Goal: Task Accomplishment & Management: Manage account settings

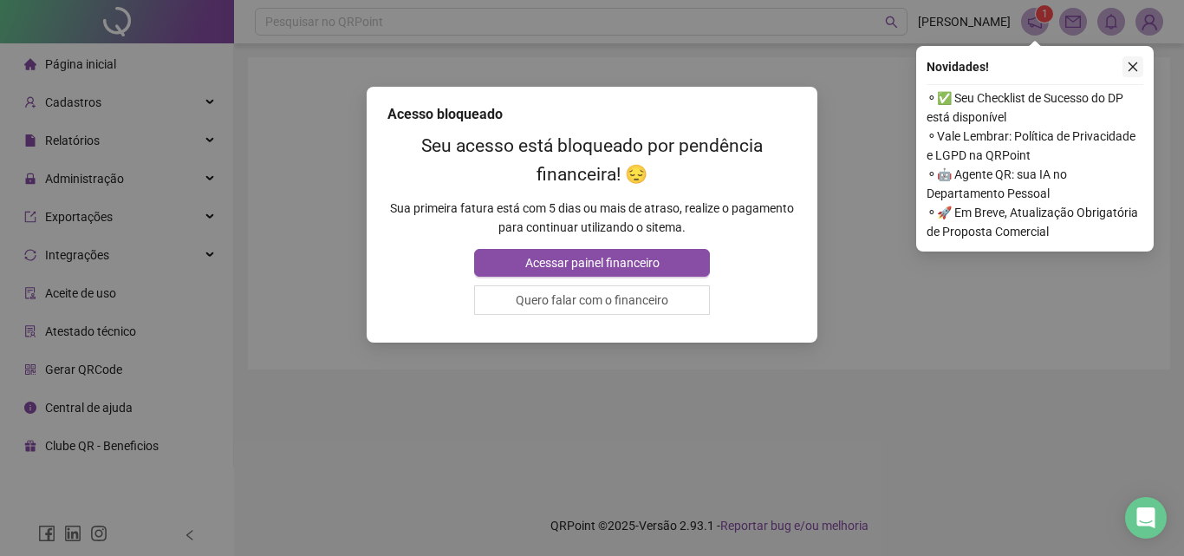
click at [1134, 63] on icon "close" at bounding box center [1133, 67] width 12 height 12
click at [544, 295] on button "Quero falar com o financeiro" at bounding box center [591, 299] width 235 height 29
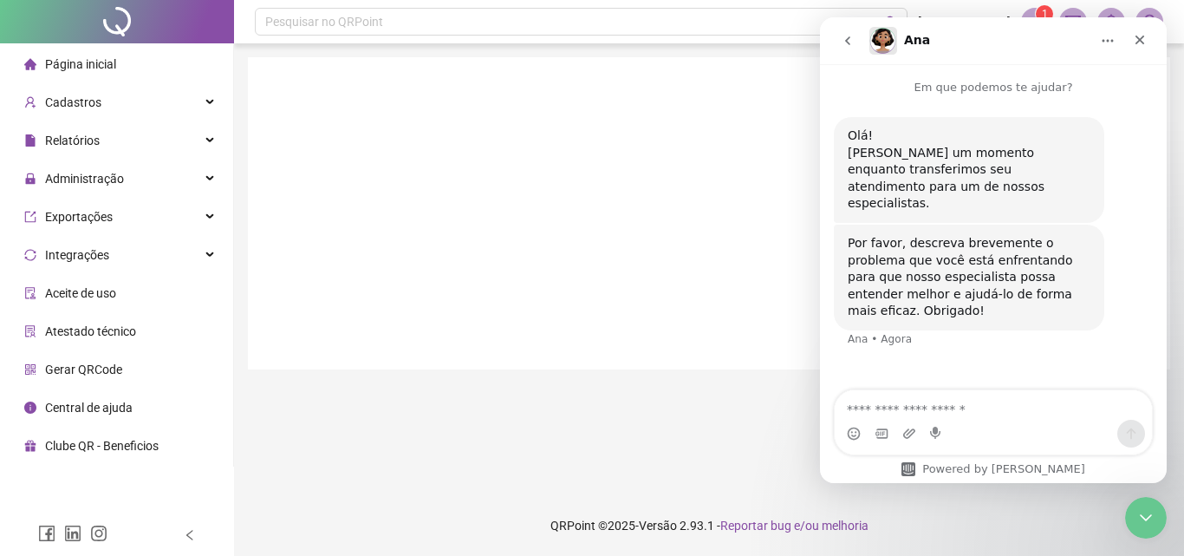
click at [934, 410] on textarea "Envie uma mensagem..." at bounding box center [993, 404] width 317 height 29
type textarea "**********"
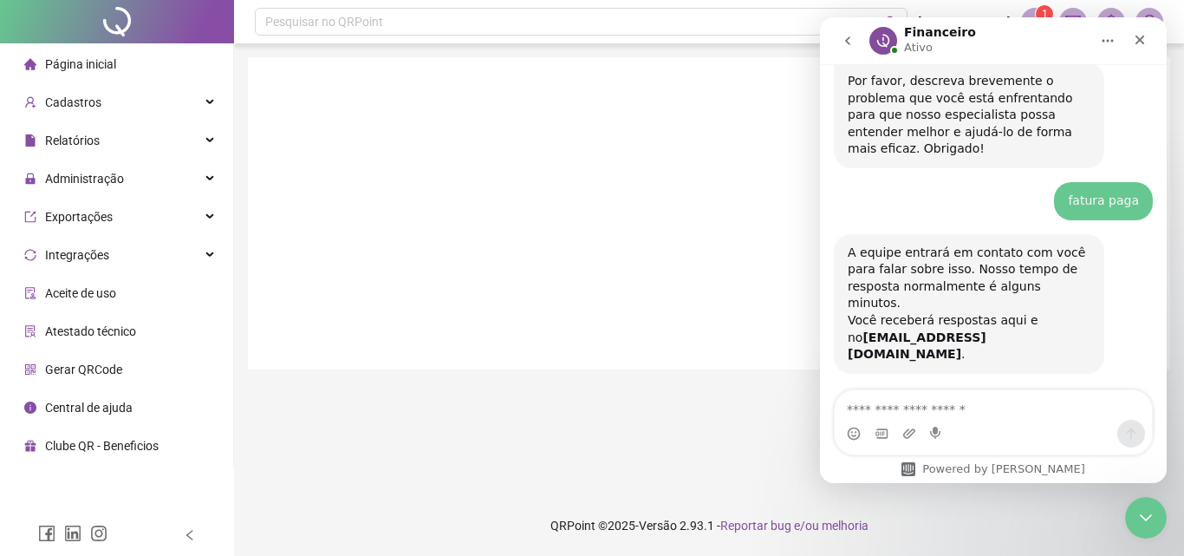
scroll to position [257, 0]
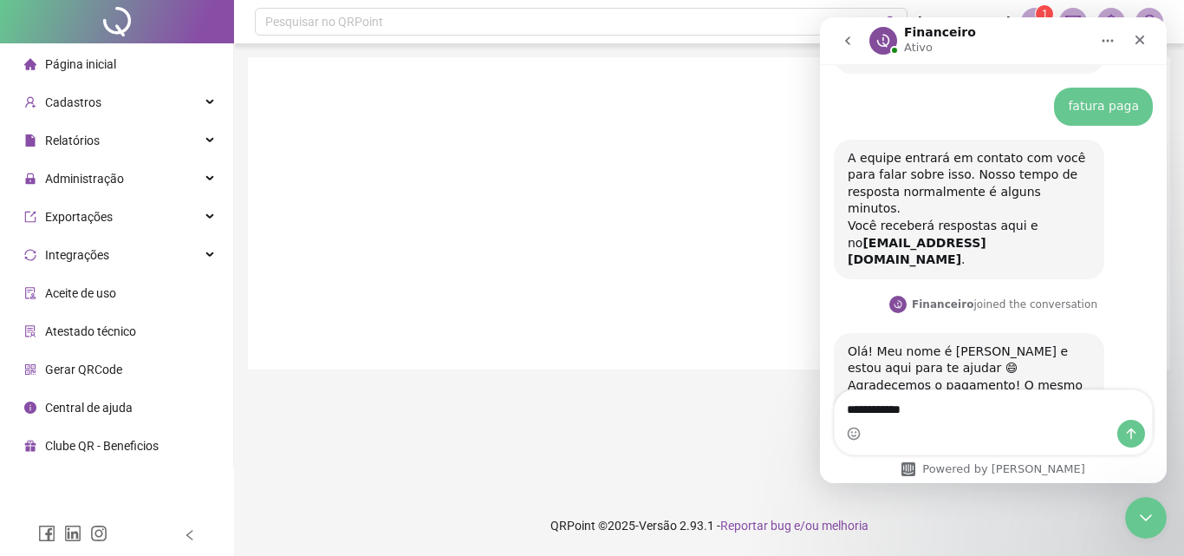
type textarea "**********"
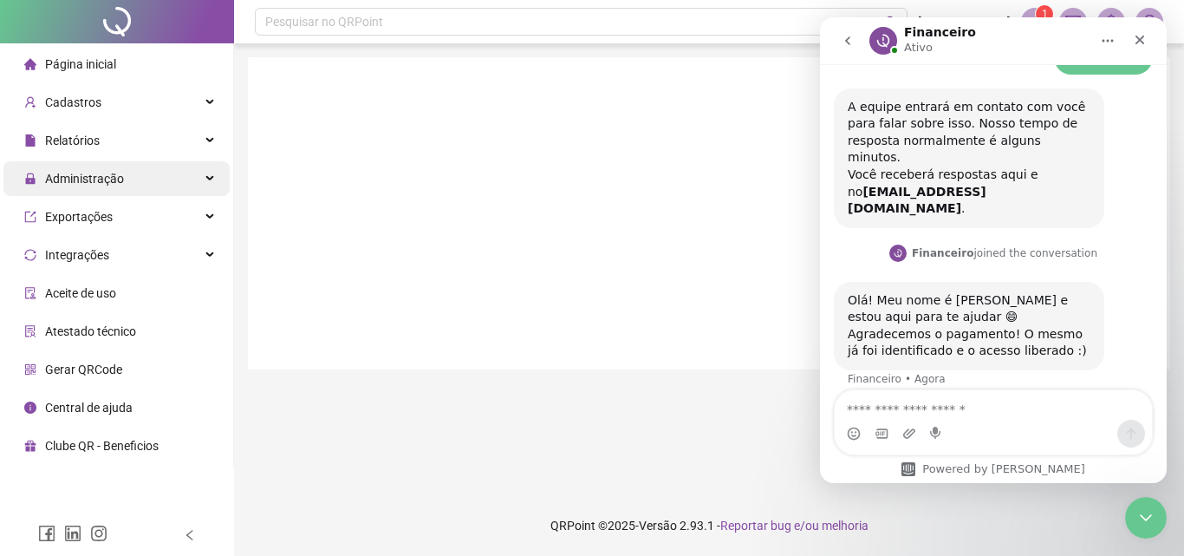
click at [114, 183] on span "Administração" at bounding box center [84, 179] width 79 height 14
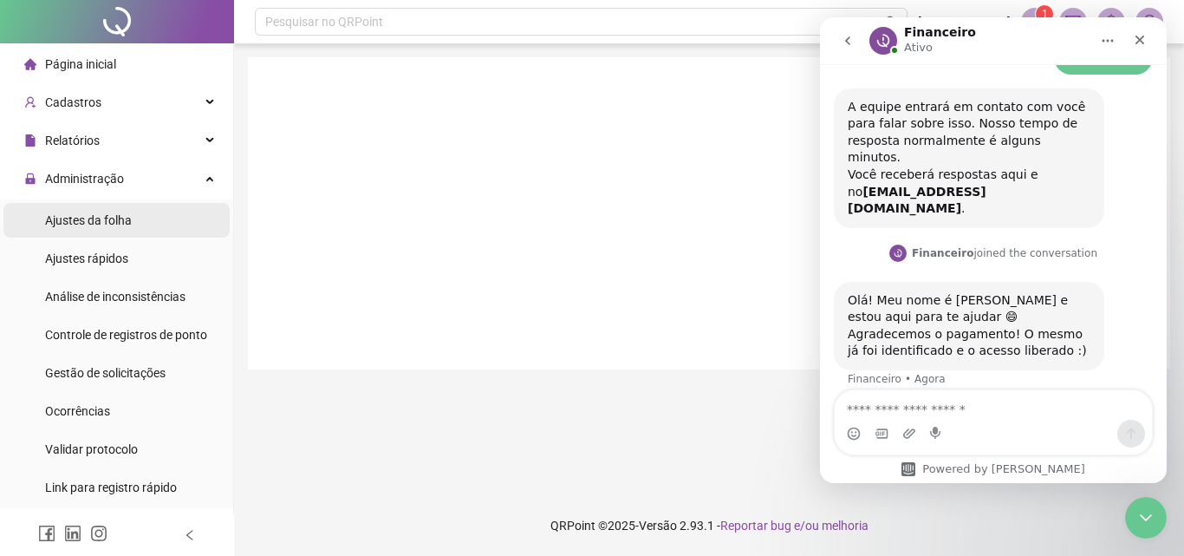
click at [121, 219] on span "Ajustes da folha" at bounding box center [88, 220] width 87 height 14
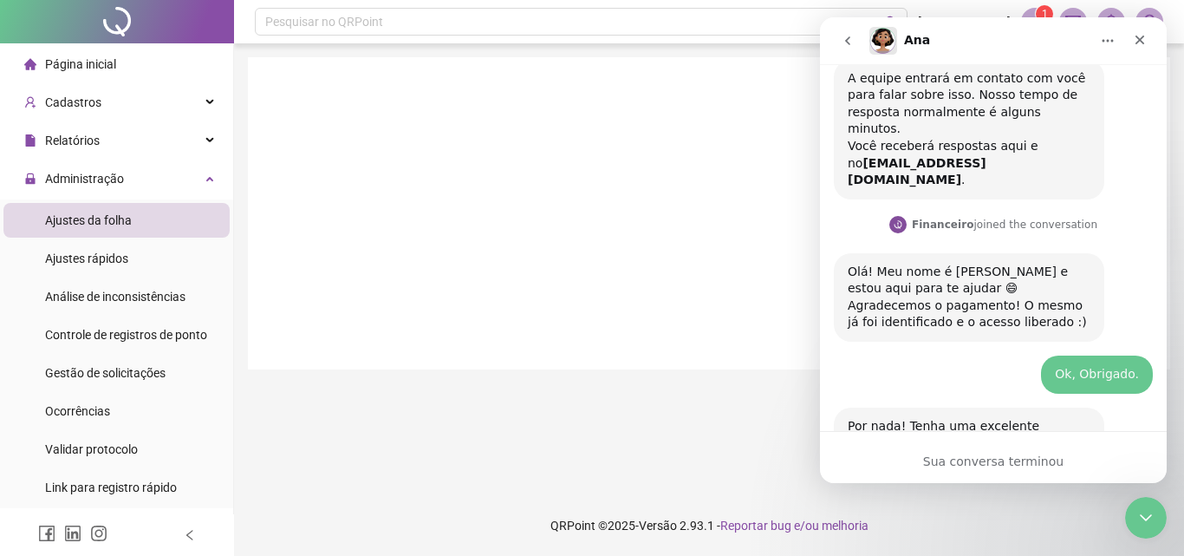
scroll to position [335, 0]
click at [1136, 40] on icon "Fechar" at bounding box center [1140, 40] width 14 height 14
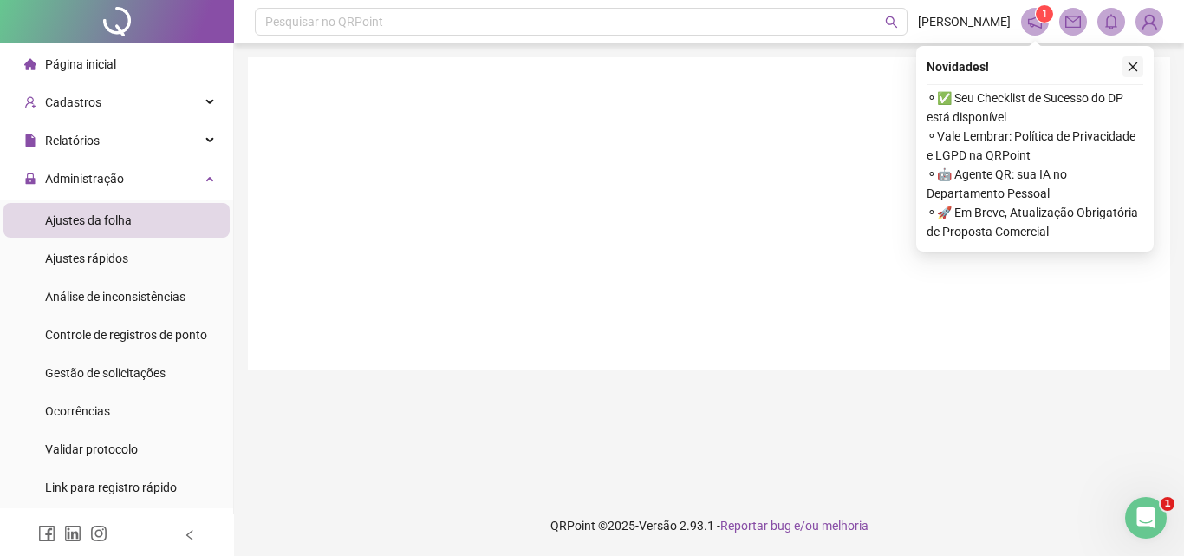
click at [1128, 66] on icon "close" at bounding box center [1133, 67] width 12 height 12
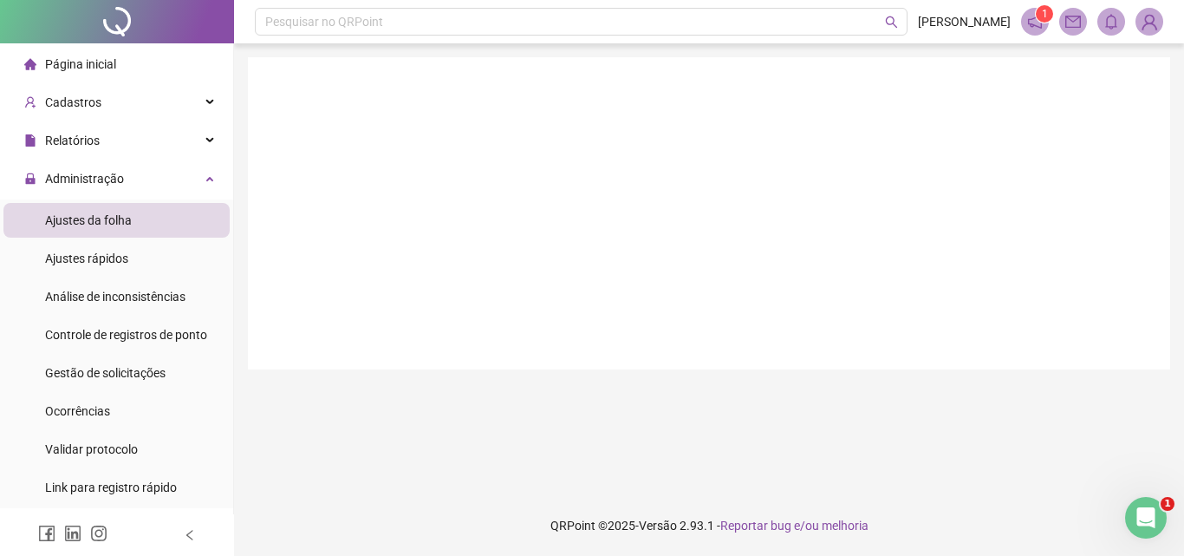
click at [1140, 22] on img at bounding box center [1149, 22] width 26 height 26
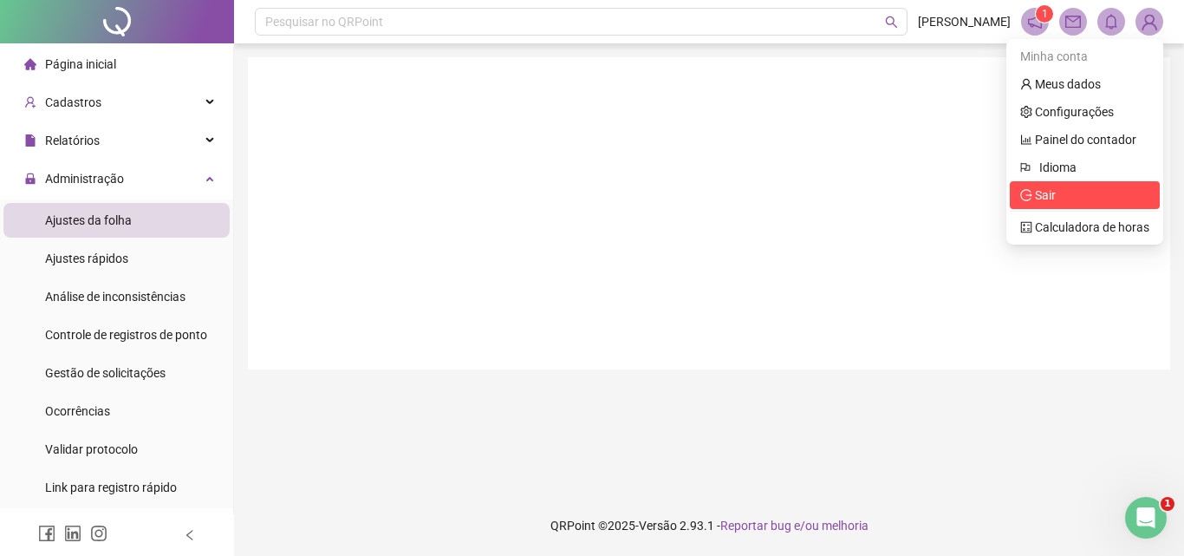
click at [1072, 198] on span "Sair" at bounding box center [1084, 194] width 129 height 19
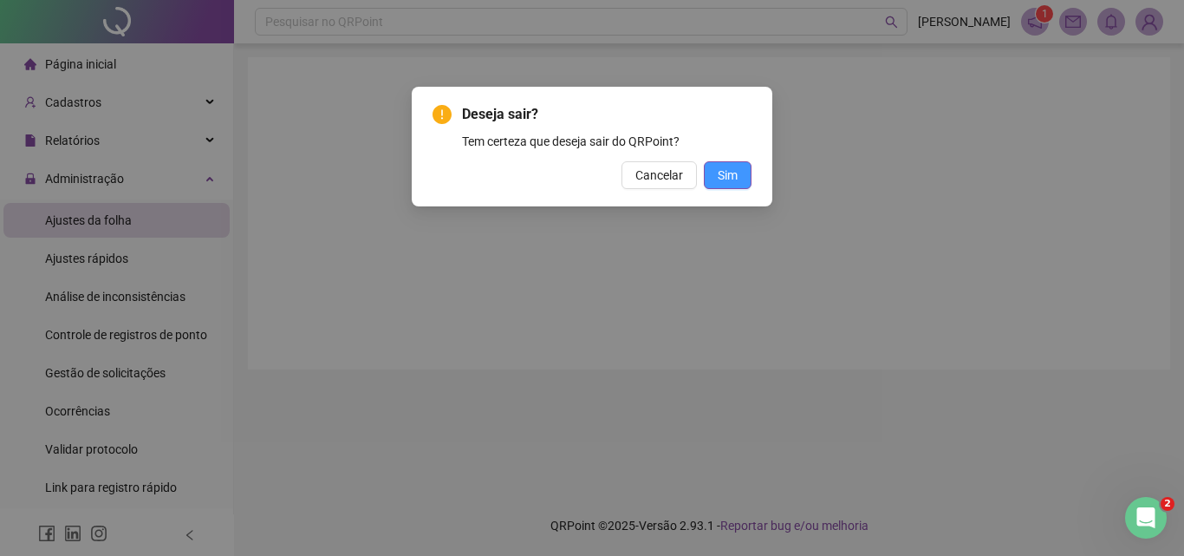
click at [714, 181] on button "Sim" at bounding box center [728, 175] width 48 height 28
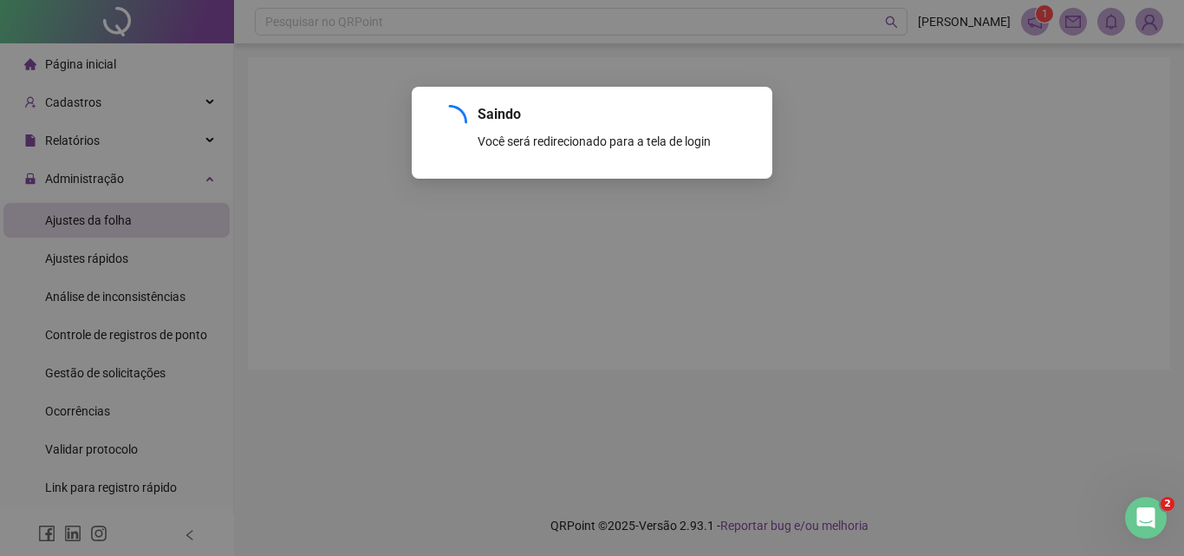
scroll to position [491, 0]
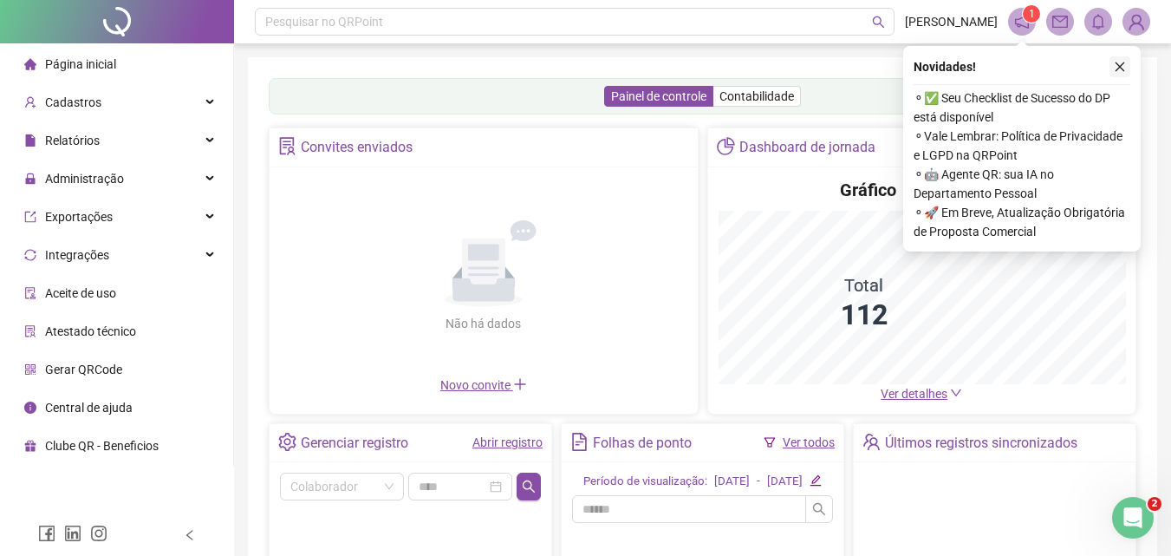
click at [1122, 63] on icon "close" at bounding box center [1120, 67] width 12 height 12
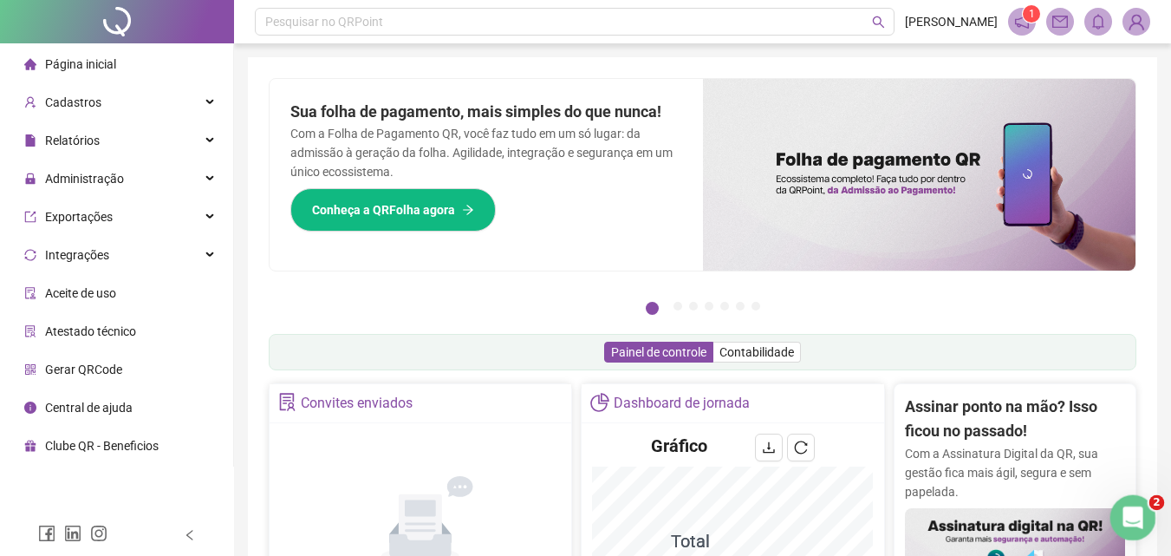
click at [1121, 503] on div "Abertura do Messenger da Intercom" at bounding box center [1130, 514] width 57 height 57
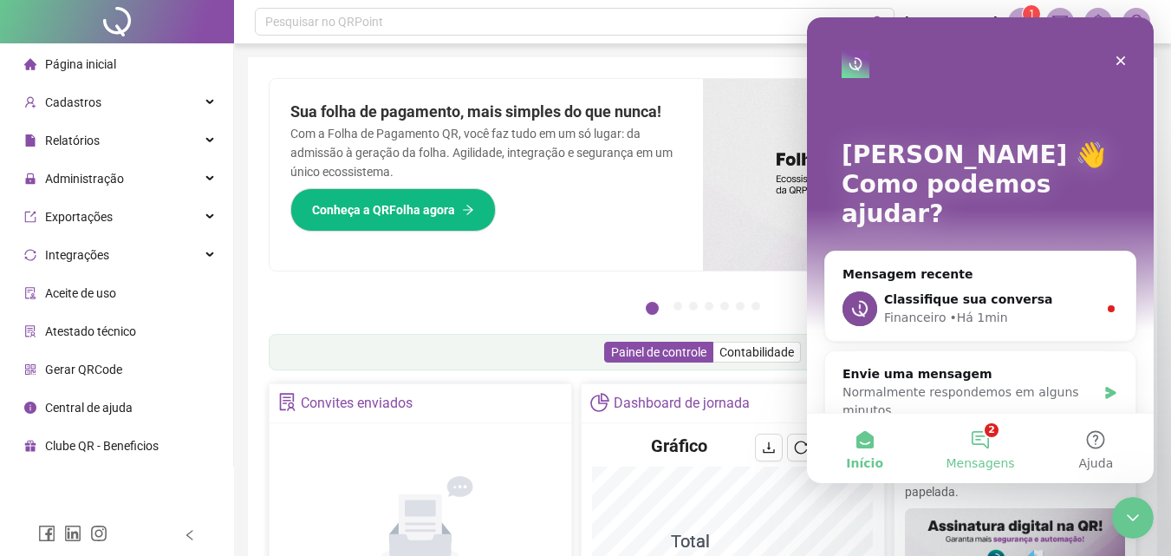
click at [994, 442] on button "2 Mensagens" at bounding box center [979, 447] width 115 height 69
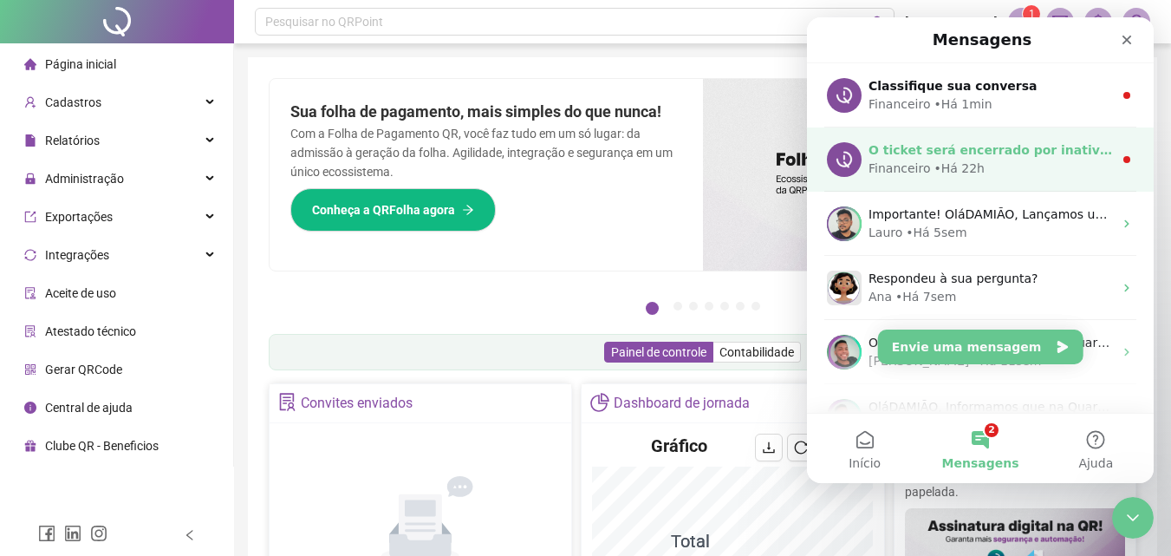
click at [965, 161] on div "• Há 22h" at bounding box center [959, 168] width 51 height 18
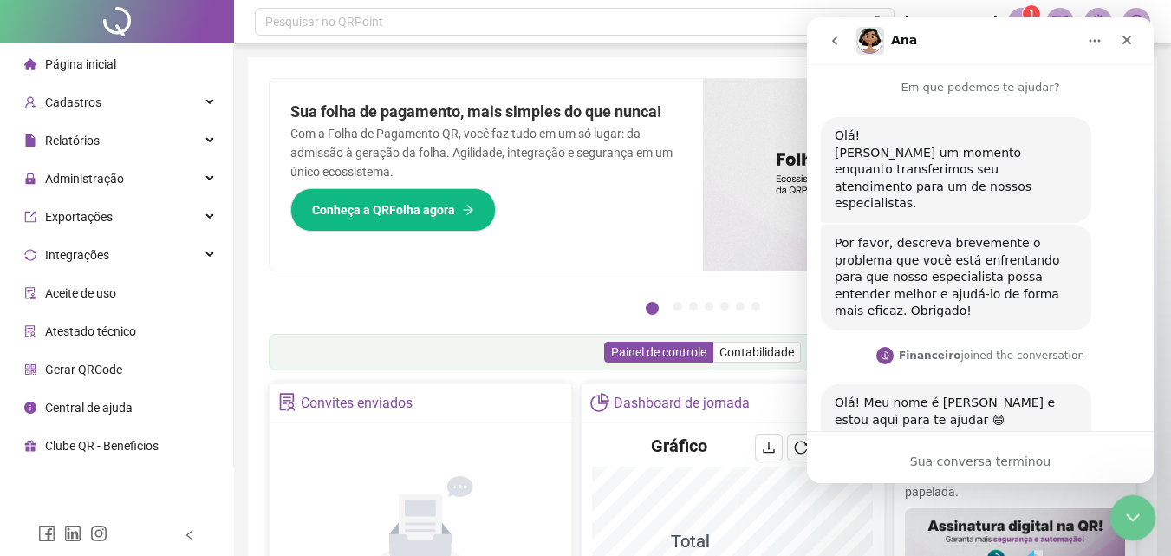
scroll to position [52, 0]
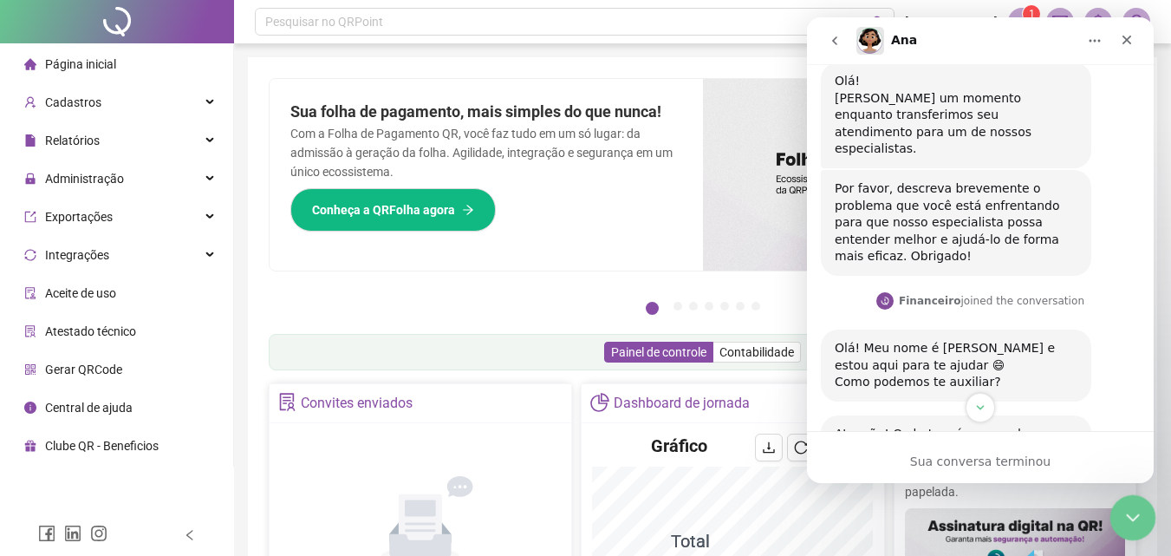
click at [1123, 511] on icon "Encerramento do Messenger da Intercom" at bounding box center [1130, 514] width 21 height 21
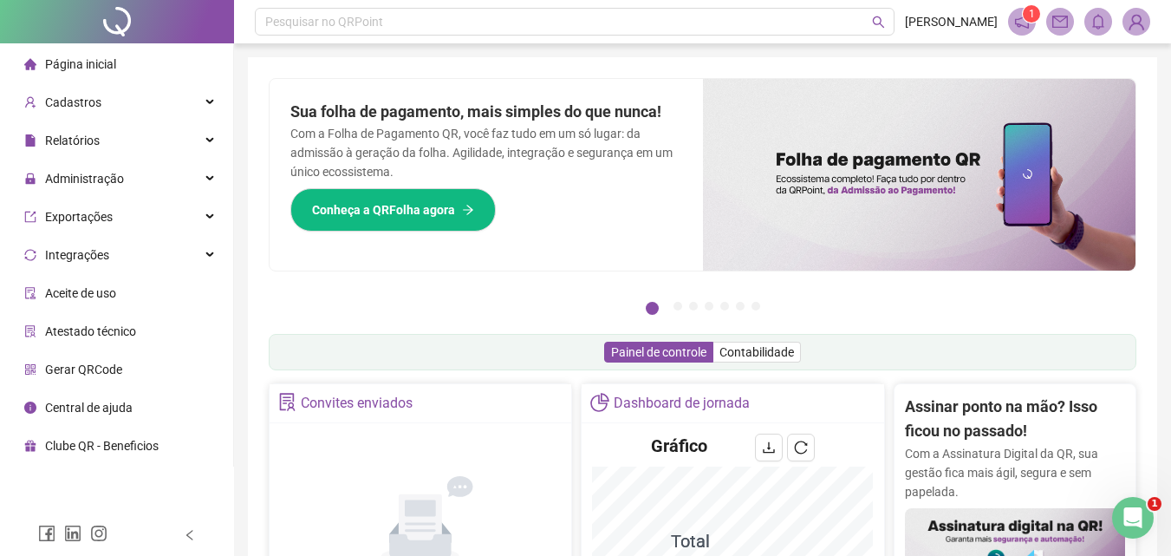
scroll to position [146, 0]
click at [1136, 501] on div "Abertura do Messenger da Intercom" at bounding box center [1130, 514] width 57 height 57
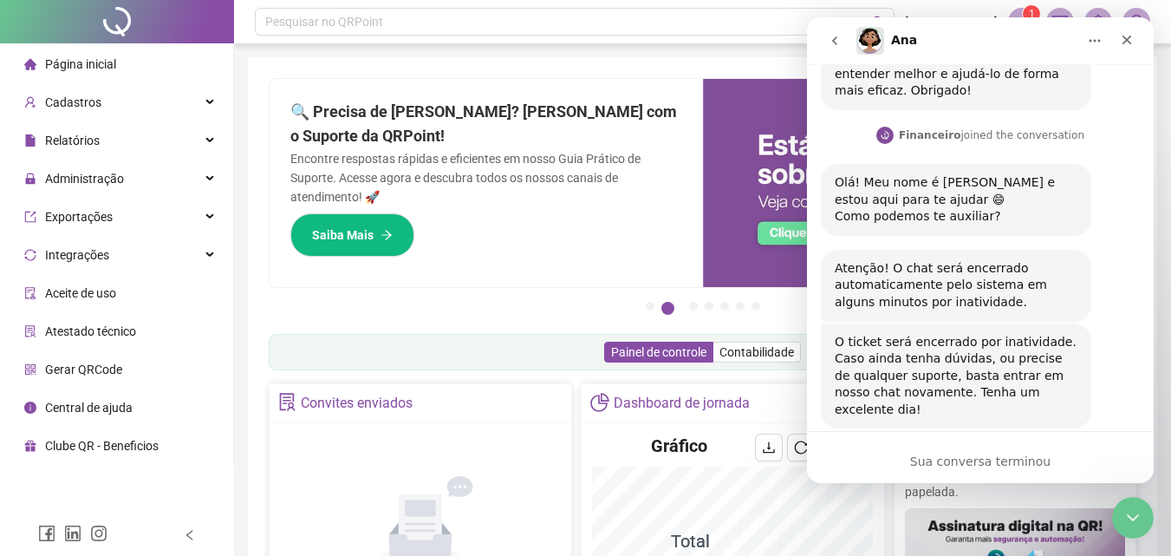
scroll to position [0, 0]
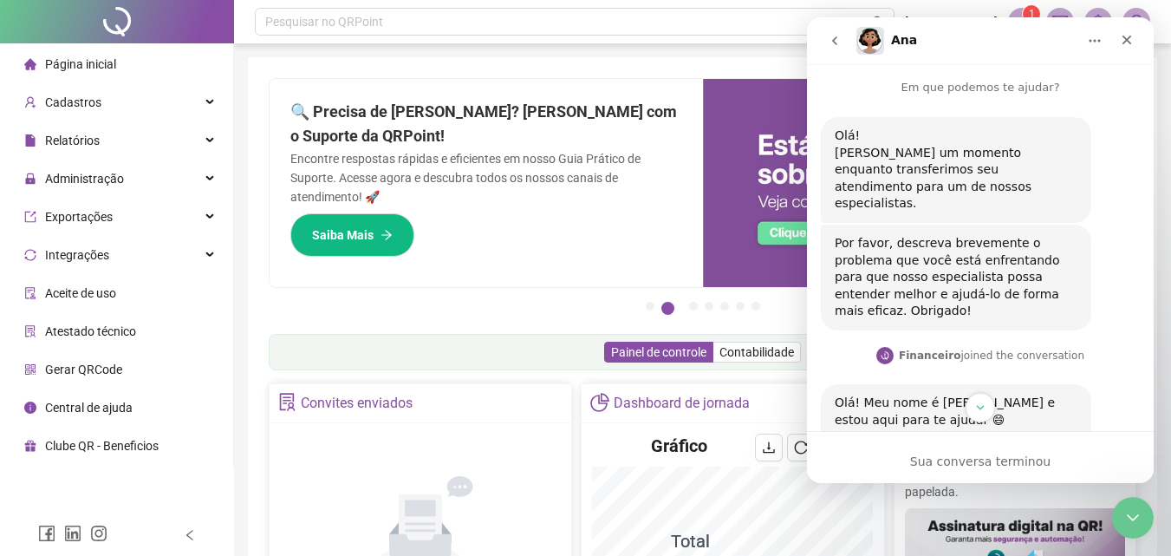
click at [825, 38] on button "go back" at bounding box center [834, 40] width 33 height 33
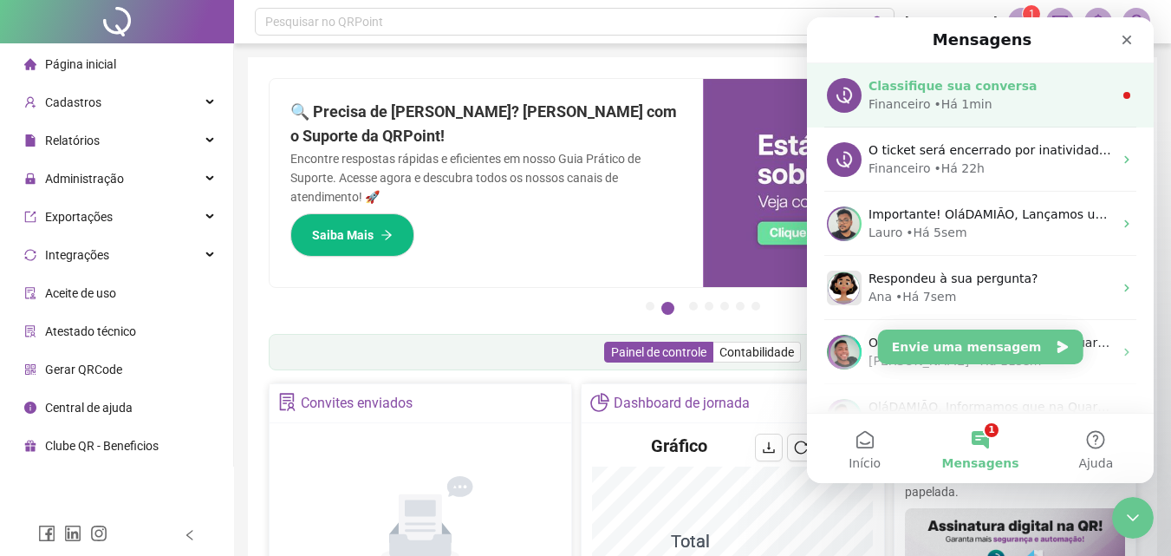
click at [958, 104] on div "• Há 1min" at bounding box center [963, 104] width 58 height 18
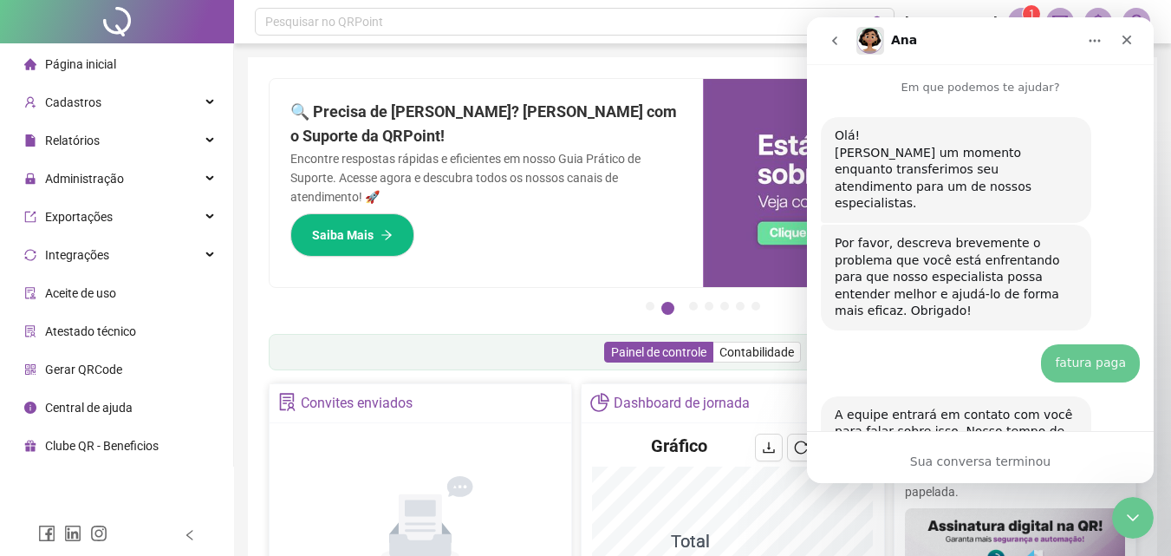
scroll to position [47, 0]
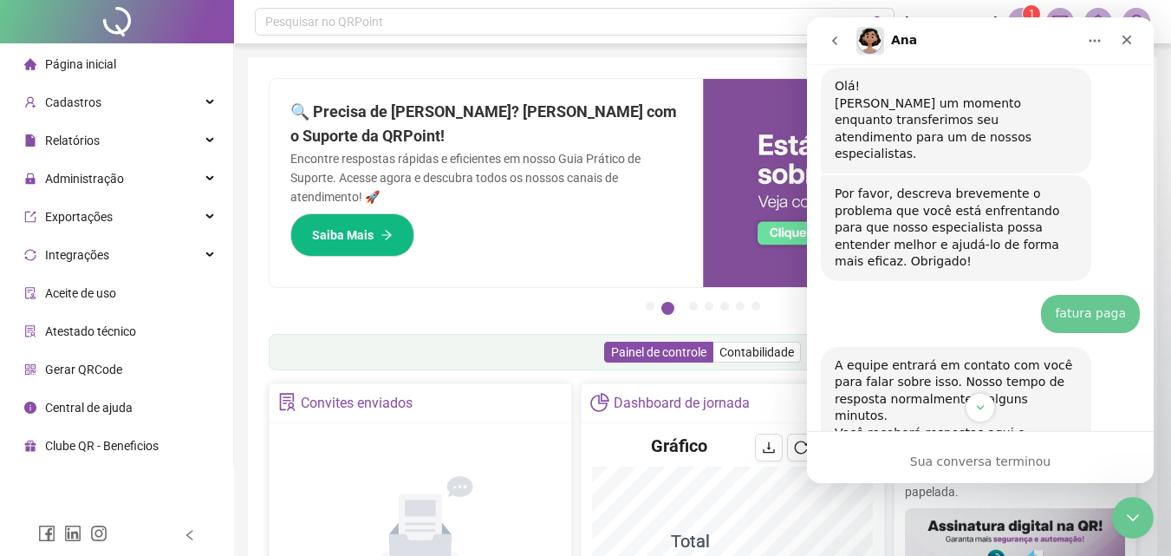
click at [841, 43] on icon "go back" at bounding box center [835, 41] width 14 height 14
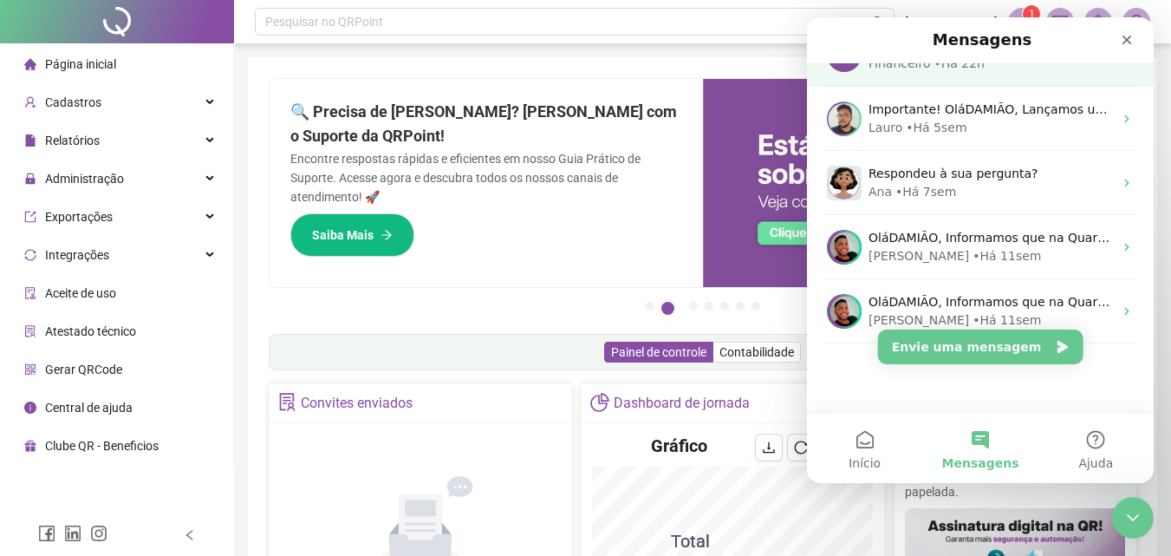
scroll to position [0, 0]
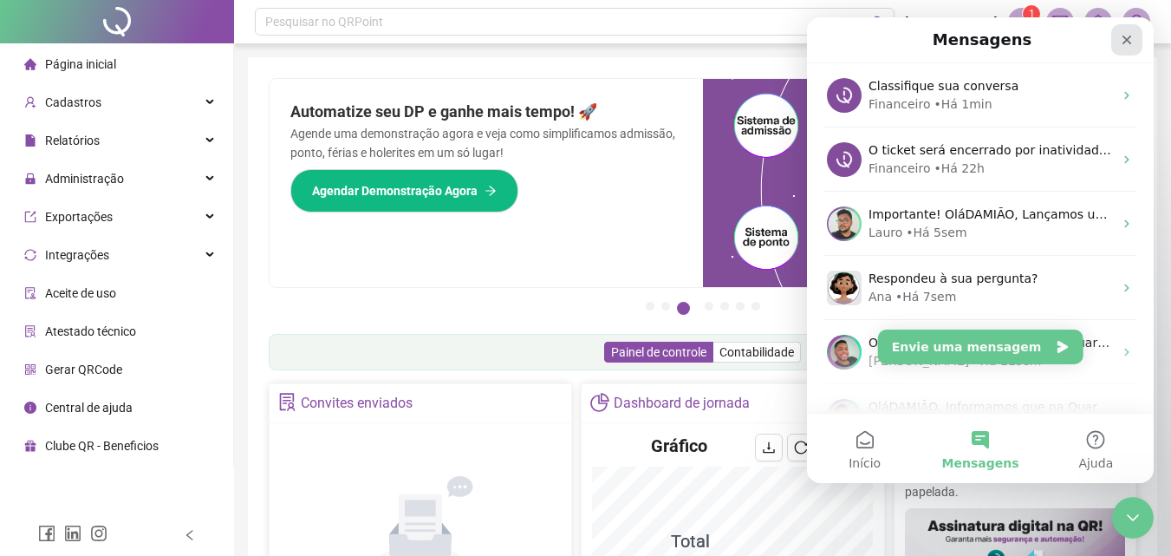
click at [1129, 42] on icon "Fechar" at bounding box center [1128, 41] width 10 height 10
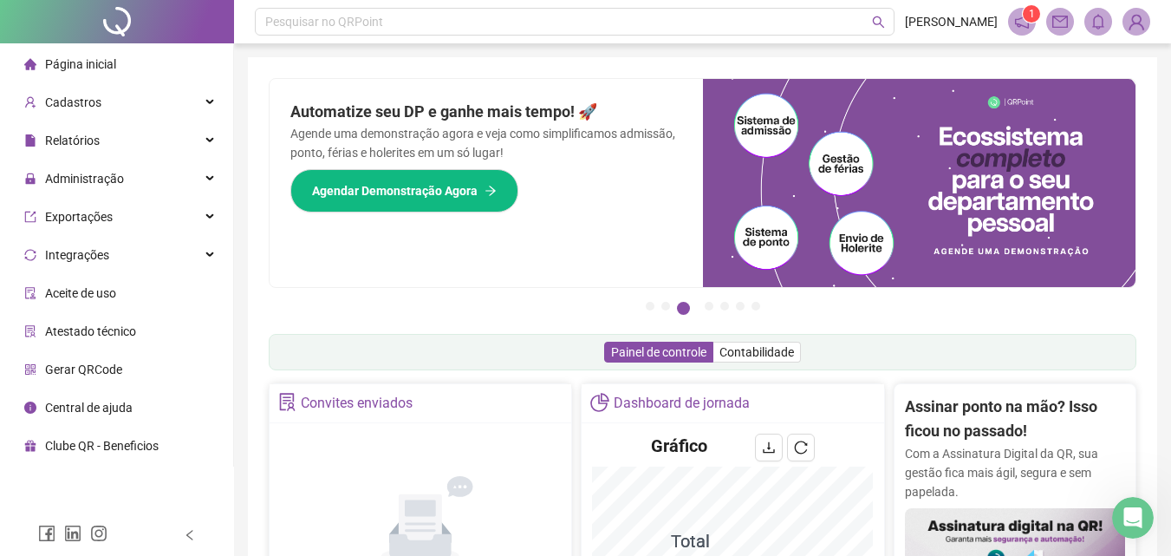
click at [1025, 27] on icon "notification" at bounding box center [1022, 22] width 14 height 14
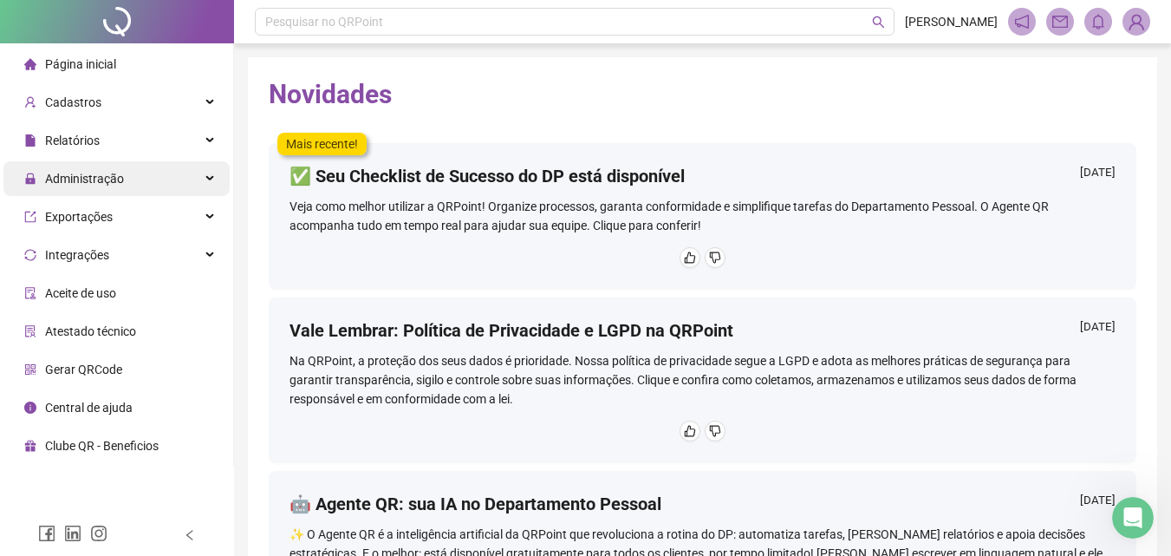
click at [117, 185] on span "Administração" at bounding box center [84, 179] width 79 height 14
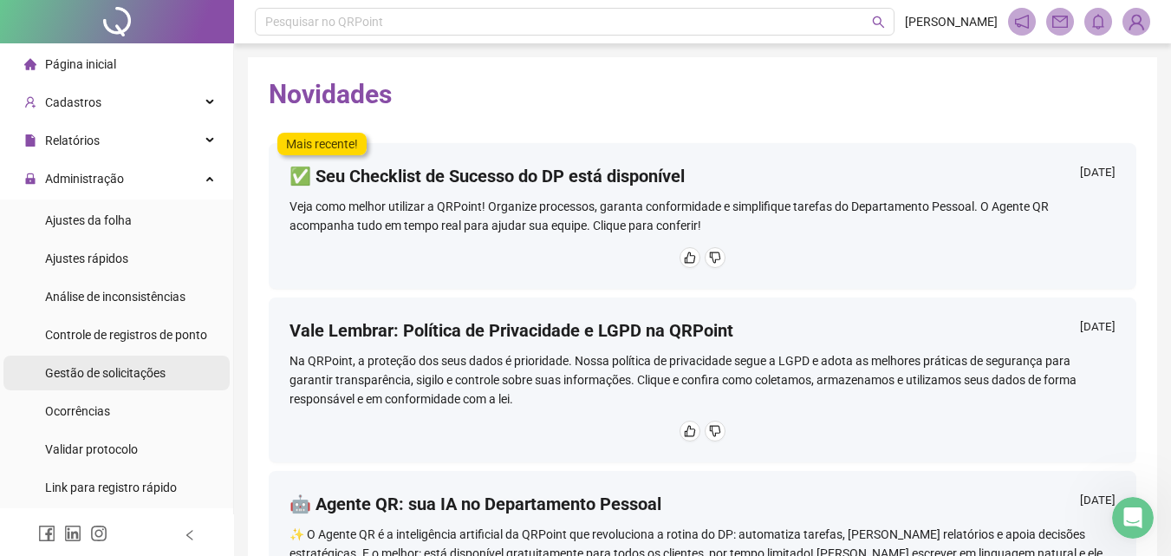
click at [164, 377] on li "Gestão de solicitações" at bounding box center [116, 372] width 226 height 35
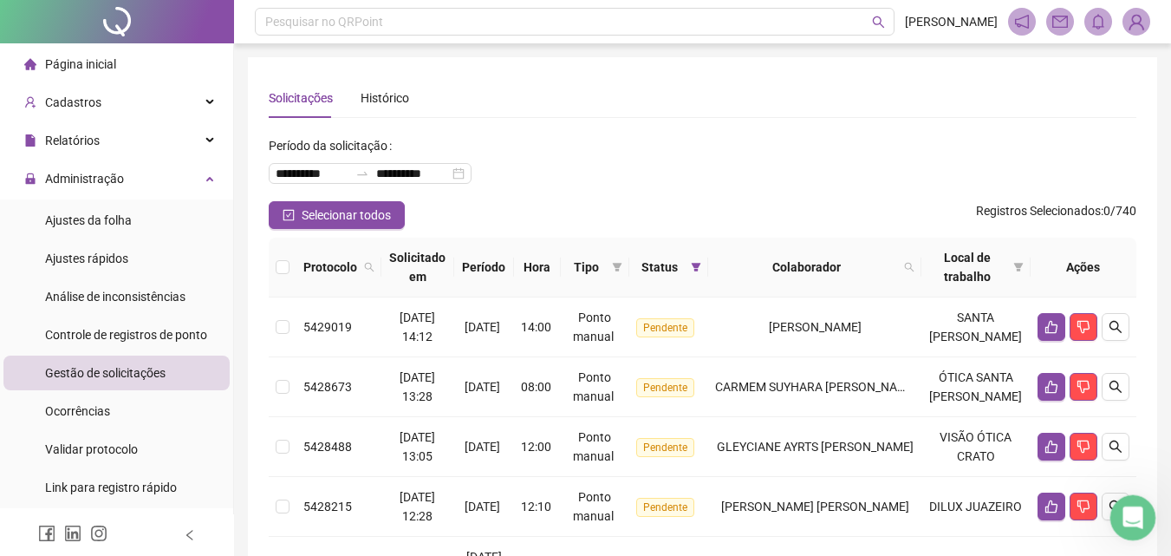
click at [1119, 524] on div "Abertura do Messenger da Intercom" at bounding box center [1130, 514] width 57 height 57
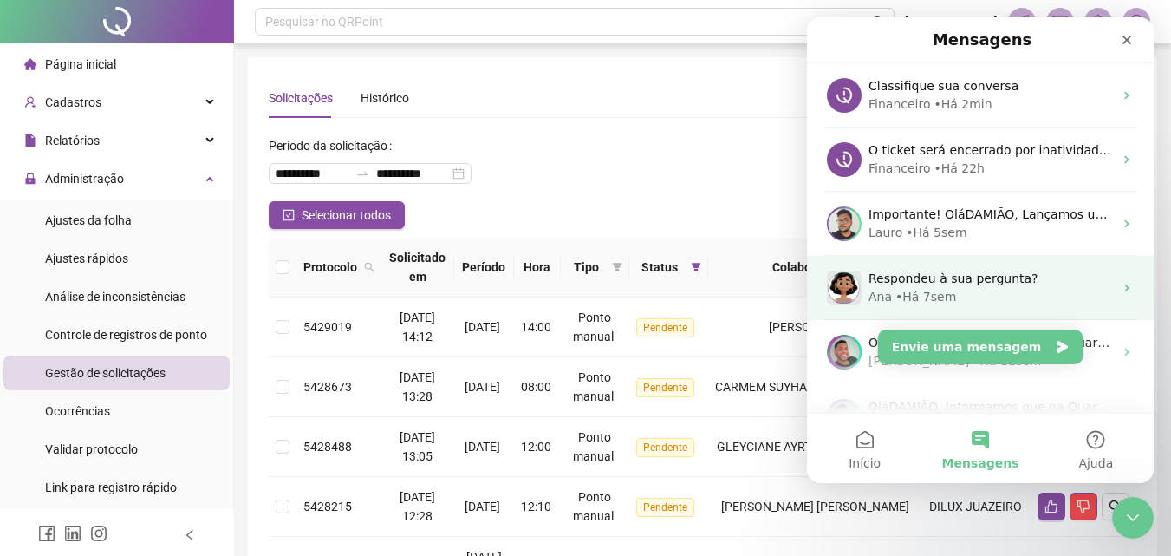
scroll to position [105, 0]
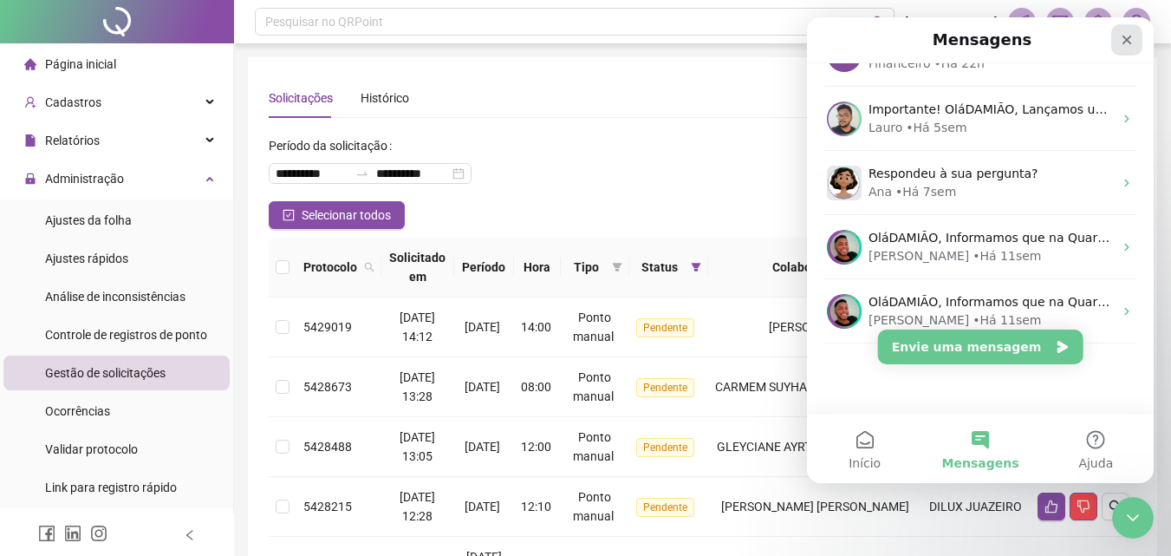
click at [1120, 33] on icon "Fechar" at bounding box center [1127, 40] width 14 height 14
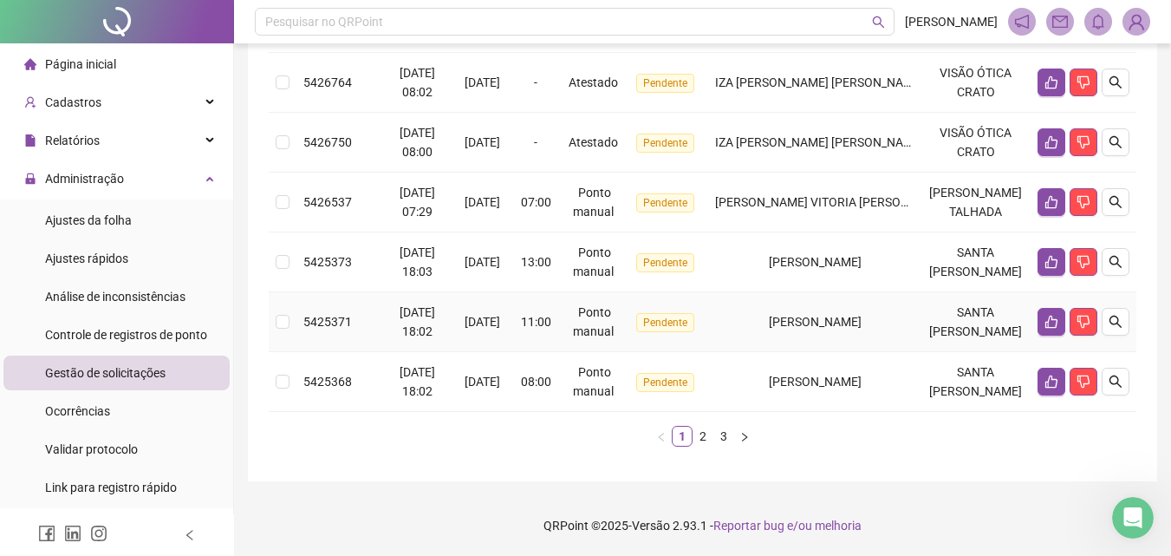
scroll to position [466, 0]
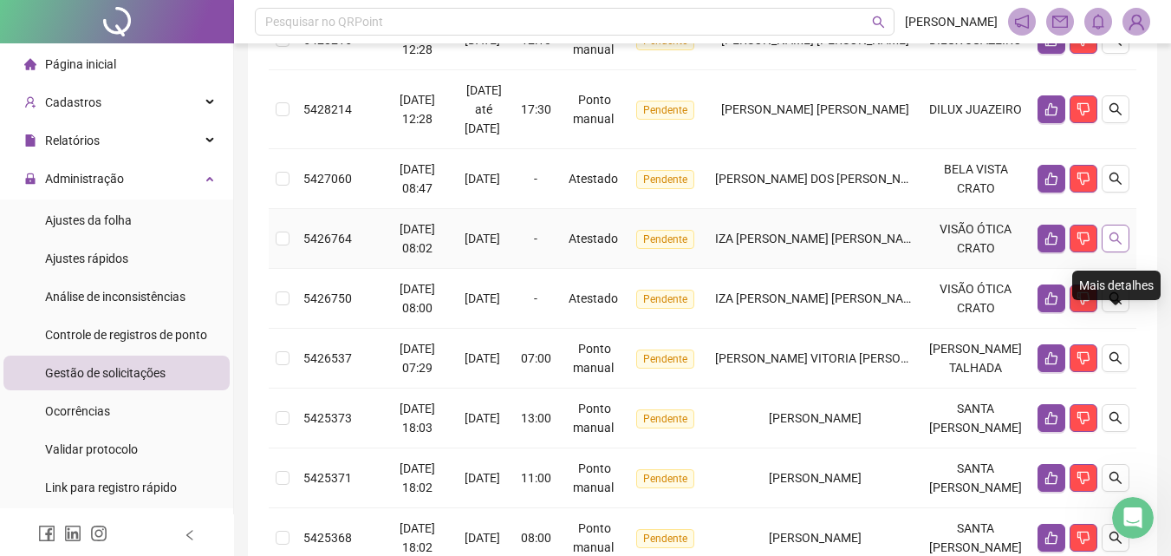
click at [1117, 244] on icon "search" at bounding box center [1116, 238] width 12 height 12
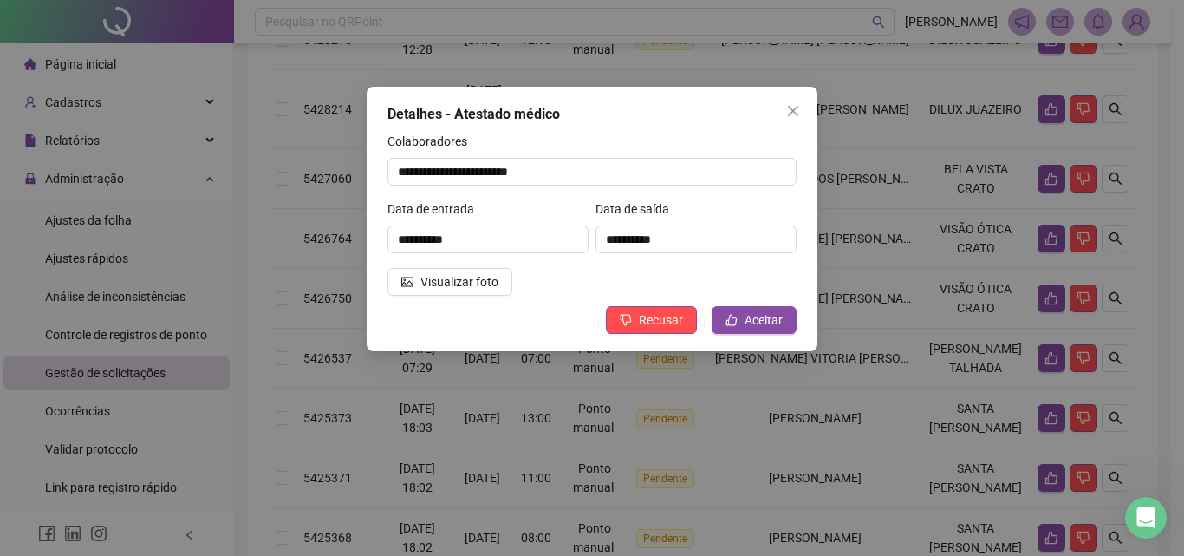
click at [948, 423] on div "**********" at bounding box center [592, 278] width 1184 height 556
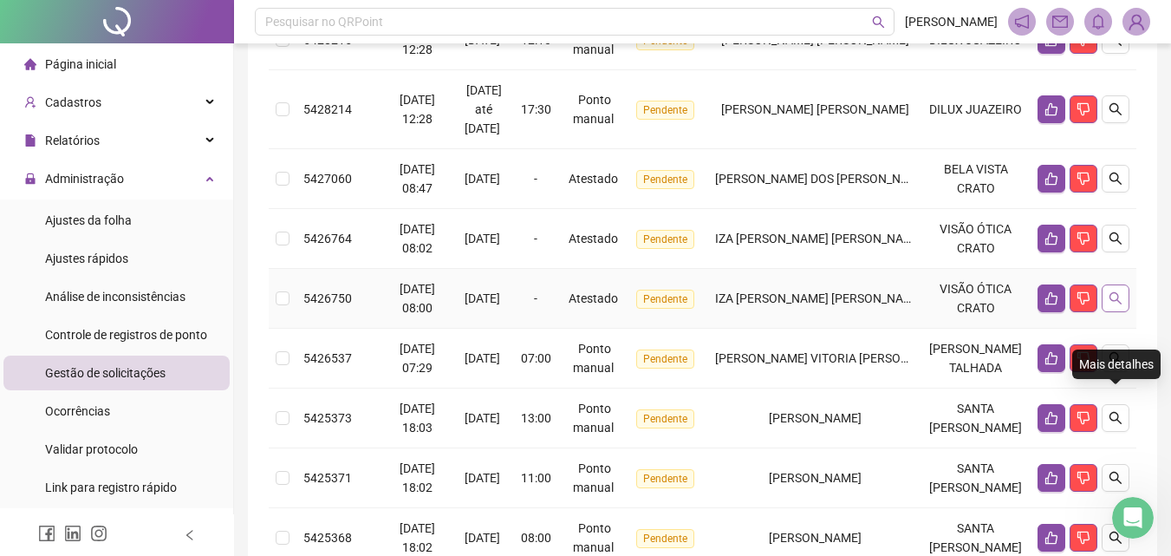
click at [1118, 305] on icon "search" at bounding box center [1116, 298] width 14 height 14
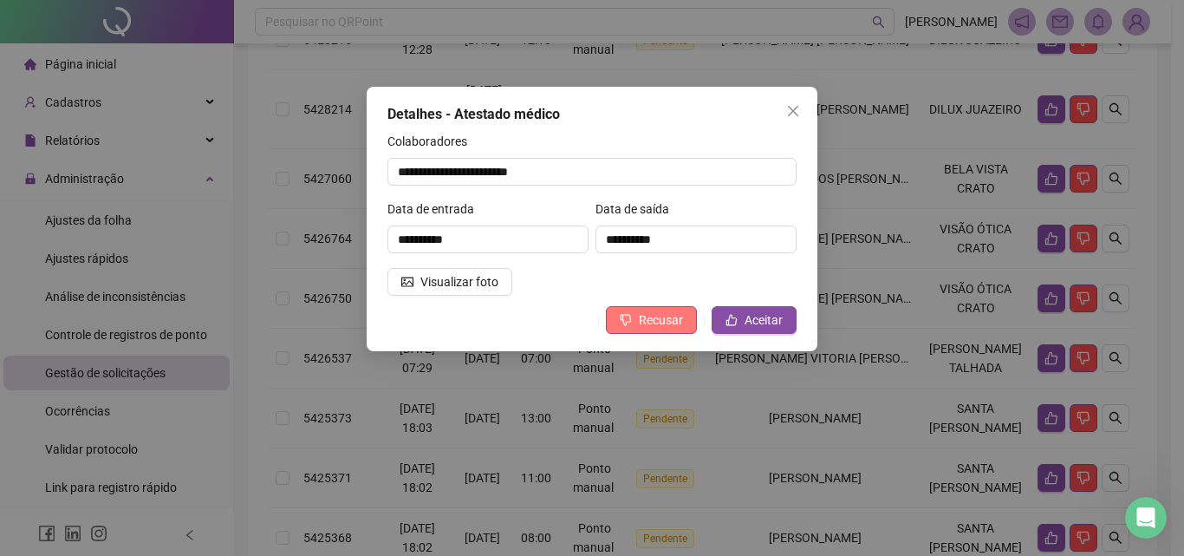
click at [667, 323] on span "Recusar" at bounding box center [661, 319] width 44 height 19
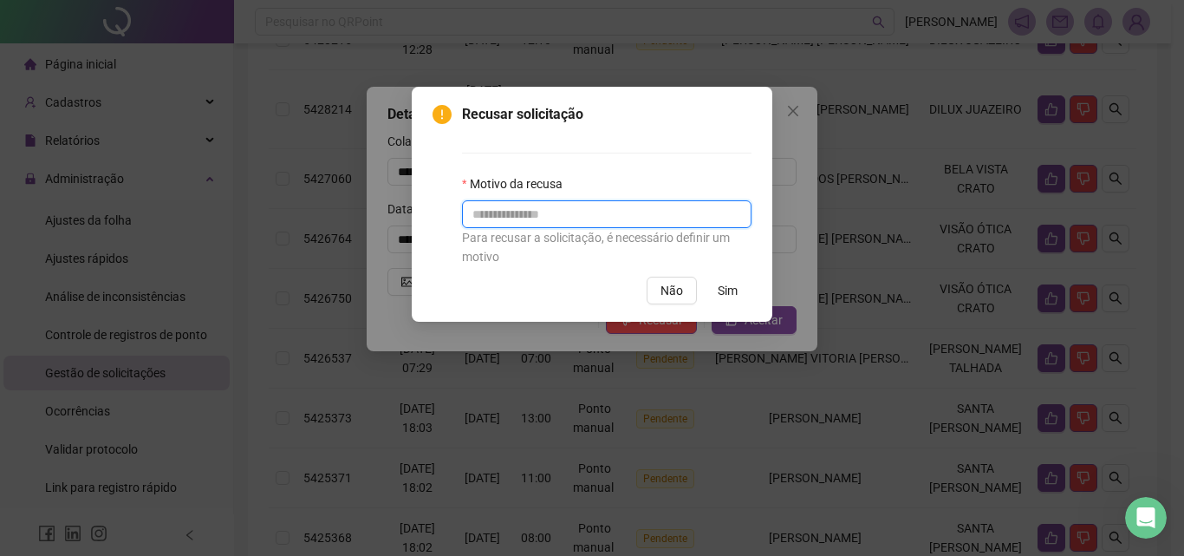
click at [638, 219] on input "text" at bounding box center [607, 214] width 290 height 28
type input "*****"
click at [719, 294] on span "Sim" at bounding box center [728, 290] width 20 height 19
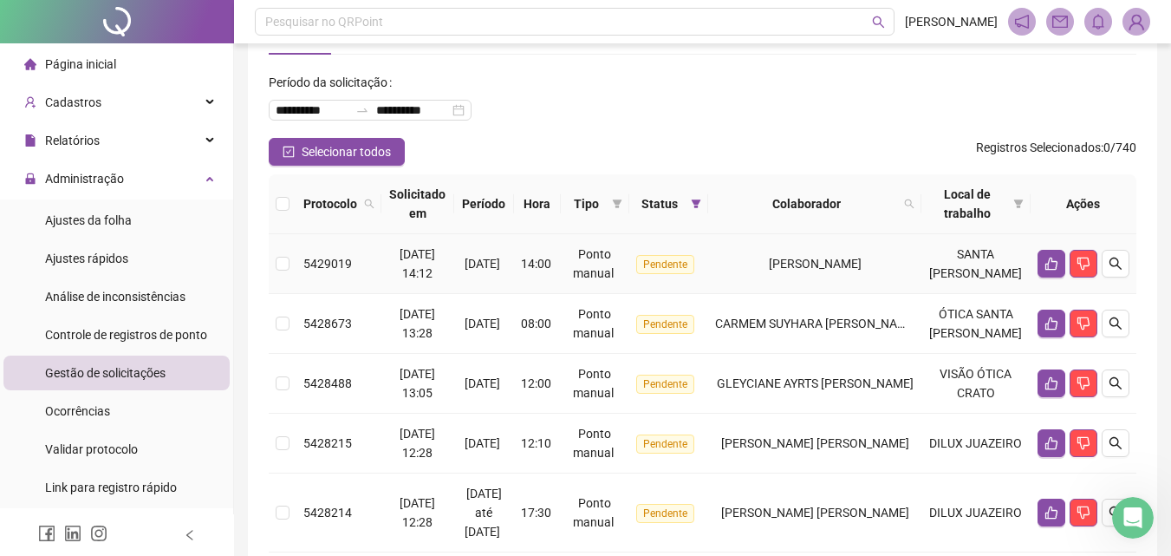
scroll to position [33, 0]
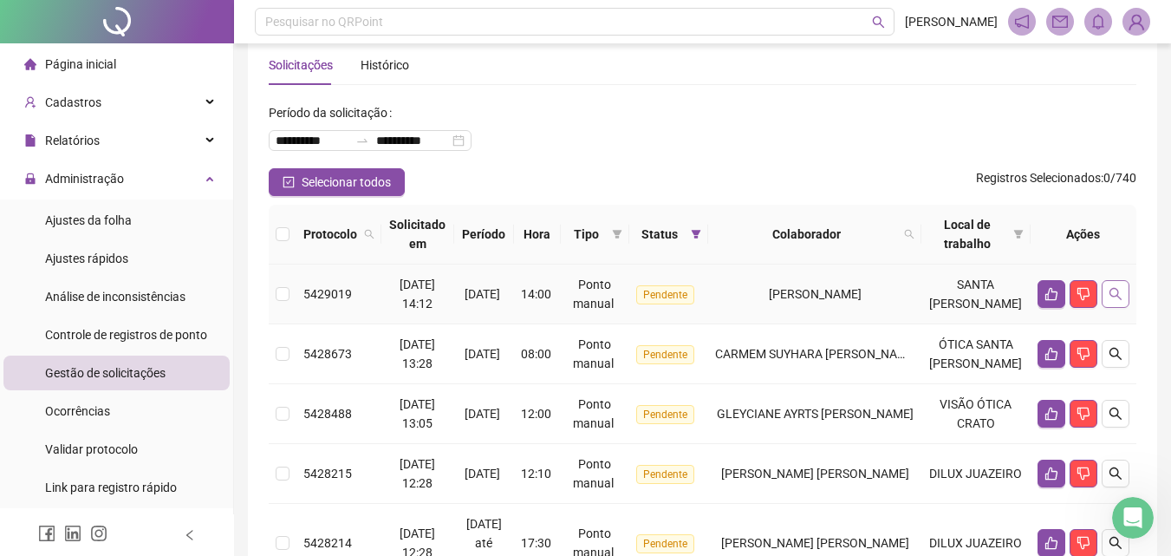
click at [1117, 296] on icon "search" at bounding box center [1116, 294] width 14 height 14
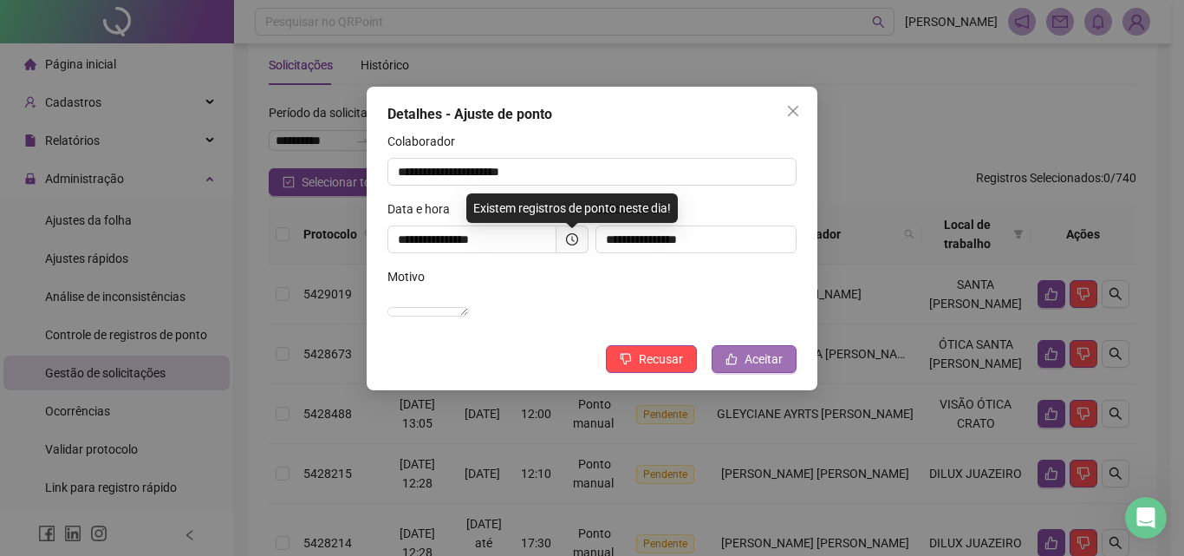
click at [758, 368] on span "Aceitar" at bounding box center [764, 358] width 38 height 19
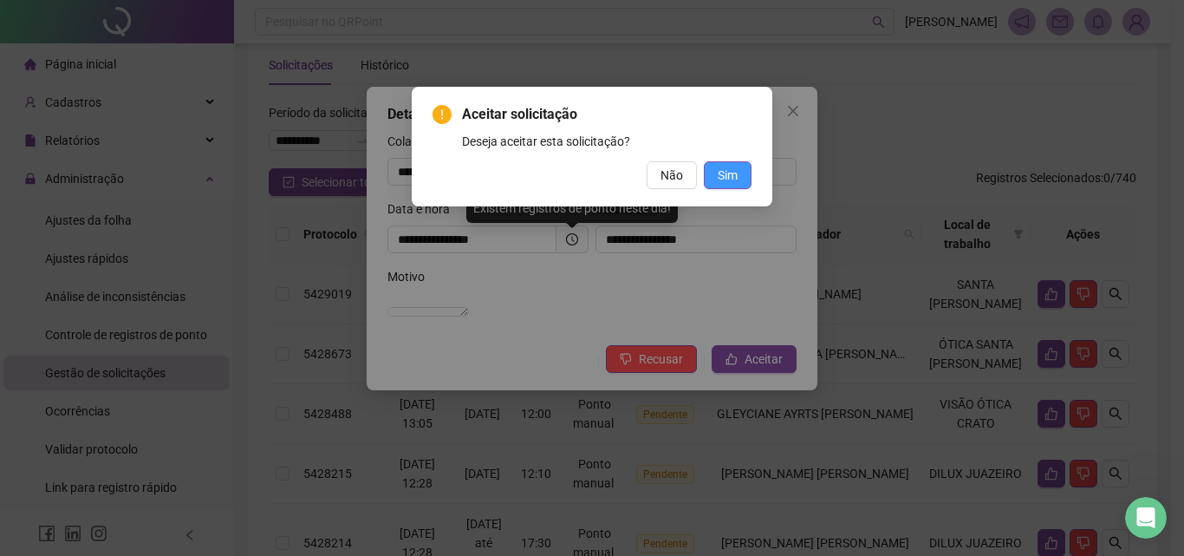
click at [728, 172] on span "Sim" at bounding box center [728, 175] width 20 height 19
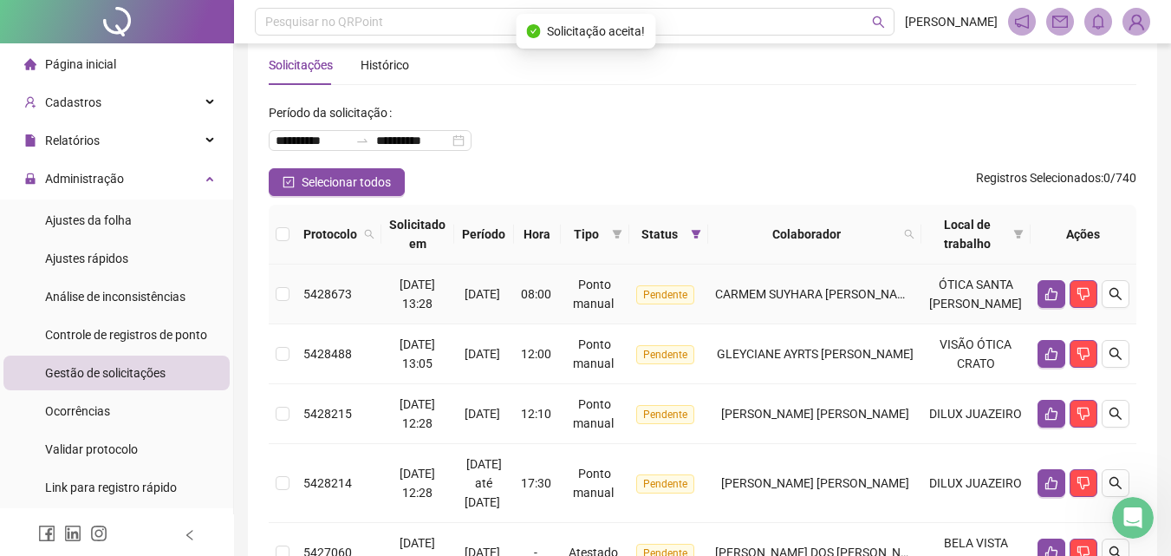
scroll to position [120, 0]
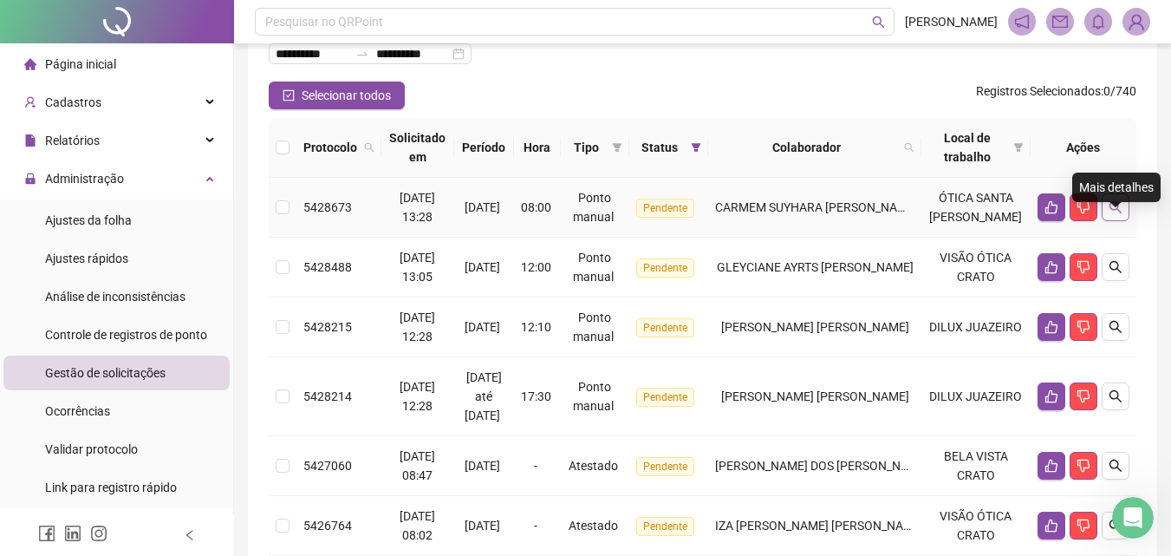
click at [1121, 214] on icon "search" at bounding box center [1116, 207] width 14 height 14
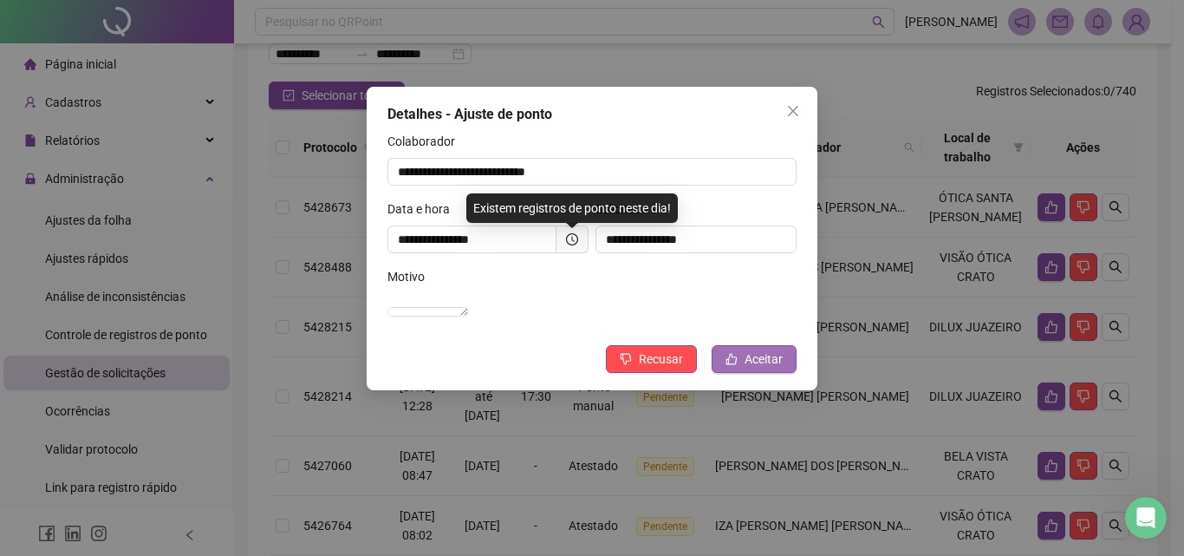
click at [772, 368] on span "Aceitar" at bounding box center [764, 358] width 38 height 19
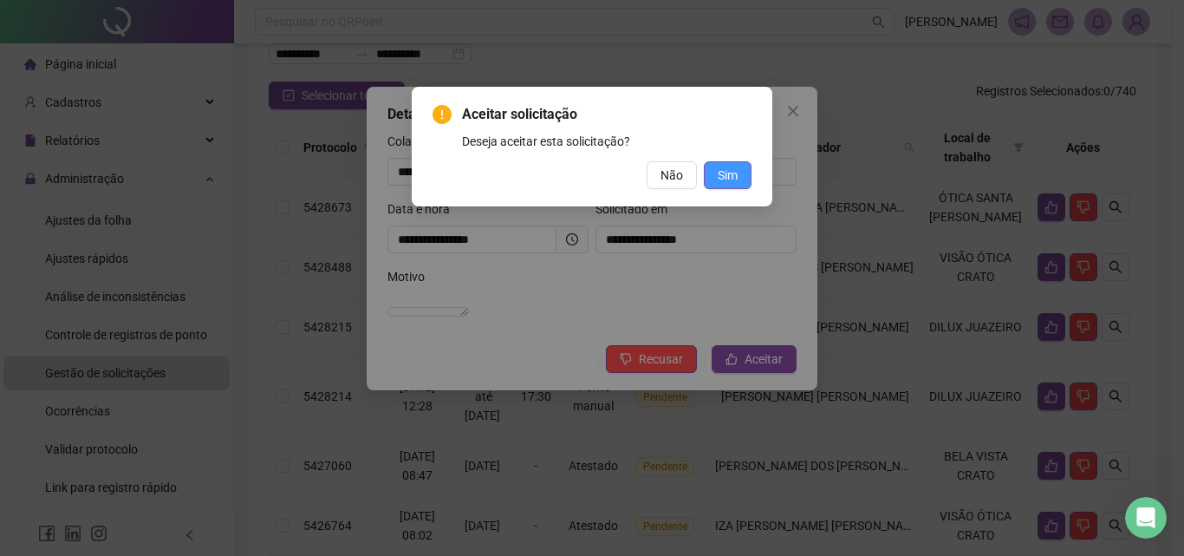
click at [734, 179] on span "Sim" at bounding box center [728, 175] width 20 height 19
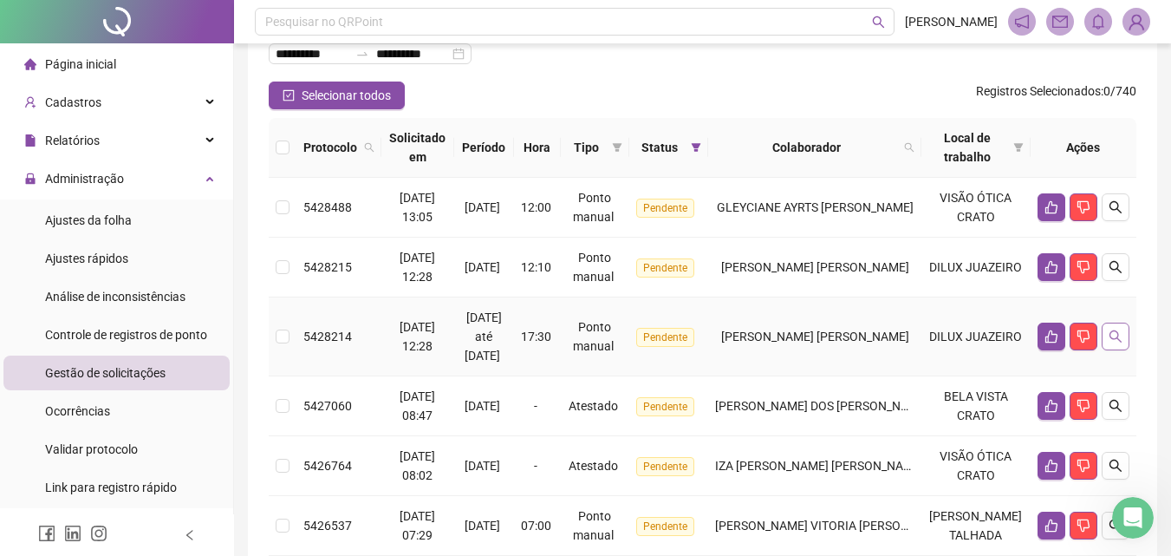
click at [1123, 339] on button "button" at bounding box center [1116, 336] width 28 height 28
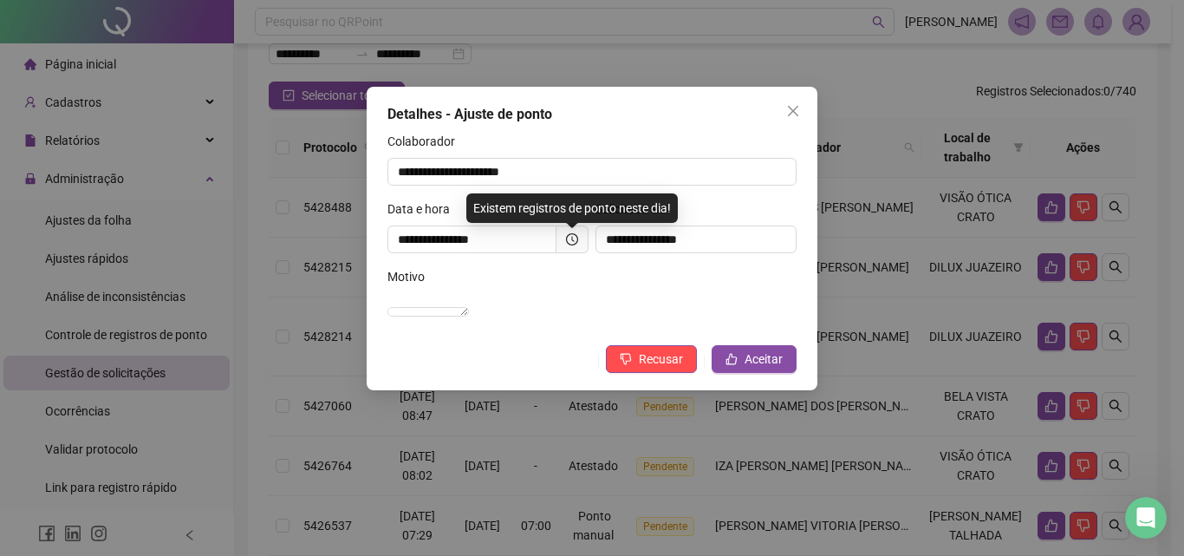
click at [1099, 249] on div "**********" at bounding box center [592, 278] width 1184 height 556
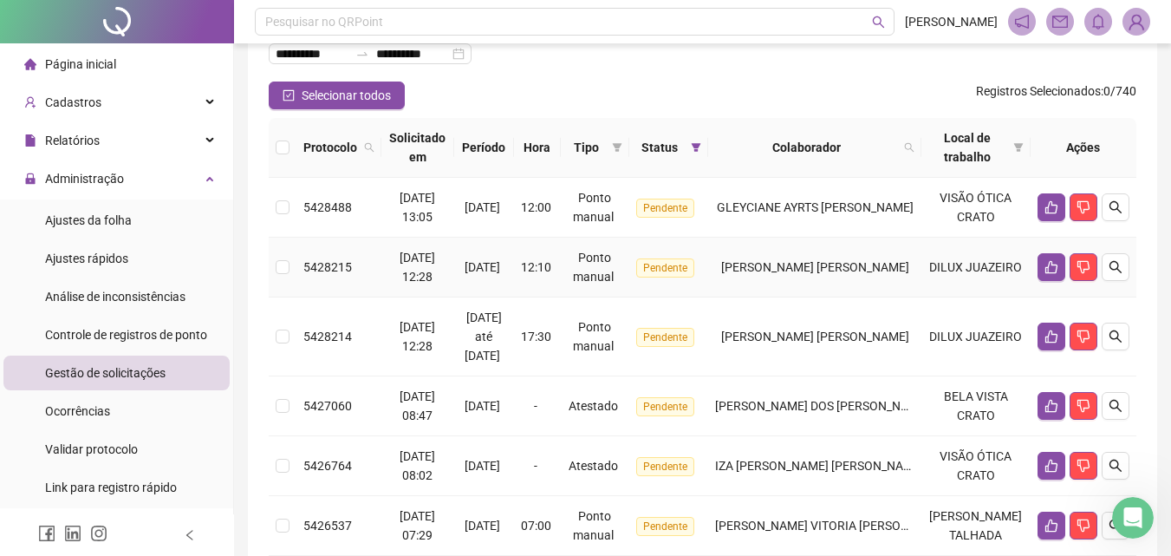
click at [1104, 263] on button "button" at bounding box center [1116, 267] width 28 height 28
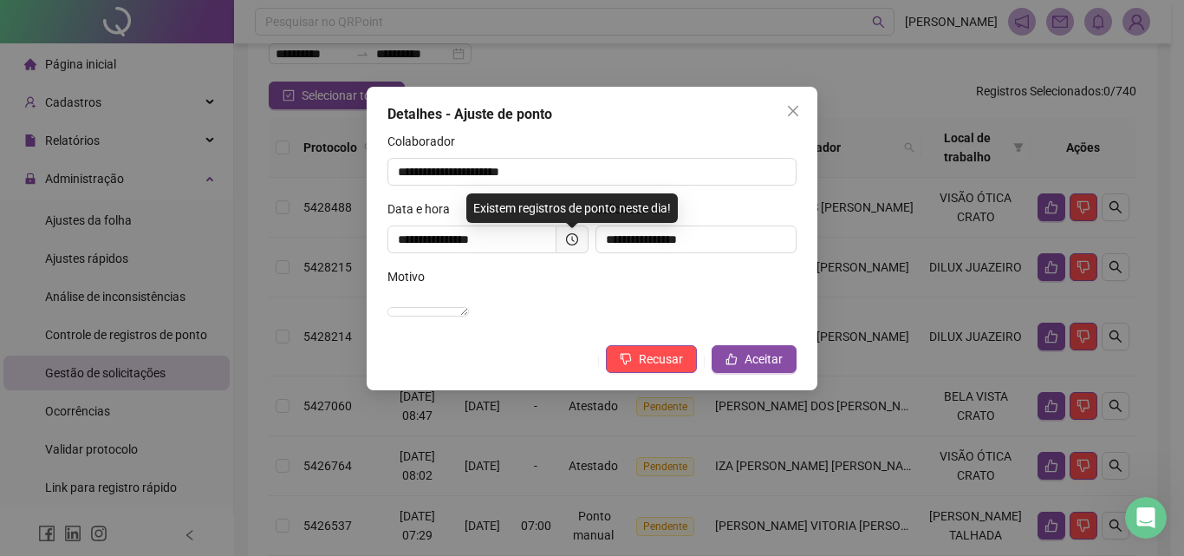
click at [925, 292] on div "**********" at bounding box center [592, 278] width 1184 height 556
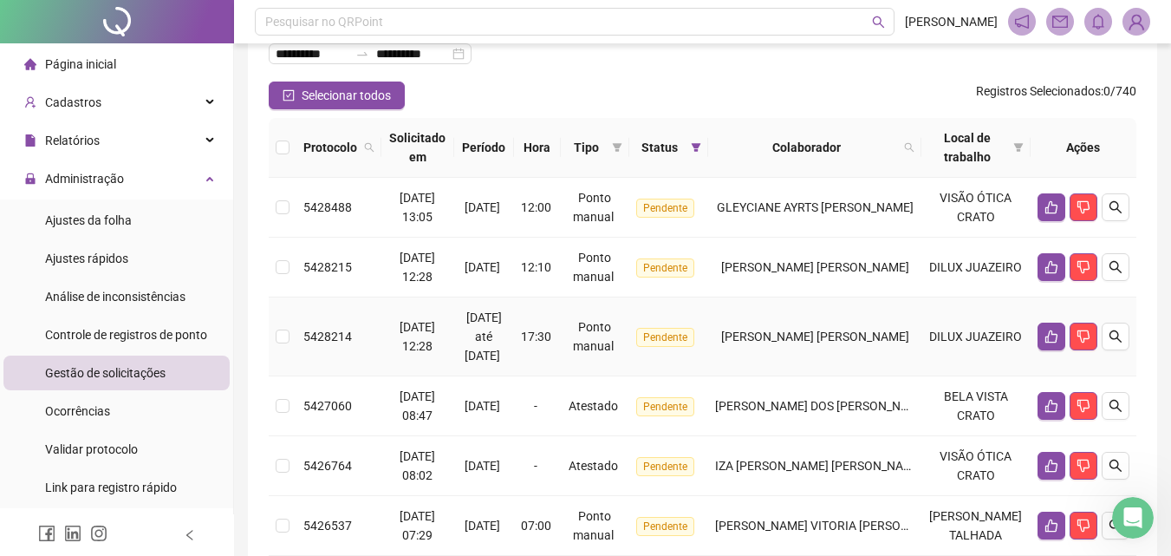
click at [886, 329] on span "[PERSON_NAME] [PERSON_NAME]" at bounding box center [815, 336] width 188 height 14
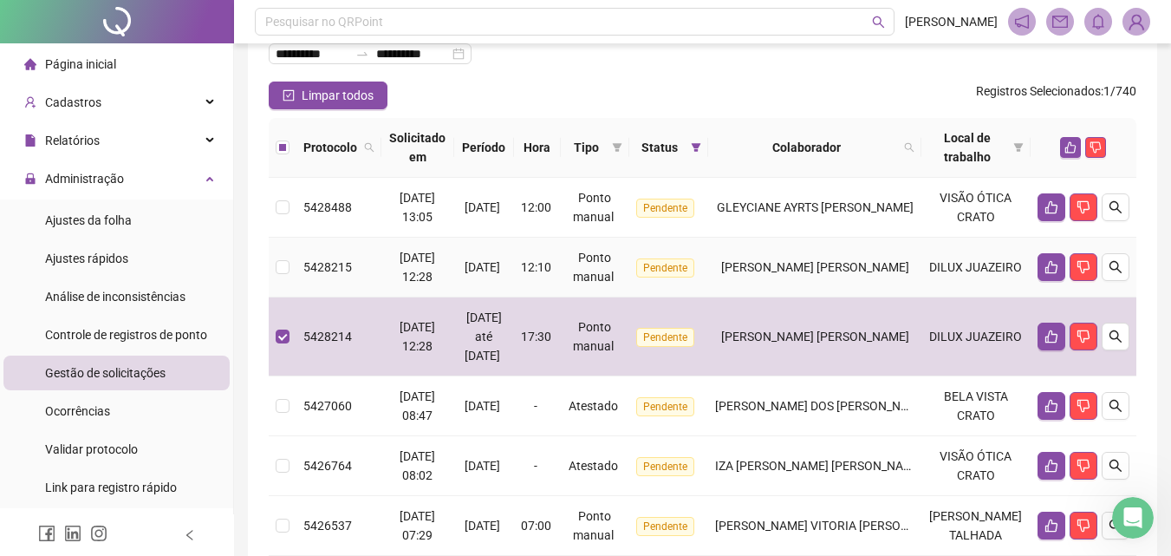
click at [866, 266] on span "[PERSON_NAME] [PERSON_NAME]" at bounding box center [815, 267] width 188 height 14
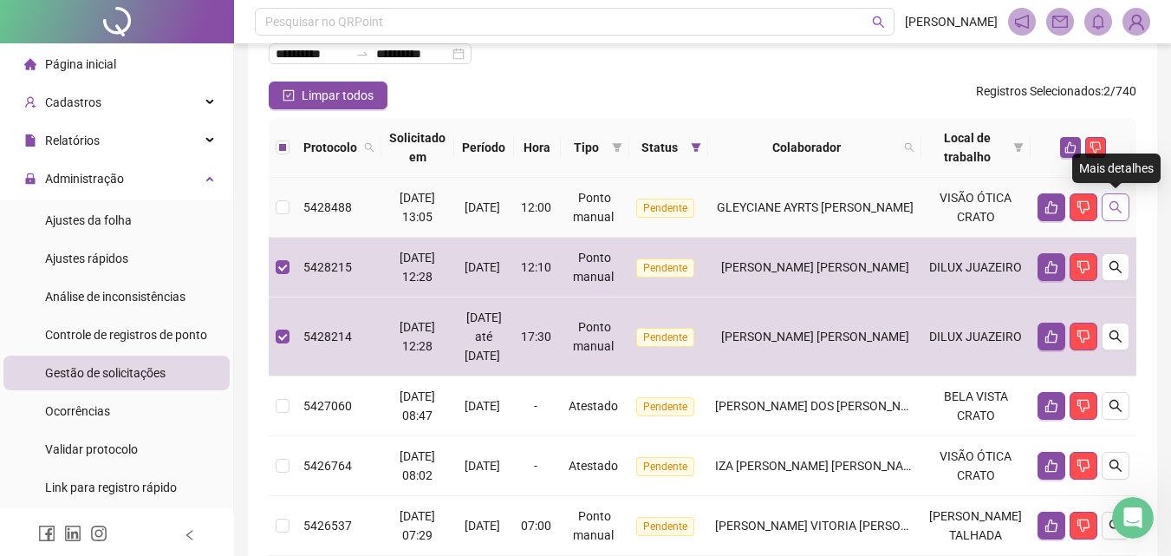
click at [1116, 199] on button "button" at bounding box center [1116, 207] width 28 height 28
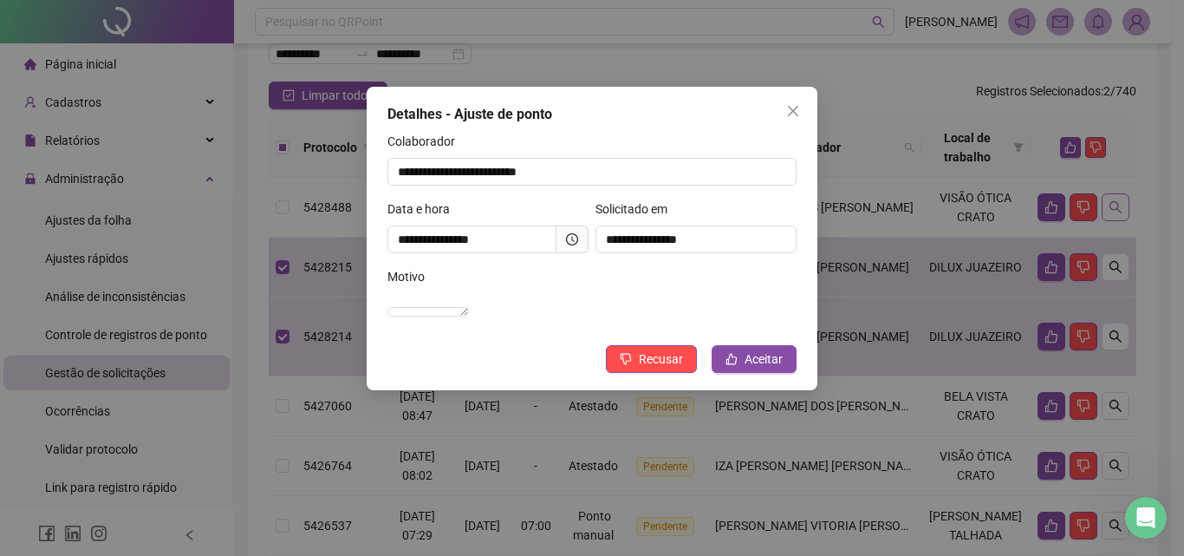
click at [1116, 199] on div "**********" at bounding box center [592, 278] width 1184 height 556
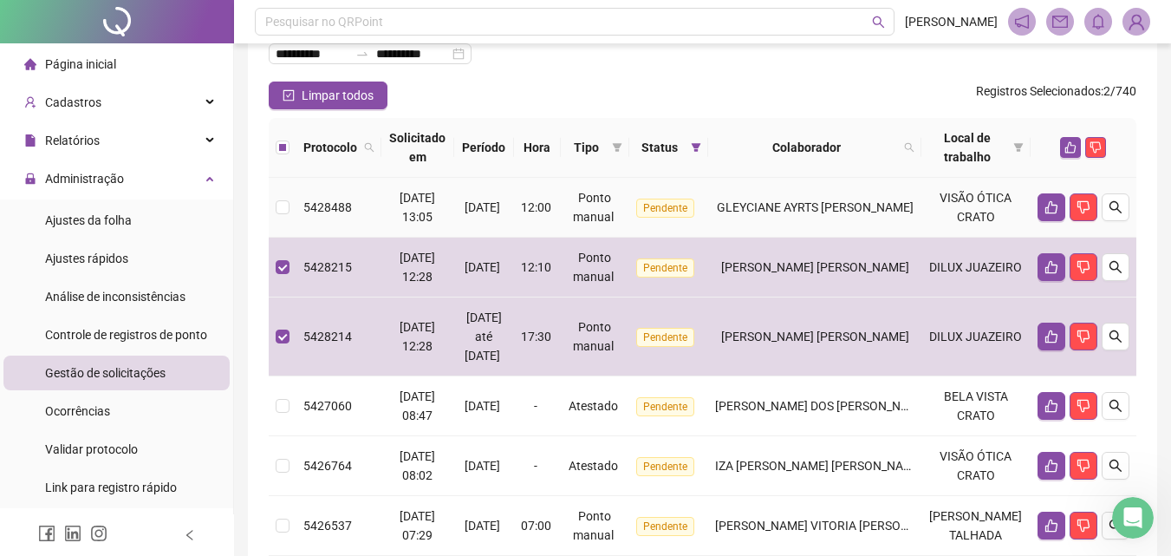
click at [921, 211] on td "GLEYCIANE AYRTS [PERSON_NAME]" at bounding box center [814, 208] width 213 height 60
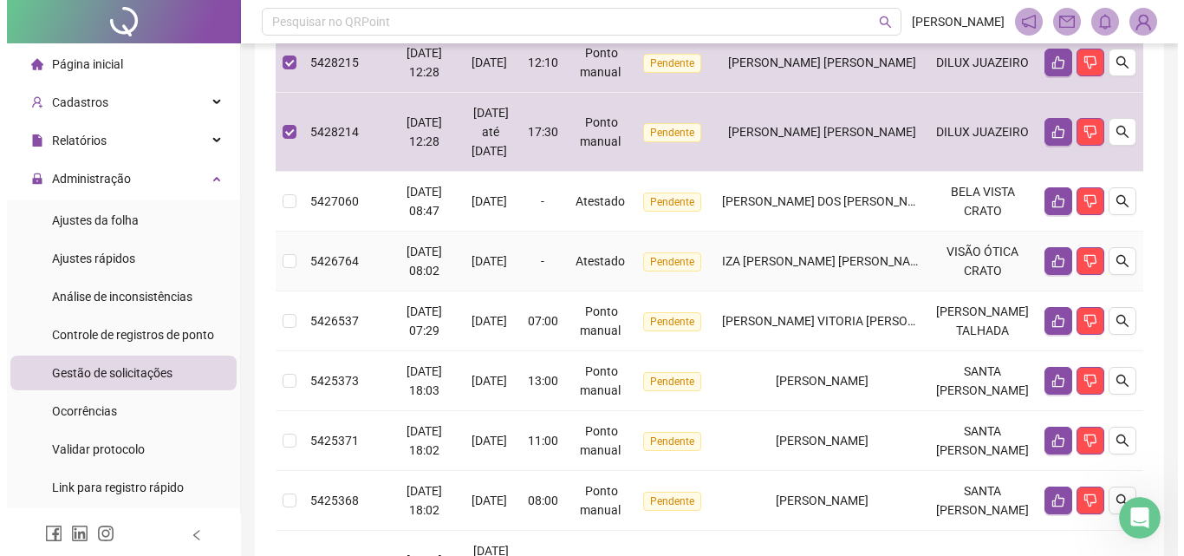
scroll to position [380, 0]
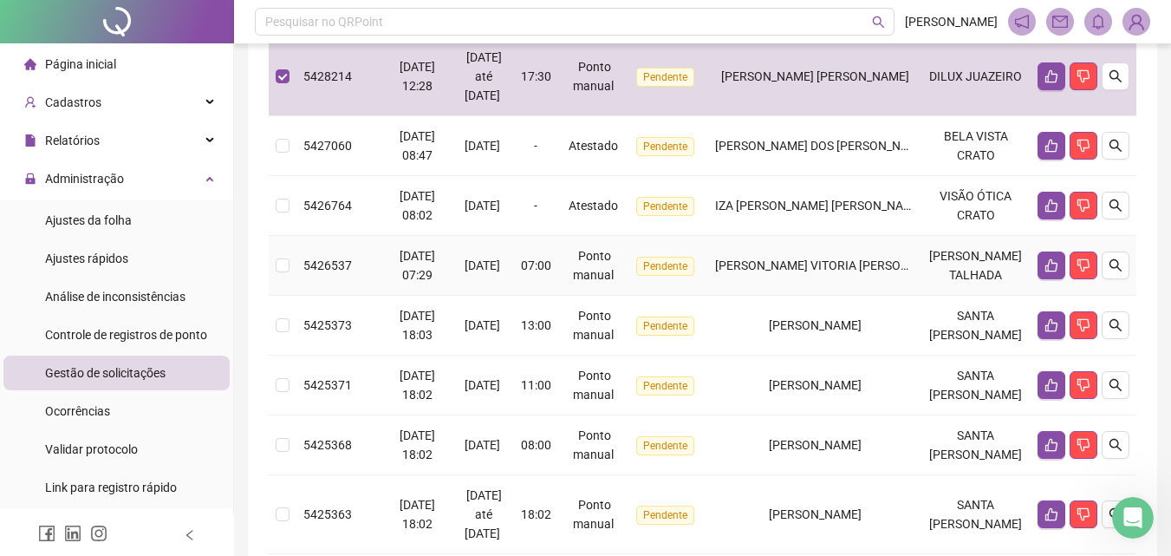
click at [929, 270] on span "[PERSON_NAME] VITORIA [PERSON_NAME] [PERSON_NAME]" at bounding box center [881, 265] width 332 height 14
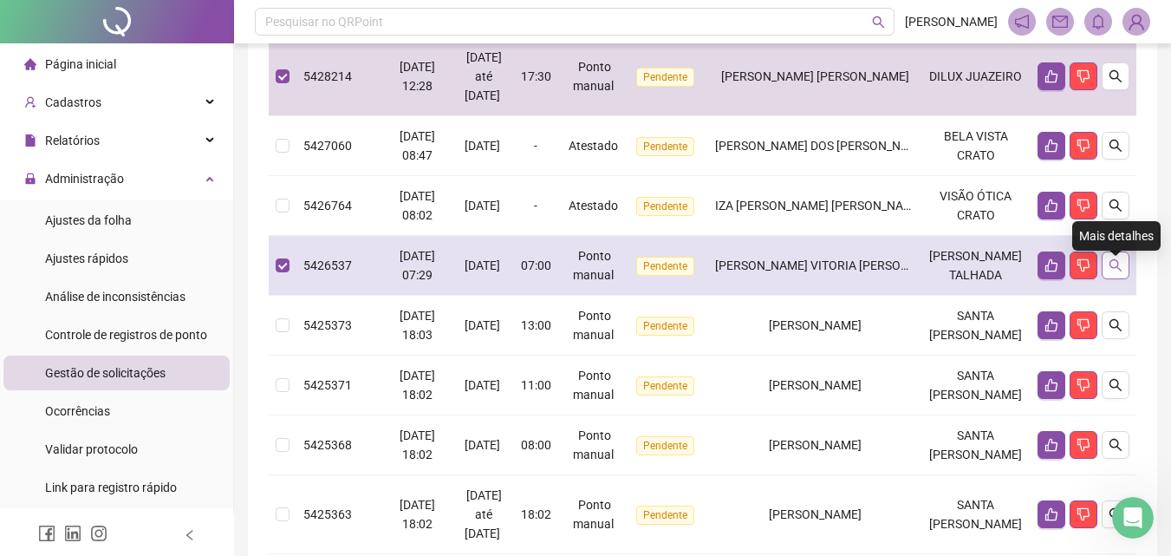
click at [1123, 279] on button "button" at bounding box center [1116, 265] width 28 height 28
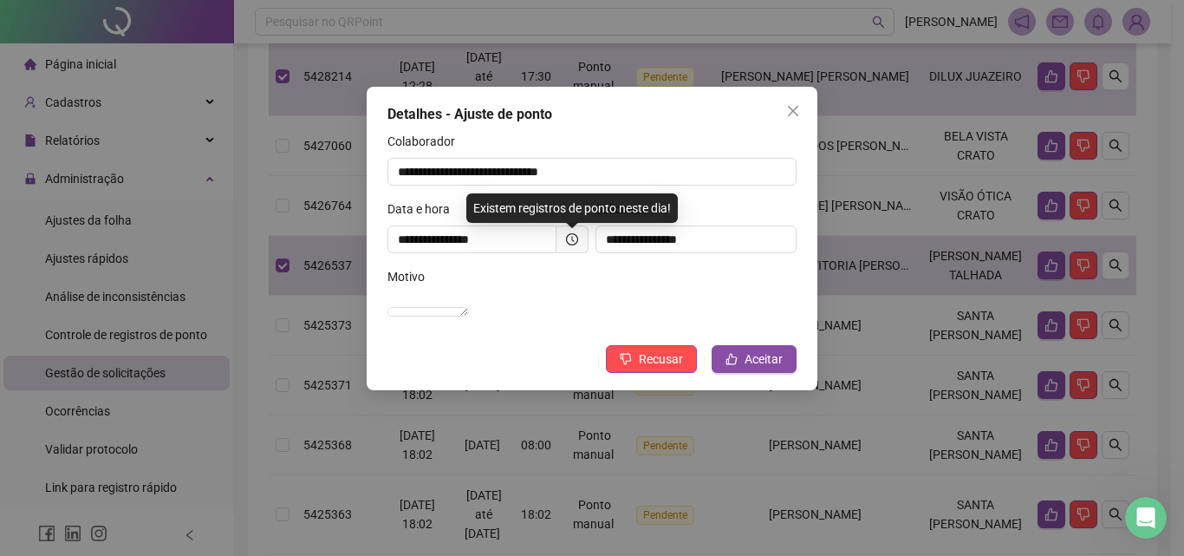
click at [954, 321] on div "**********" at bounding box center [592, 278] width 1184 height 556
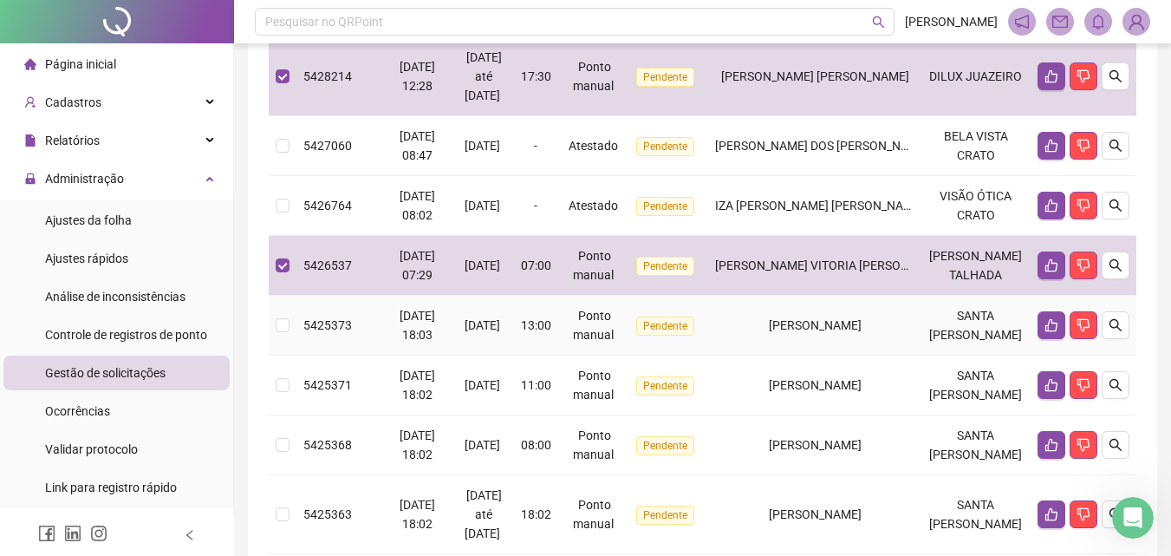
click at [947, 355] on td "SANTA [PERSON_NAME]" at bounding box center [975, 326] width 109 height 60
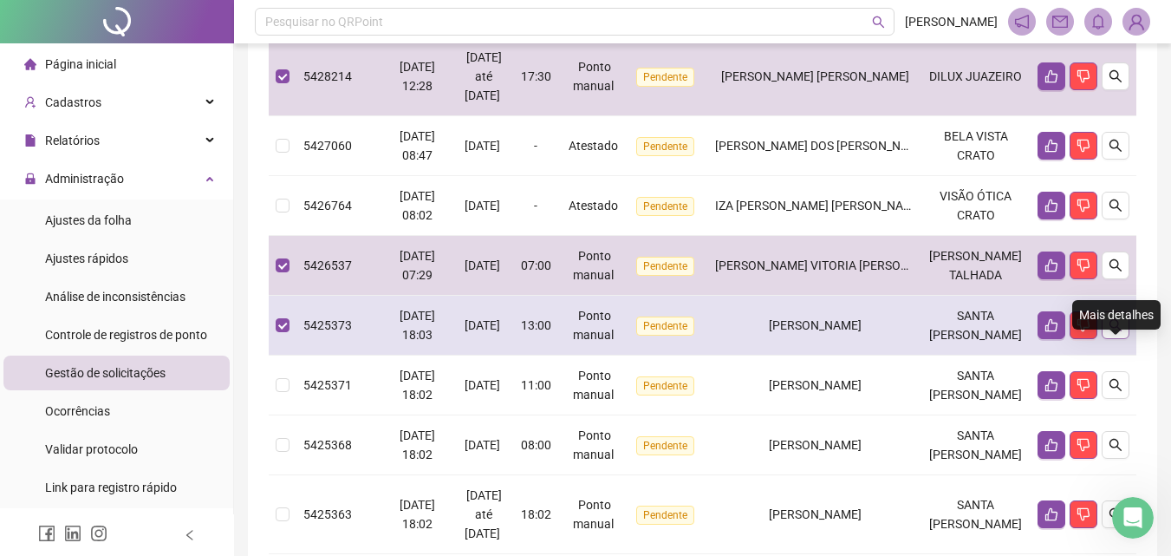
click at [1117, 339] on button "button" at bounding box center [1116, 325] width 28 height 28
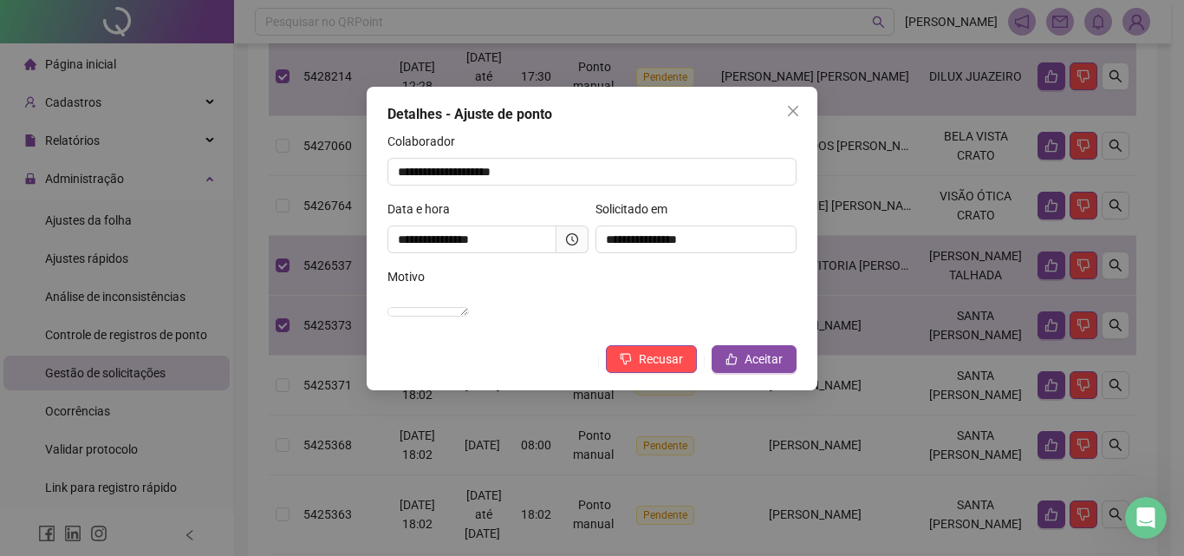
click at [1005, 360] on div "**********" at bounding box center [592, 278] width 1184 height 556
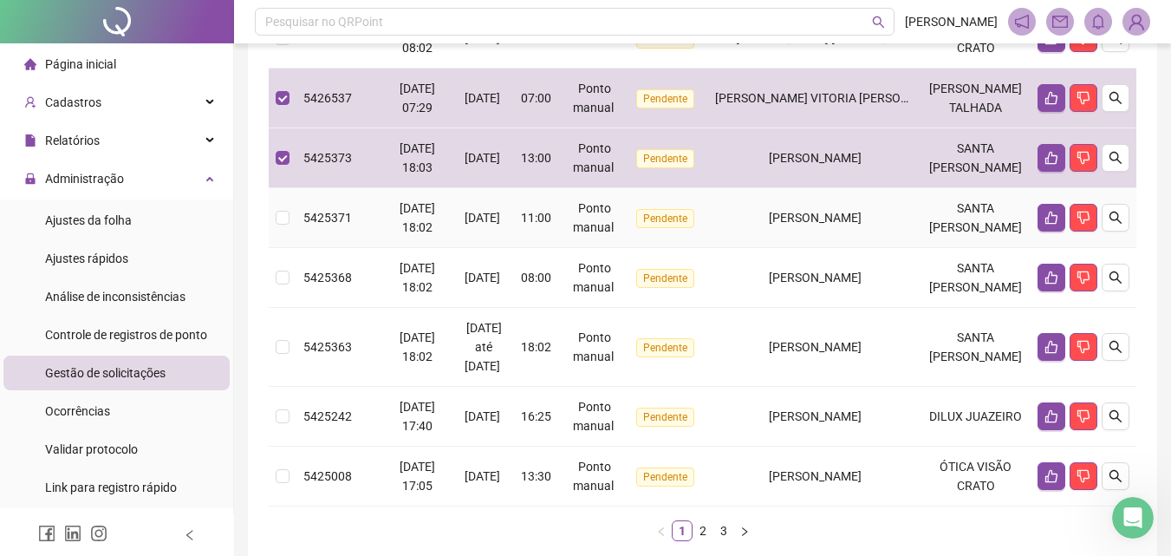
scroll to position [553, 0]
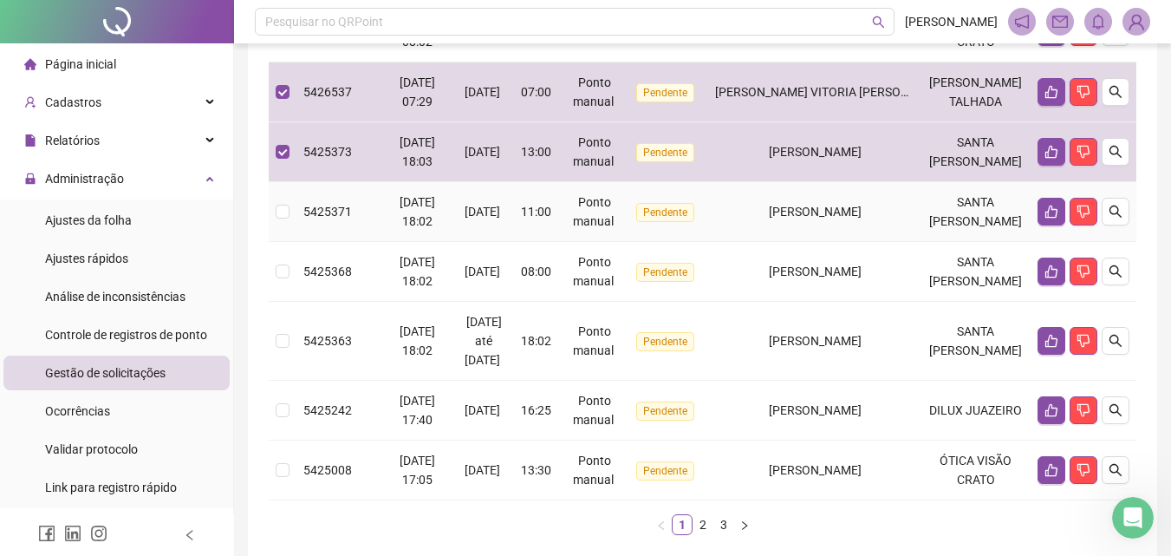
click at [862, 218] on span "[PERSON_NAME]" at bounding box center [815, 212] width 93 height 14
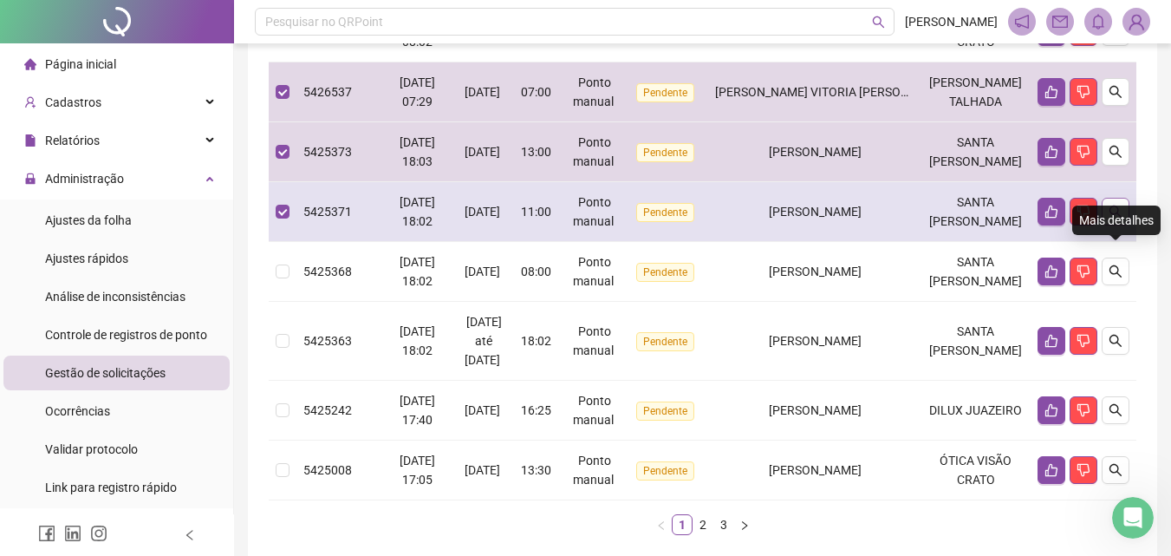
click at [1110, 218] on icon "search" at bounding box center [1116, 211] width 12 height 12
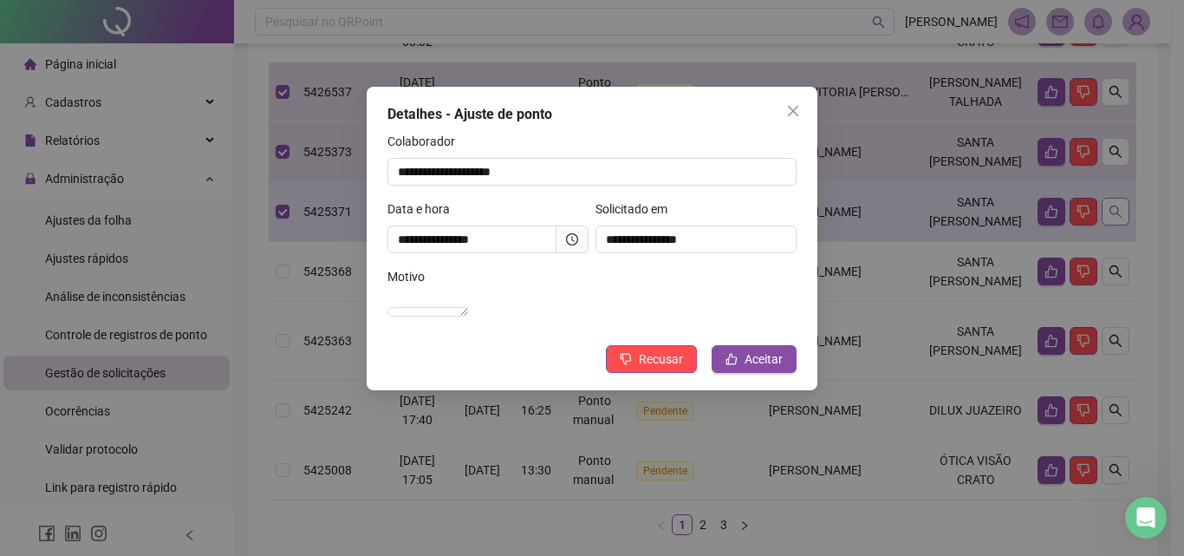
click at [1110, 257] on div "**********" at bounding box center [592, 278] width 1184 height 556
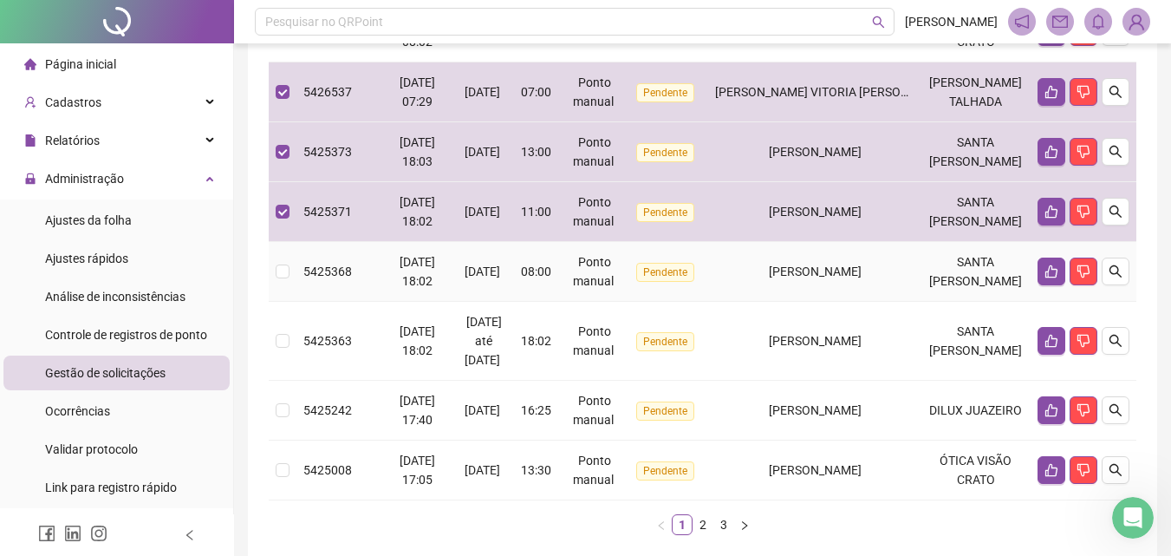
click at [918, 302] on td "[PERSON_NAME]" at bounding box center [814, 272] width 213 height 60
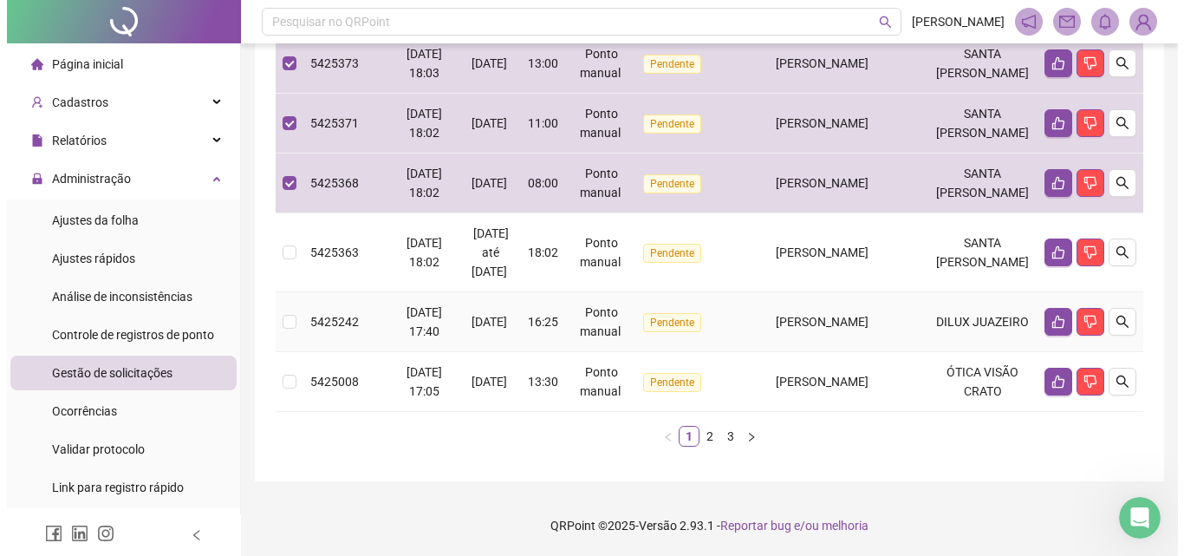
scroll to position [718, 0]
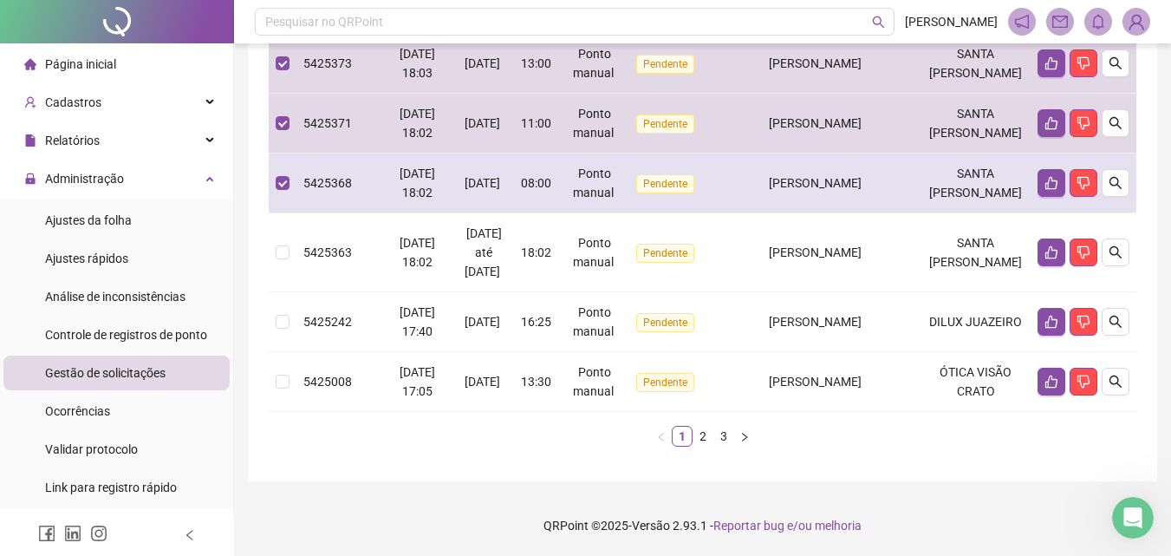
click at [1105, 188] on td at bounding box center [1084, 183] width 106 height 60
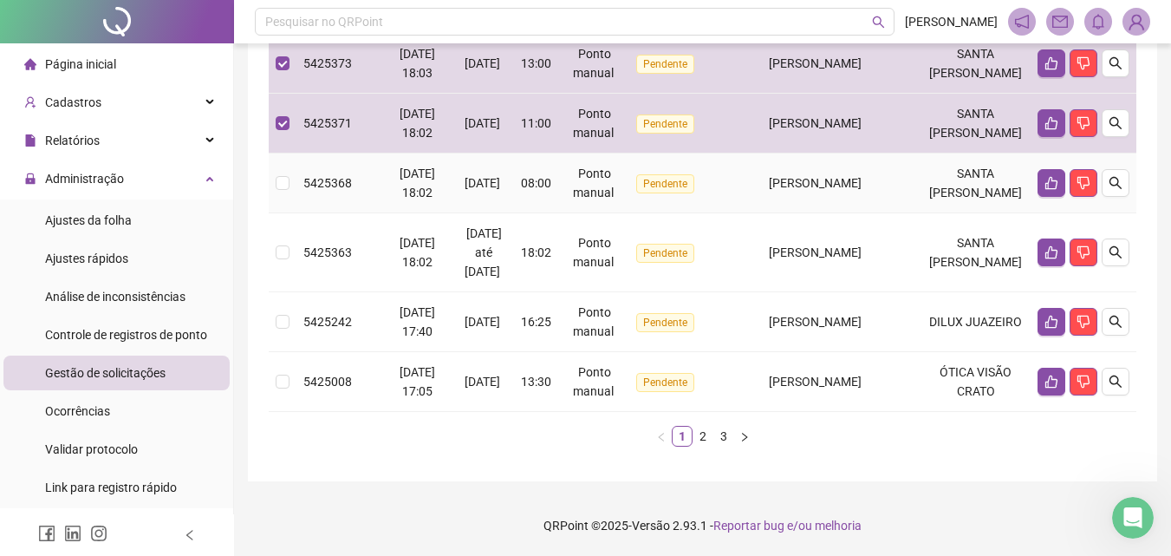
click at [914, 182] on div "[PERSON_NAME]" at bounding box center [814, 182] width 199 height 19
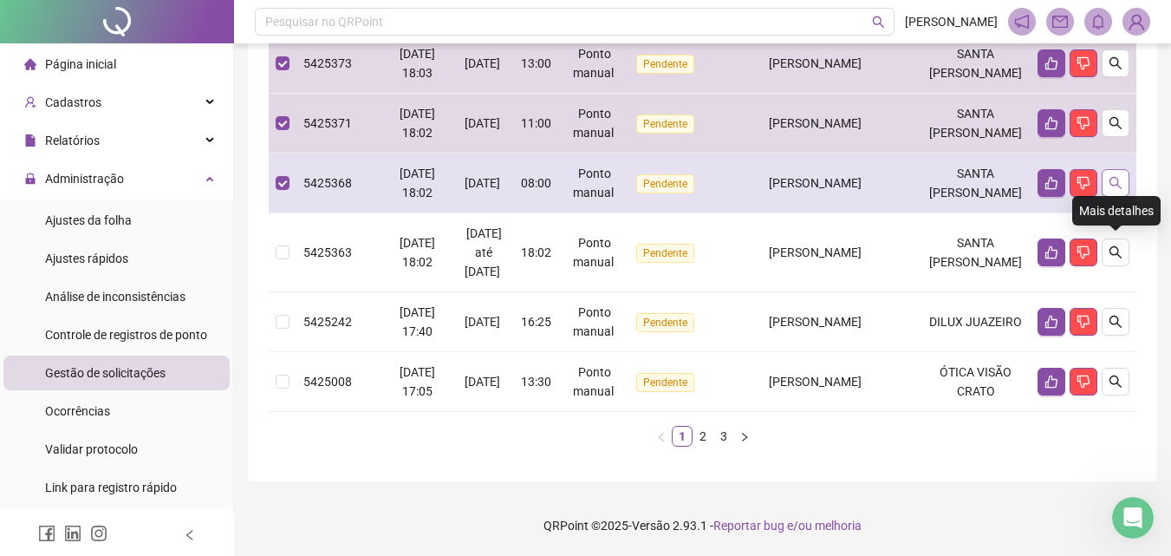
click at [1121, 176] on icon "search" at bounding box center [1116, 183] width 14 height 14
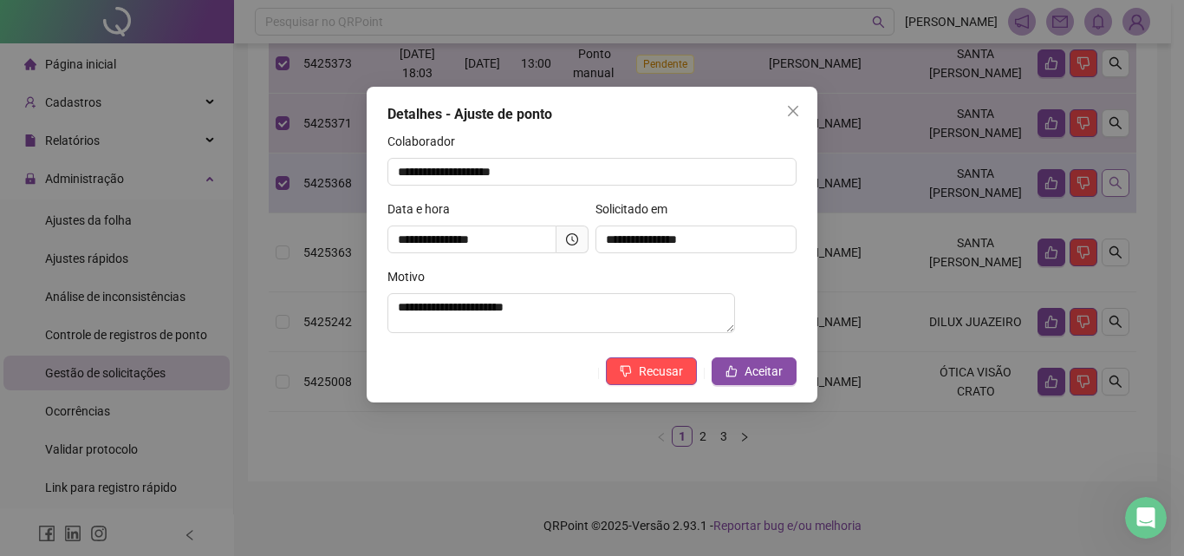
click at [1121, 176] on div "**********" at bounding box center [592, 278] width 1184 height 556
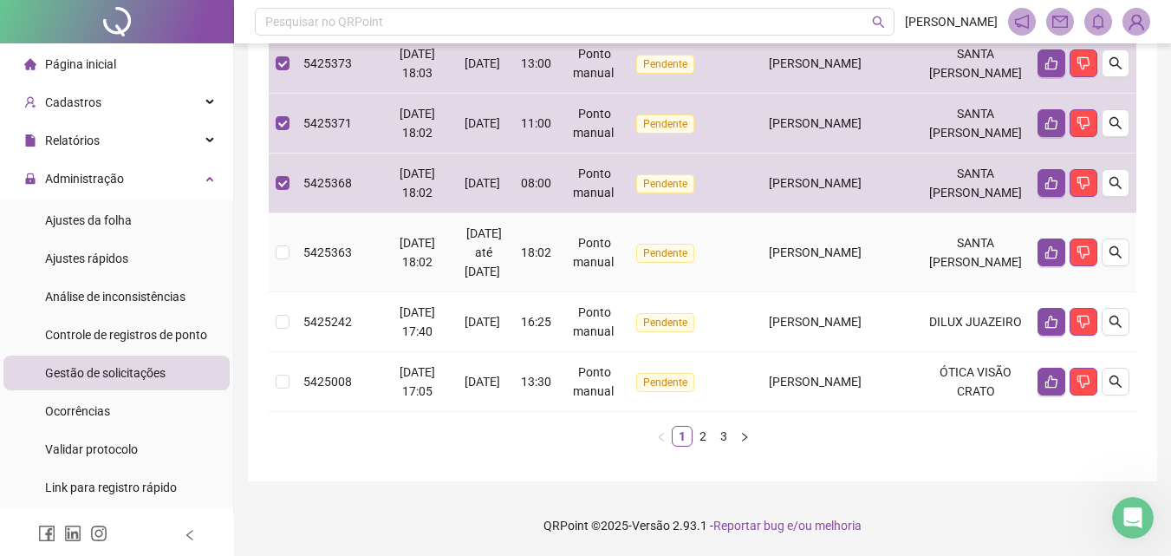
click at [862, 250] on span "[PERSON_NAME]" at bounding box center [815, 252] width 93 height 14
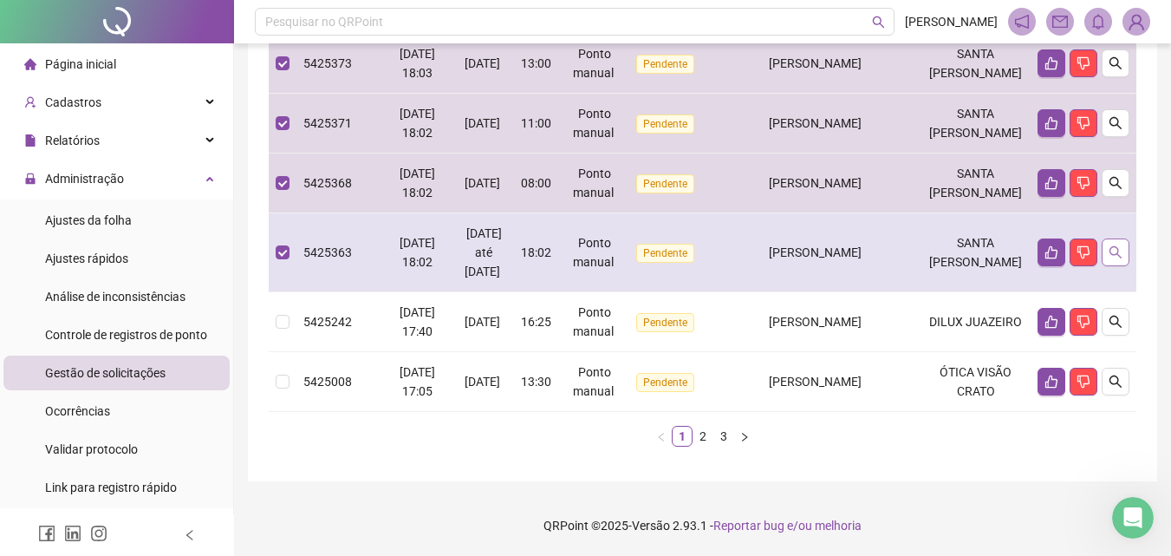
click at [1111, 249] on icon "search" at bounding box center [1116, 252] width 14 height 14
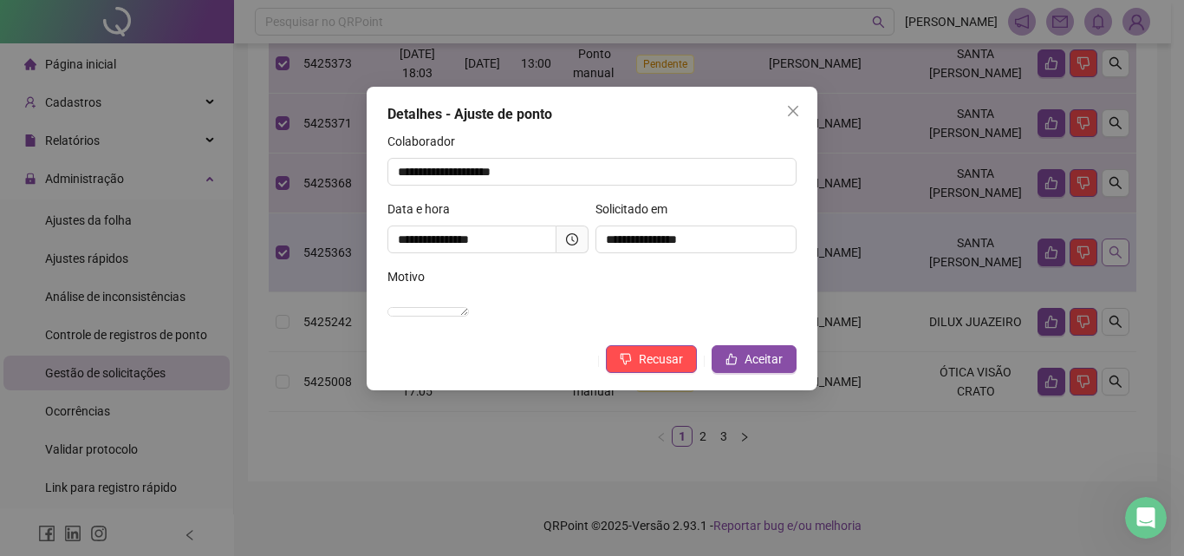
click at [1111, 249] on div "**********" at bounding box center [592, 278] width 1184 height 556
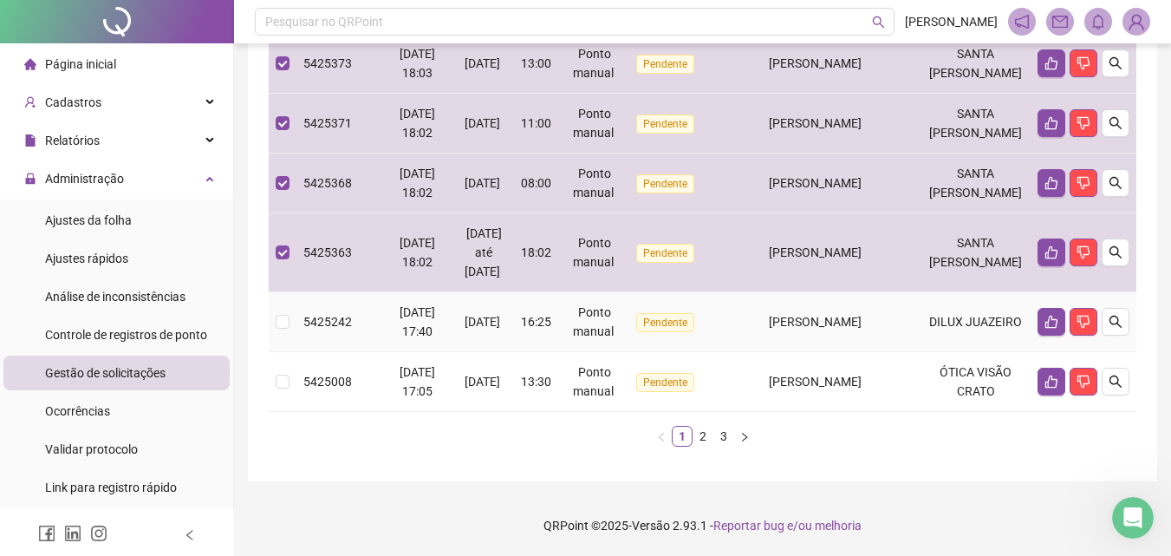
click at [848, 317] on span "[PERSON_NAME]" at bounding box center [815, 322] width 93 height 14
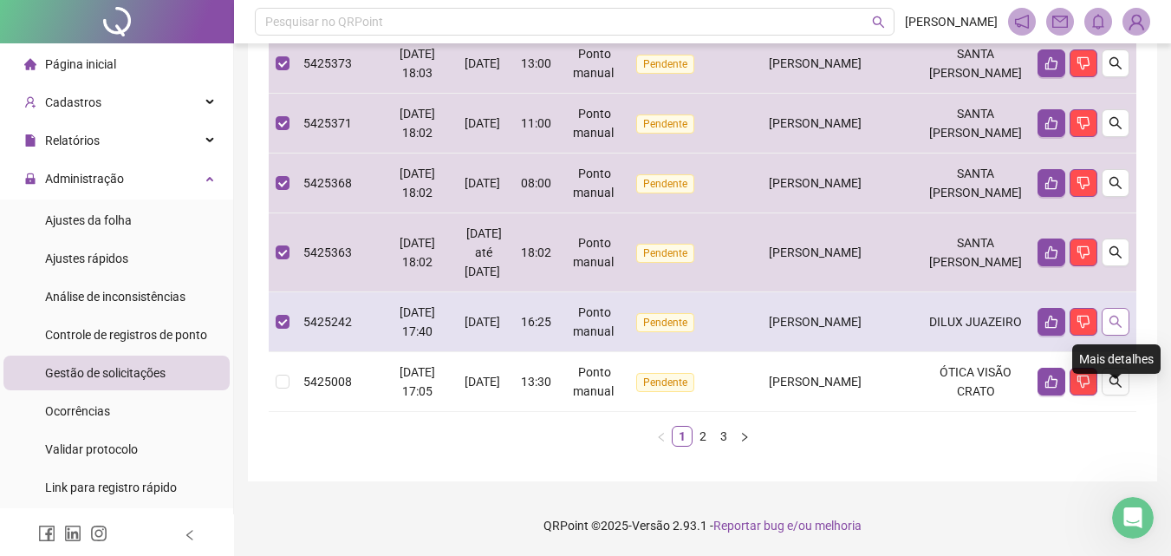
click at [1117, 323] on icon "search" at bounding box center [1116, 322] width 12 height 12
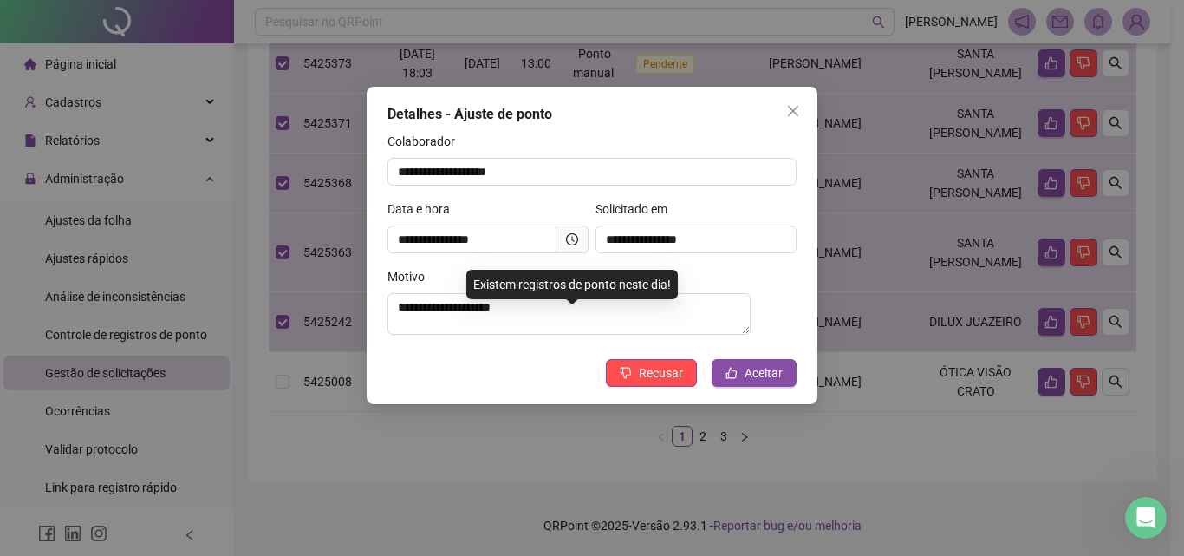
click at [908, 316] on div "**********" at bounding box center [592, 278] width 1184 height 556
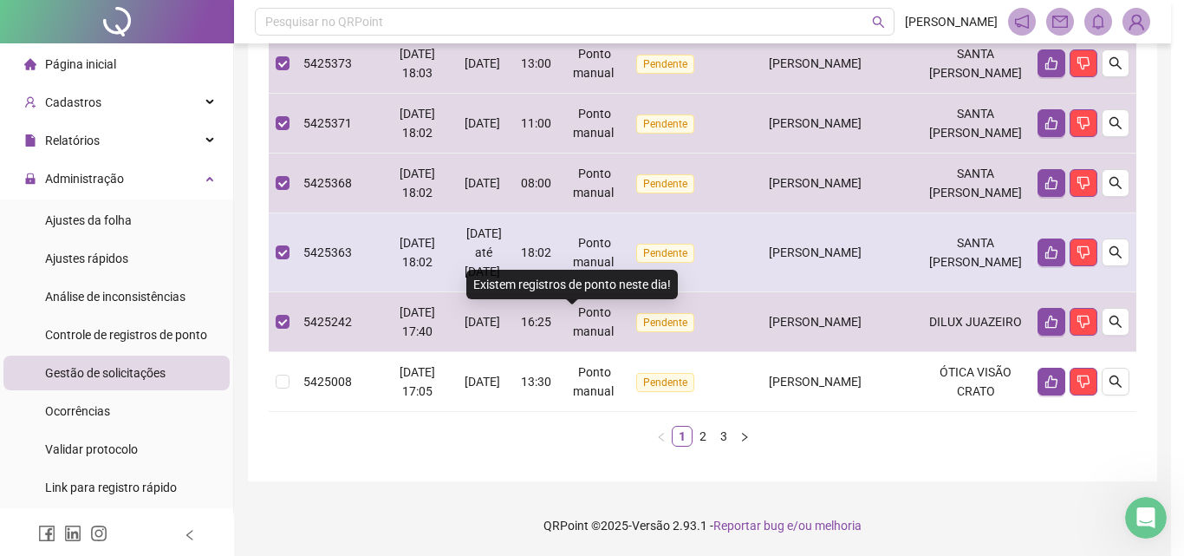
scroll to position [661, 0]
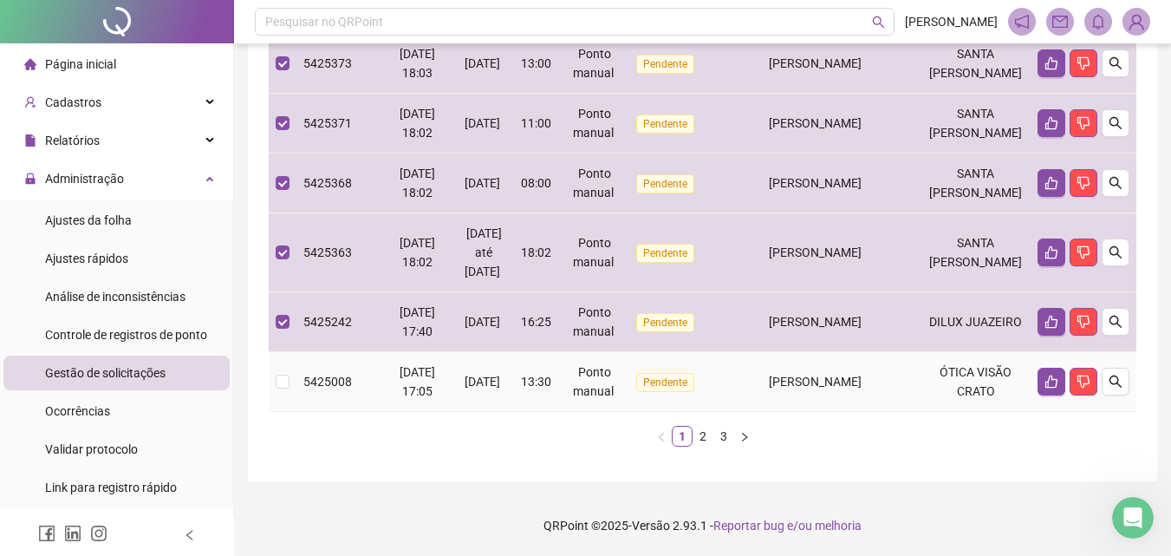
click at [859, 391] on div "[PERSON_NAME]" at bounding box center [814, 381] width 199 height 19
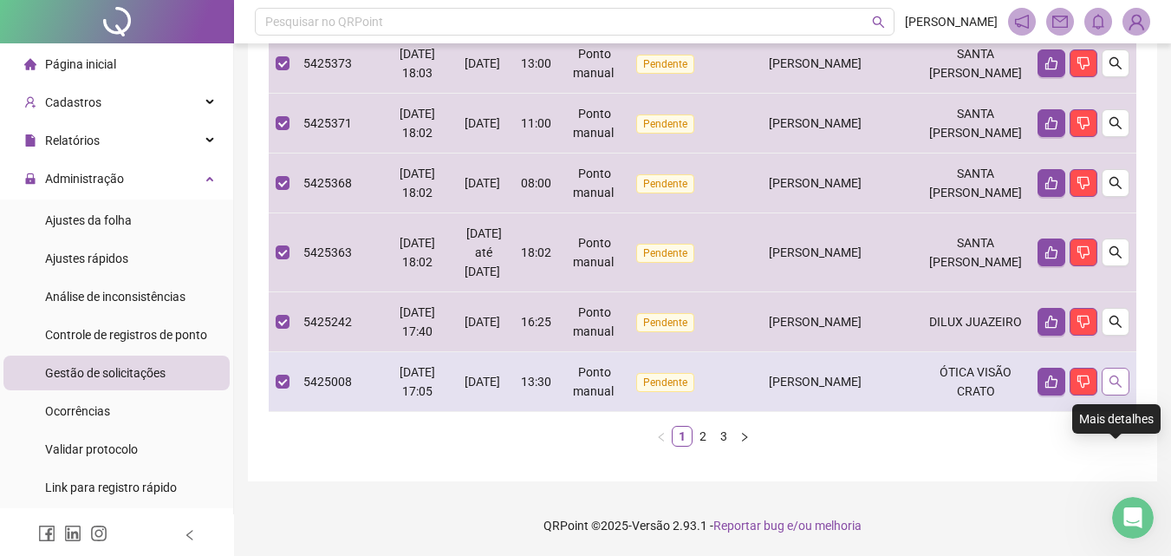
click at [1114, 387] on icon "search" at bounding box center [1116, 381] width 12 height 12
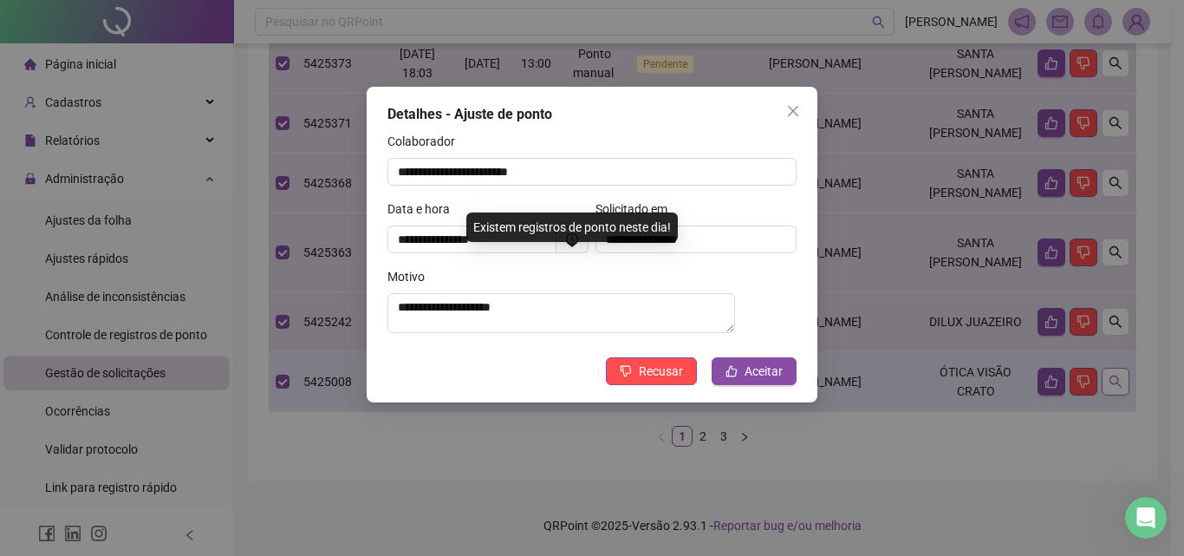
click at [1114, 433] on div "**********" at bounding box center [592, 278] width 1184 height 556
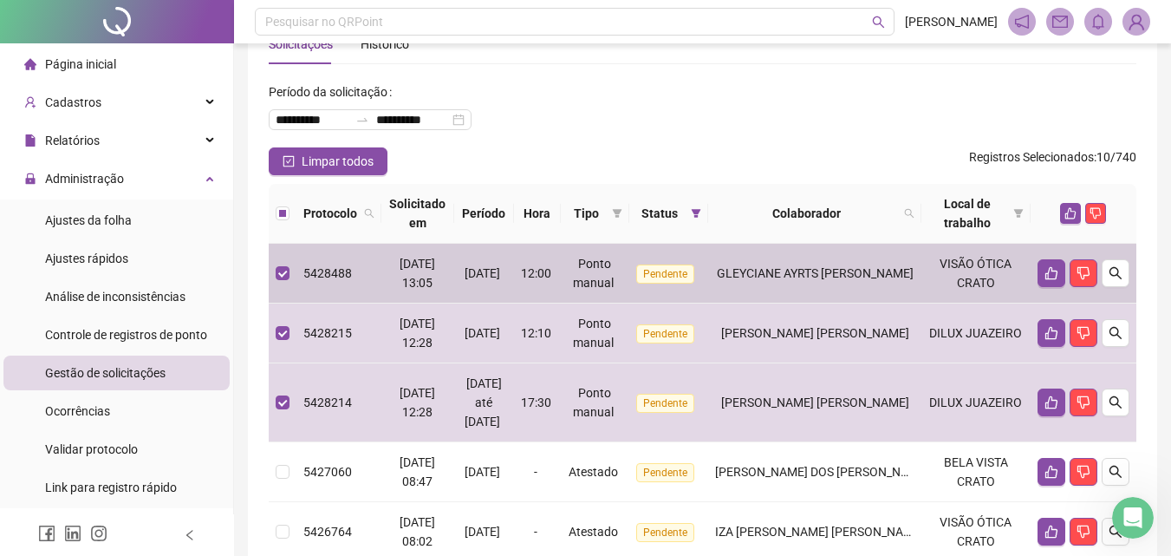
scroll to position [0, 0]
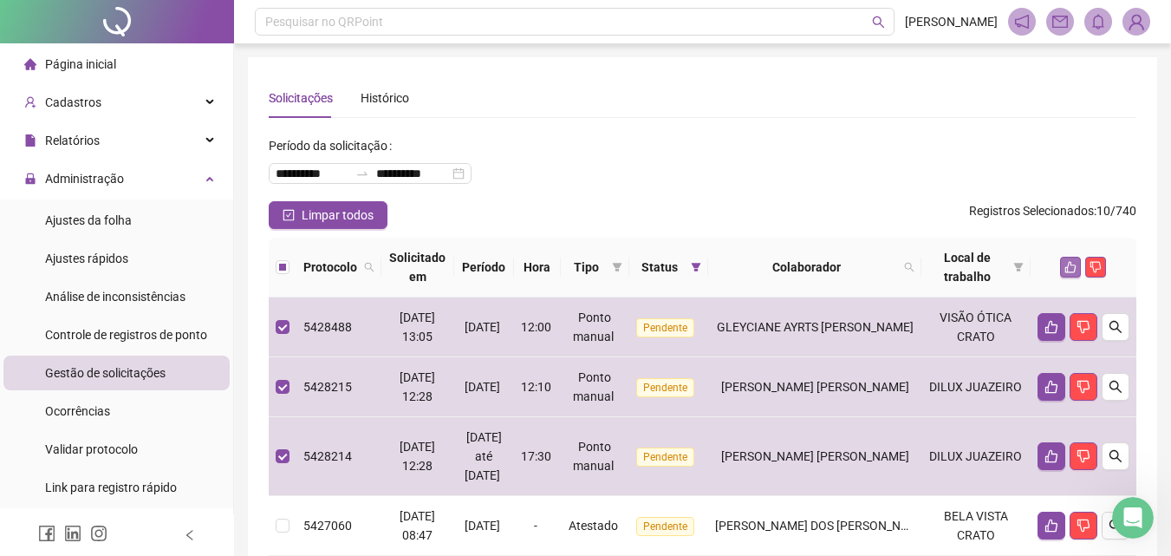
click at [1072, 270] on icon "like" at bounding box center [1070, 267] width 12 height 12
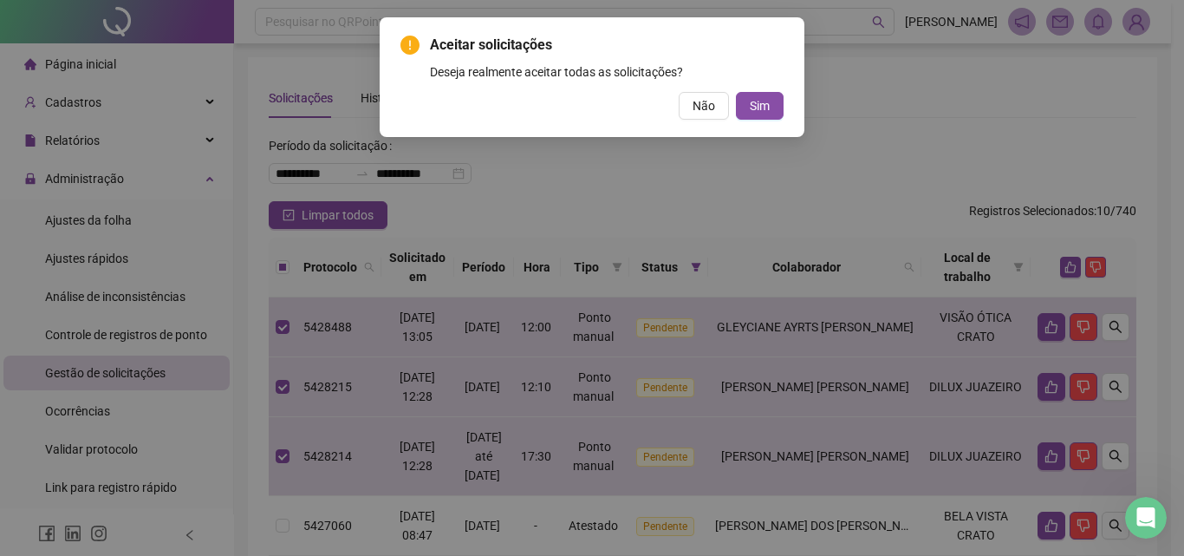
click at [761, 100] on span "Sim" at bounding box center [760, 105] width 20 height 19
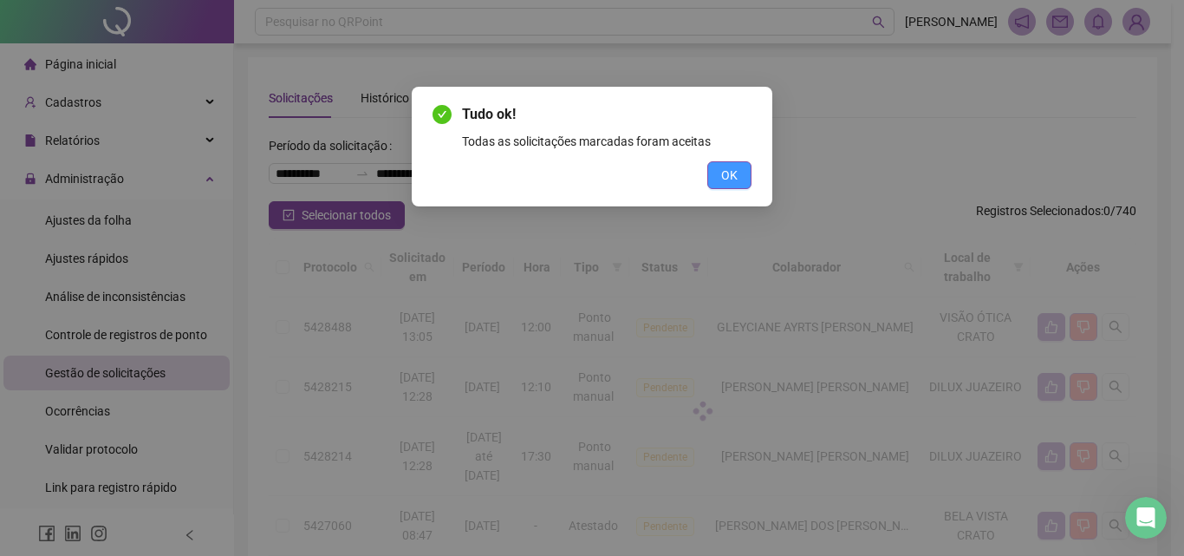
click at [726, 177] on span "OK" at bounding box center [729, 175] width 16 height 19
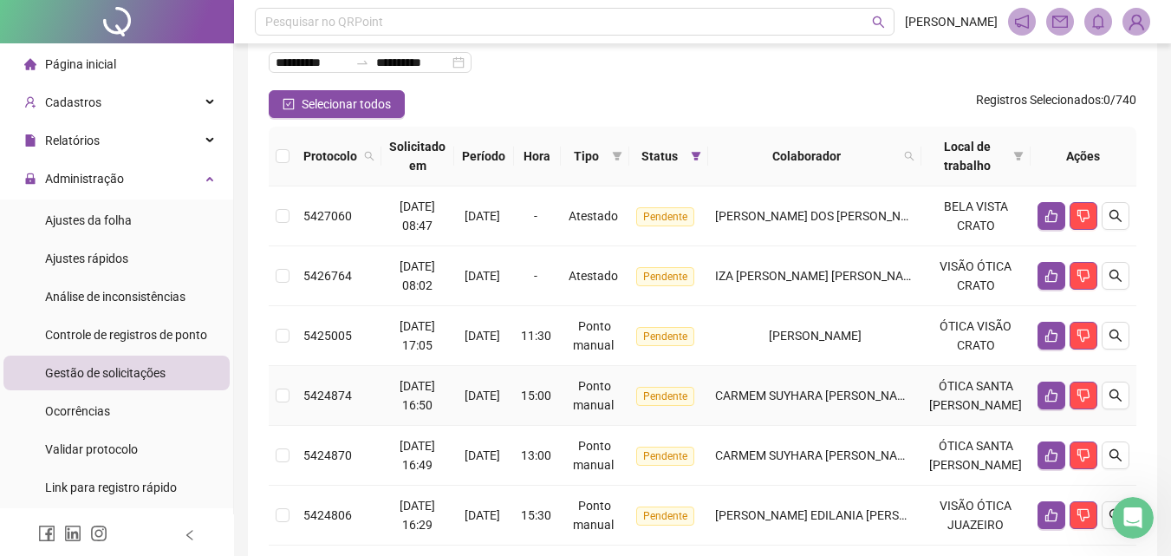
scroll to position [87, 0]
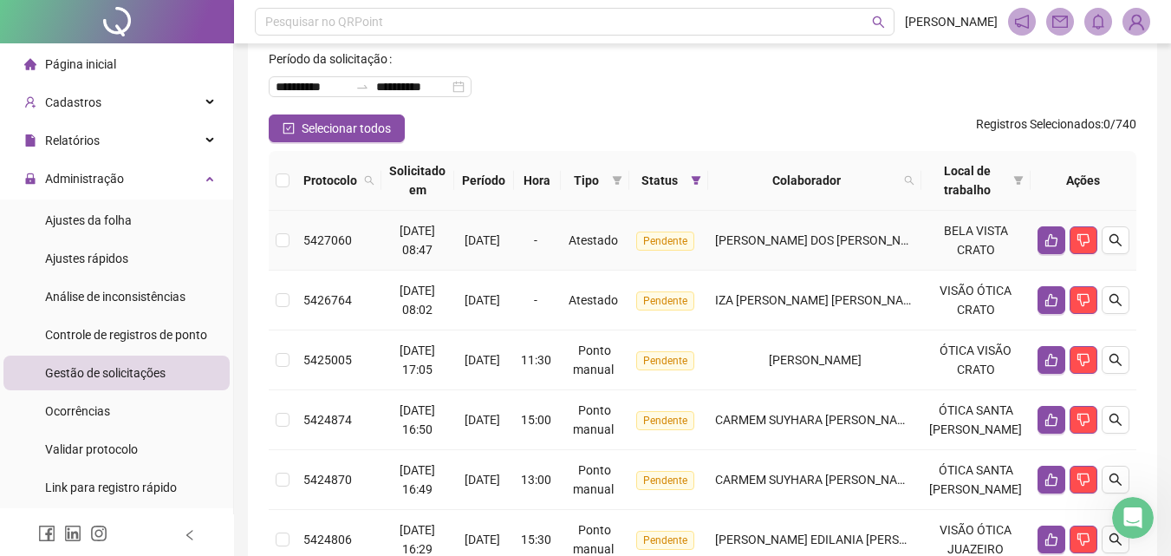
click at [839, 253] on td "[PERSON_NAME] DOS [PERSON_NAME]" at bounding box center [814, 241] width 213 height 60
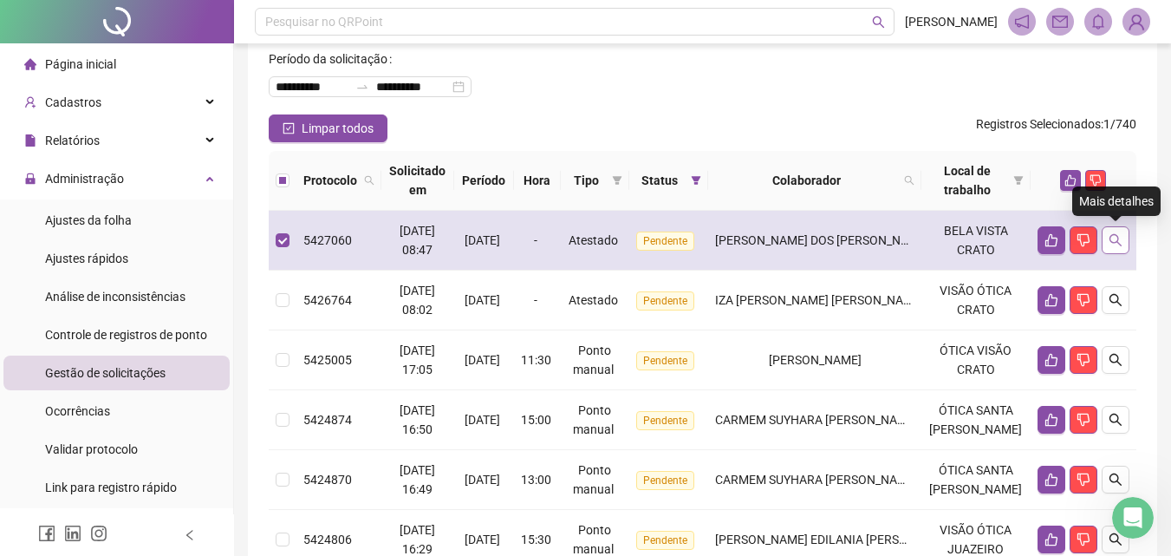
click at [1118, 242] on icon "search" at bounding box center [1116, 240] width 14 height 14
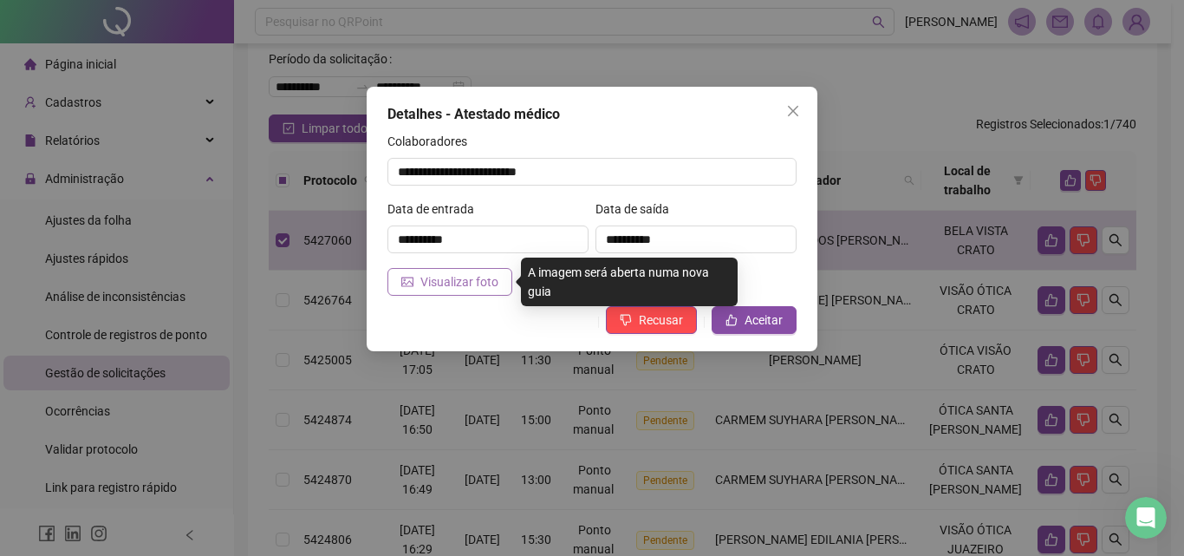
click at [481, 282] on span "Visualizar foto" at bounding box center [459, 281] width 78 height 19
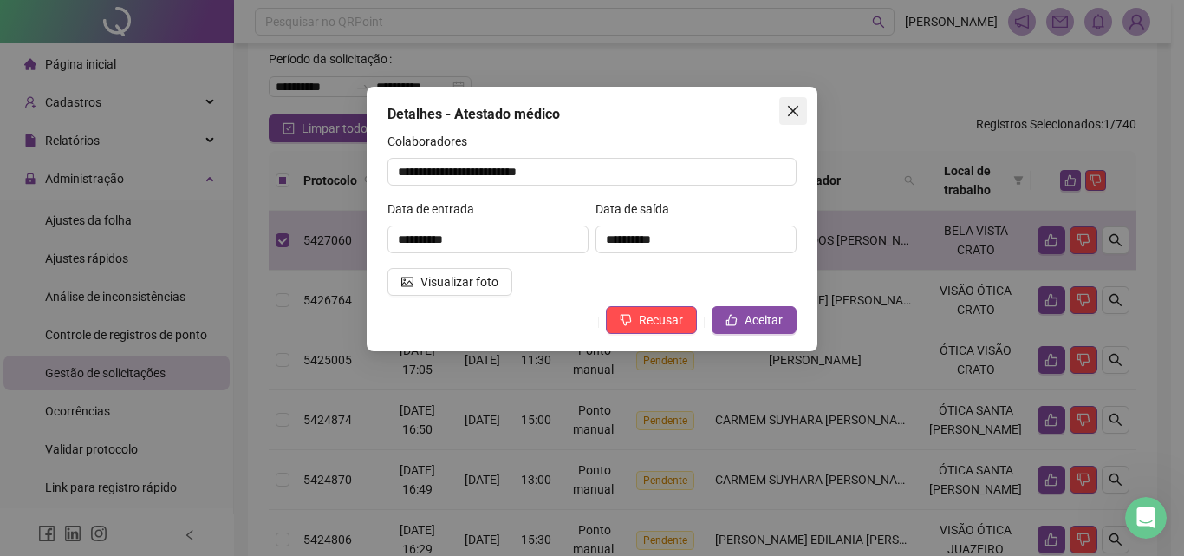
click at [795, 112] on icon "close" at bounding box center [793, 111] width 10 height 10
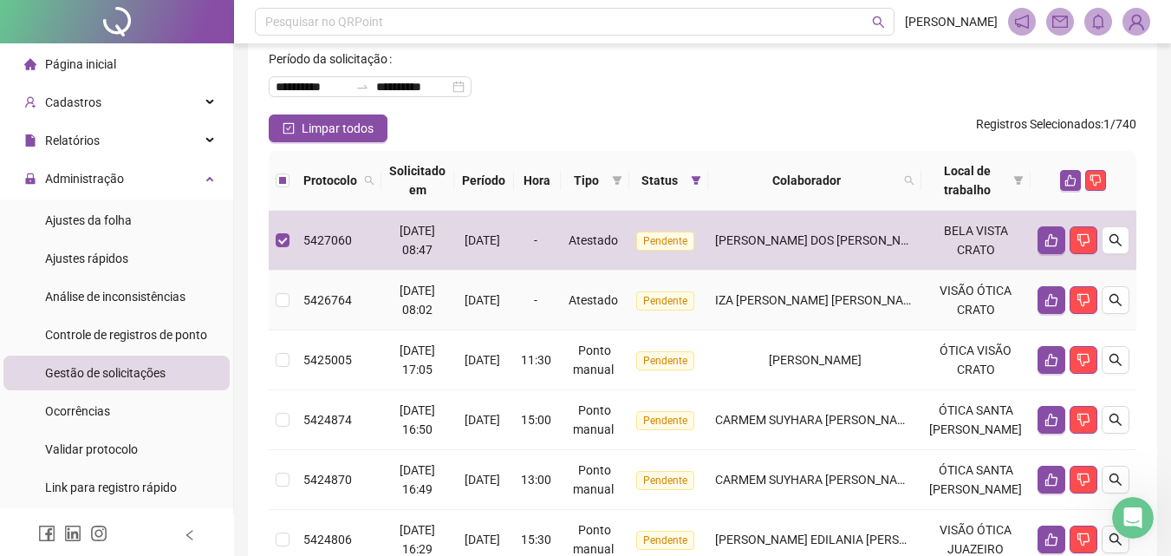
click at [901, 307] on span "IZA [PERSON_NAME] [PERSON_NAME]" at bounding box center [819, 300] width 209 height 14
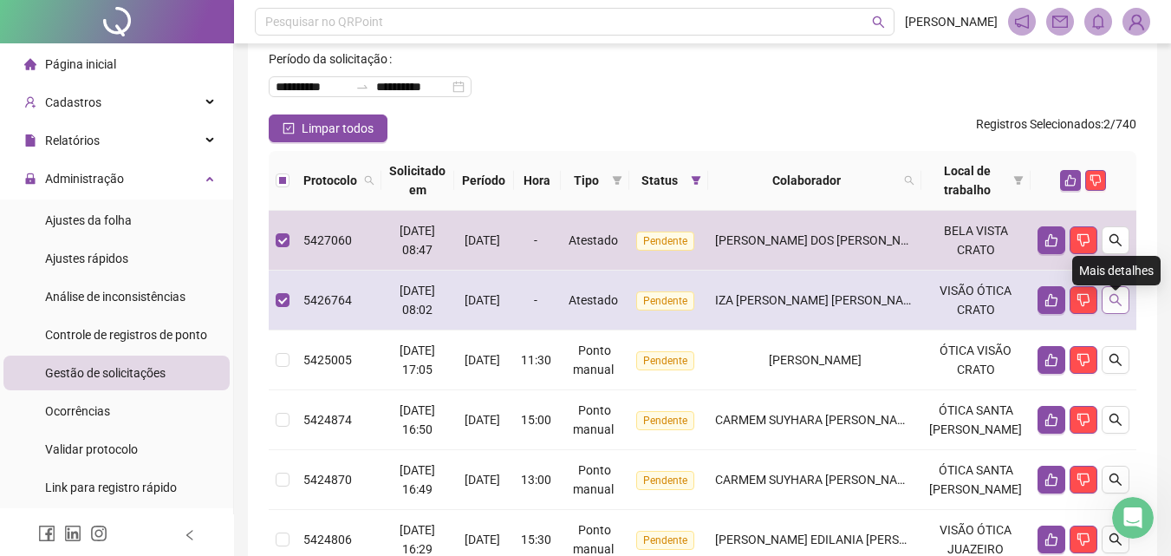
click at [1109, 307] on icon "search" at bounding box center [1116, 300] width 14 height 14
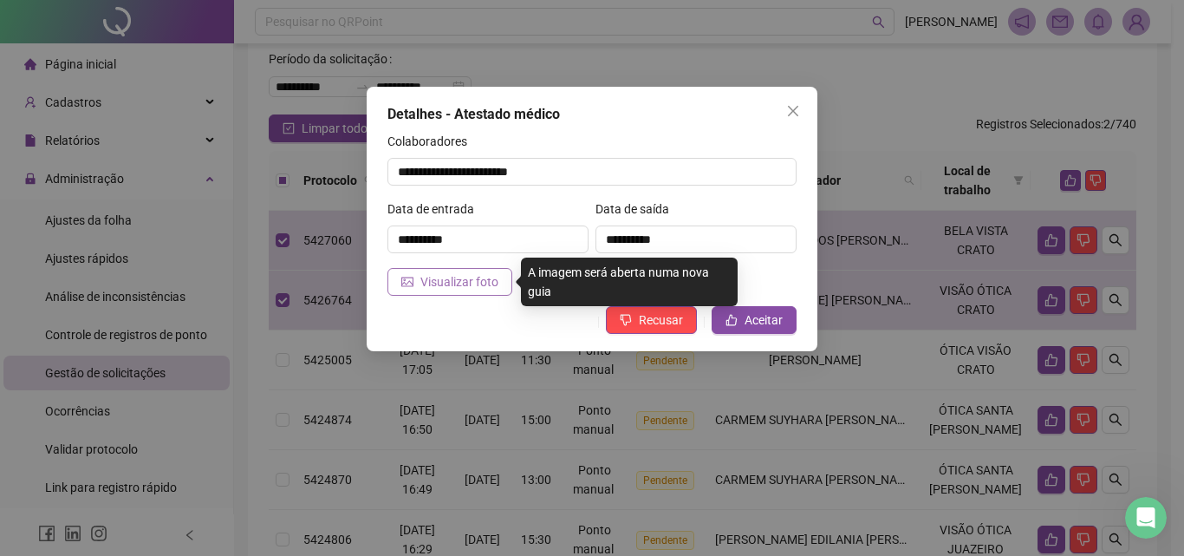
click at [464, 278] on span "Visualizar foto" at bounding box center [459, 281] width 78 height 19
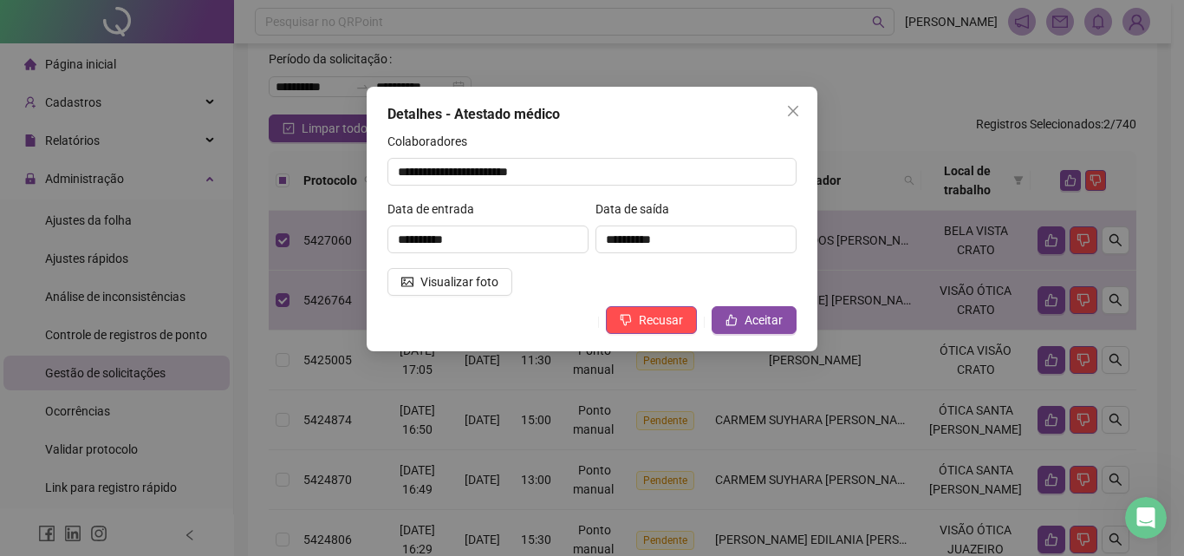
click at [908, 330] on div "**********" at bounding box center [592, 278] width 1184 height 556
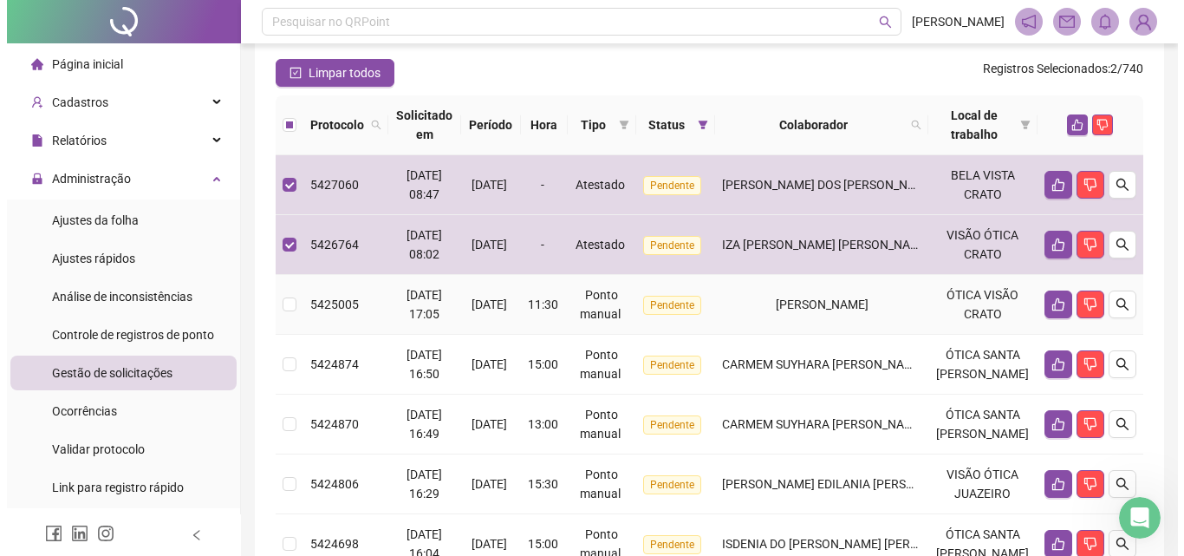
scroll to position [173, 0]
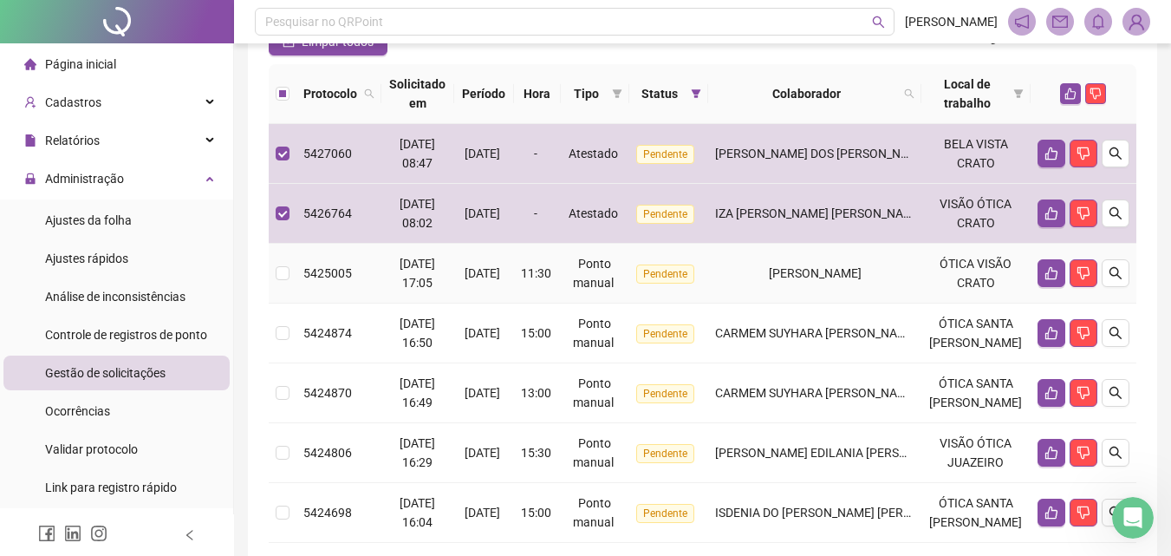
click at [881, 303] on td "[PERSON_NAME]" at bounding box center [814, 274] width 213 height 60
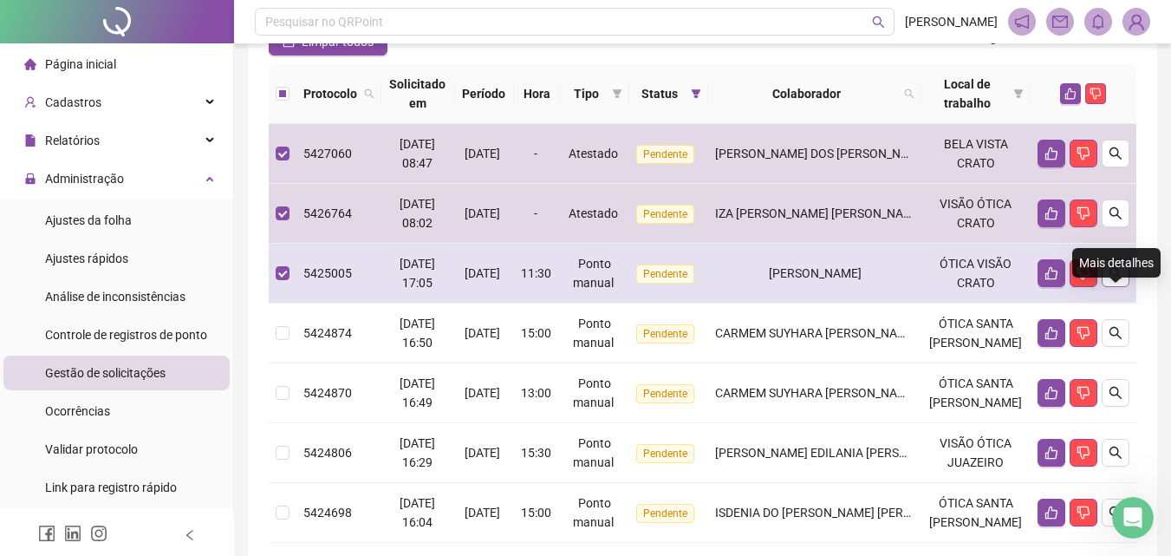
click at [1111, 280] on icon "search" at bounding box center [1116, 273] width 14 height 14
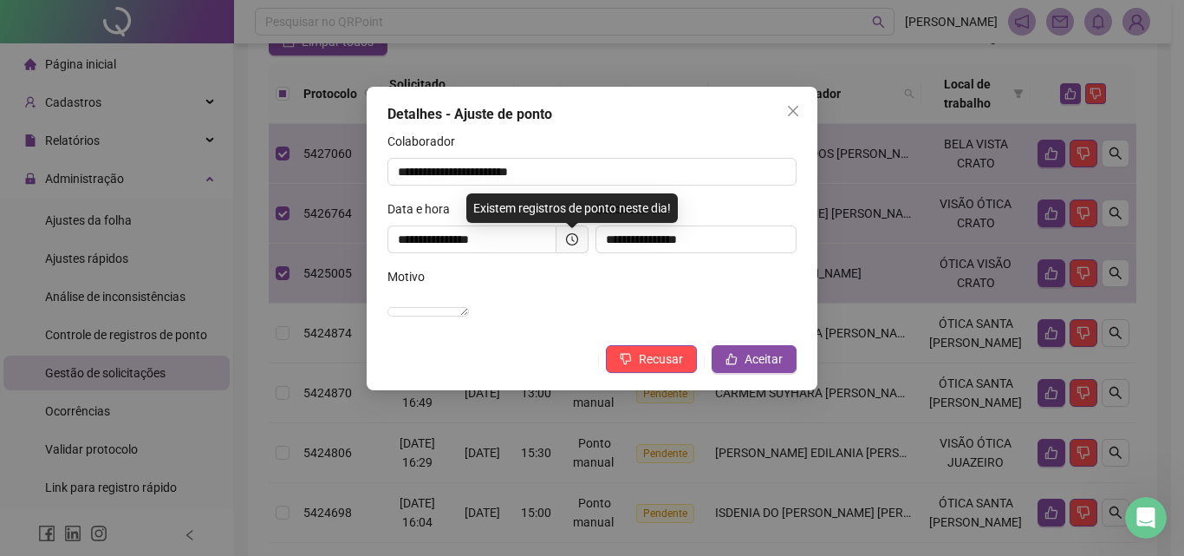
click at [932, 381] on div "**********" at bounding box center [592, 278] width 1184 height 556
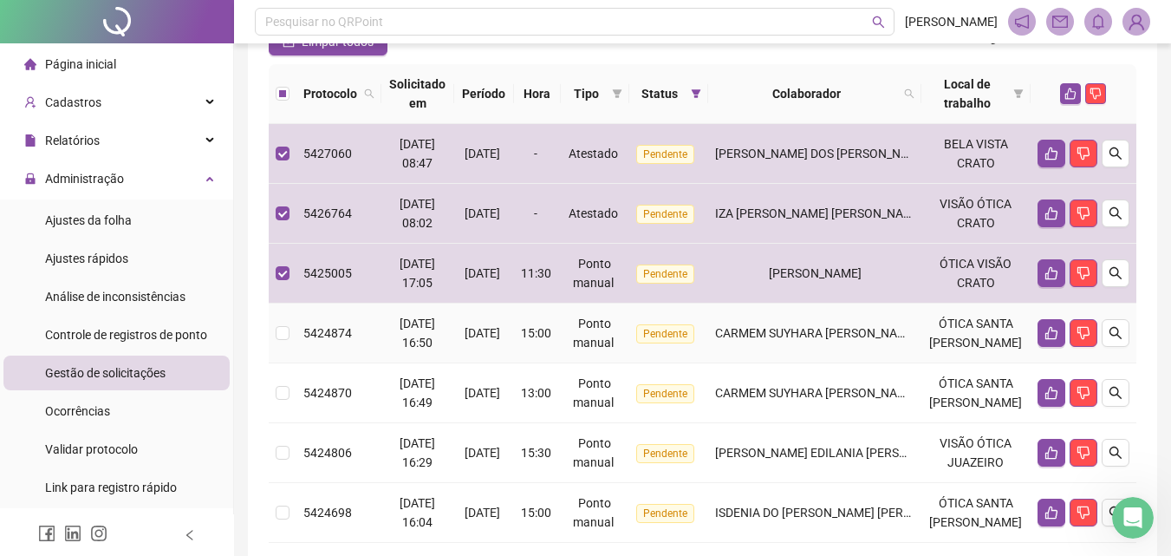
click at [921, 363] on td "CARMEM SUYHARA [PERSON_NAME] [PERSON_NAME]" at bounding box center [814, 333] width 213 height 60
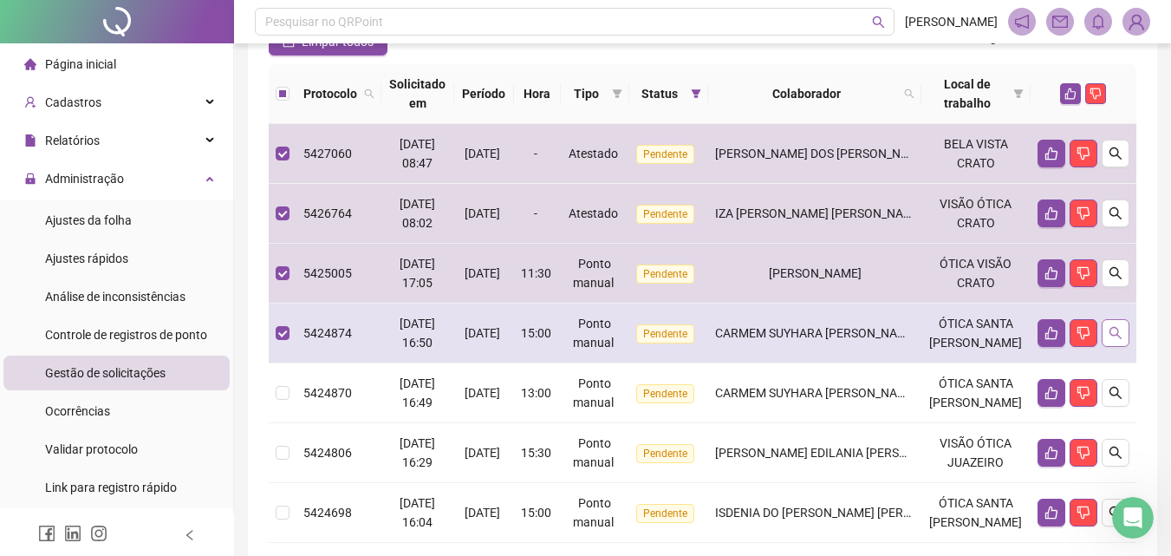
click at [1119, 347] on button "button" at bounding box center [1116, 333] width 28 height 28
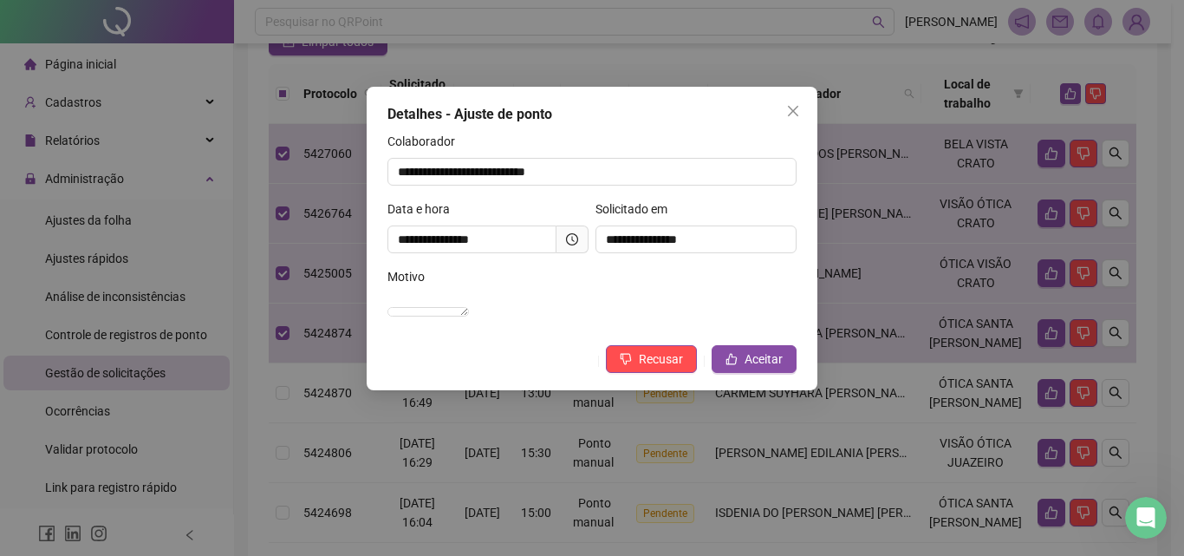
click at [852, 467] on div "**********" at bounding box center [592, 278] width 1184 height 556
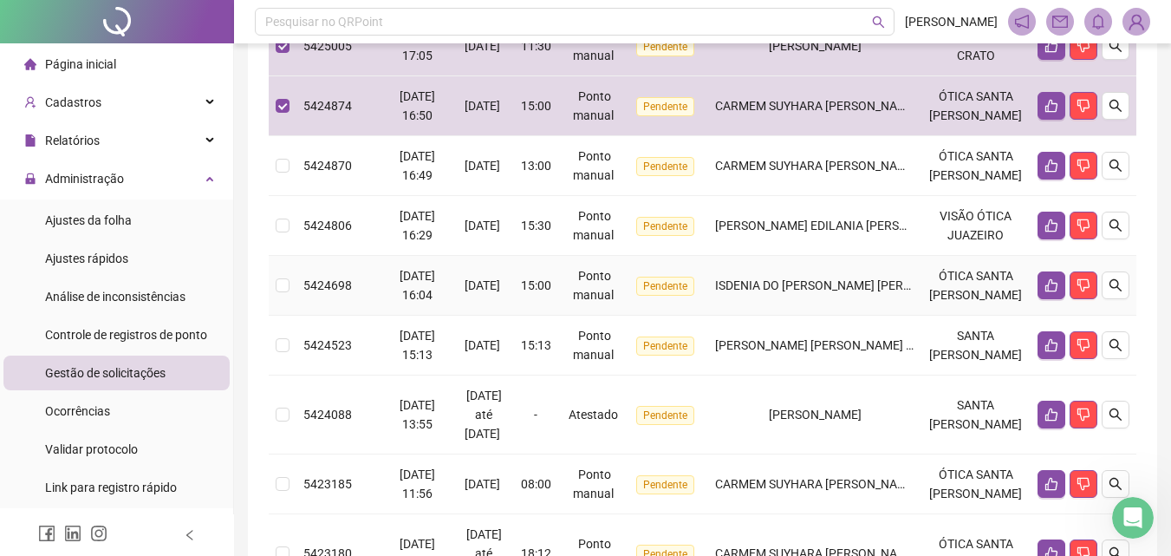
scroll to position [433, 0]
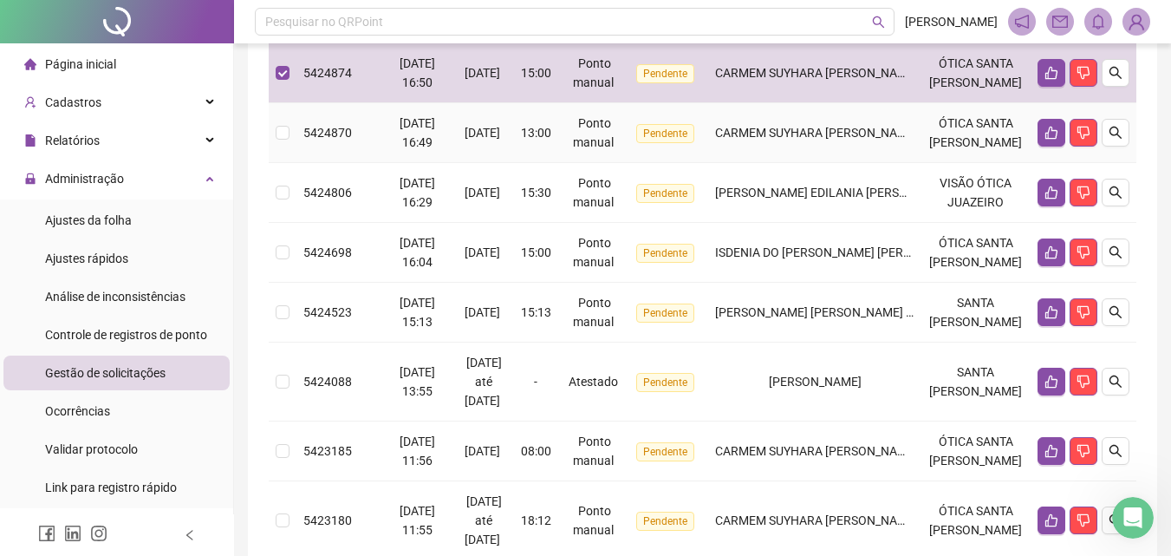
click at [792, 163] on td "CARMEM SUYHARA [PERSON_NAME] [PERSON_NAME]" at bounding box center [814, 133] width 213 height 60
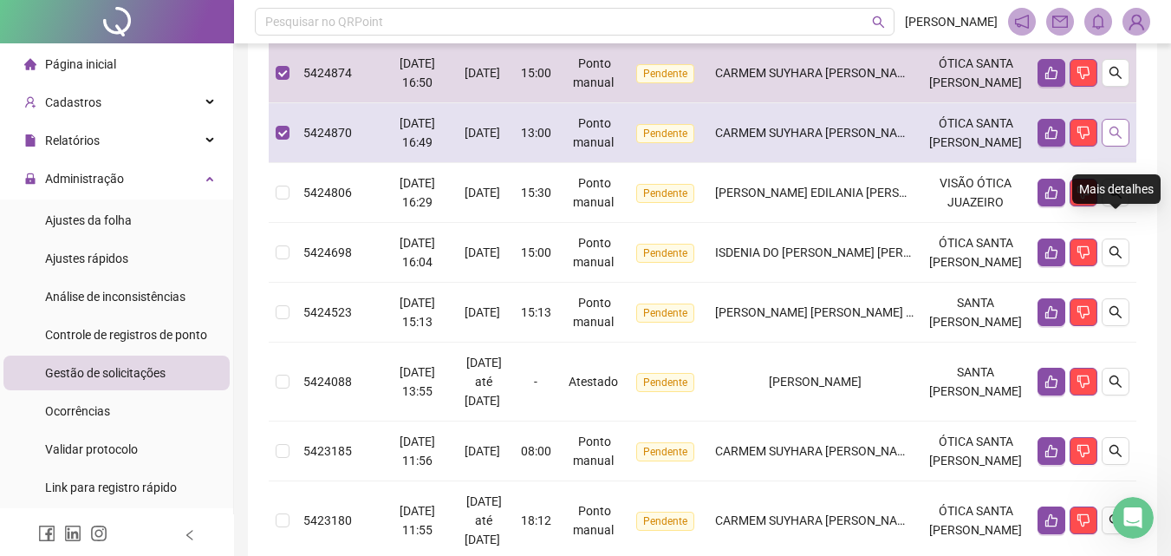
click at [1111, 140] on icon "search" at bounding box center [1116, 133] width 14 height 14
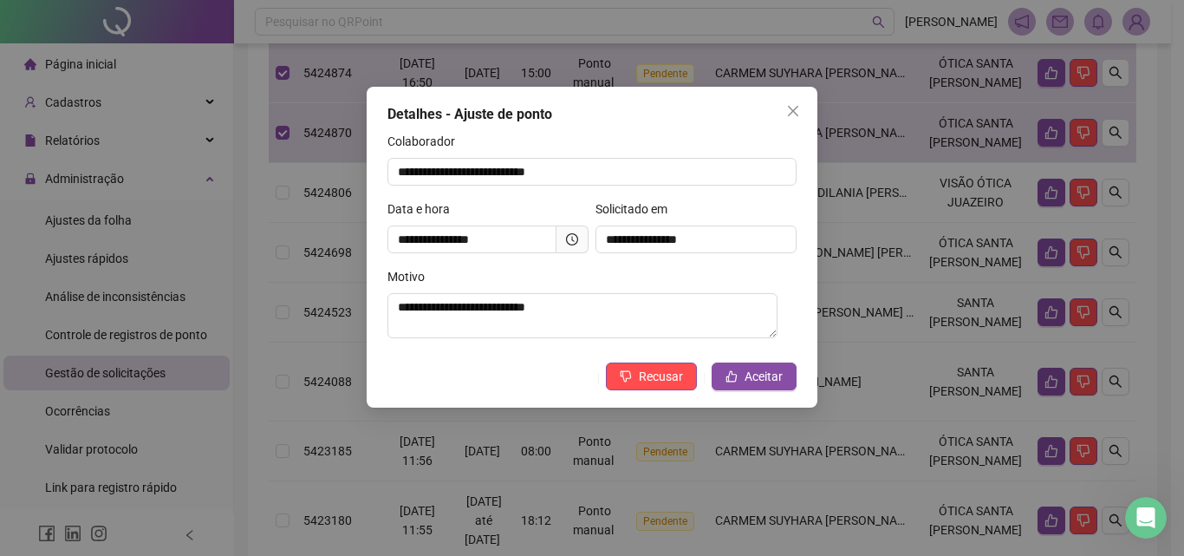
click at [918, 356] on div "**********" at bounding box center [592, 278] width 1184 height 556
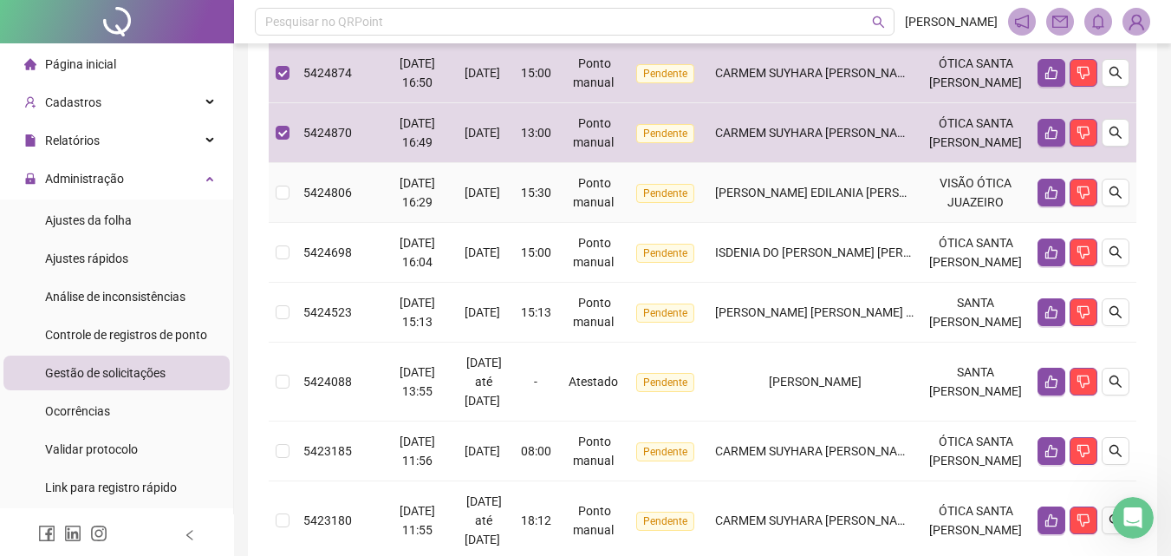
click at [809, 223] on td "[PERSON_NAME] EDILANIA [PERSON_NAME] DOS [PERSON_NAME]" at bounding box center [814, 193] width 213 height 60
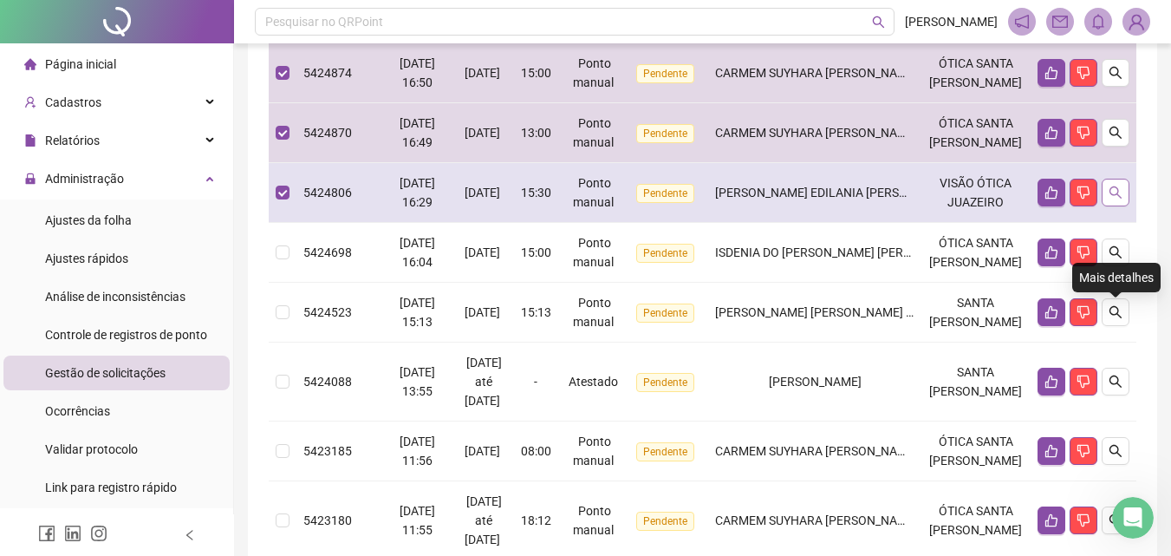
click at [1110, 198] on icon "search" at bounding box center [1116, 192] width 12 height 12
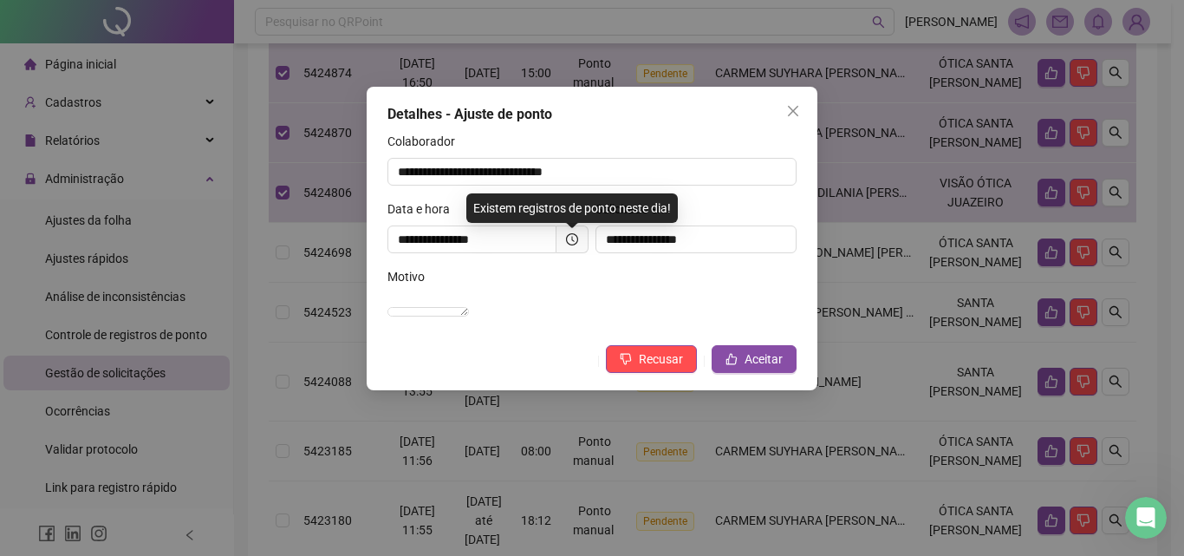
click at [867, 434] on div "**********" at bounding box center [592, 278] width 1184 height 556
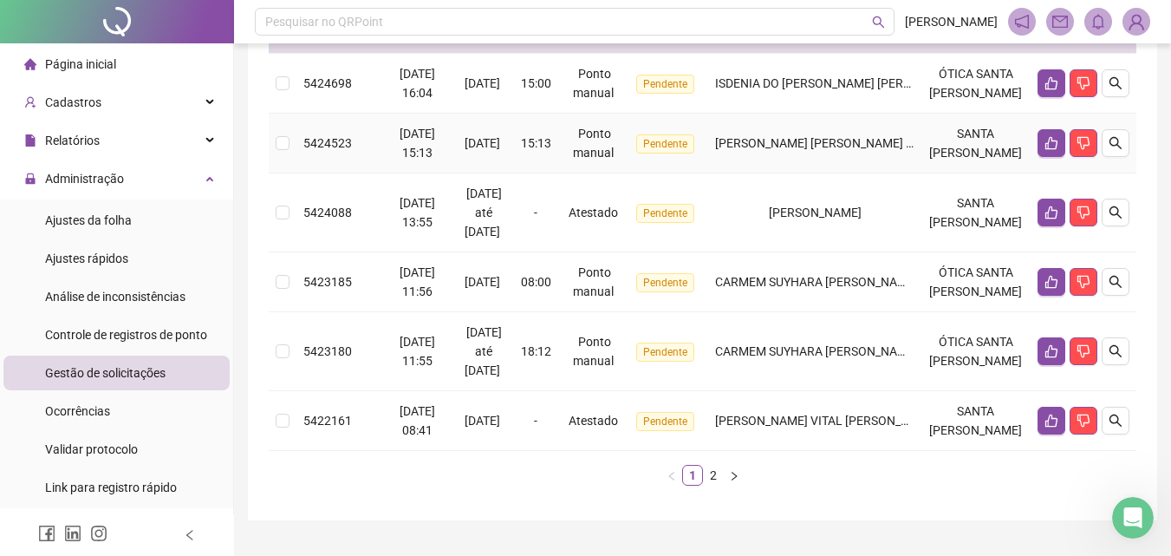
scroll to position [607, 0]
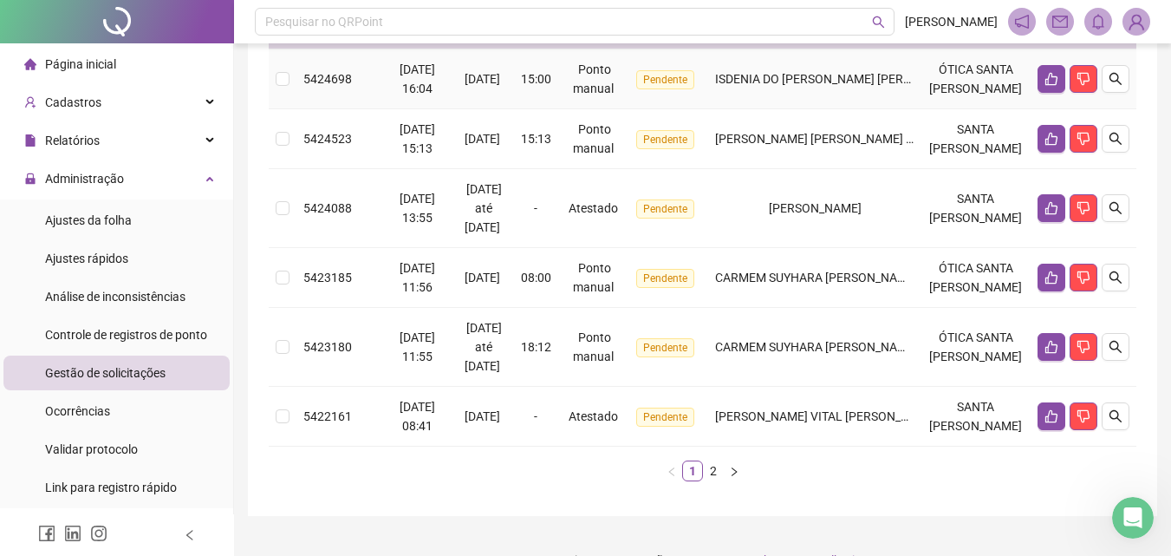
click at [828, 109] on td "ISDENIA DO [PERSON_NAME] [PERSON_NAME]" at bounding box center [814, 79] width 213 height 60
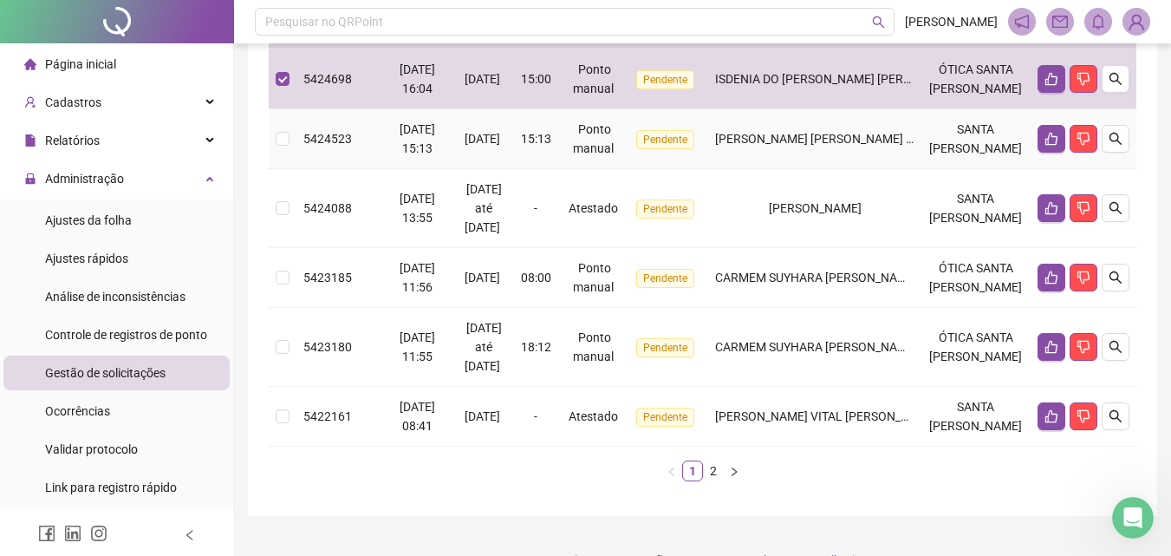
click at [830, 146] on span "[PERSON_NAME] [PERSON_NAME] [PERSON_NAME]" at bounding box center [856, 139] width 283 height 14
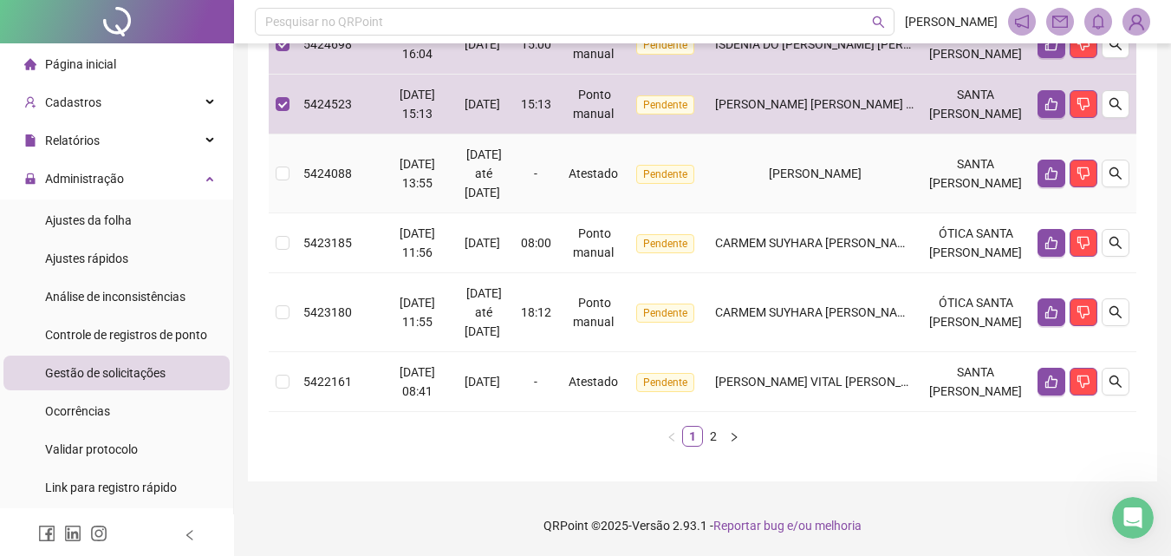
scroll to position [693, 0]
click at [1116, 180] on icon "search" at bounding box center [1116, 173] width 14 height 14
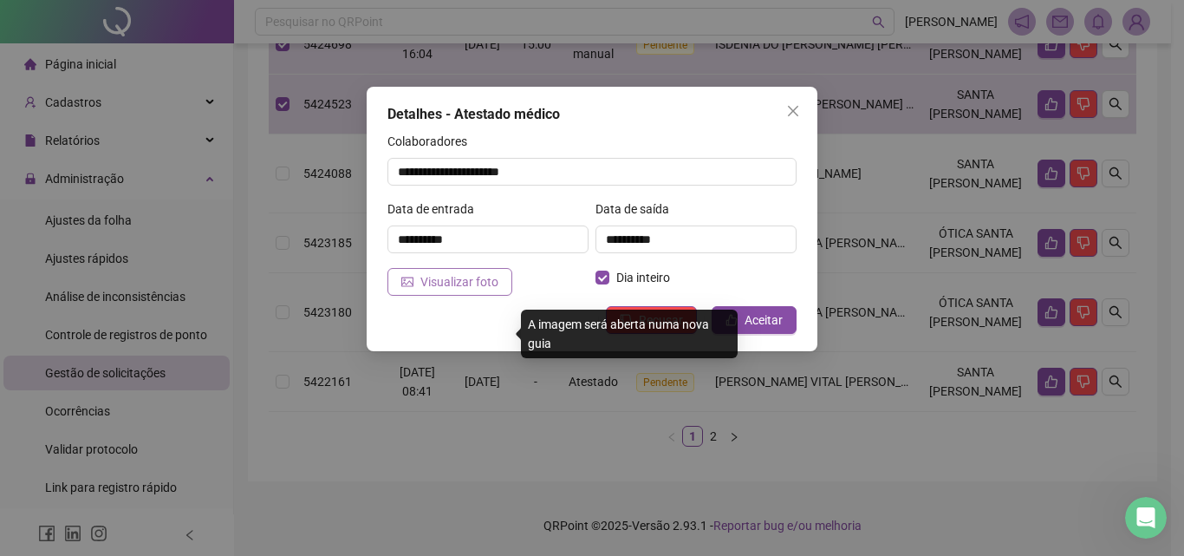
click at [446, 289] on span "Visualizar foto" at bounding box center [459, 281] width 78 height 19
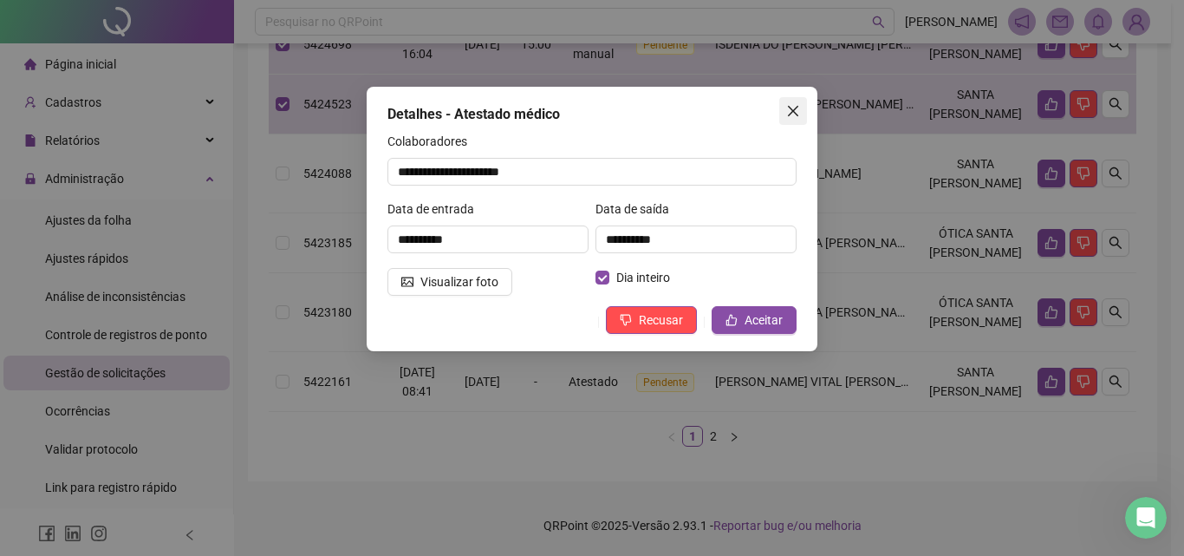
click at [789, 113] on icon "close" at bounding box center [793, 111] width 14 height 14
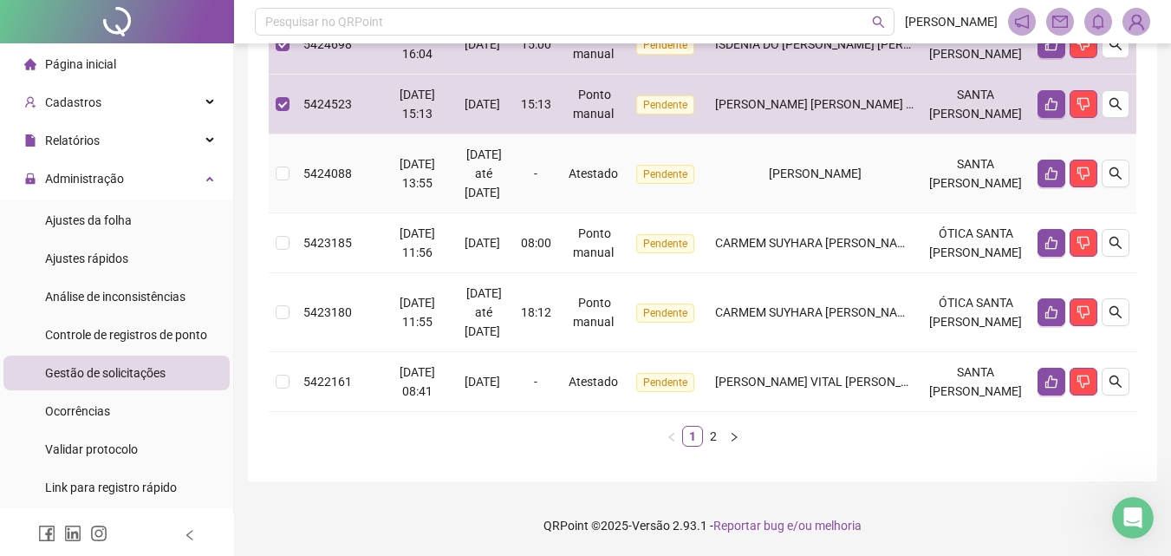
click at [851, 213] on td "[PERSON_NAME]" at bounding box center [814, 173] width 213 height 79
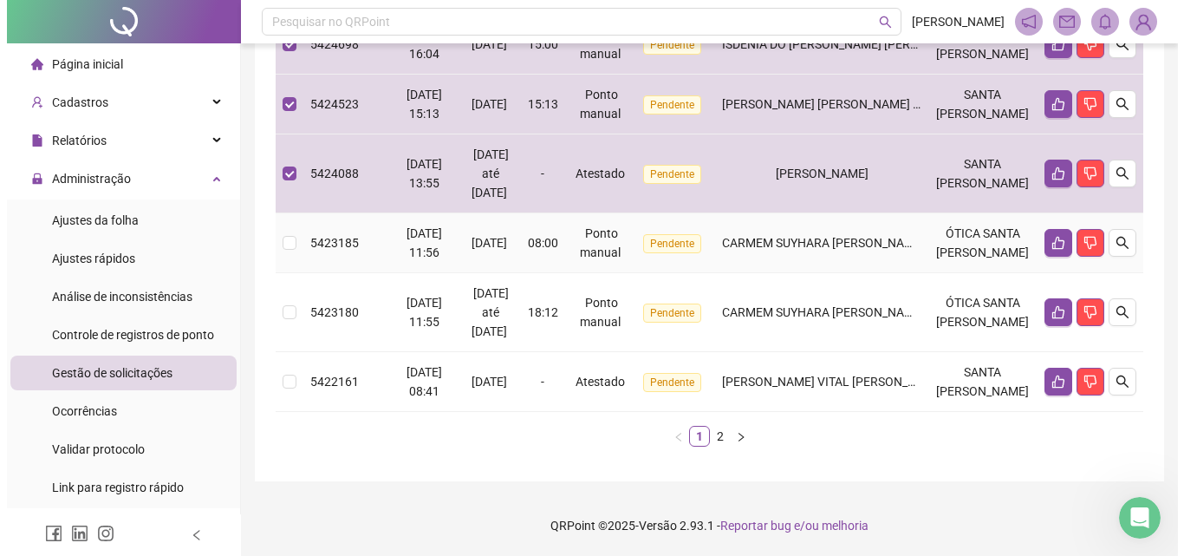
scroll to position [867, 0]
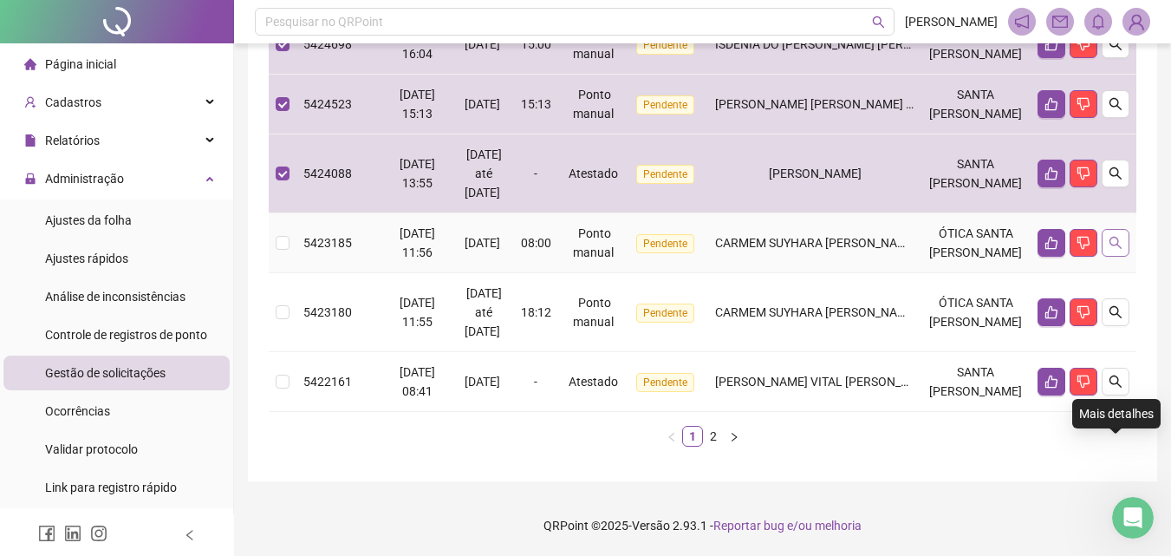
click at [1119, 236] on icon "search" at bounding box center [1116, 243] width 14 height 14
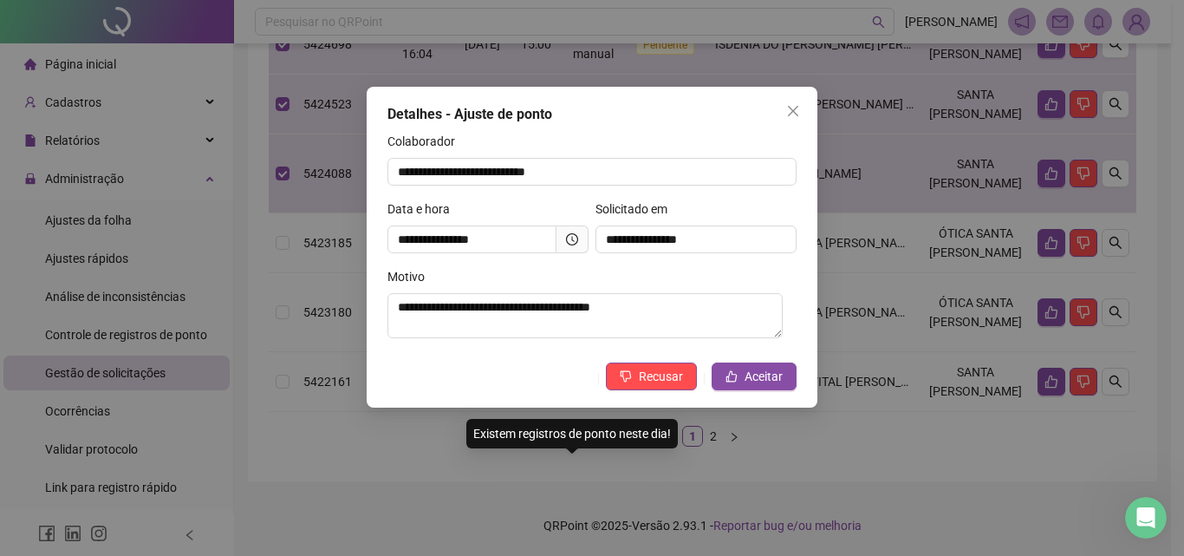
click at [911, 275] on div "**********" at bounding box center [592, 278] width 1184 height 556
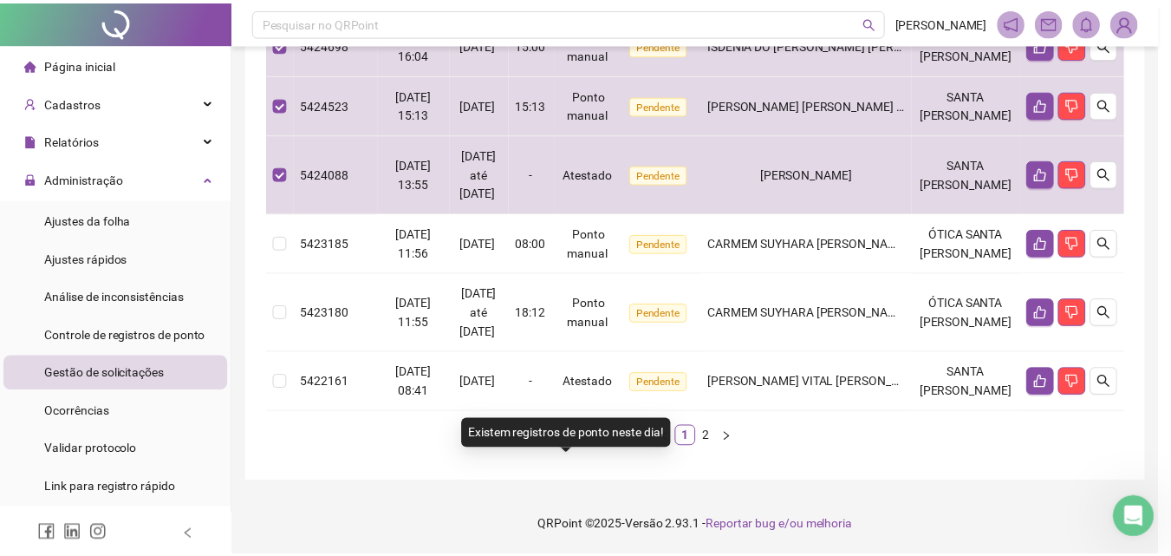
scroll to position [851, 0]
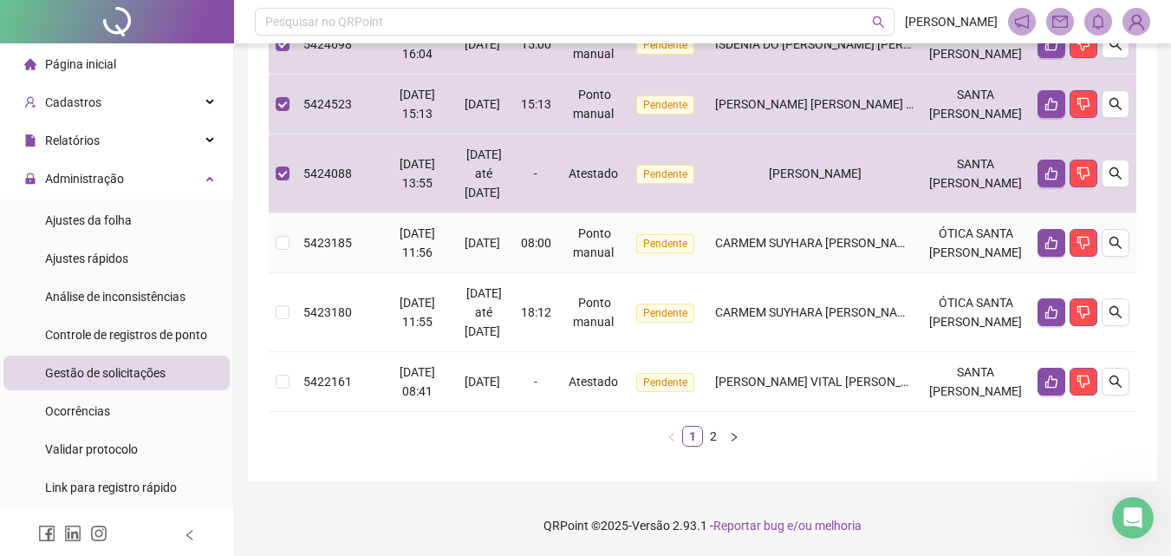
click at [824, 255] on td "CARMEM SUYHARA [PERSON_NAME] [PERSON_NAME]" at bounding box center [814, 243] width 213 height 60
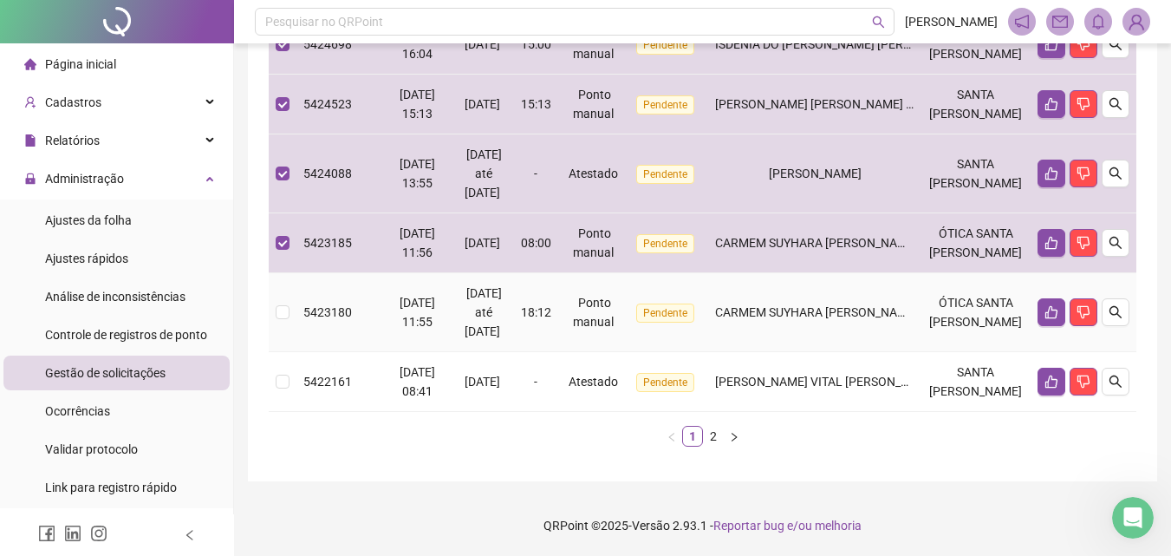
click at [784, 327] on td "CARMEM SUYHARA [PERSON_NAME] [PERSON_NAME]" at bounding box center [814, 312] width 213 height 79
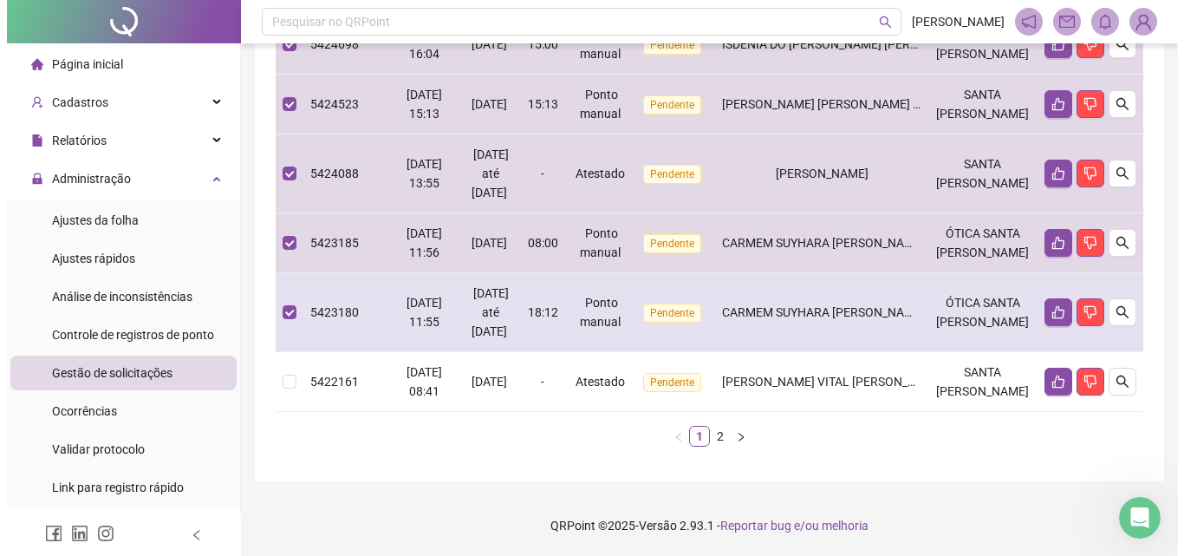
scroll to position [908, 0]
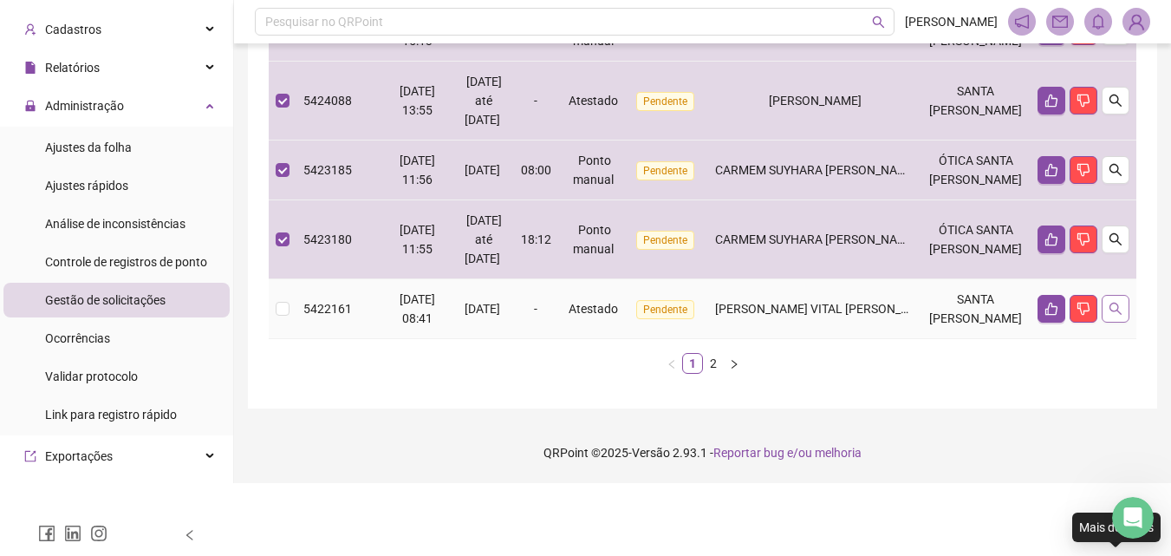
click at [1110, 315] on icon "search" at bounding box center [1116, 309] width 12 height 12
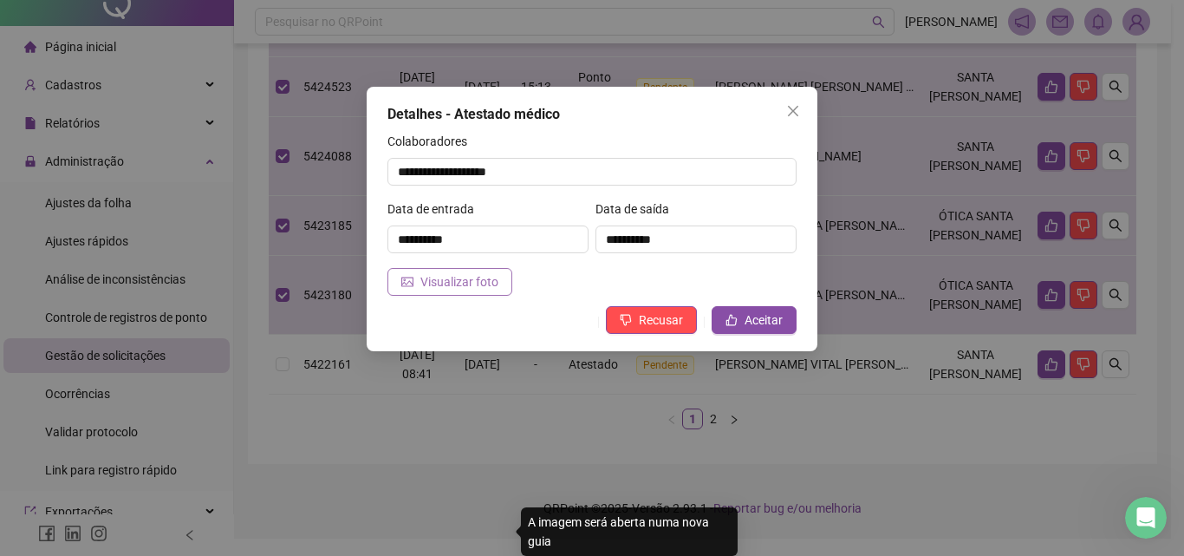
click at [463, 280] on span "Visualizar foto" at bounding box center [459, 281] width 78 height 19
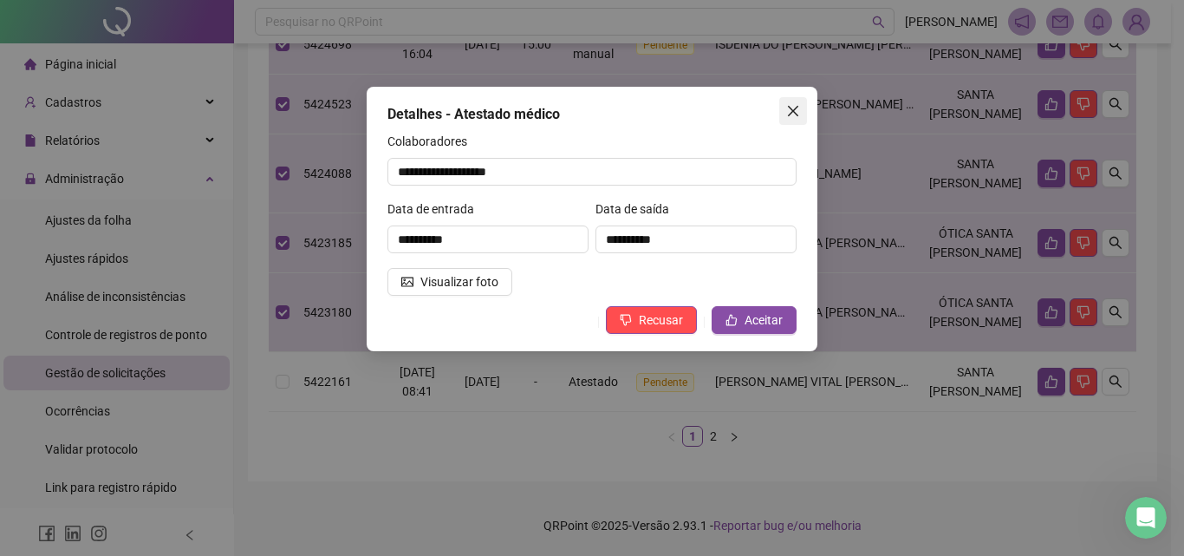
click at [787, 104] on icon "close" at bounding box center [793, 111] width 14 height 14
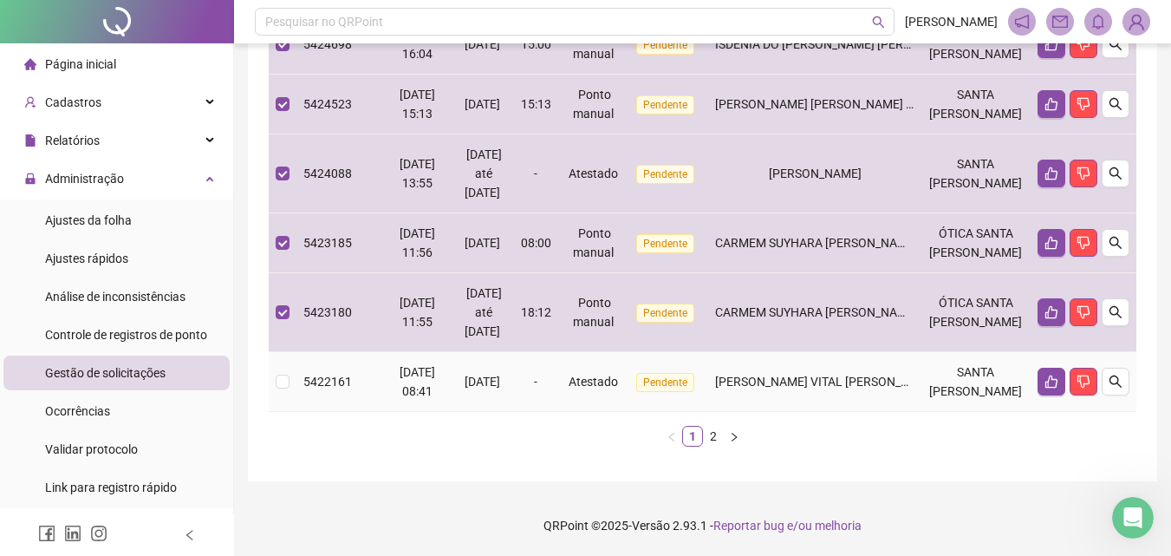
click at [866, 412] on td "[PERSON_NAME] VITAL [PERSON_NAME]" at bounding box center [814, 382] width 213 height 60
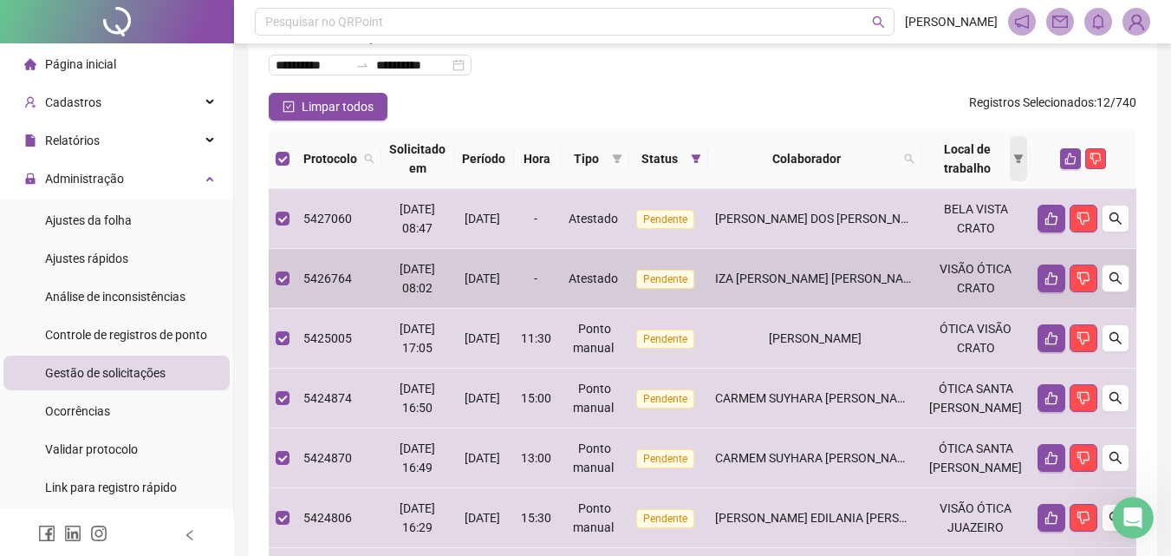
scroll to position [0, 0]
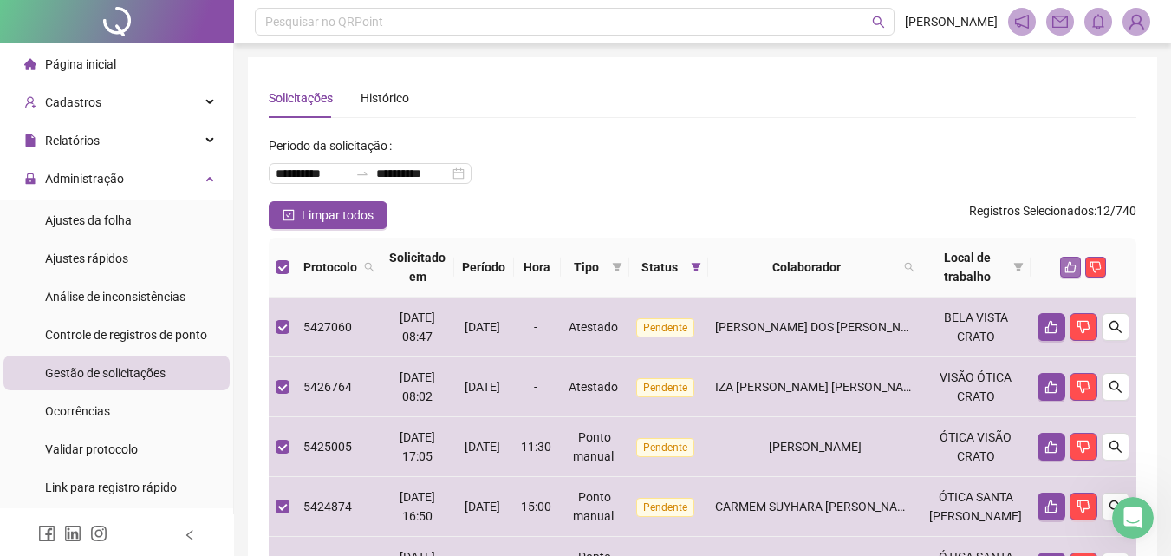
click at [1070, 264] on icon "like" at bounding box center [1070, 267] width 12 height 12
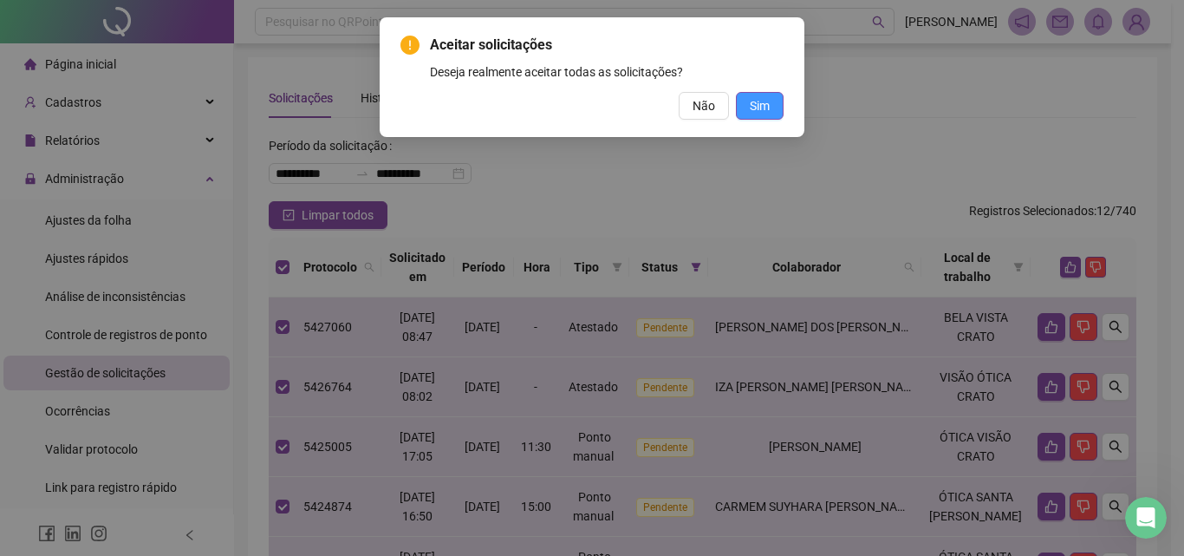
click at [775, 101] on button "Sim" at bounding box center [760, 106] width 48 height 28
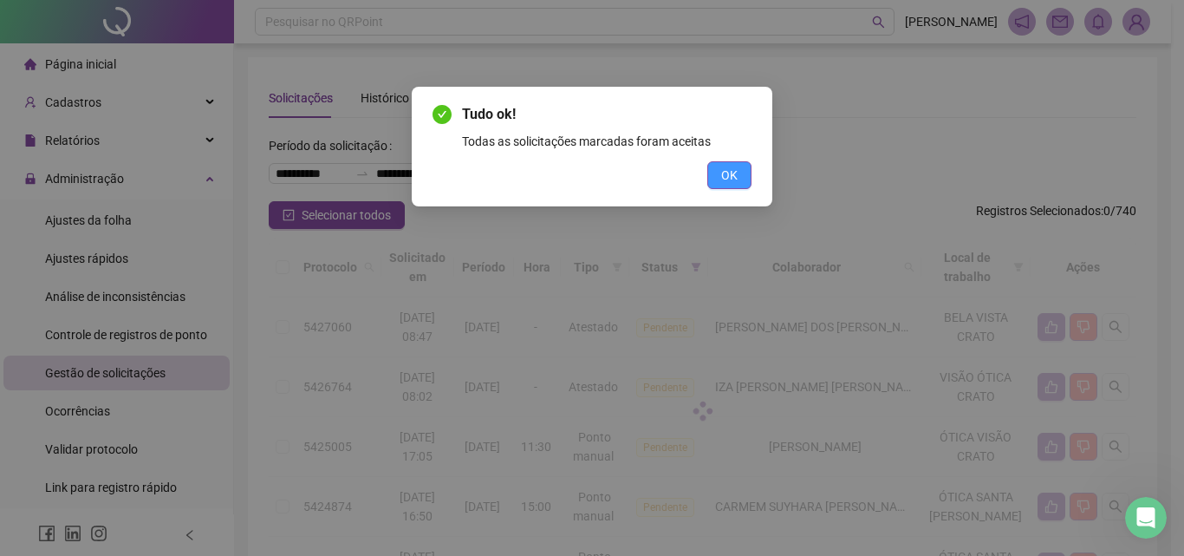
click at [740, 174] on button "OK" at bounding box center [729, 175] width 44 height 28
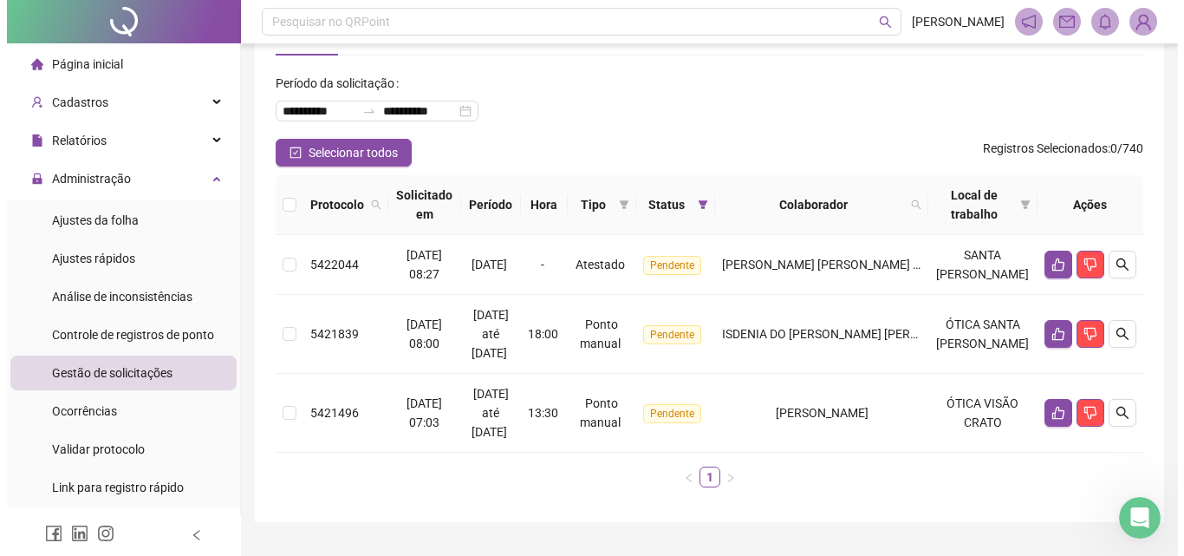
scroll to position [141, 0]
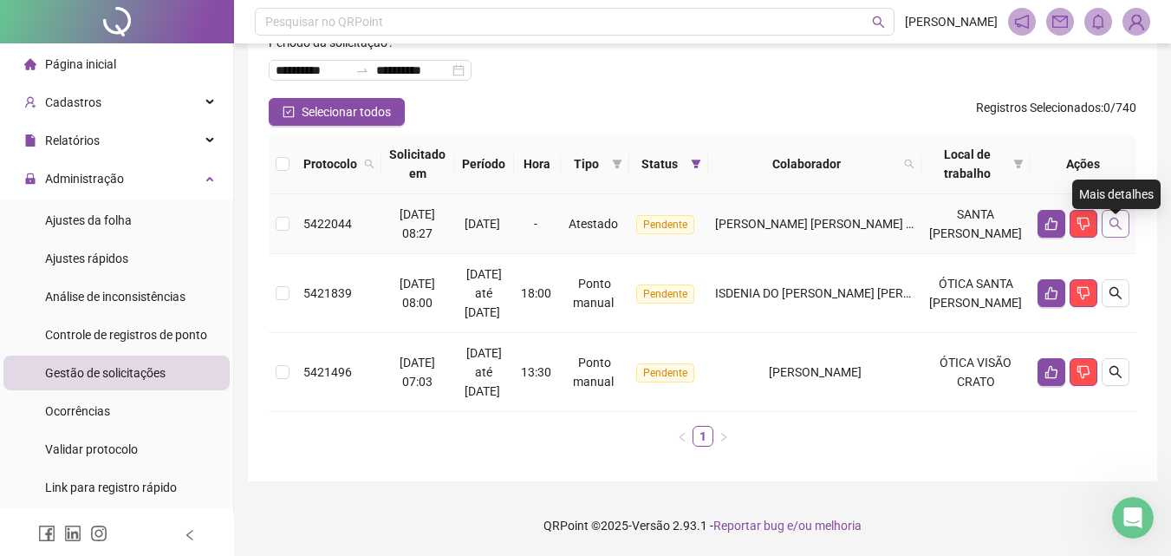
click at [1114, 218] on icon "search" at bounding box center [1116, 224] width 12 height 12
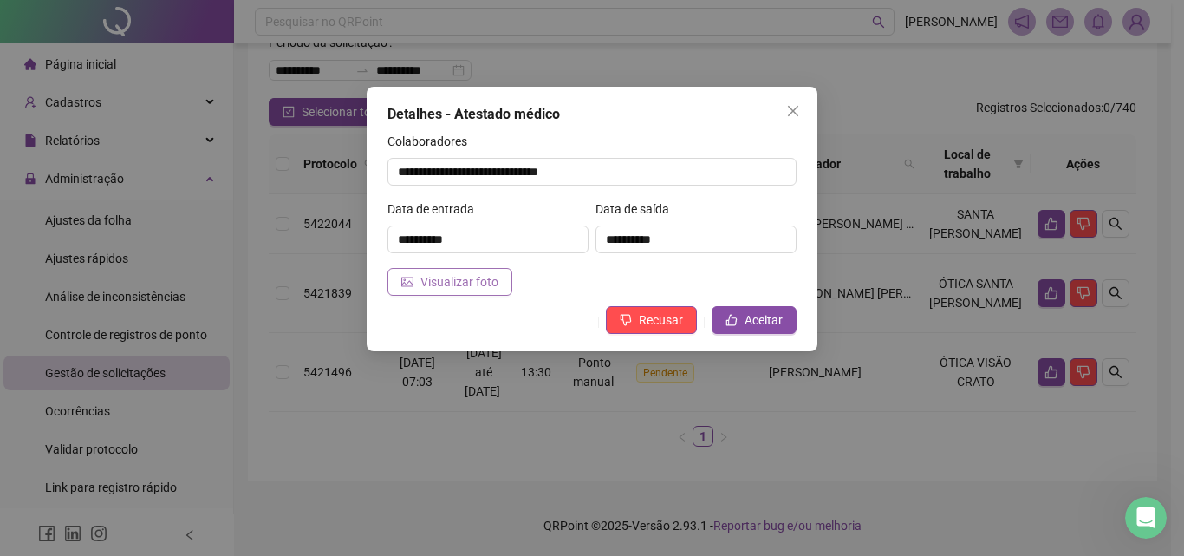
click at [504, 288] on button "Visualizar foto" at bounding box center [449, 282] width 125 height 28
click at [749, 325] on span "Aceitar" at bounding box center [764, 319] width 38 height 19
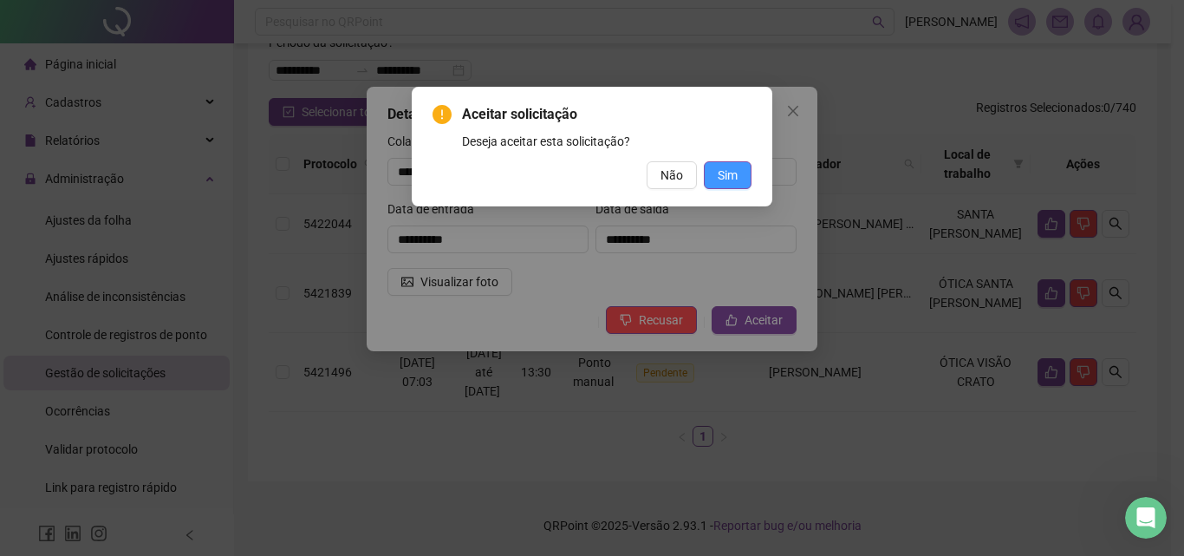
click at [744, 179] on button "Sim" at bounding box center [728, 175] width 48 height 28
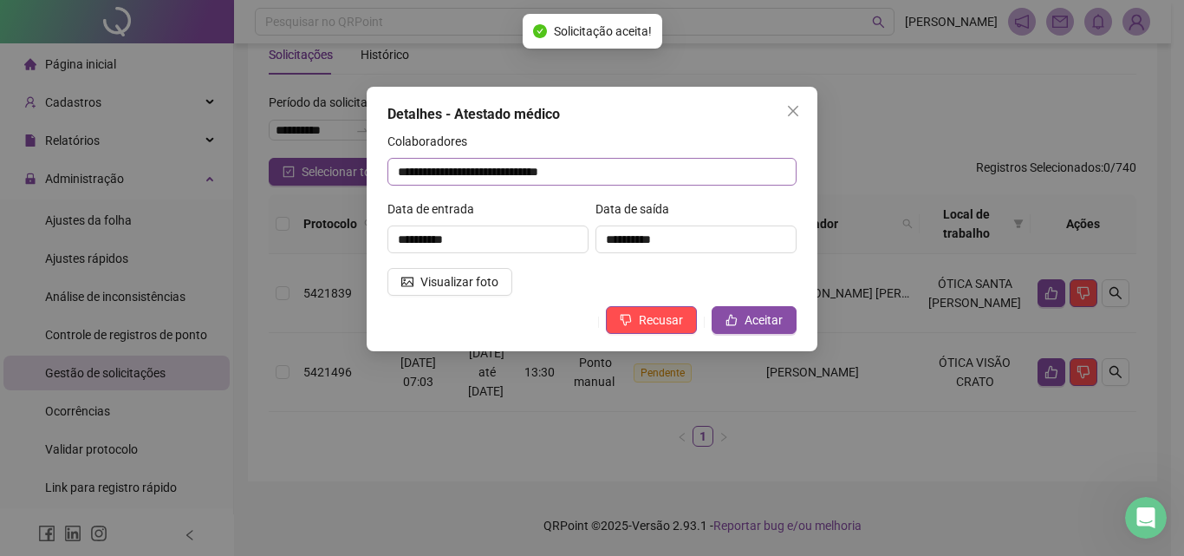
scroll to position [43, 0]
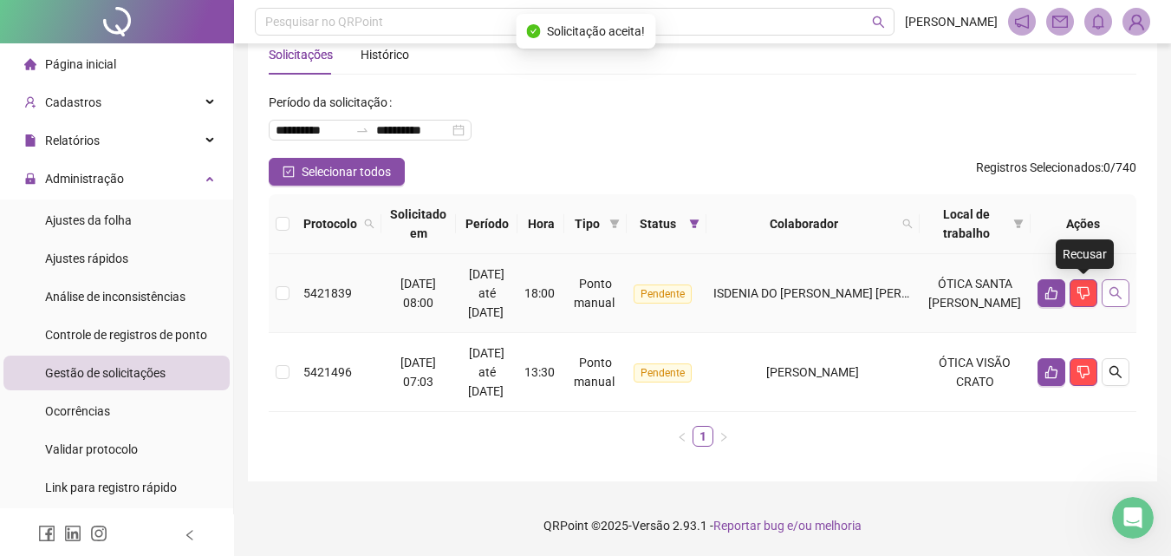
click at [1118, 287] on icon "search" at bounding box center [1116, 293] width 14 height 14
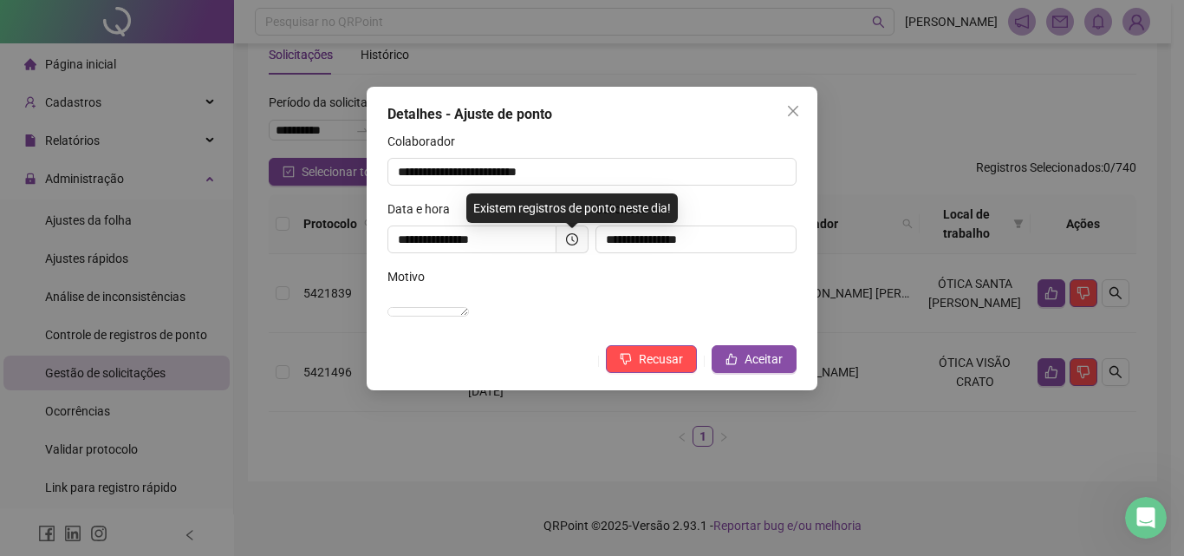
click at [966, 313] on div "**********" at bounding box center [592, 278] width 1184 height 556
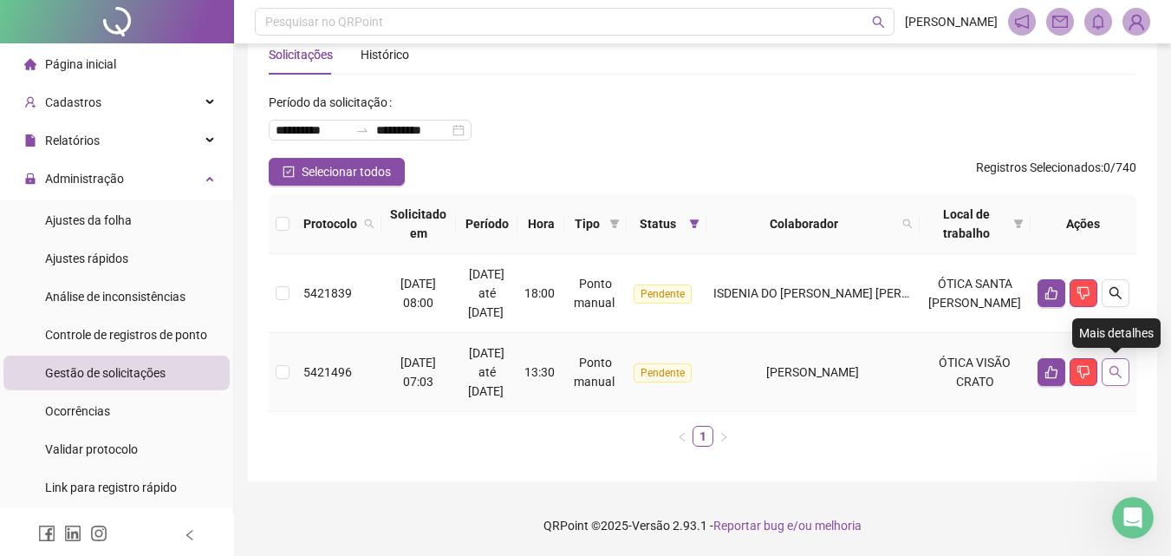
click at [1120, 373] on icon "search" at bounding box center [1116, 372] width 14 height 14
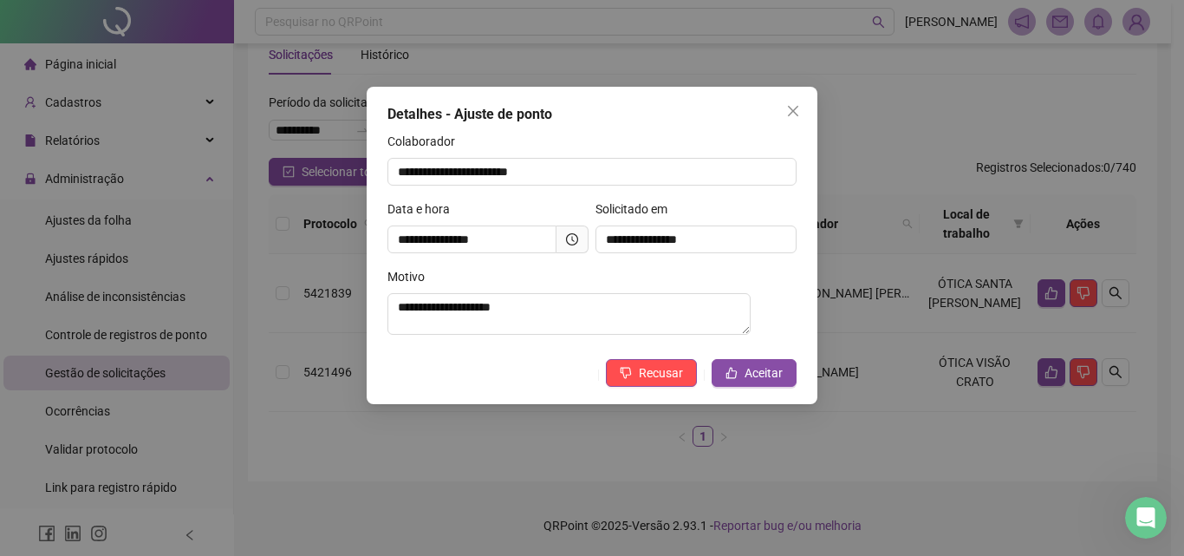
click at [965, 433] on div "**********" at bounding box center [592, 278] width 1184 height 556
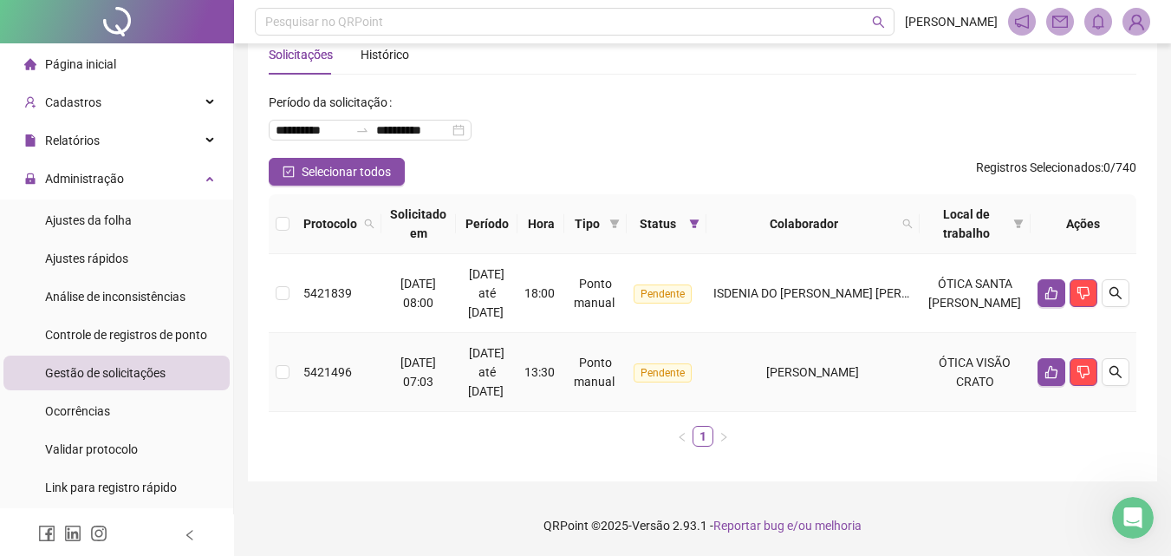
click at [914, 354] on td "[PERSON_NAME]" at bounding box center [812, 372] width 213 height 79
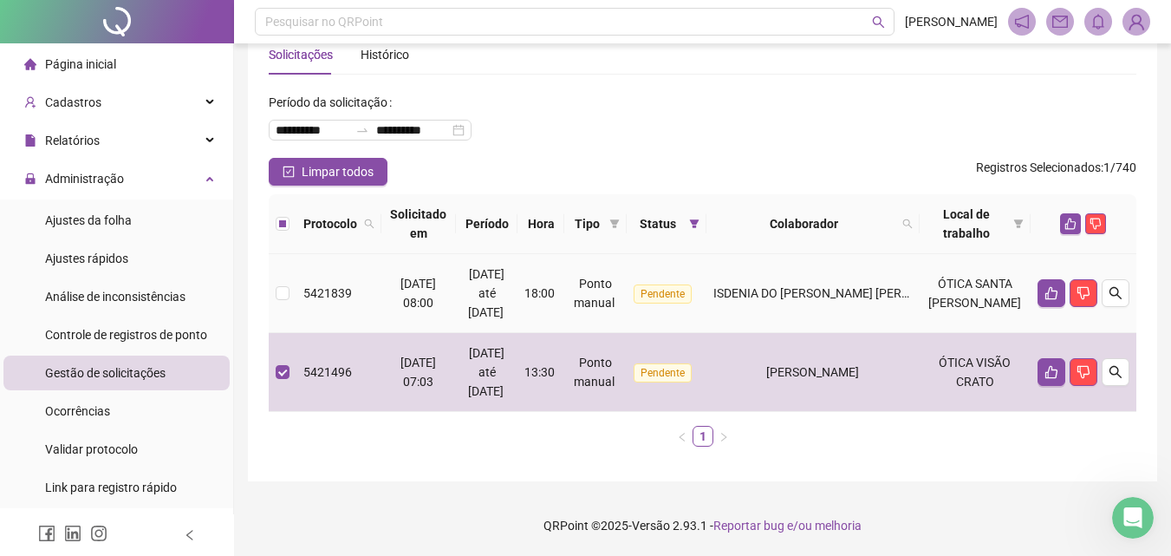
click at [909, 304] on td "ISDENIA DO [PERSON_NAME] [PERSON_NAME]" at bounding box center [812, 293] width 213 height 79
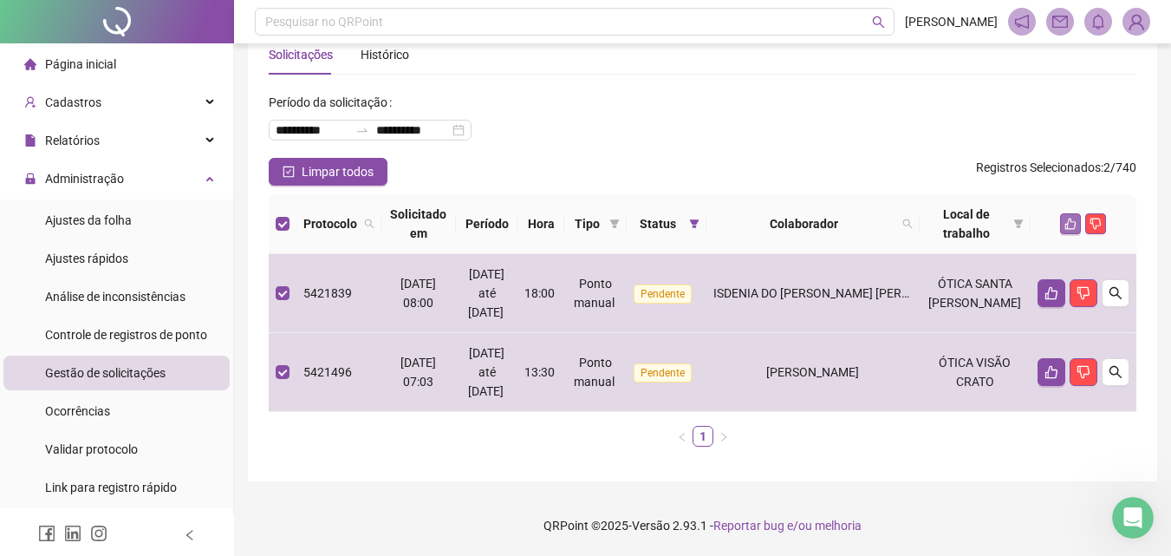
click at [1063, 222] on button "button" at bounding box center [1070, 223] width 21 height 21
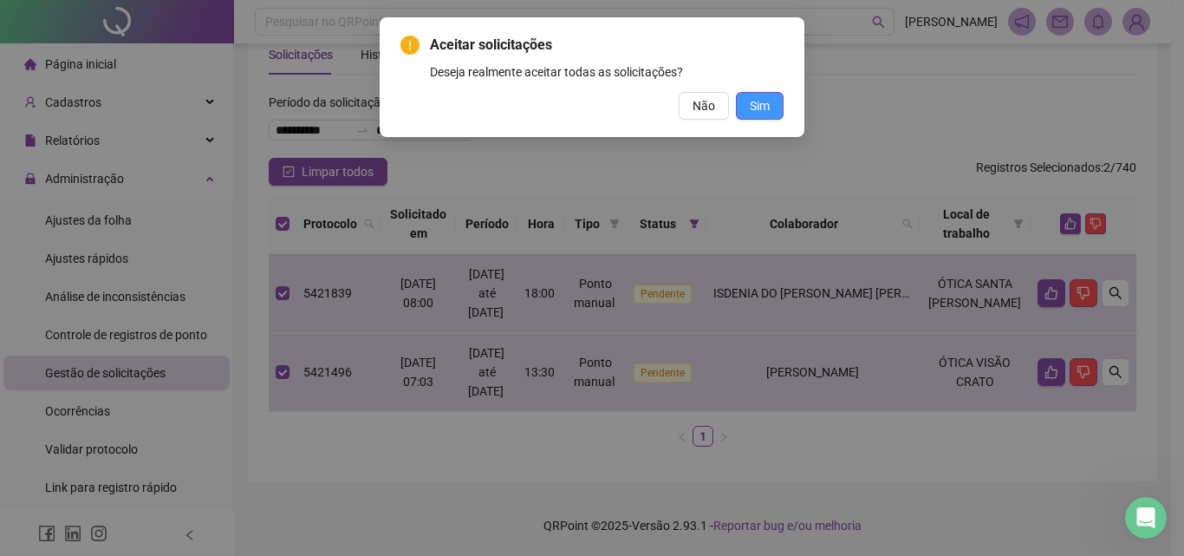
click at [748, 98] on button "Sim" at bounding box center [760, 106] width 48 height 28
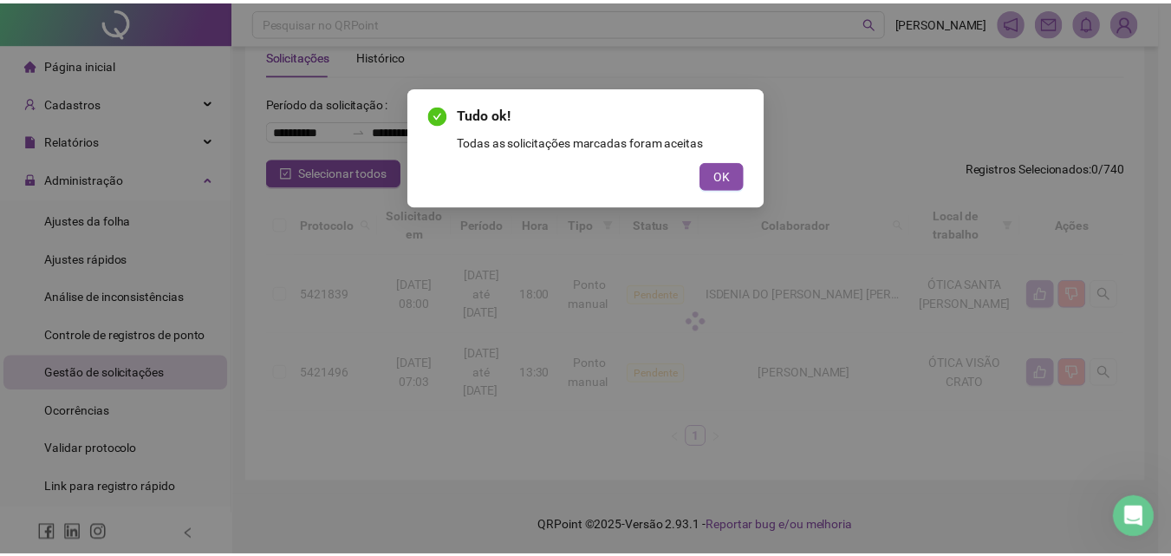
scroll to position [0, 0]
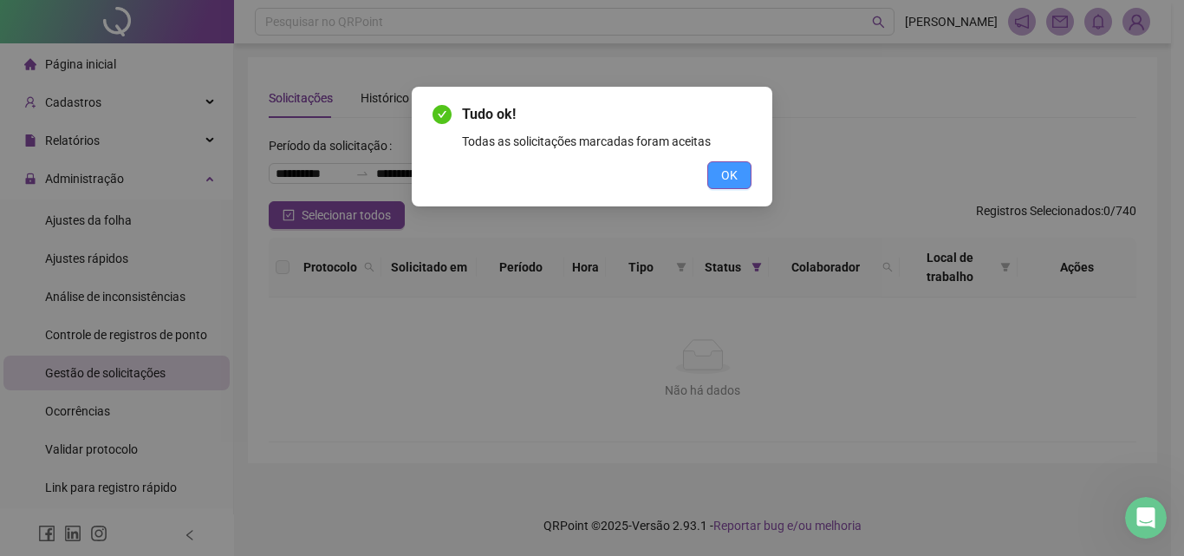
click at [732, 171] on span "OK" at bounding box center [729, 175] width 16 height 19
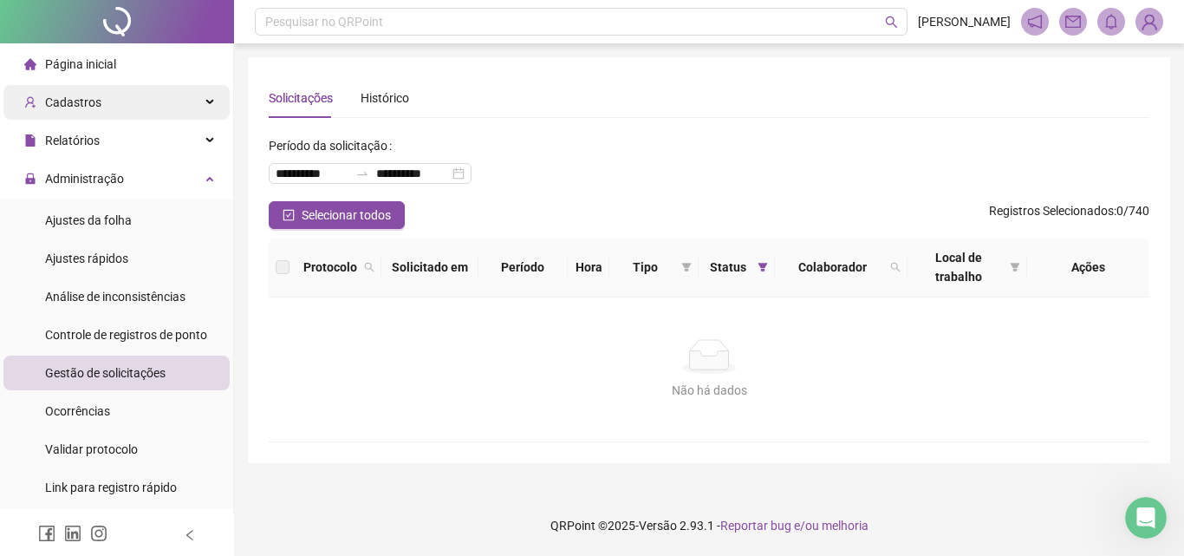
click at [132, 114] on div "Cadastros" at bounding box center [116, 102] width 226 height 35
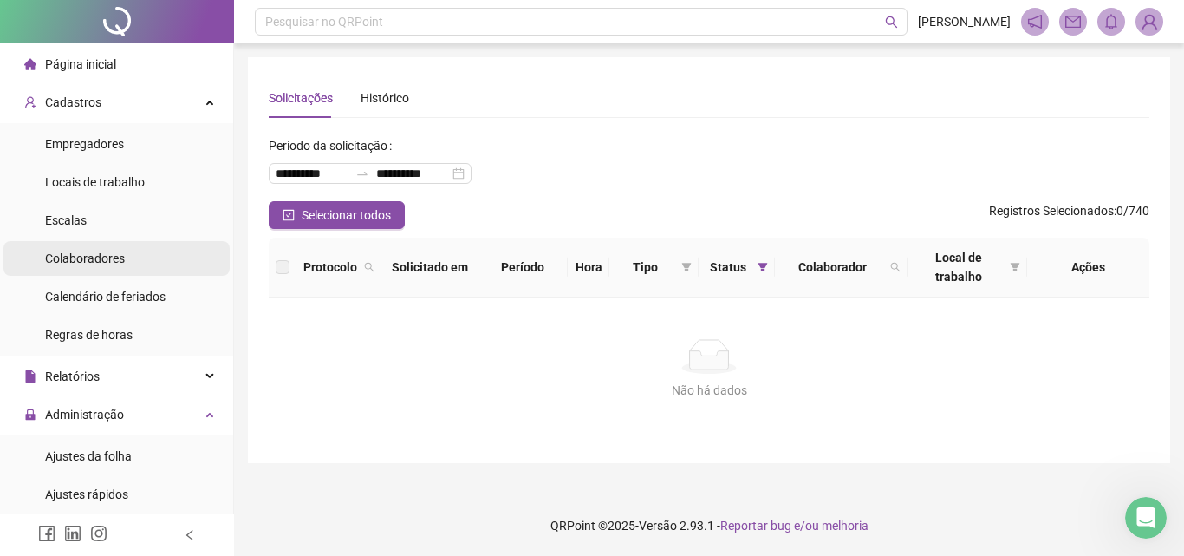
click at [137, 255] on li "Colaboradores" at bounding box center [116, 258] width 226 height 35
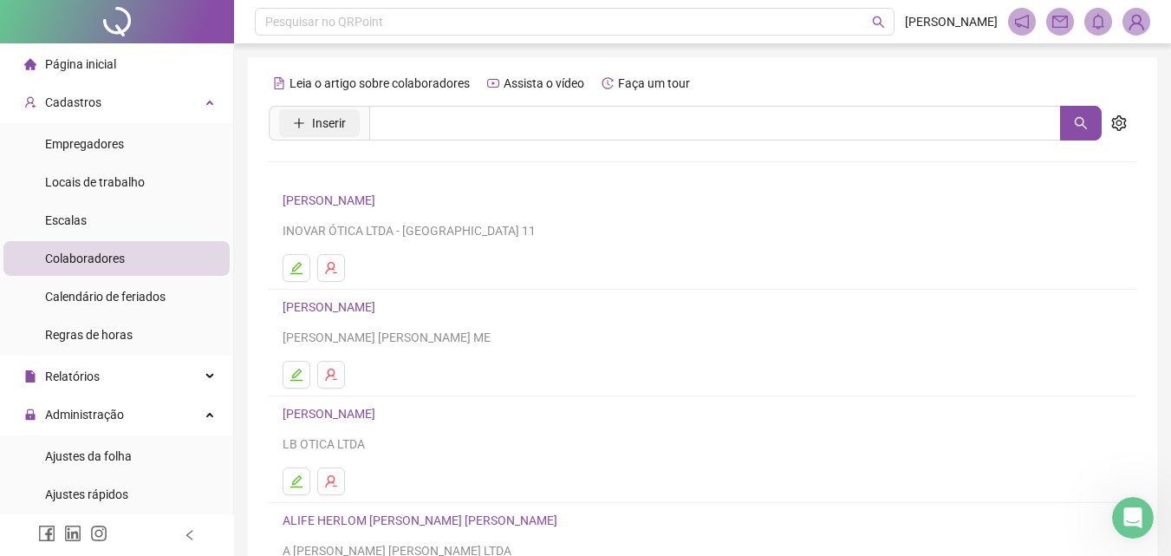
click at [312, 132] on span "Inserir" at bounding box center [329, 123] width 34 height 19
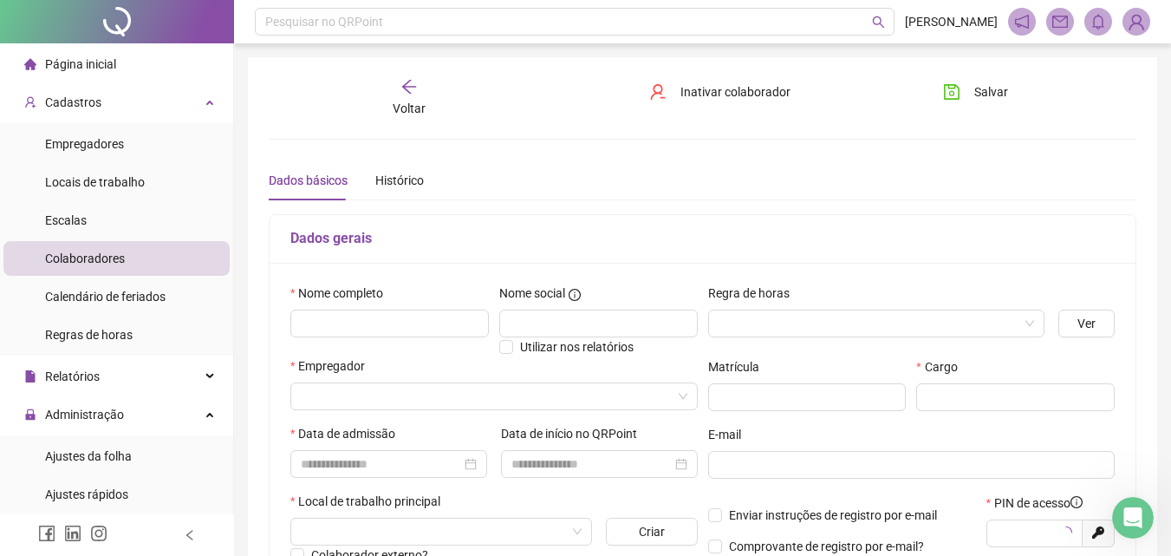
type input "*****"
click at [374, 329] on input "text" at bounding box center [389, 323] width 198 height 28
type input "**********"
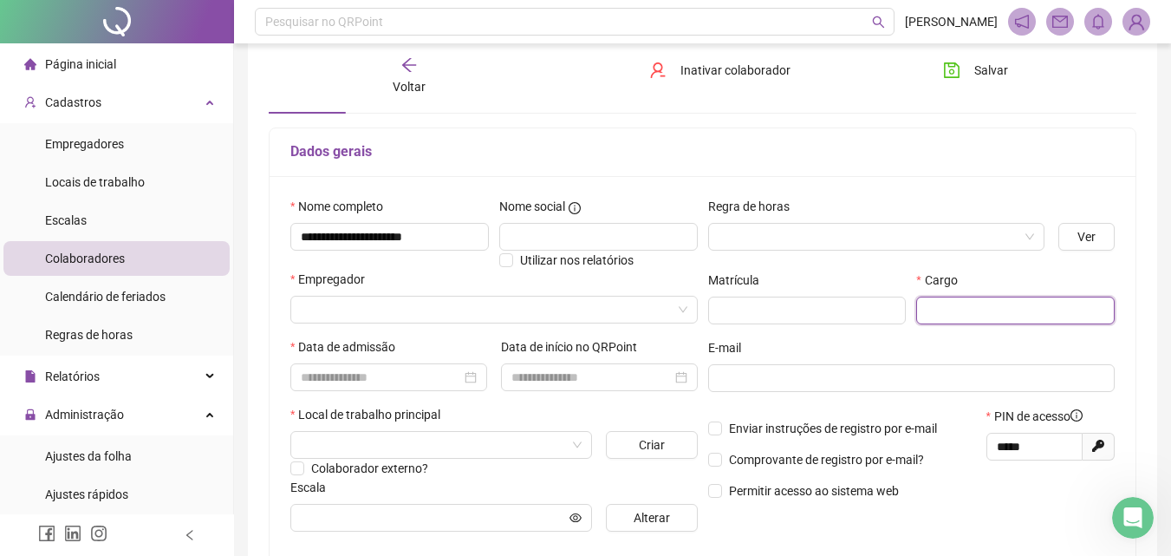
click at [964, 299] on input "text" at bounding box center [1015, 310] width 198 height 28
paste input "**********"
type input "**********"
click at [533, 317] on input "search" at bounding box center [486, 309] width 371 height 26
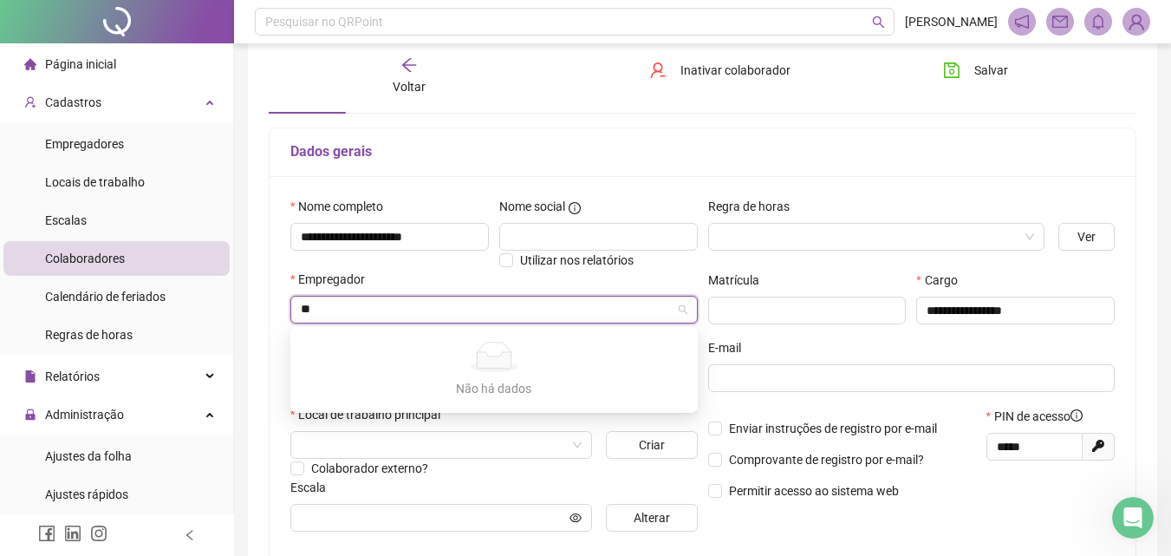
type input "***"
drag, startPoint x: 323, startPoint y: 317, endPoint x: 247, endPoint y: 321, distance: 76.4
click at [247, 321] on div "**********" at bounding box center [702, 407] width 937 height 989
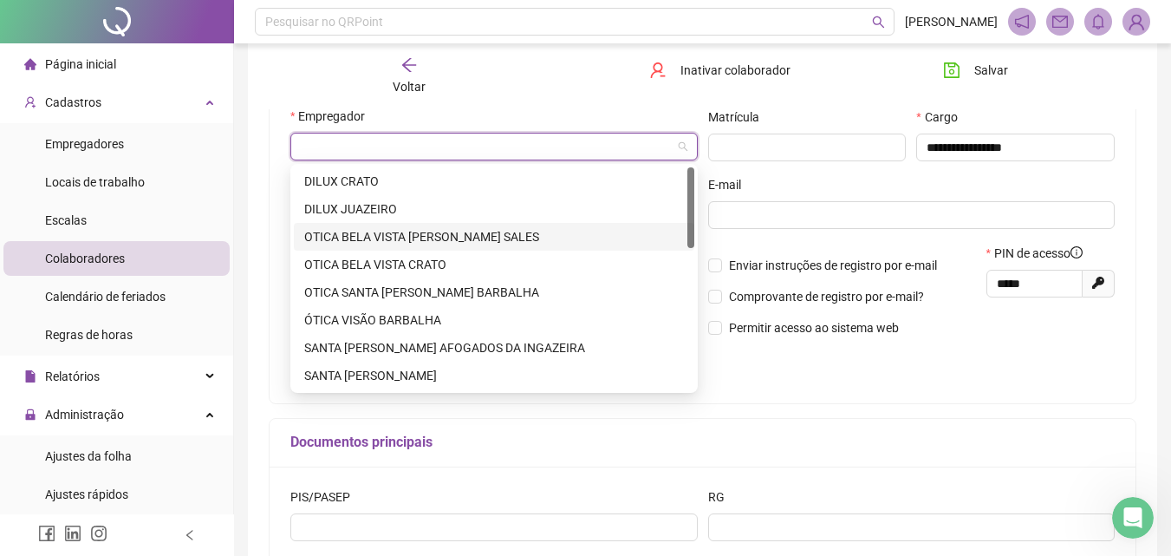
scroll to position [260, 0]
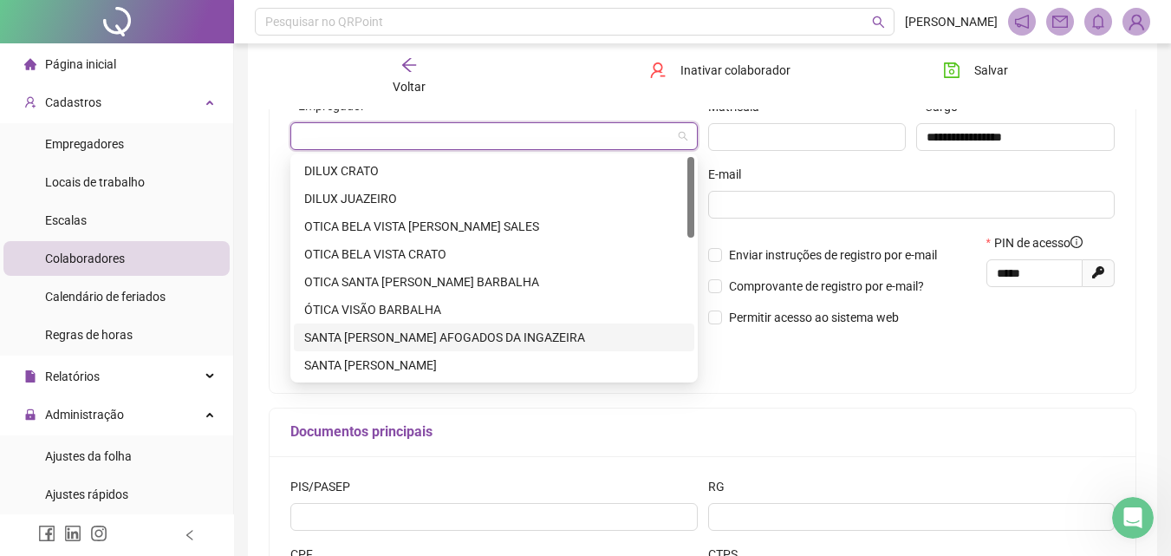
click at [441, 336] on div "SANTA [PERSON_NAME] AFOGADOS DA INGAZEIRA" at bounding box center [494, 337] width 380 height 19
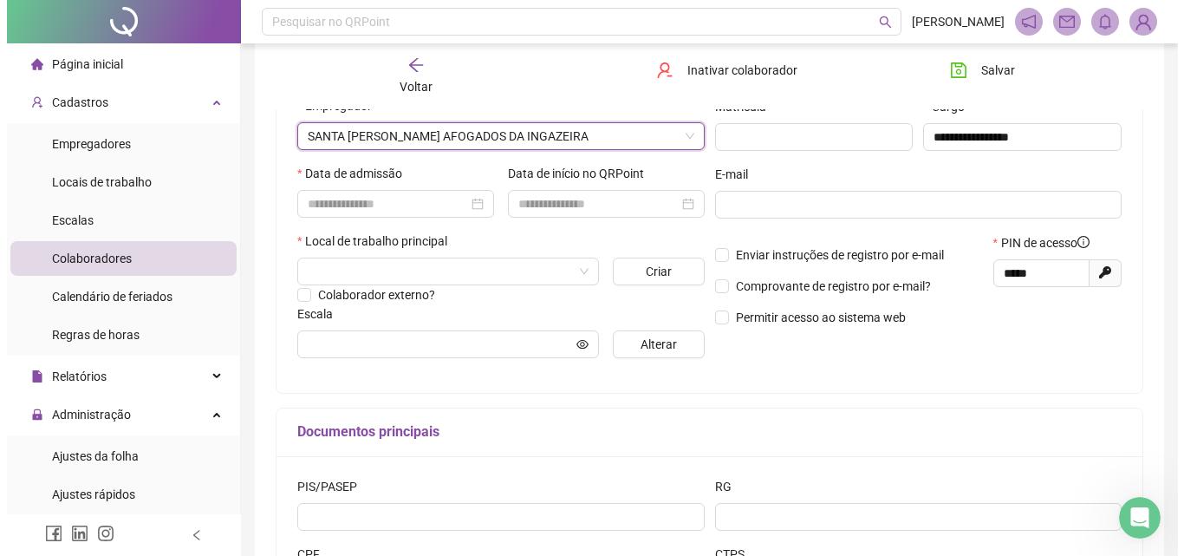
scroll to position [173, 0]
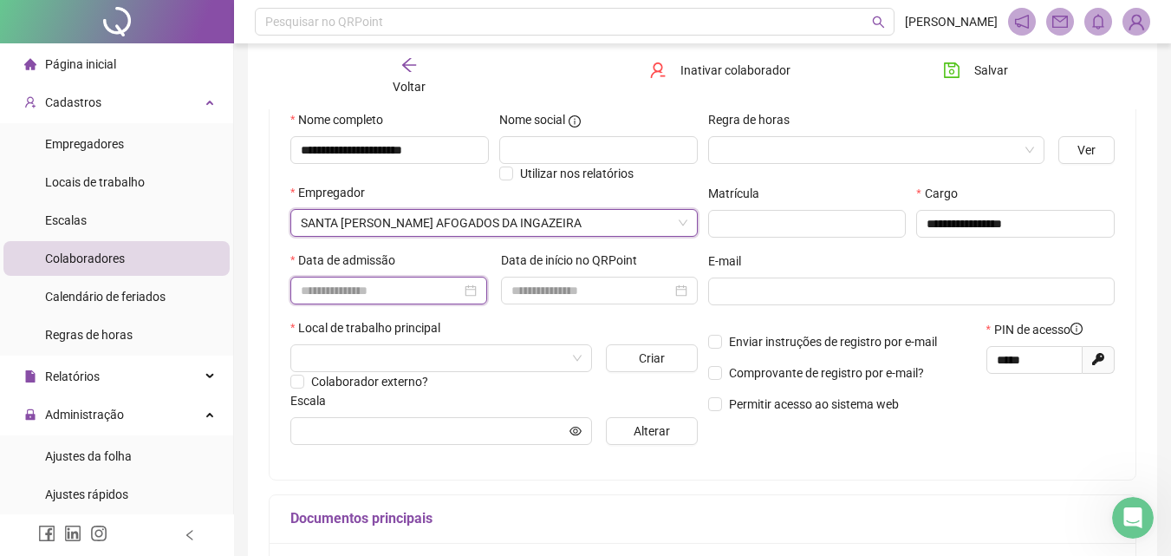
click at [414, 297] on input at bounding box center [381, 290] width 160 height 19
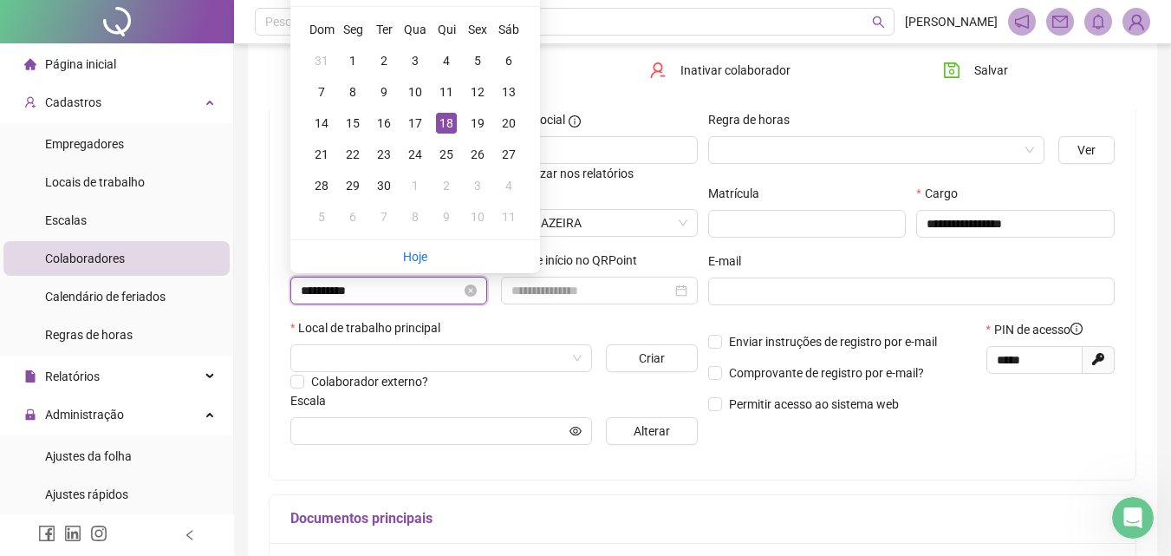
type input "**********"
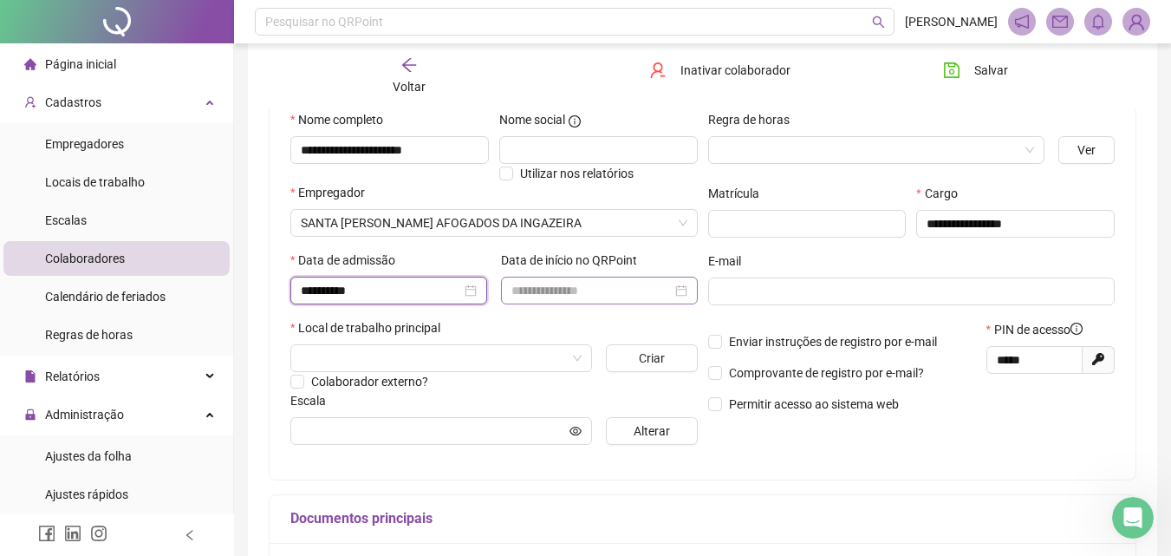
click at [524, 277] on div at bounding box center [599, 291] width 197 height 28
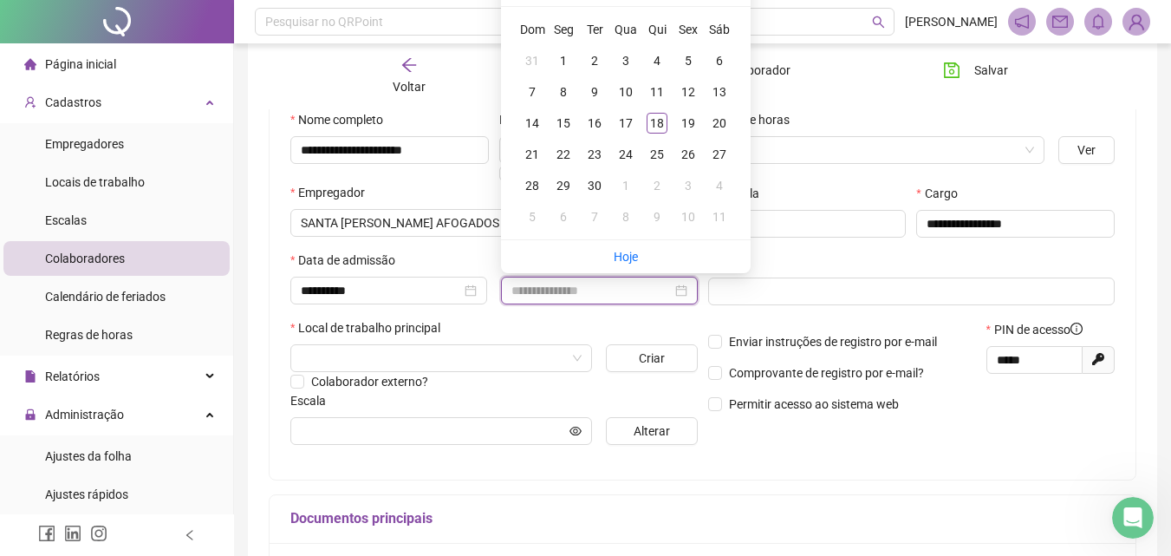
click at [523, 296] on input at bounding box center [591, 290] width 160 height 19
type input "**********"
click at [691, 118] on div "19" at bounding box center [688, 123] width 21 height 21
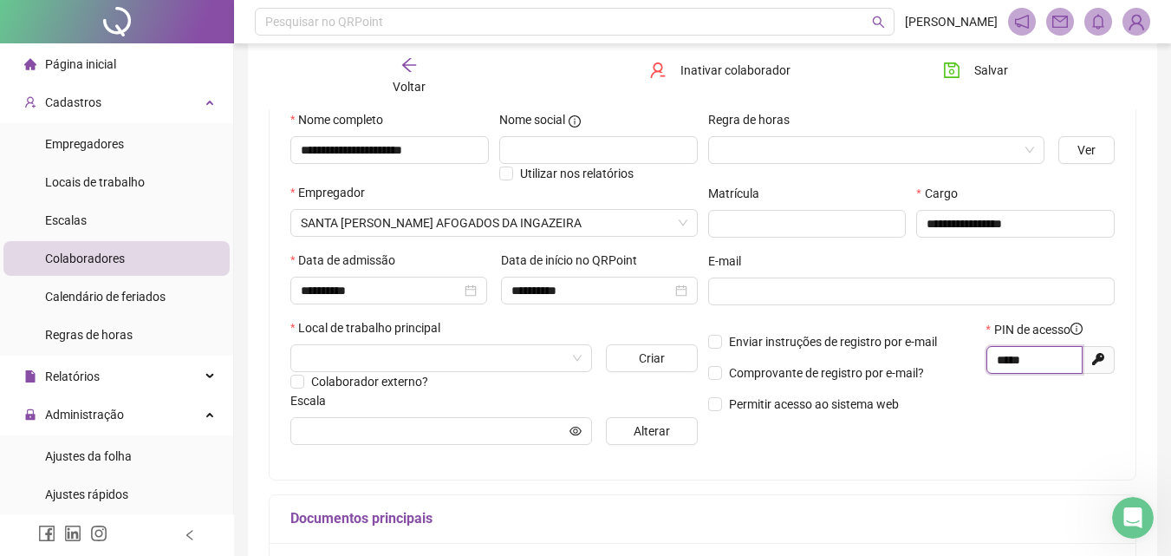
drag, startPoint x: 1037, startPoint y: 362, endPoint x: 944, endPoint y: 362, distance: 92.7
click at [944, 362] on div "Enviar instruções de registro por e-mail Comprovante de registro por e-mail? Pe…" at bounding box center [912, 373] width 418 height 106
click at [513, 361] on input "search" at bounding box center [433, 358] width 265 height 26
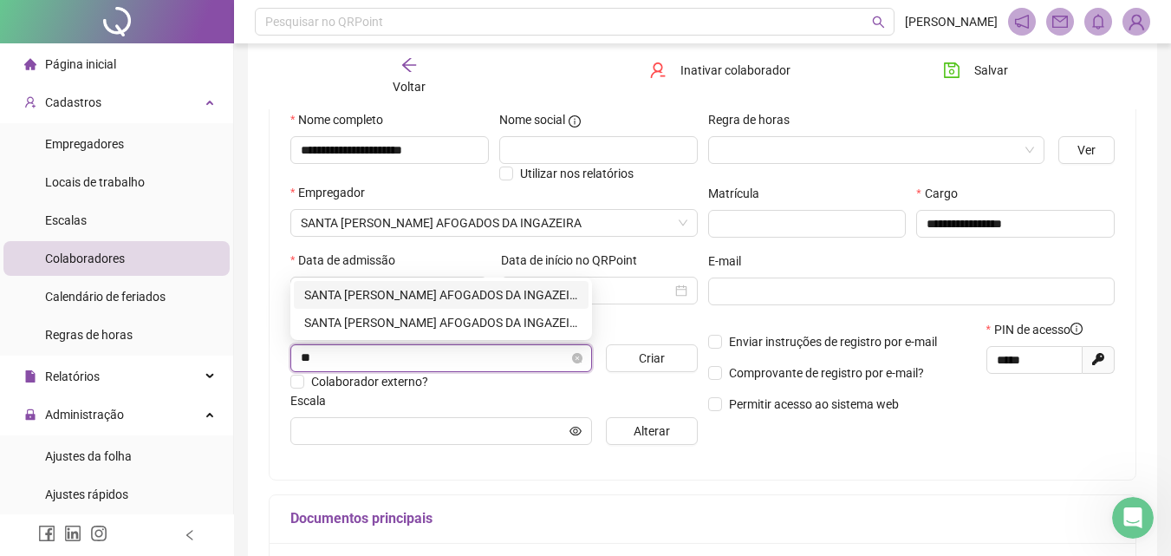
type input "***"
click at [457, 297] on div "SANTA [PERSON_NAME] AFOGADOS DA INGAZEIRA" at bounding box center [441, 294] width 274 height 19
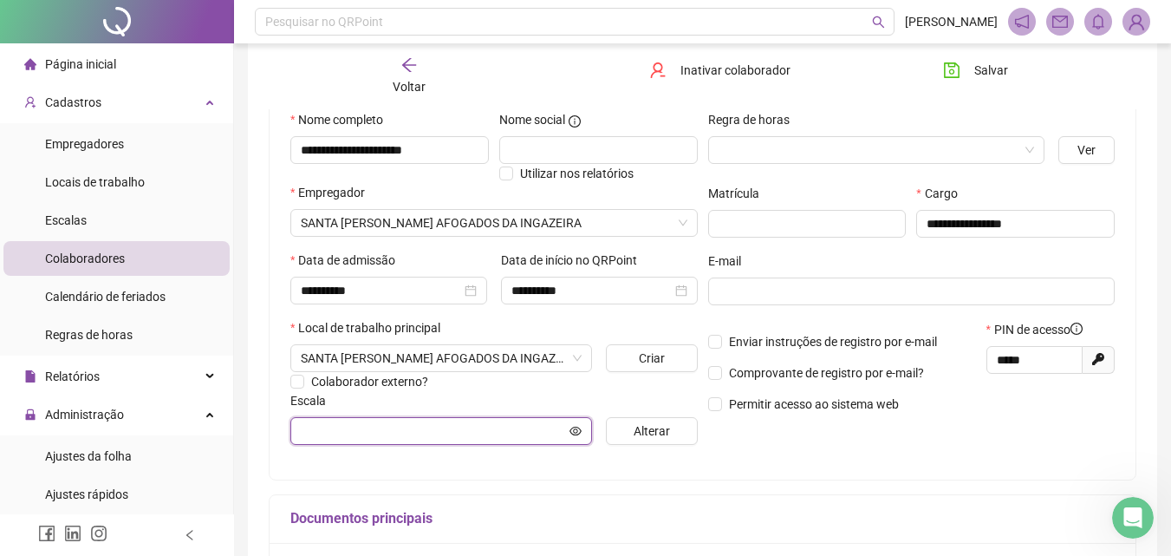
click at [424, 421] on input "text" at bounding box center [433, 430] width 265 height 19
click at [665, 434] on span "Alterar" at bounding box center [652, 430] width 36 height 19
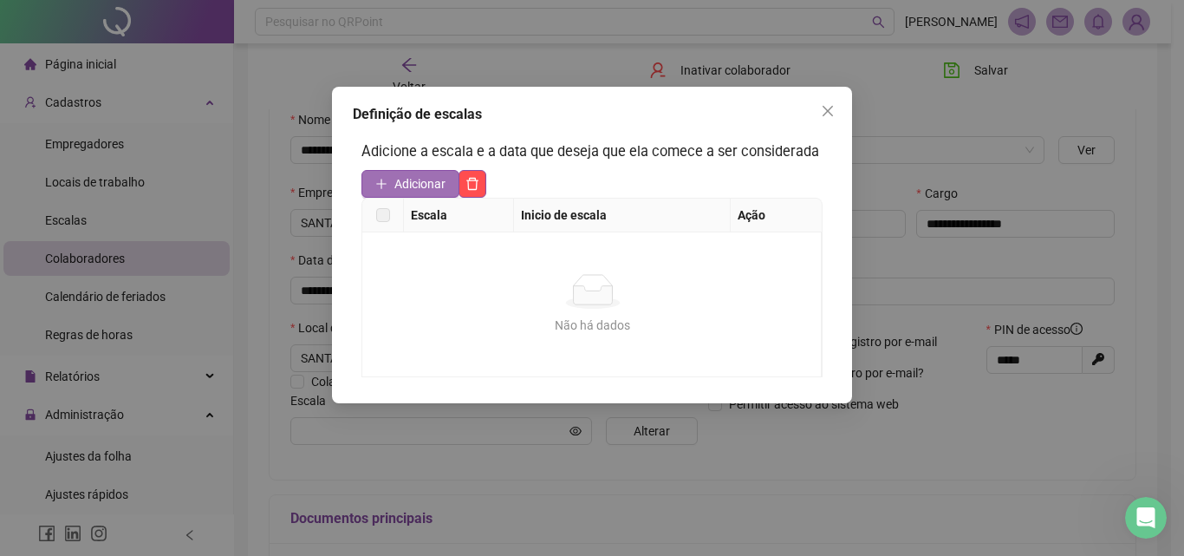
click at [407, 186] on span "Adicionar" at bounding box center [419, 183] width 51 height 19
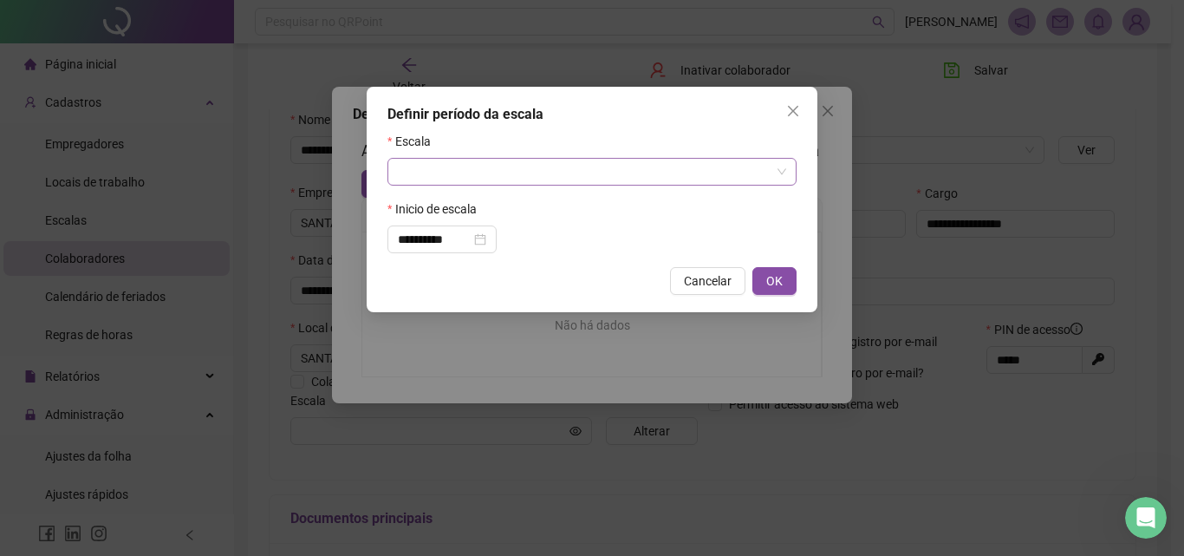
click at [474, 162] on input "search" at bounding box center [584, 172] width 373 height 26
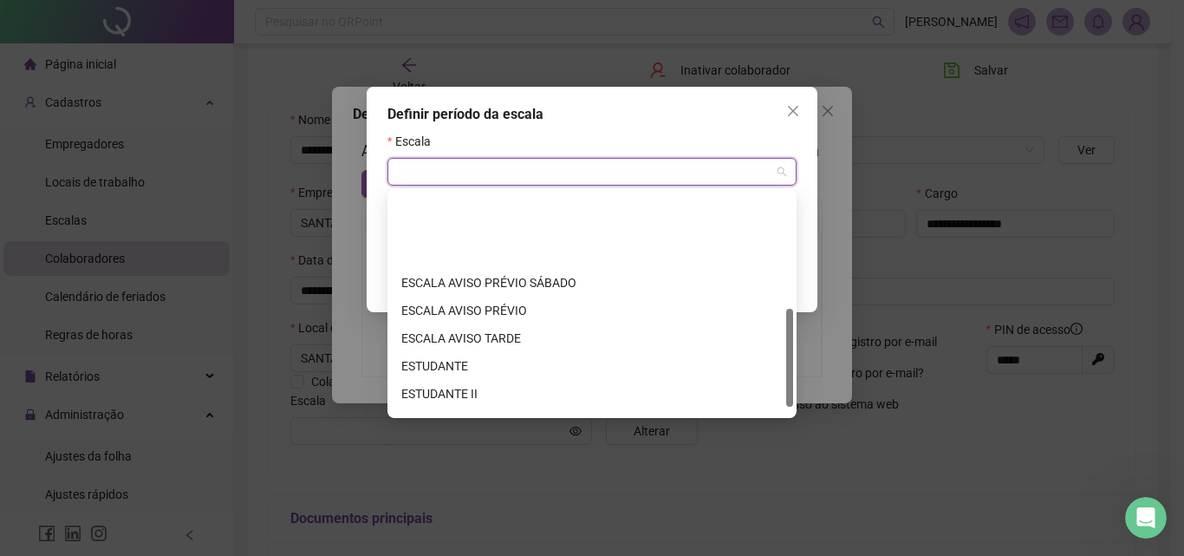
scroll to position [277, 0]
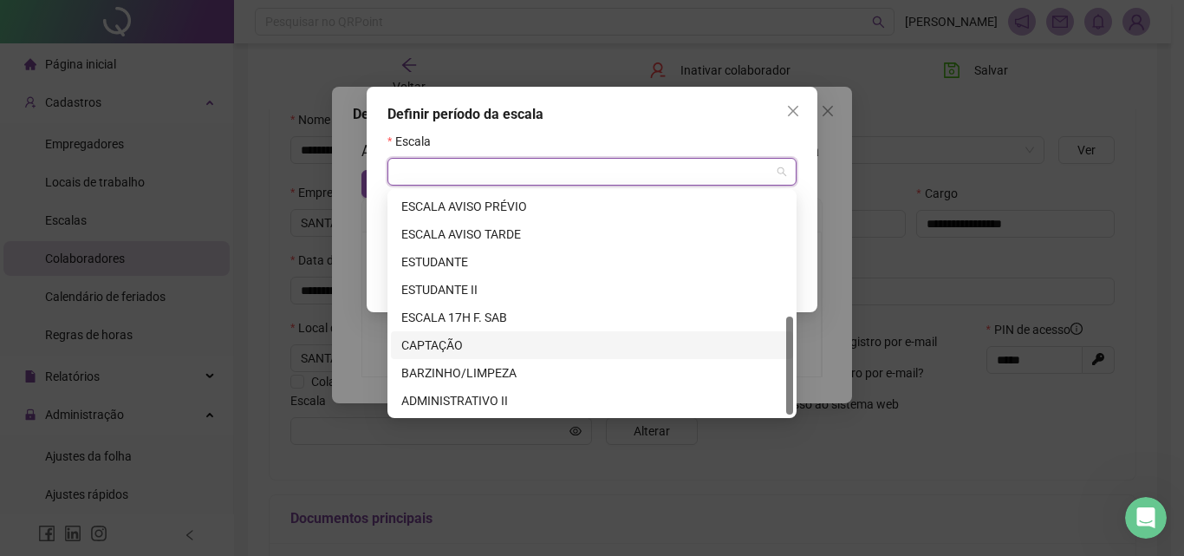
click at [456, 346] on div "CAPTAÇÃO" at bounding box center [591, 344] width 381 height 19
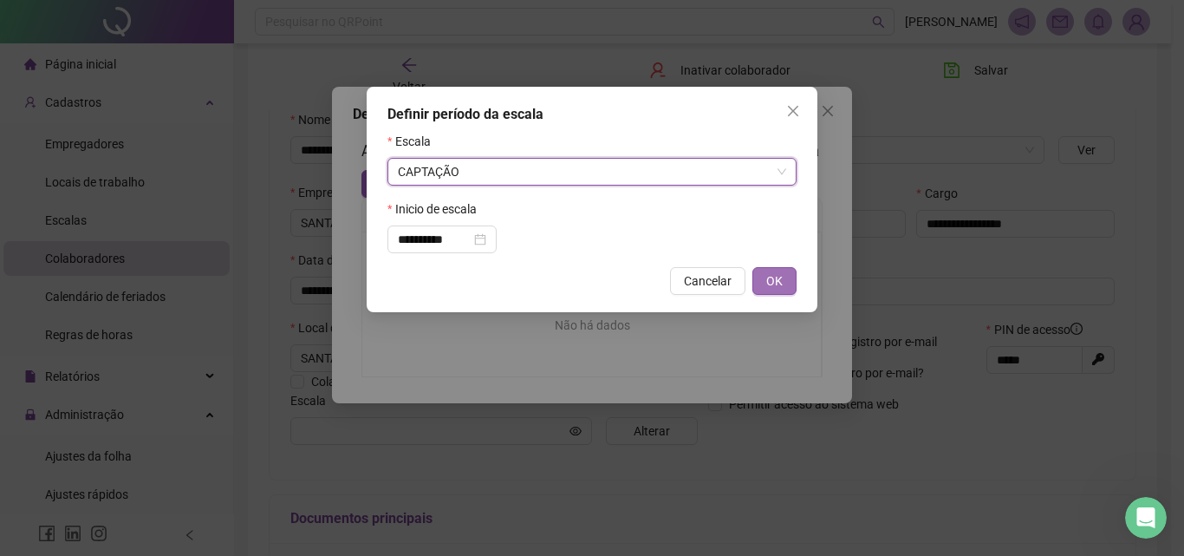
click at [781, 273] on span "OK" at bounding box center [774, 280] width 16 height 19
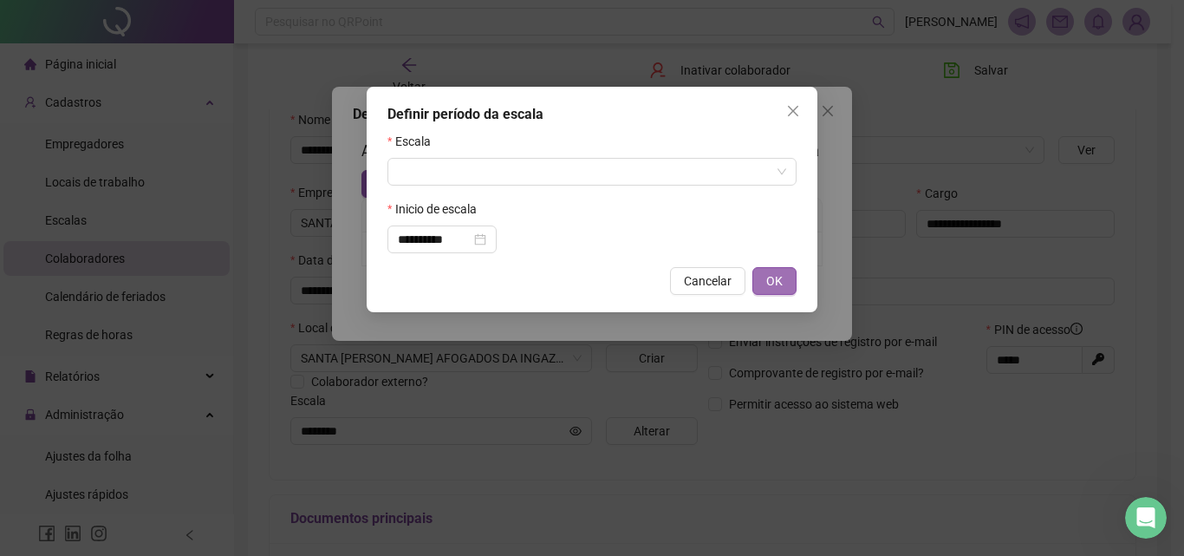
type input "********"
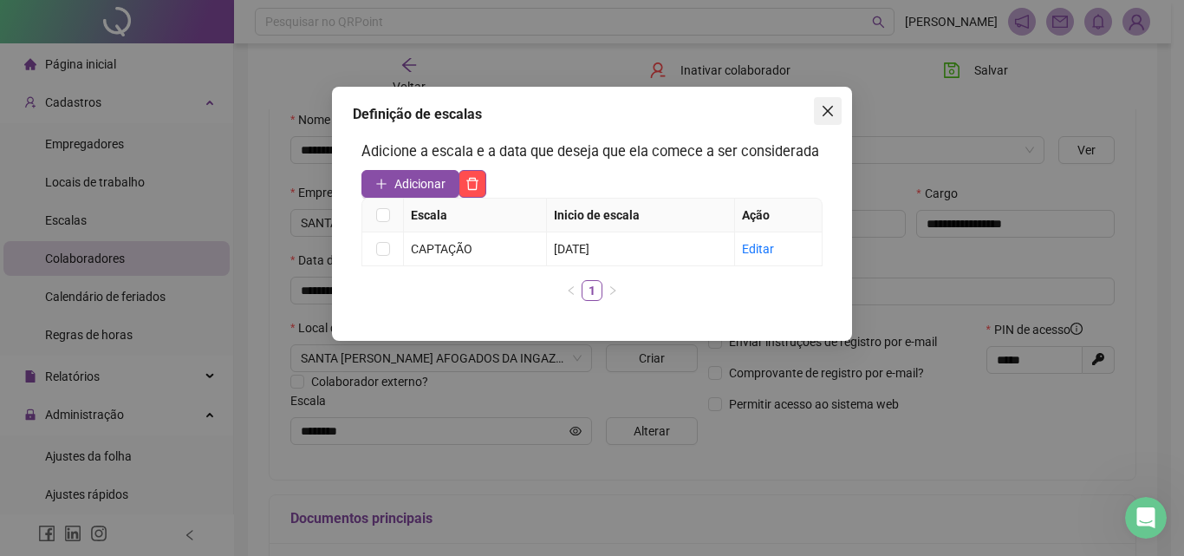
click at [824, 112] on icon "close" at bounding box center [828, 111] width 14 height 14
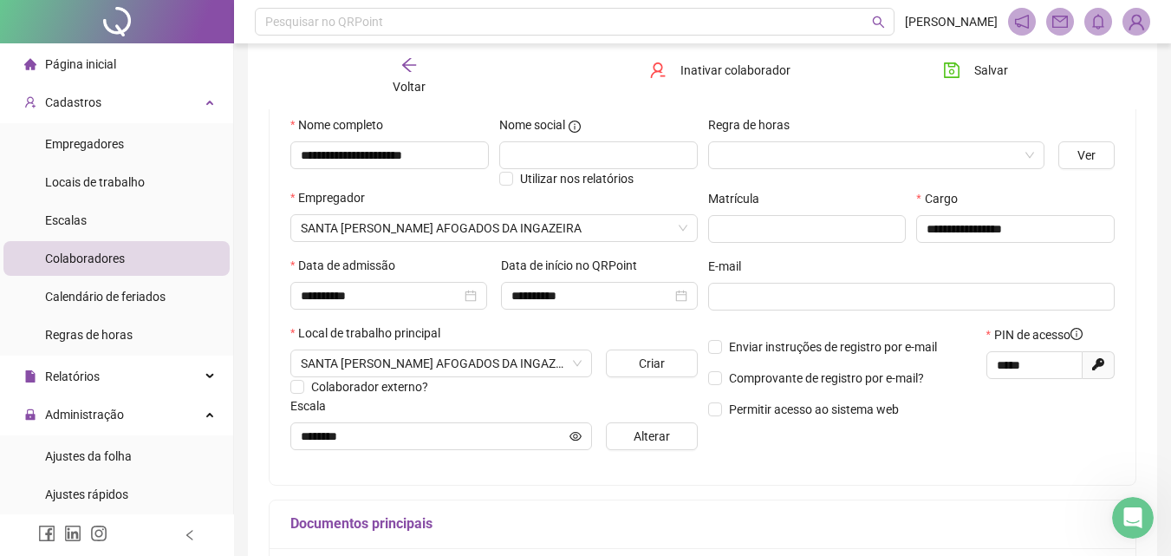
scroll to position [0, 0]
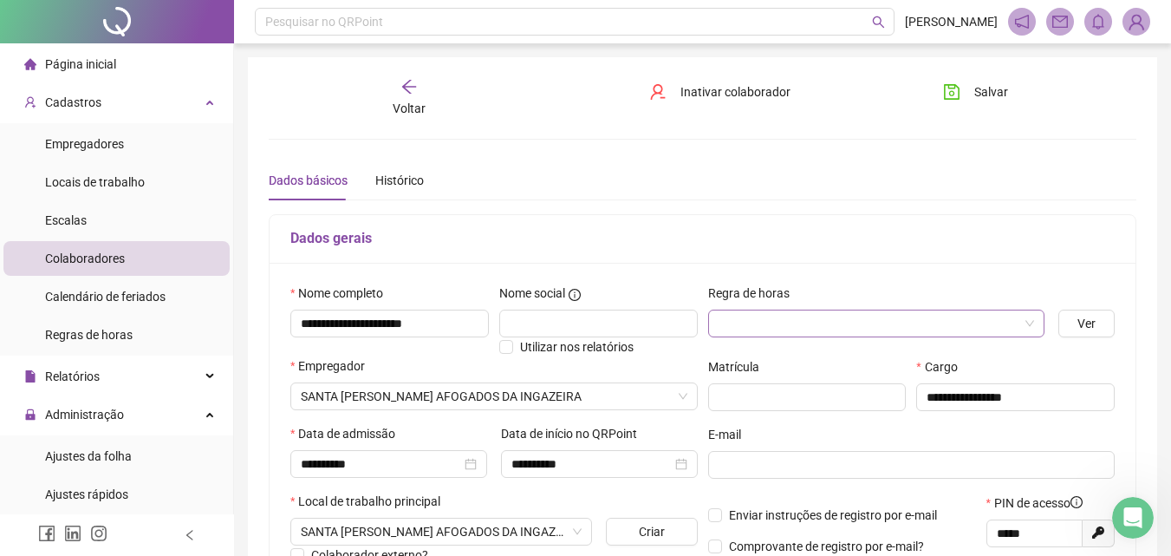
click at [888, 328] on input "search" at bounding box center [869, 323] width 301 height 26
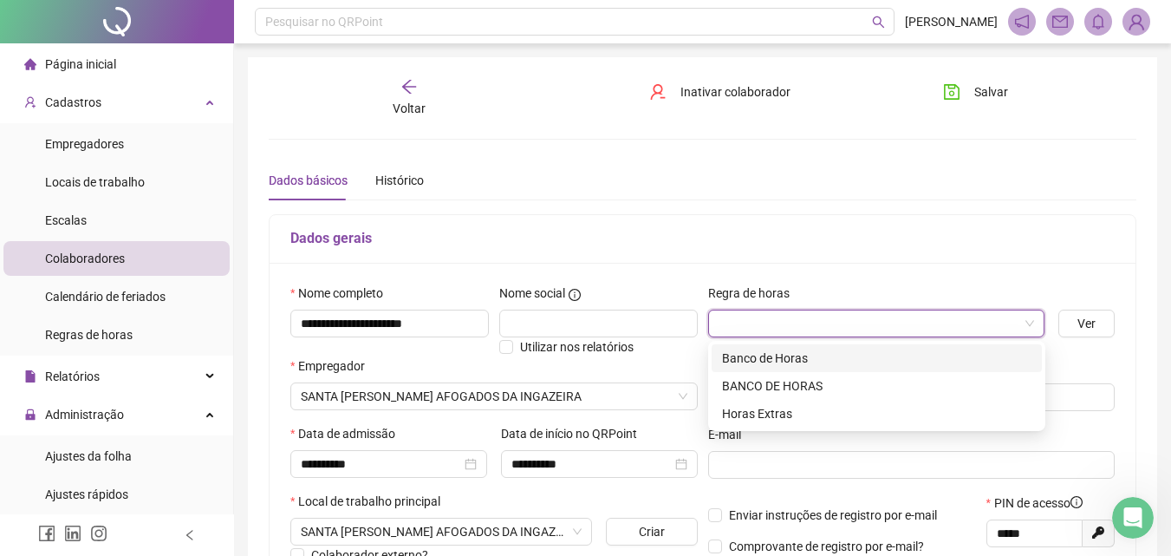
click at [794, 352] on div "Banco de Horas" at bounding box center [876, 357] width 309 height 19
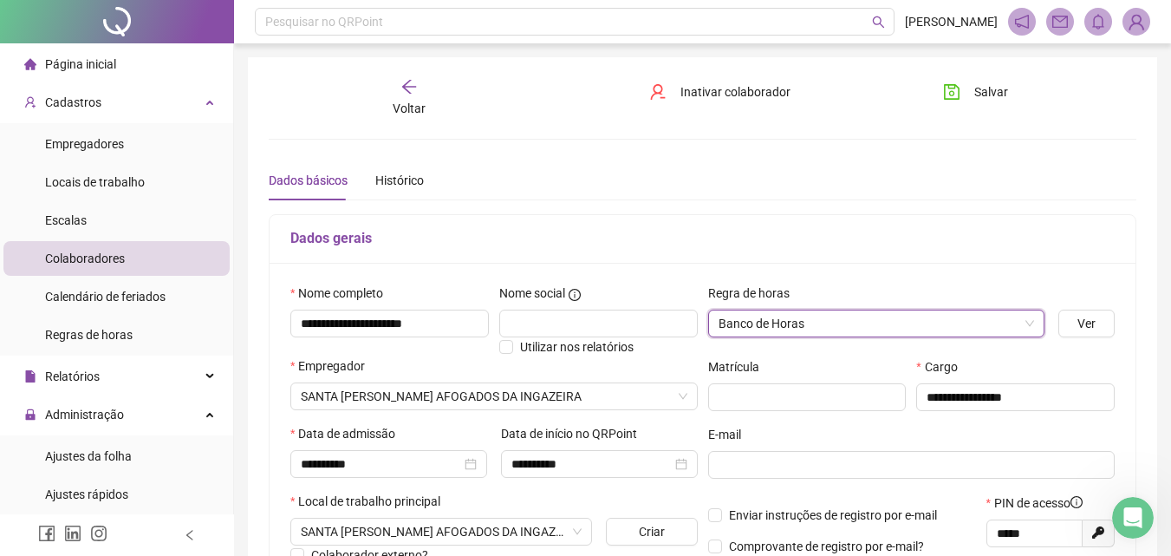
click at [890, 277] on div "**********" at bounding box center [703, 458] width 866 height 390
click at [985, 89] on span "Salvar" at bounding box center [991, 91] width 34 height 19
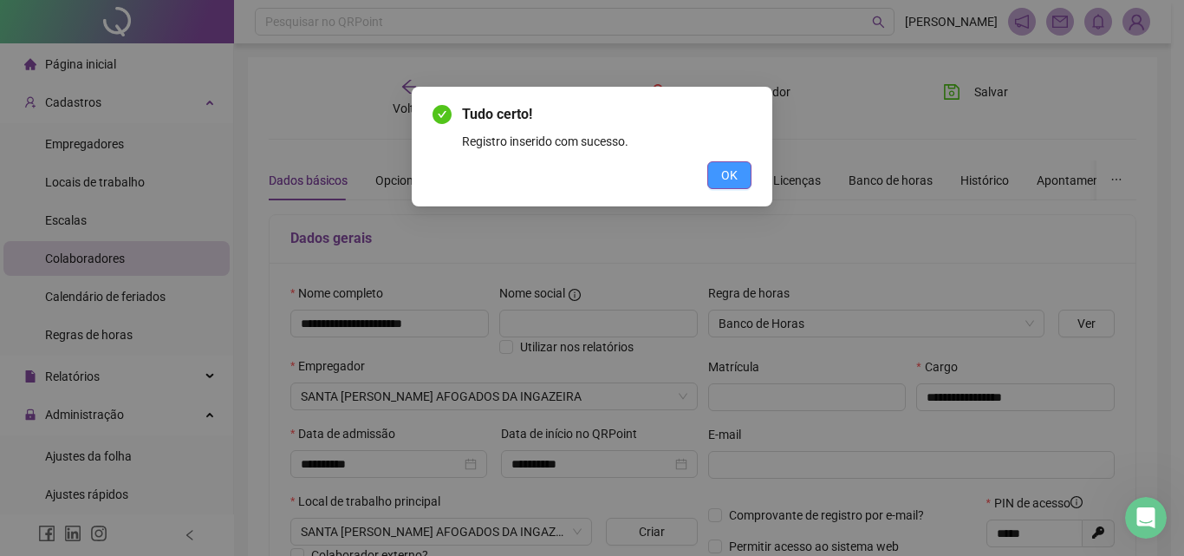
click at [734, 177] on span "OK" at bounding box center [729, 175] width 16 height 19
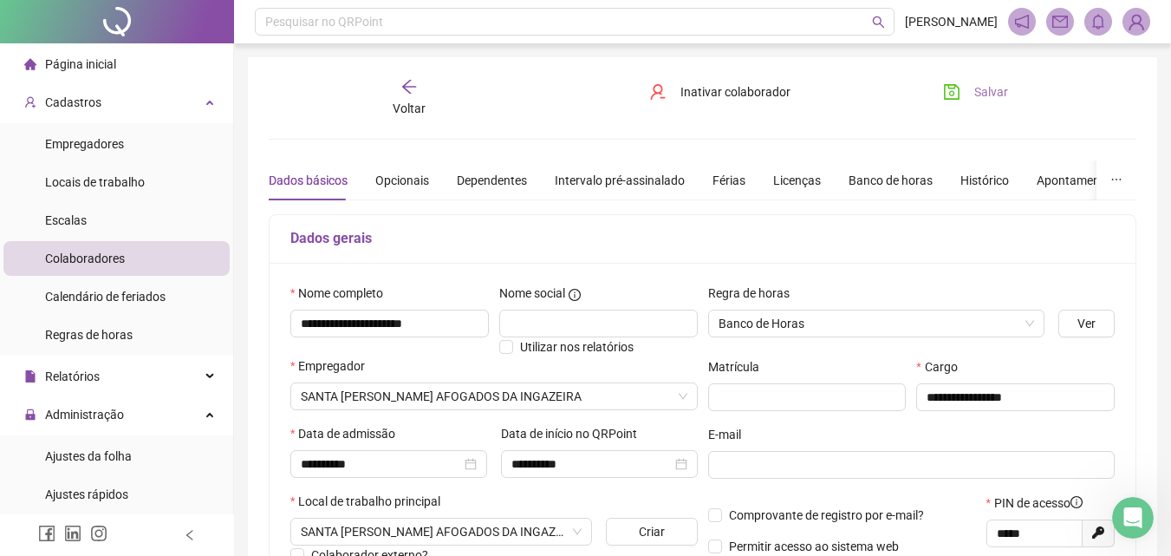
click at [991, 83] on span "Salvar" at bounding box center [991, 91] width 34 height 19
click at [998, 94] on span "Salvar" at bounding box center [991, 91] width 34 height 19
click at [115, 145] on span "Empregadores" at bounding box center [84, 144] width 79 height 14
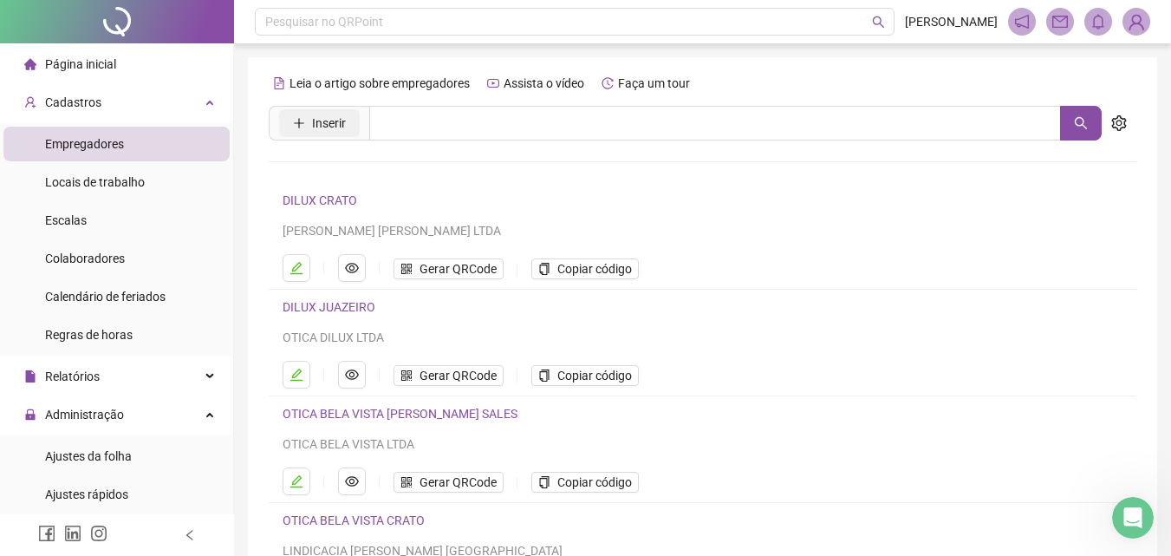
click at [308, 125] on button "Inserir" at bounding box center [319, 123] width 81 height 28
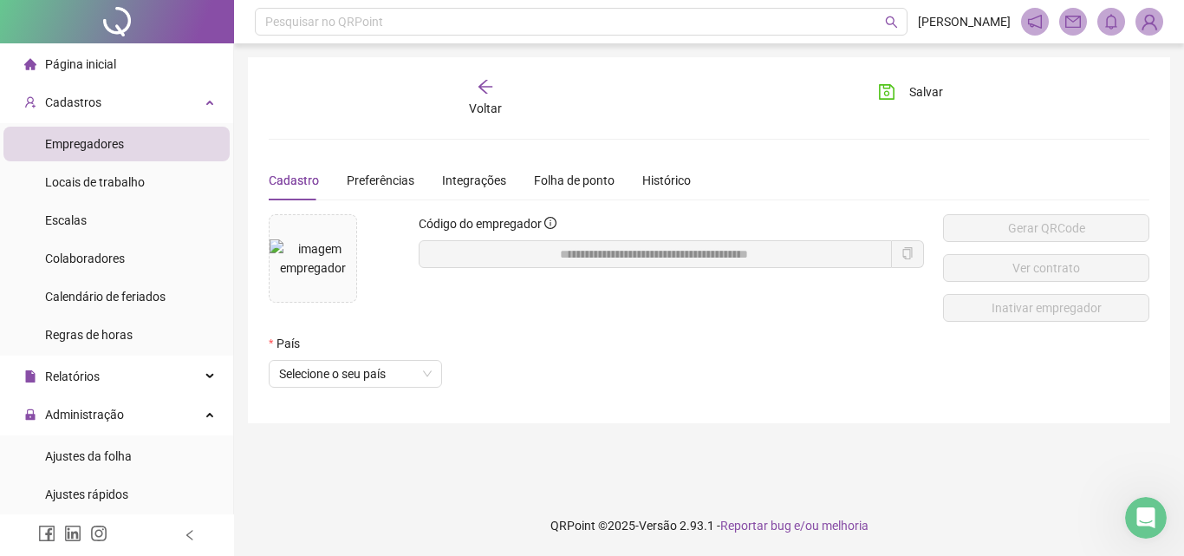
click at [137, 152] on li "Empregadores" at bounding box center [116, 144] width 226 height 35
click at [132, 254] on li "Colaboradores" at bounding box center [116, 258] width 226 height 35
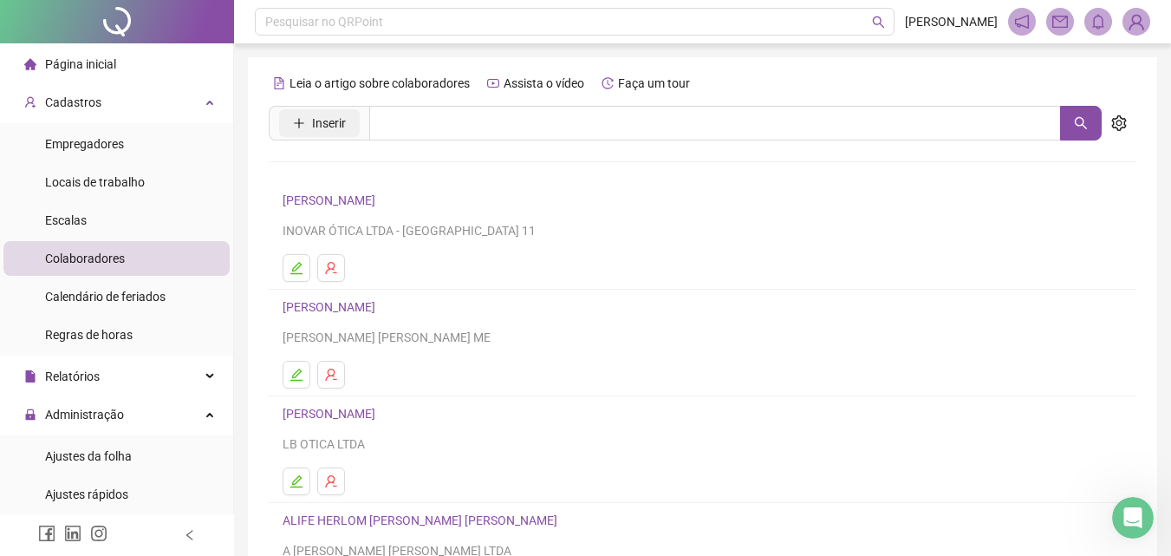
click at [336, 120] on span "Inserir" at bounding box center [329, 123] width 34 height 19
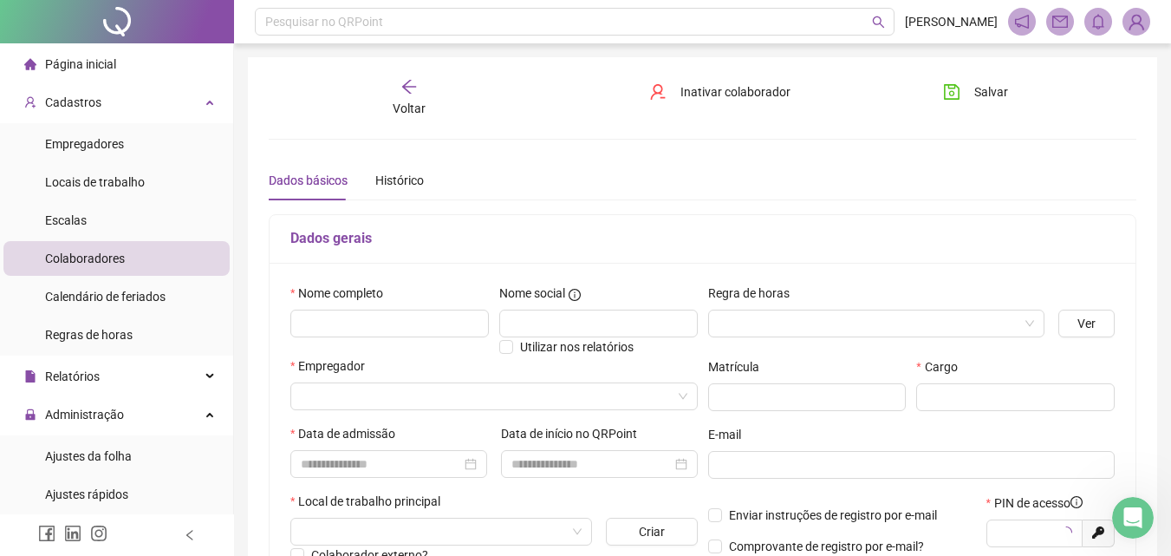
type input "*****"
click at [402, 315] on input "text" at bounding box center [389, 323] width 198 height 28
paste input "**********"
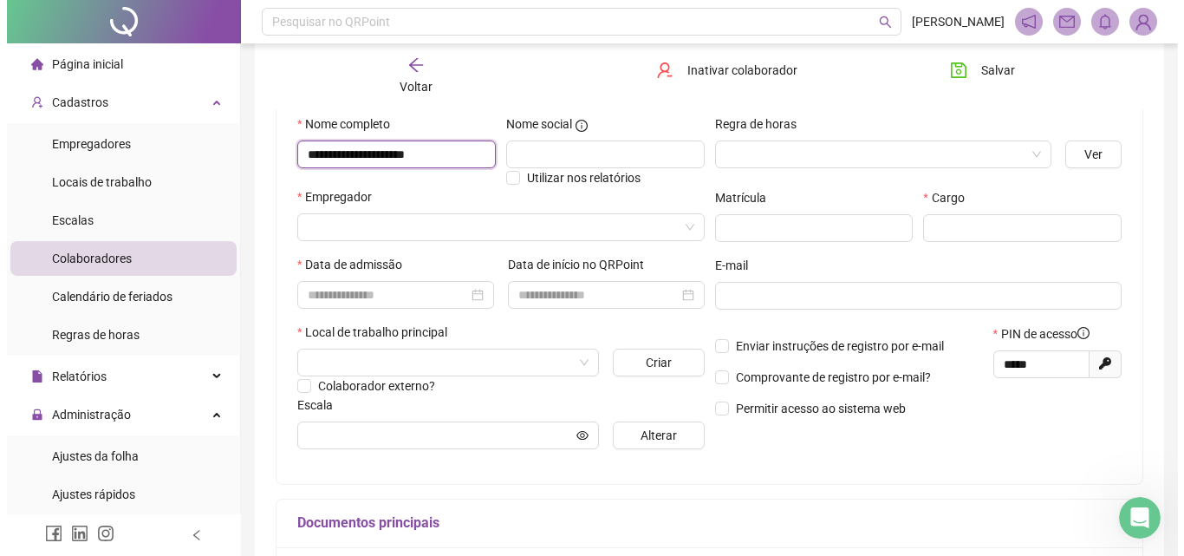
scroll to position [173, 0]
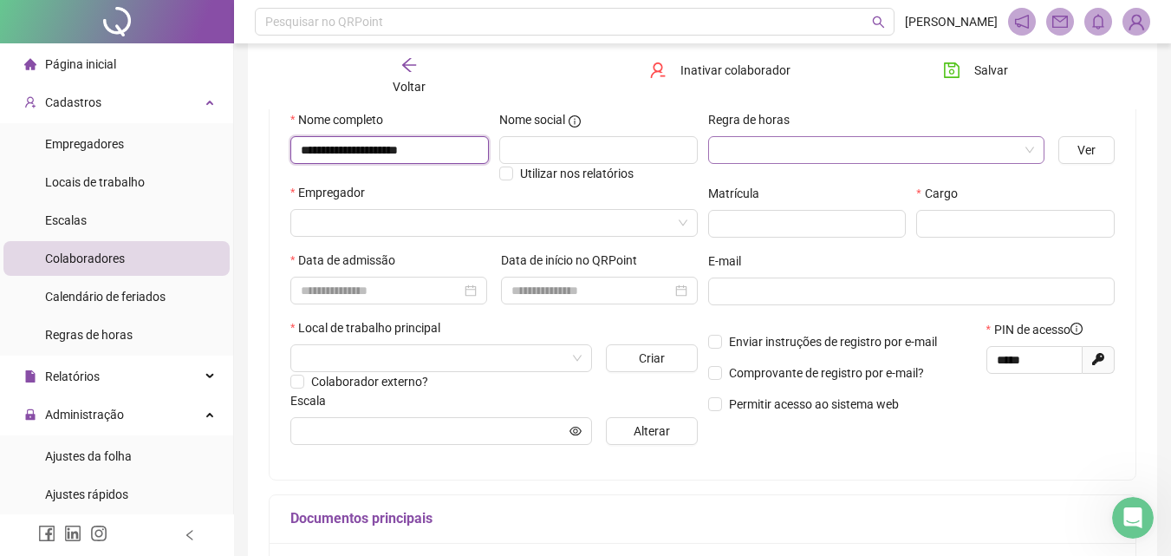
type input "**********"
click at [815, 144] on input "search" at bounding box center [869, 150] width 301 height 26
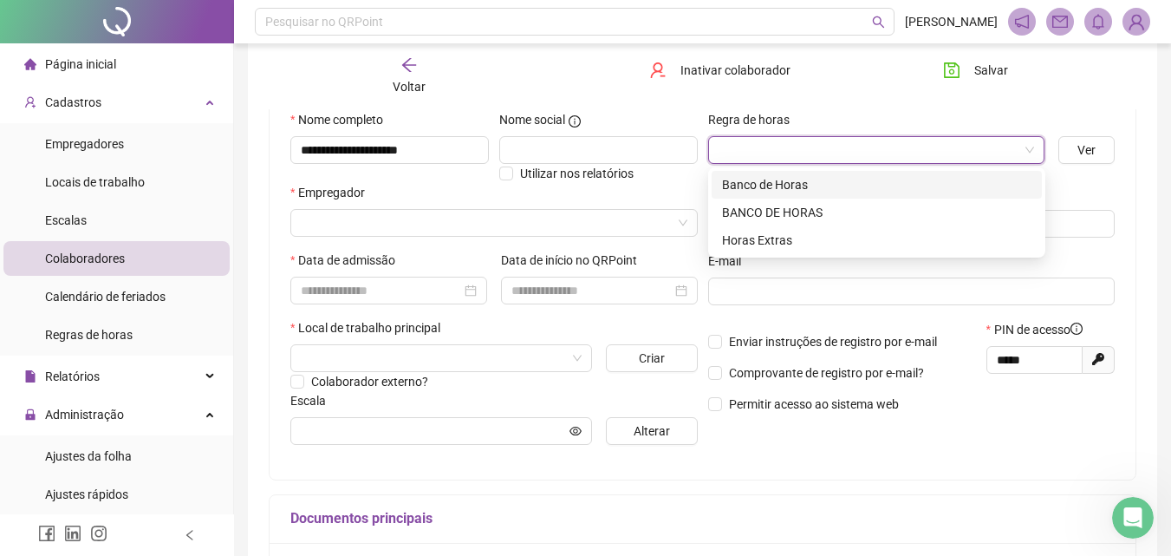
click at [812, 188] on div "Banco de Horas" at bounding box center [876, 184] width 309 height 19
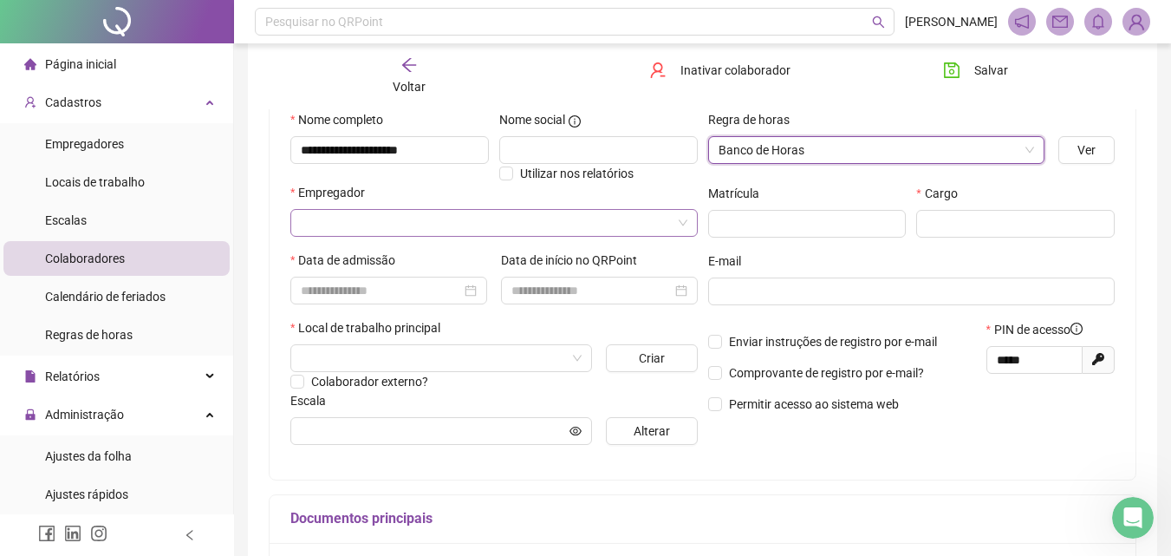
click at [430, 227] on input "search" at bounding box center [486, 223] width 371 height 26
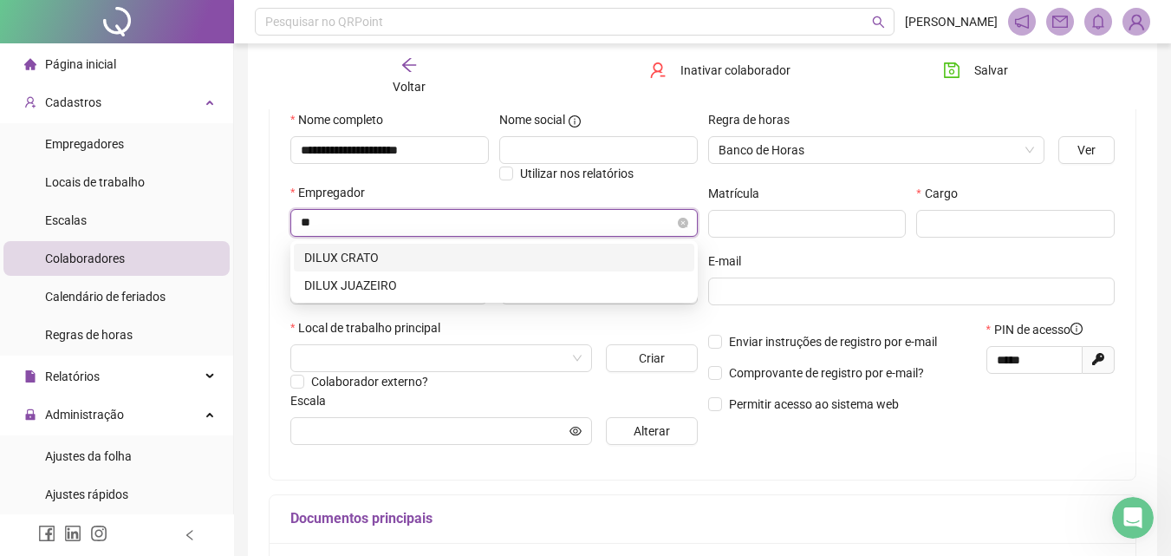
type input "***"
click at [417, 293] on div "DILUX JUAZEIRO" at bounding box center [494, 285] width 380 height 19
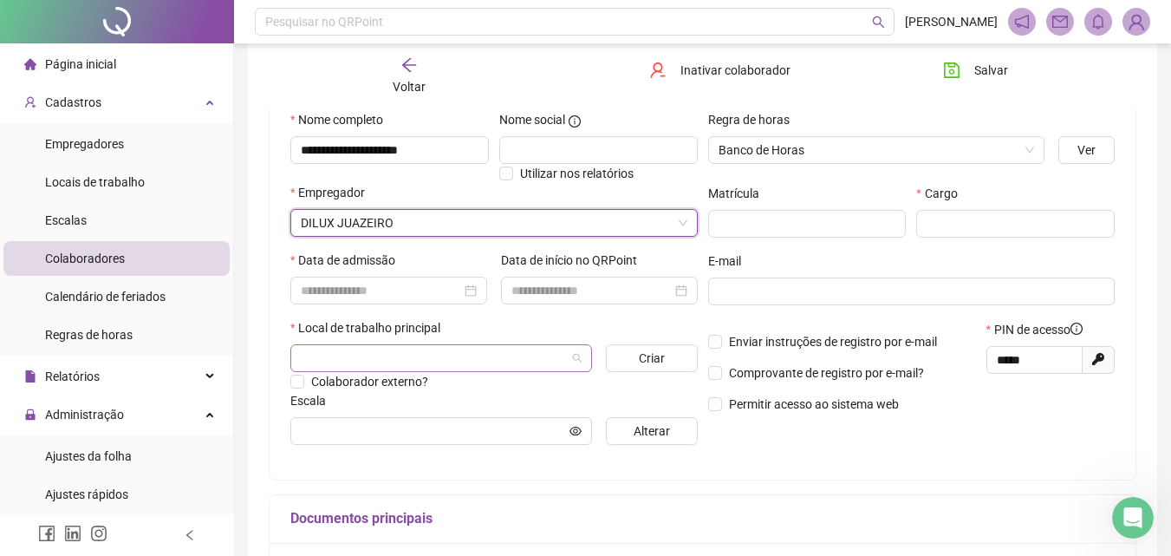
click at [451, 354] on input "search" at bounding box center [433, 358] width 265 height 26
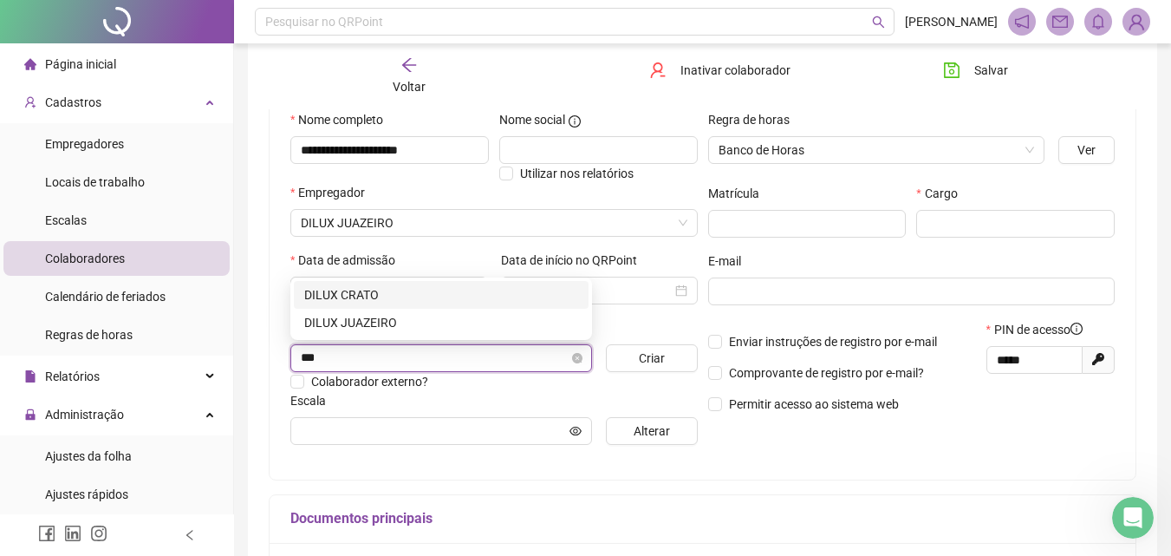
type input "****"
click at [414, 329] on div "DILUX JUAZEIRO" at bounding box center [441, 322] width 274 height 19
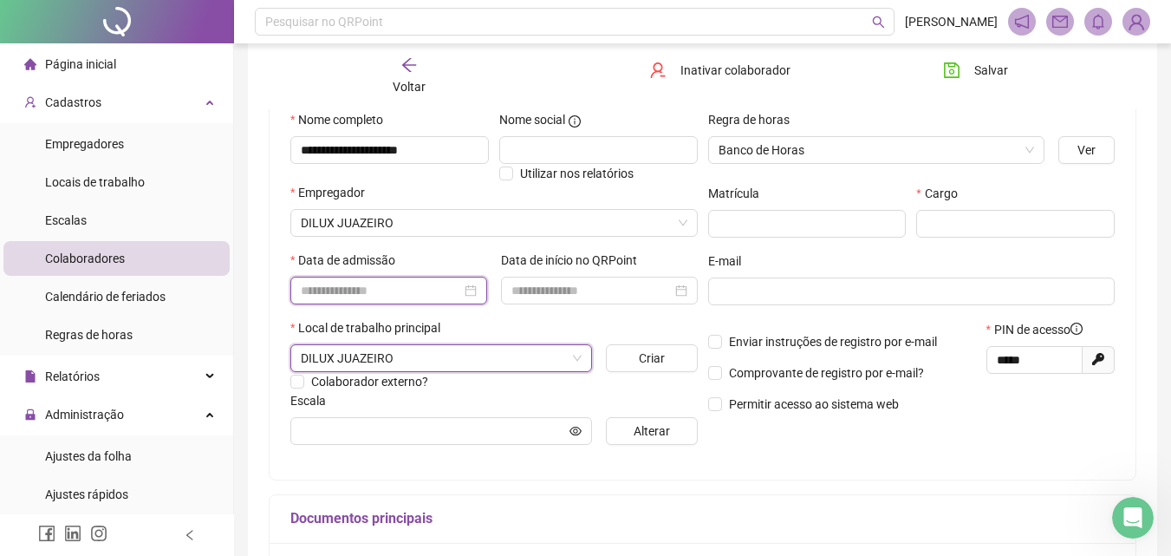
click at [312, 298] on input at bounding box center [381, 290] width 160 height 19
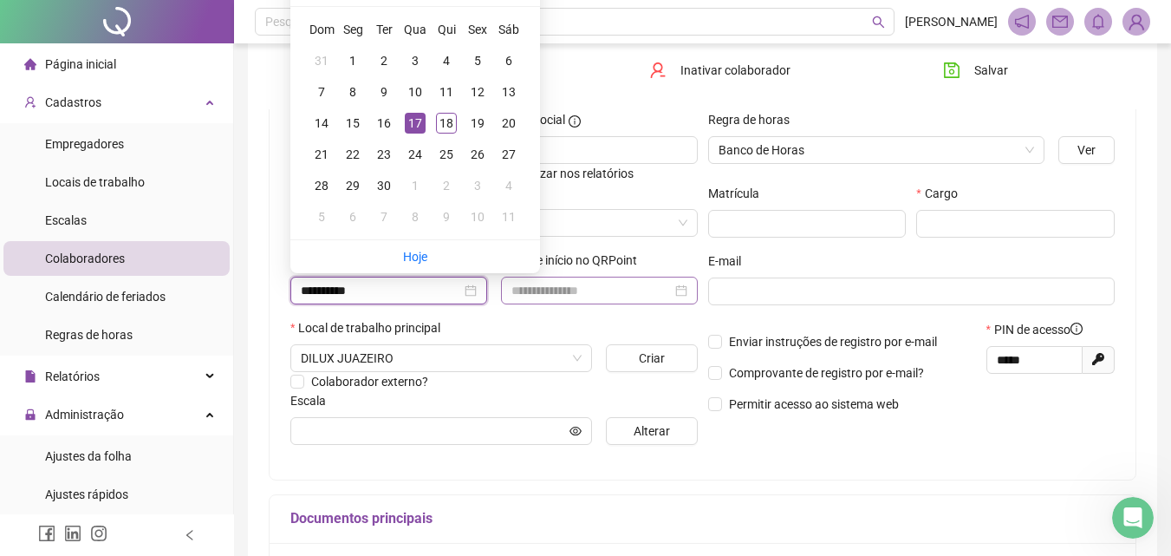
type input "**********"
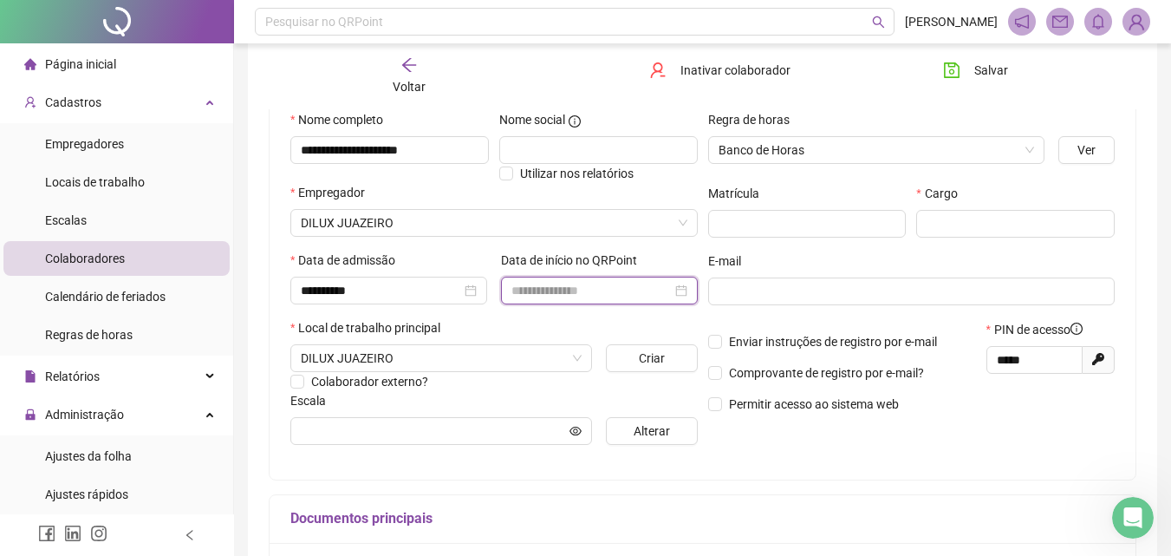
click at [657, 287] on input at bounding box center [591, 290] width 160 height 19
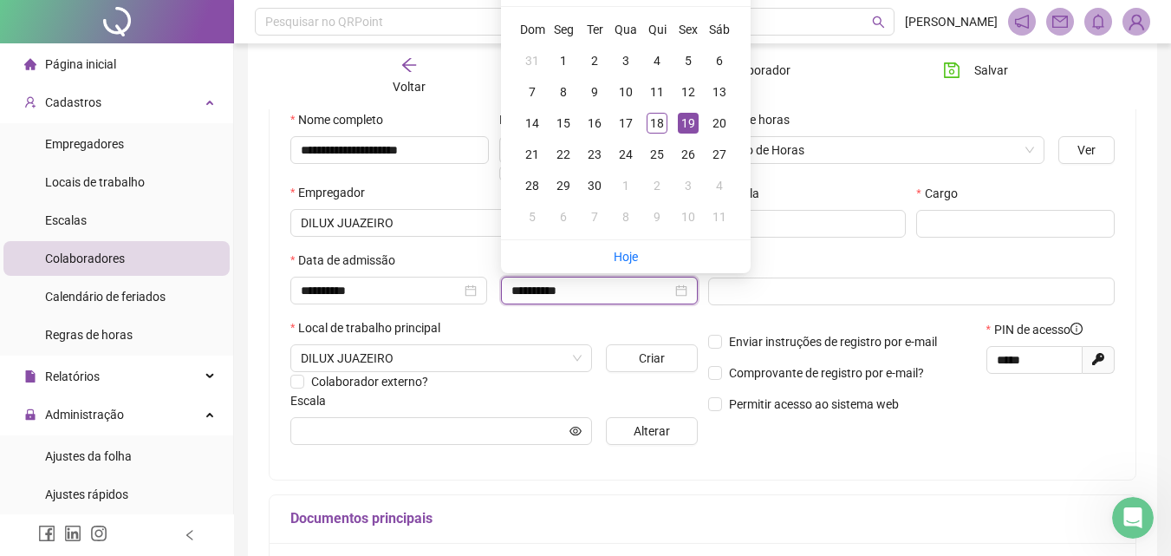
type input "**********"
click at [1019, 241] on div "Cargo" at bounding box center [1015, 218] width 209 height 68
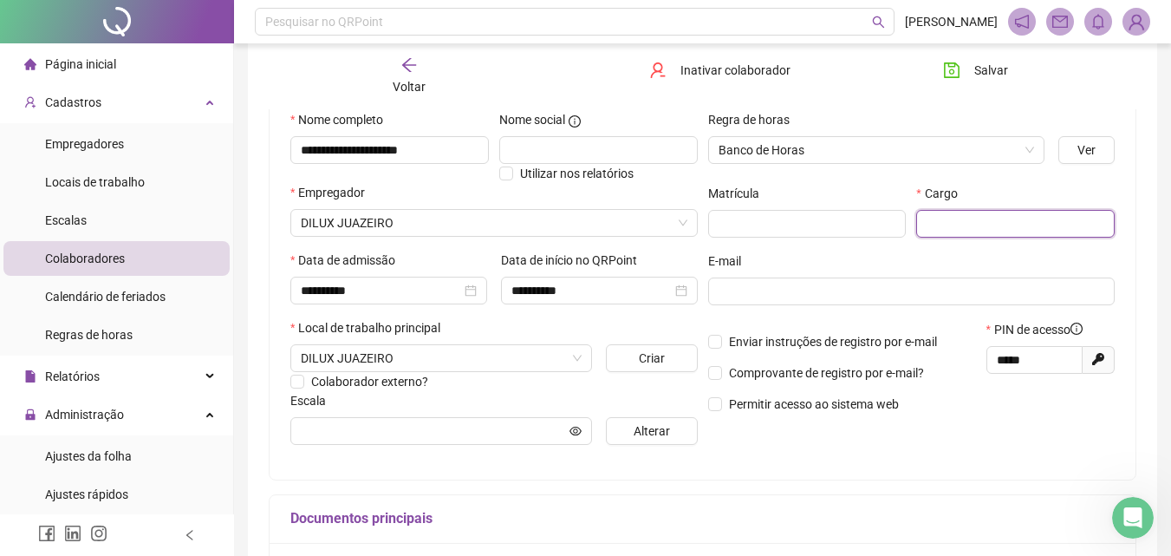
click at [1016, 232] on input "text" at bounding box center [1015, 224] width 198 height 28
paste input "**********"
type input "**********"
drag, startPoint x: 1033, startPoint y: 361, endPoint x: 955, endPoint y: 355, distance: 78.2
click at [955, 355] on div "Enviar instruções de registro por e-mail Comprovante de registro por e-mail? Pe…" at bounding box center [912, 373] width 418 height 106
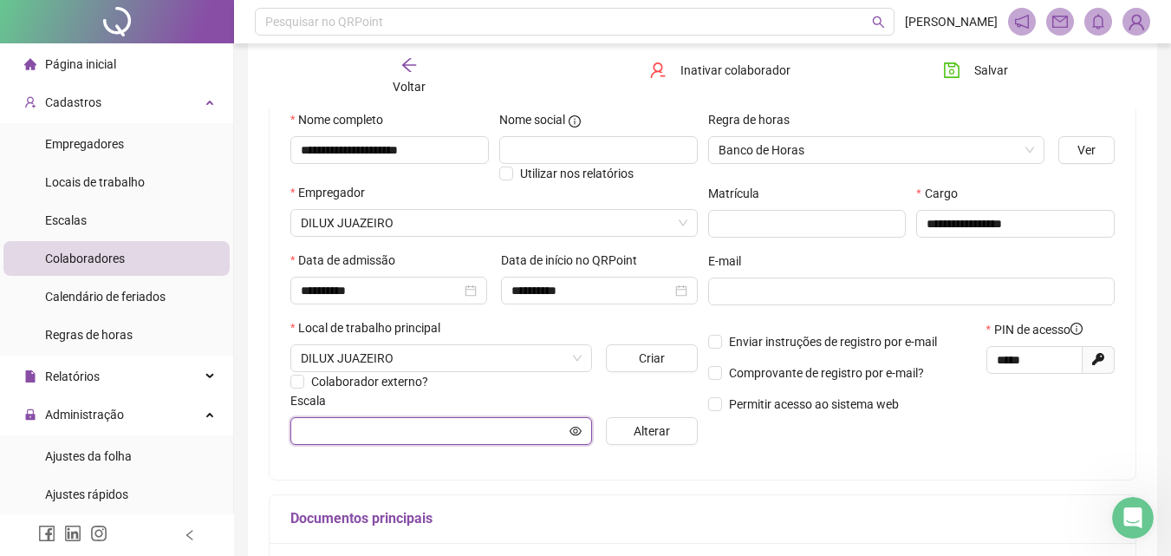
click at [427, 439] on input "text" at bounding box center [433, 430] width 265 height 19
click at [587, 428] on span at bounding box center [441, 431] width 302 height 28
click at [639, 432] on span "Alterar" at bounding box center [652, 430] width 36 height 19
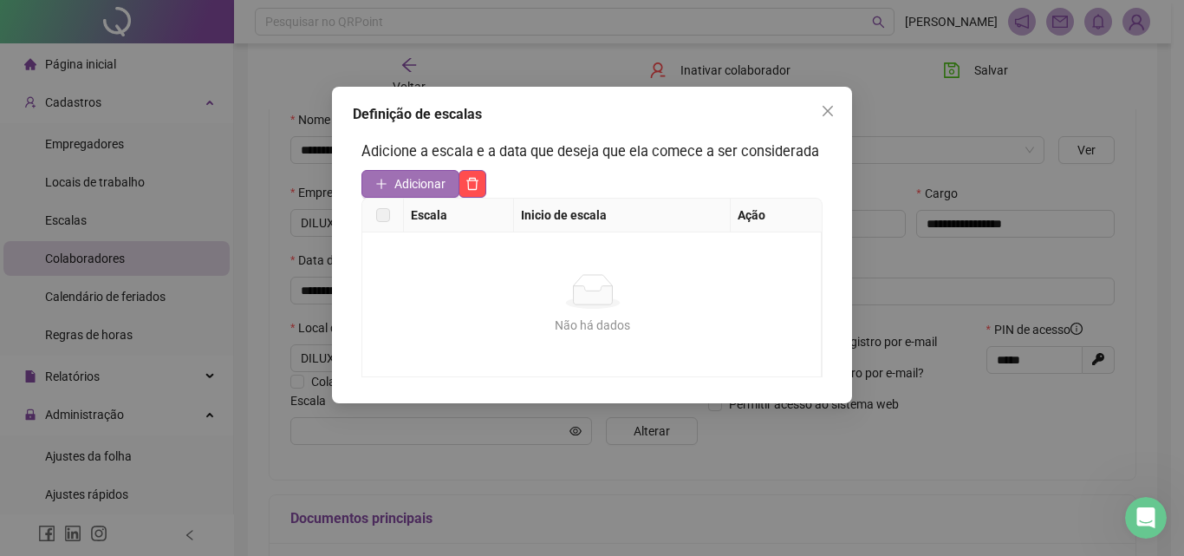
click at [422, 189] on span "Adicionar" at bounding box center [419, 183] width 51 height 19
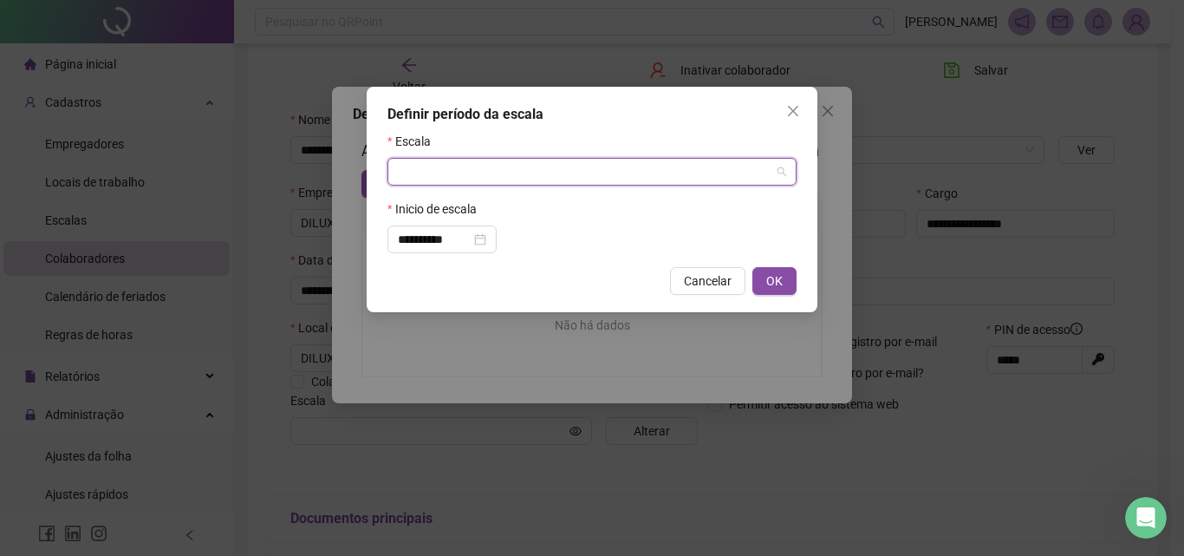
click at [454, 176] on input "search" at bounding box center [584, 172] width 373 height 26
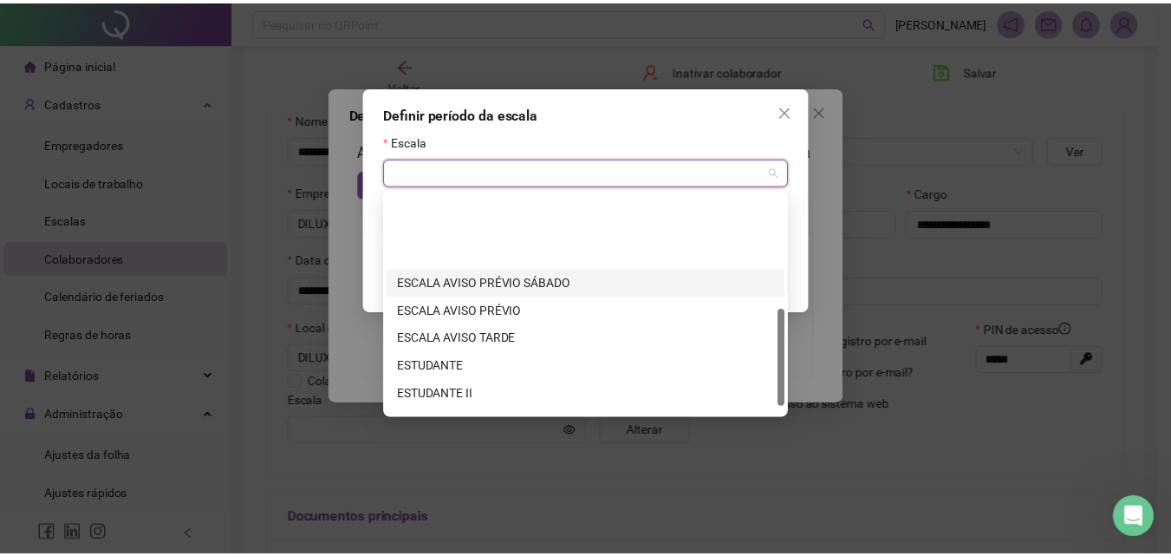
scroll to position [260, 0]
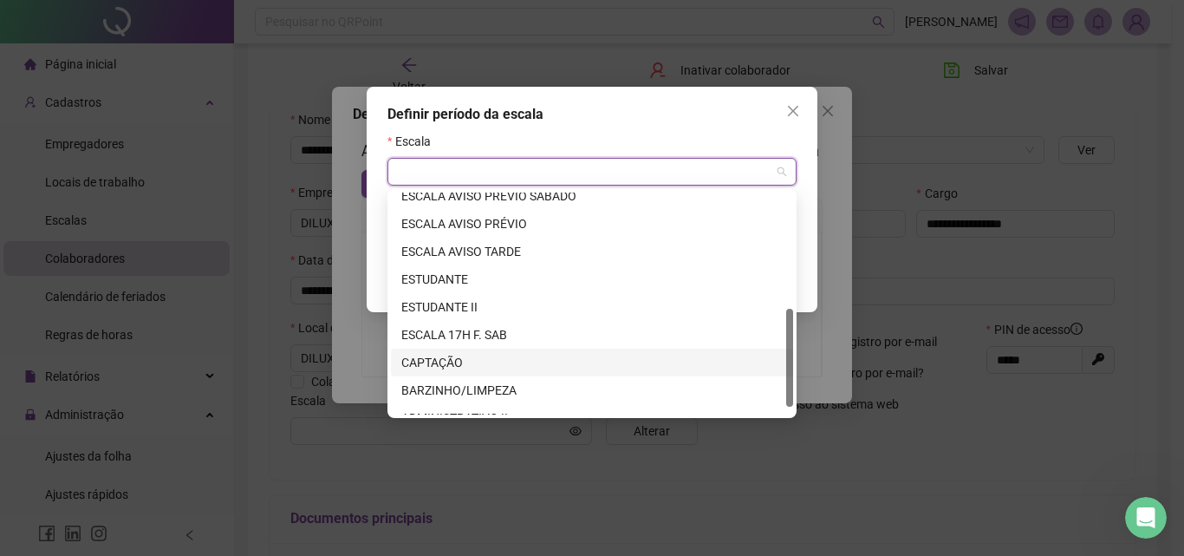
click at [461, 360] on div "CAPTAÇÃO" at bounding box center [591, 362] width 381 height 19
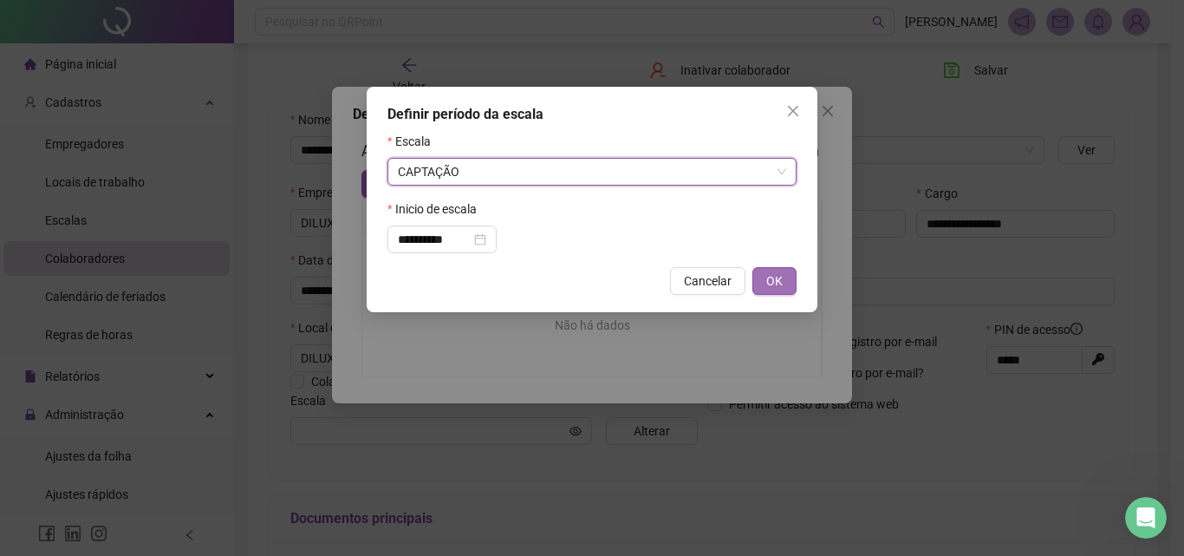
click at [758, 271] on button "OK" at bounding box center [774, 281] width 44 height 28
type input "********"
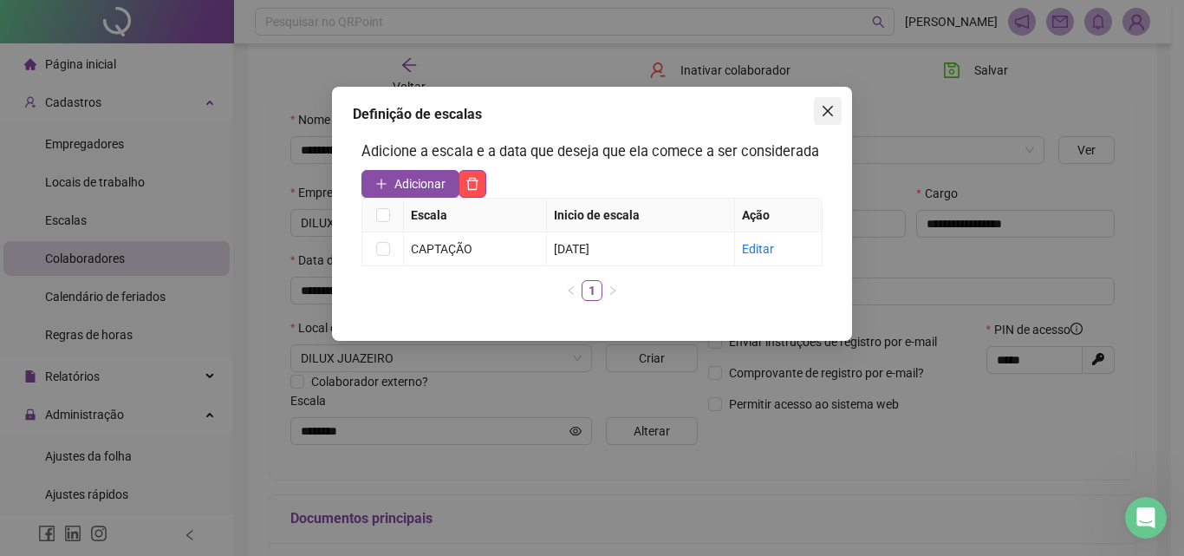
click at [823, 115] on icon "close" at bounding box center [828, 111] width 10 height 10
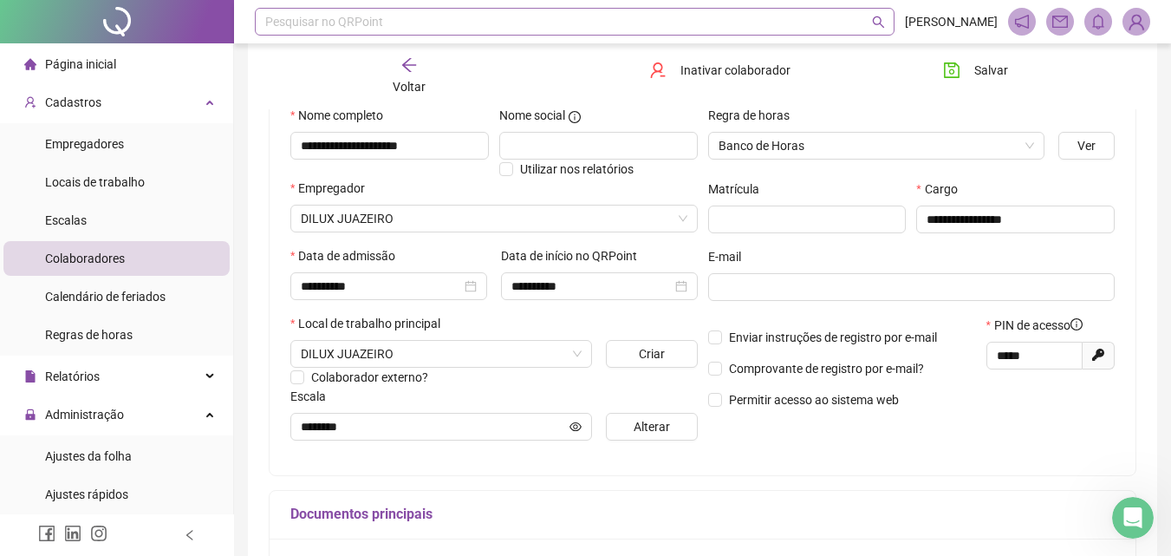
scroll to position [173, 0]
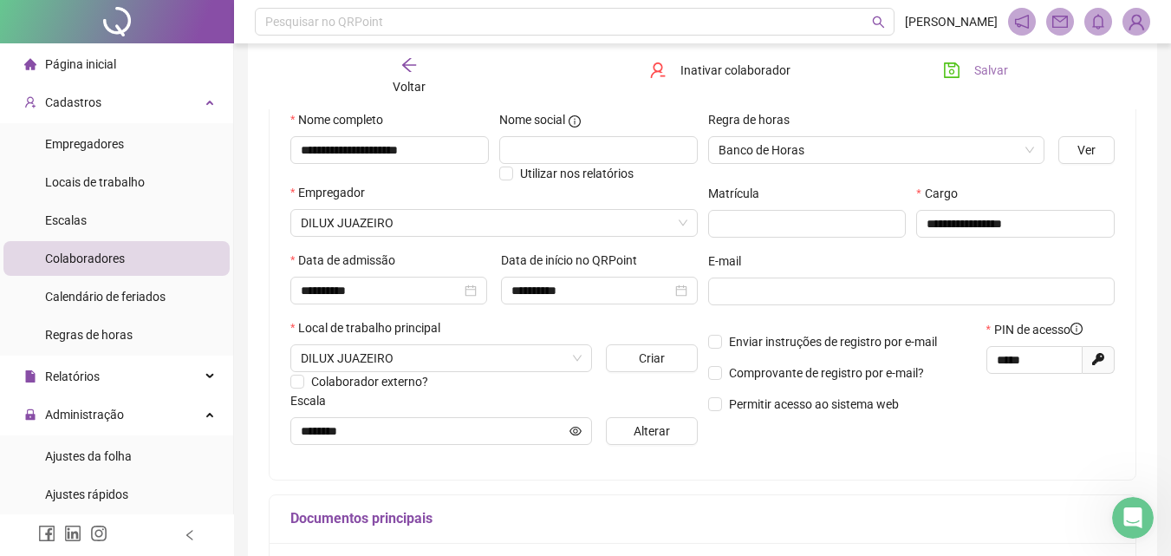
click at [989, 65] on span "Salvar" at bounding box center [991, 70] width 34 height 19
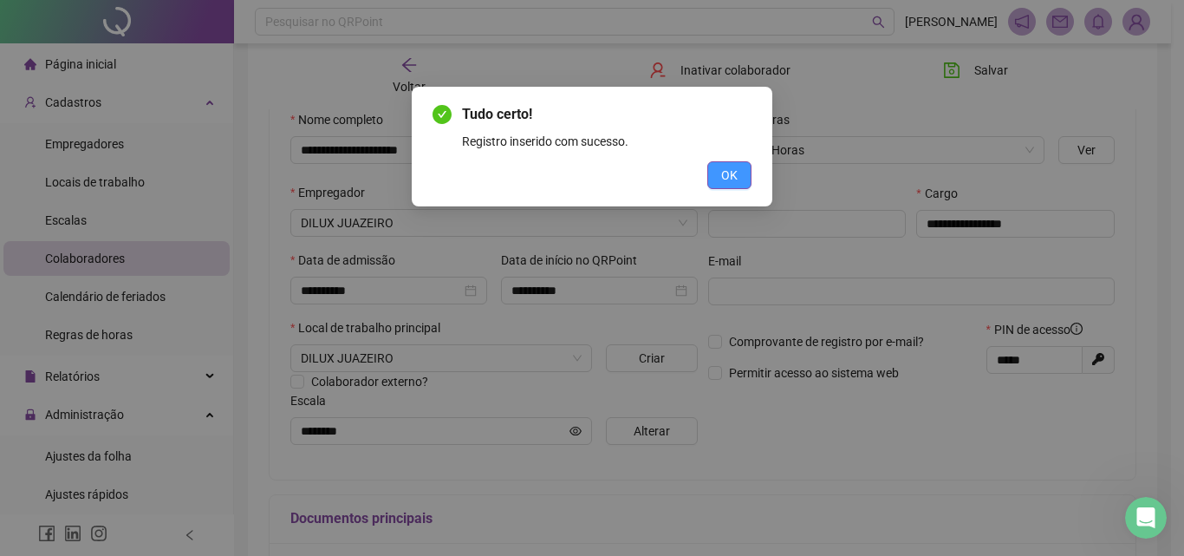
click at [719, 173] on button "OK" at bounding box center [729, 175] width 44 height 28
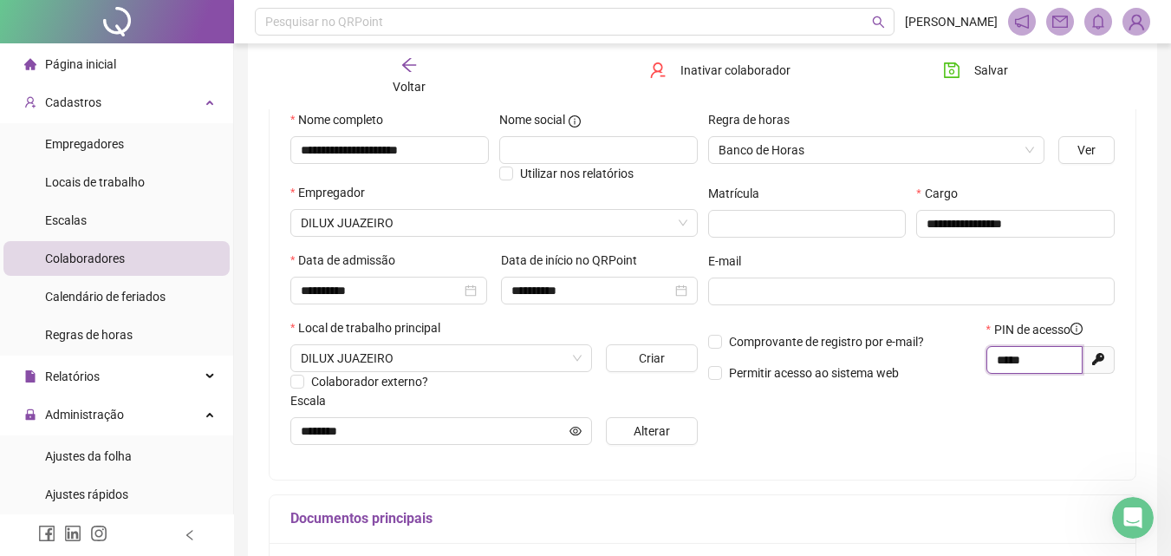
drag, startPoint x: 1038, startPoint y: 359, endPoint x: 909, endPoint y: 357, distance: 128.3
click at [909, 357] on div "Comprovante de registro por e-mail? Permitir acesso ao sistema web PIN de acess…" at bounding box center [912, 357] width 418 height 75
click at [992, 71] on span "Salvar" at bounding box center [991, 70] width 34 height 19
click at [112, 259] on span "Colaboradores" at bounding box center [85, 258] width 80 height 14
click at [413, 84] on span "Voltar" at bounding box center [409, 87] width 33 height 14
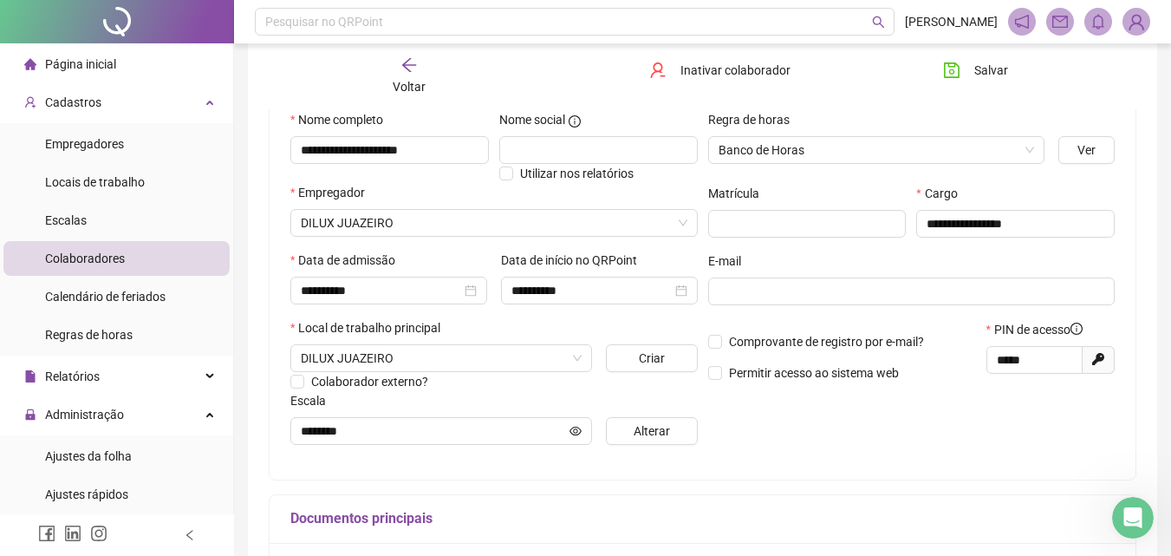
scroll to position [0, 0]
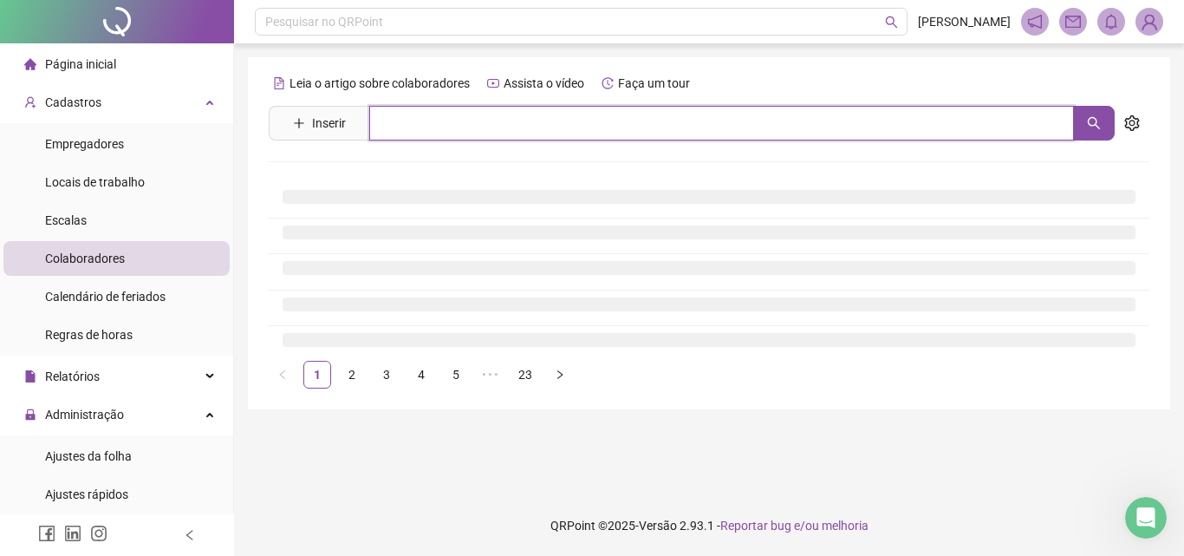
click at [439, 128] on input "text" at bounding box center [721, 123] width 705 height 35
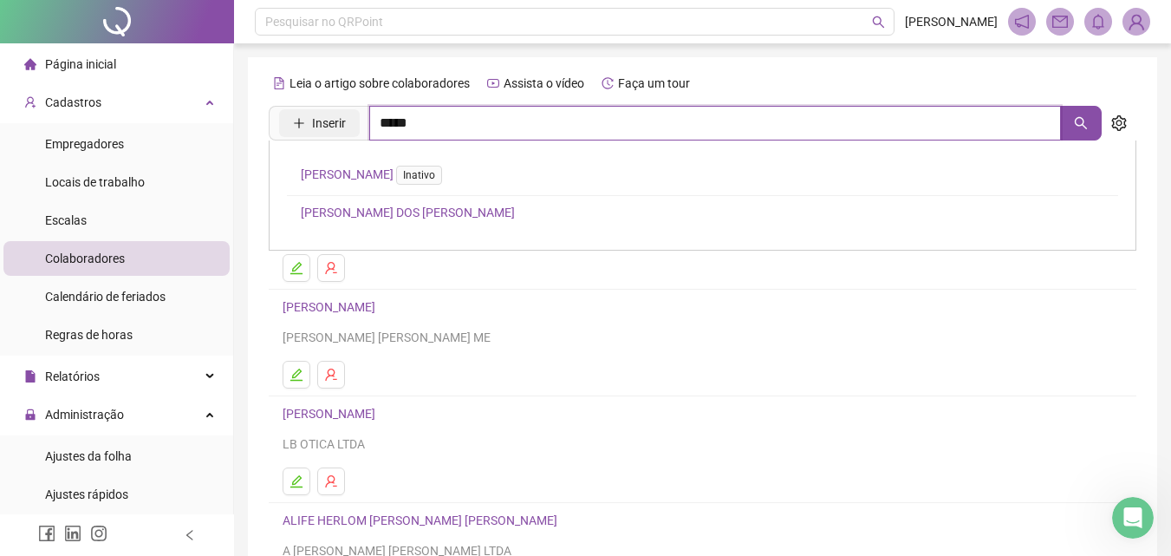
drag, startPoint x: 442, startPoint y: 129, endPoint x: 353, endPoint y: 129, distance: 89.3
click at [353, 129] on span "Inserir *****" at bounding box center [685, 123] width 833 height 35
type input "*"
type input "*****"
drag, startPoint x: 508, startPoint y: 131, endPoint x: 16, endPoint y: 62, distance: 496.3
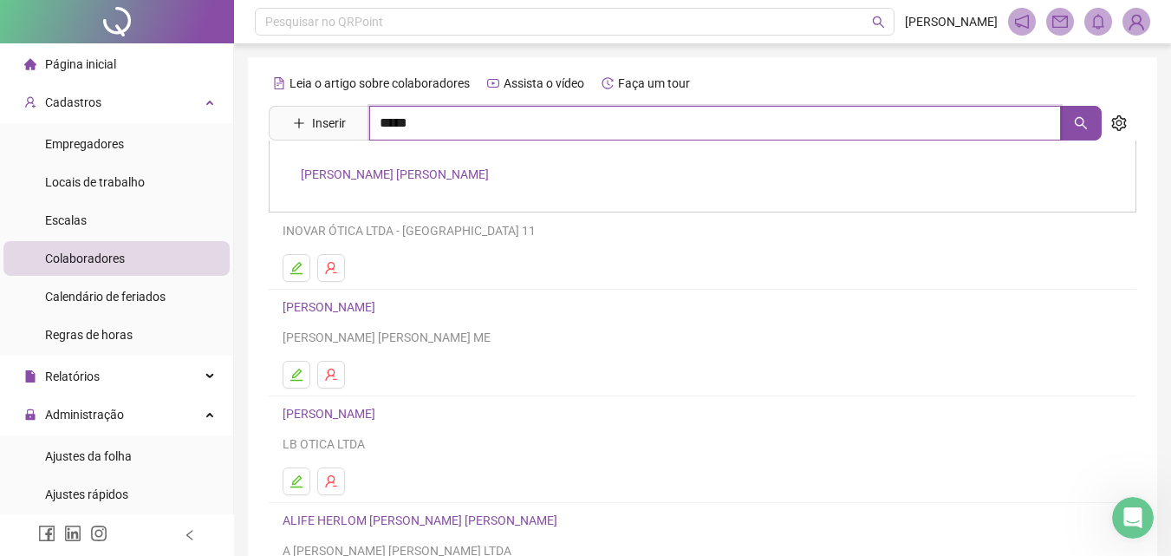
click at [16, 62] on div "Página inicial Cadastros Empregadores Locais de trabalho Escalas Colaboradores …" at bounding box center [585, 419] width 1171 height 838
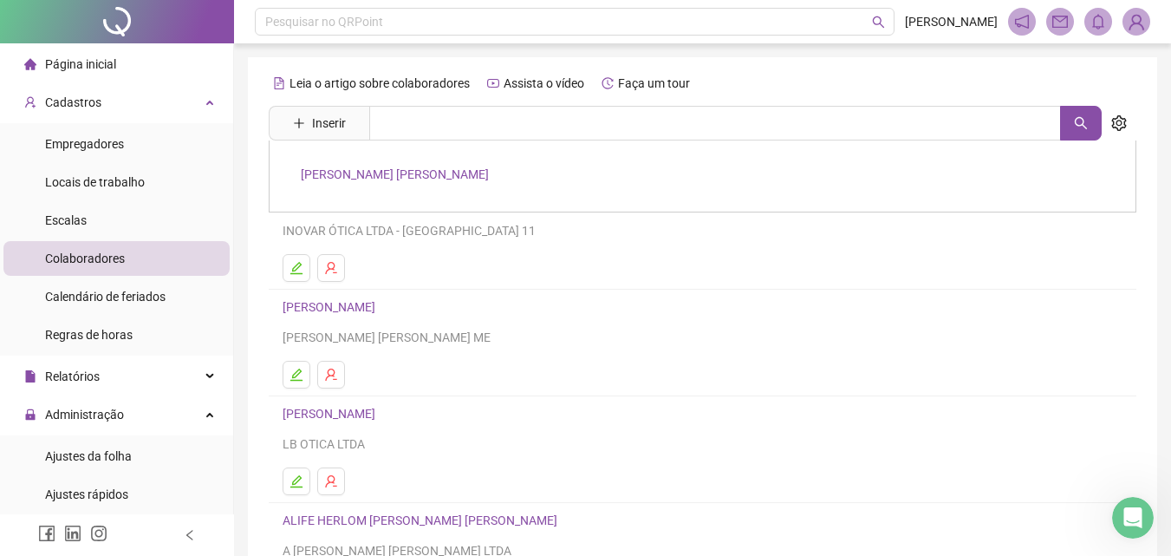
click at [260, 81] on div "Leia o artigo sobre colaboradores Assista o vídeo Faça um tour Inserir [PERSON_…" at bounding box center [702, 410] width 909 height 706
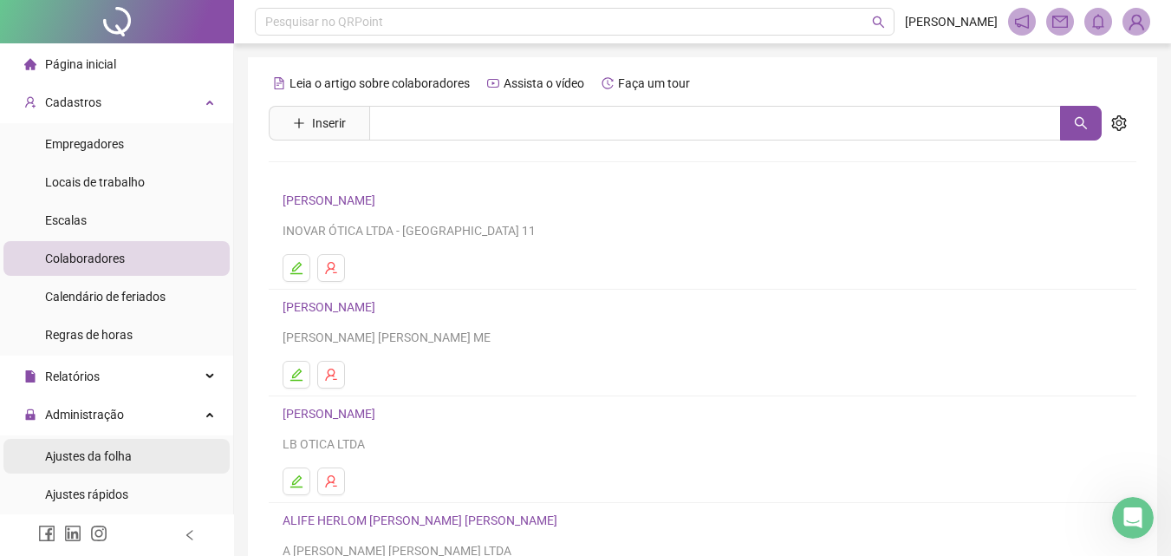
click at [112, 457] on span "Ajustes da folha" at bounding box center [88, 456] width 87 height 14
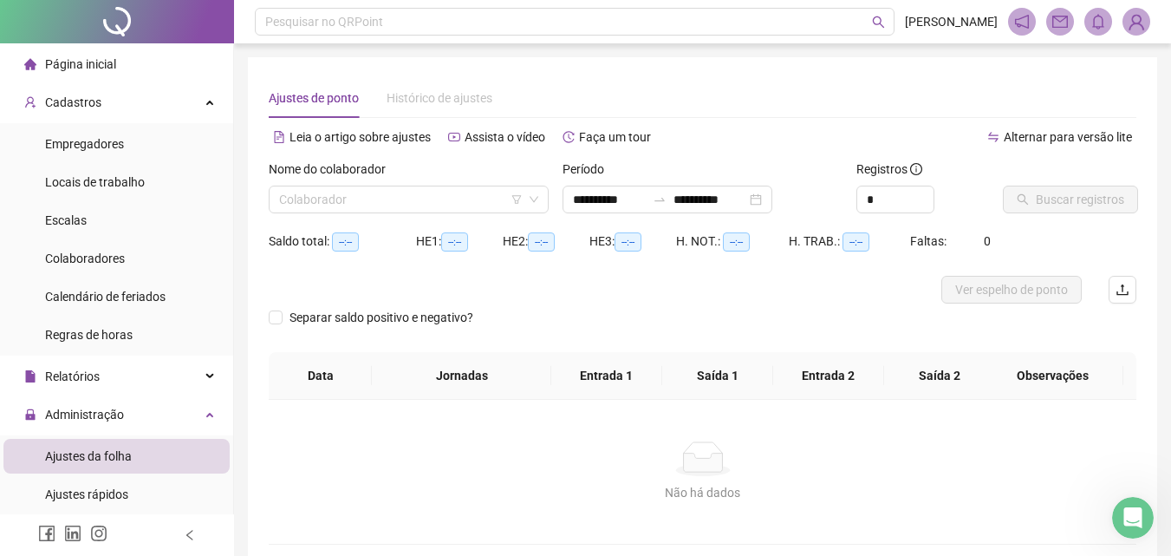
type input "**********"
click at [459, 187] on input "search" at bounding box center [401, 199] width 244 height 26
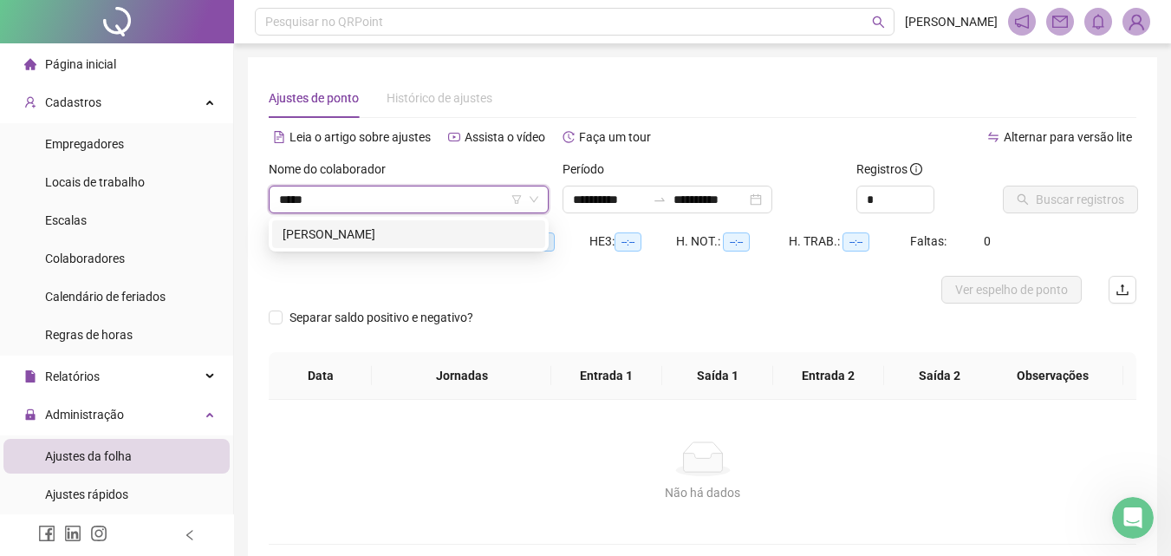
type input "******"
click at [446, 243] on div "[PERSON_NAME]" at bounding box center [409, 234] width 252 height 19
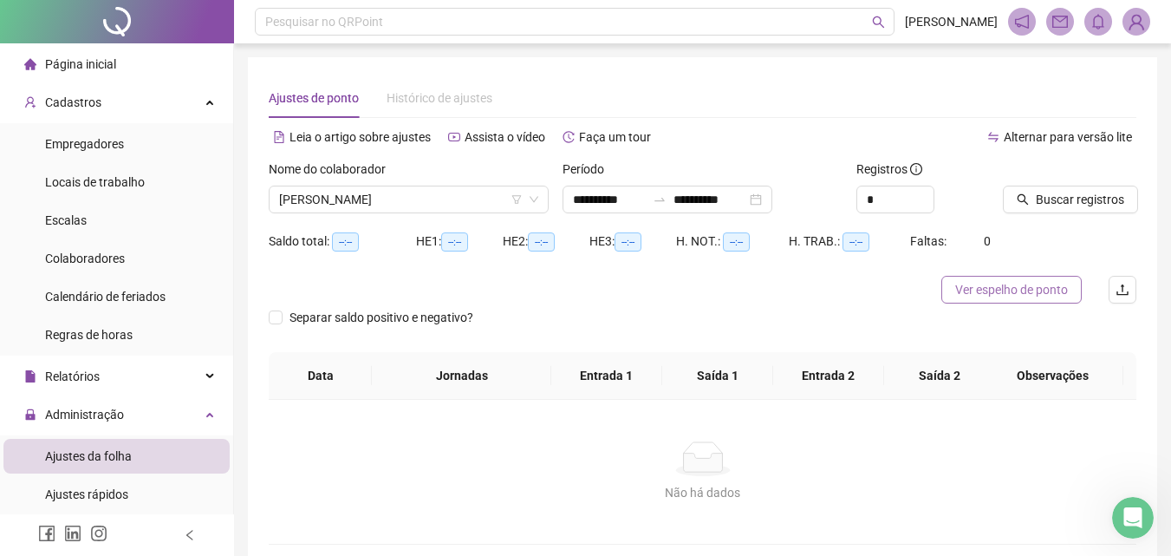
click at [1007, 295] on span "Ver espelho de ponto" at bounding box center [1011, 289] width 113 height 19
click at [708, 189] on div "**********" at bounding box center [668, 199] width 210 height 28
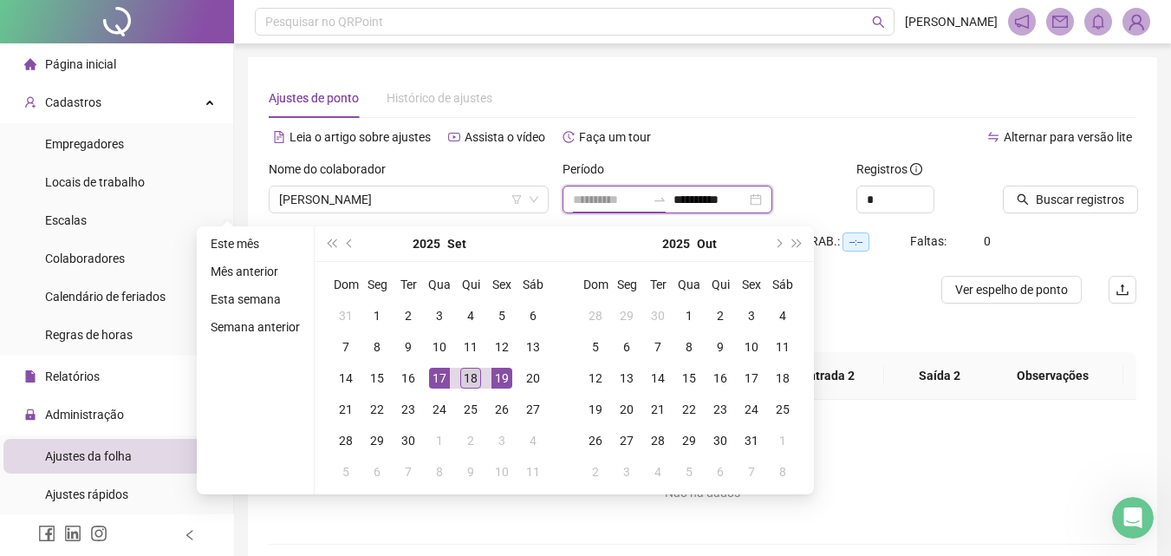
type input "**********"
click at [472, 375] on div "18" at bounding box center [470, 378] width 21 height 21
type input "**********"
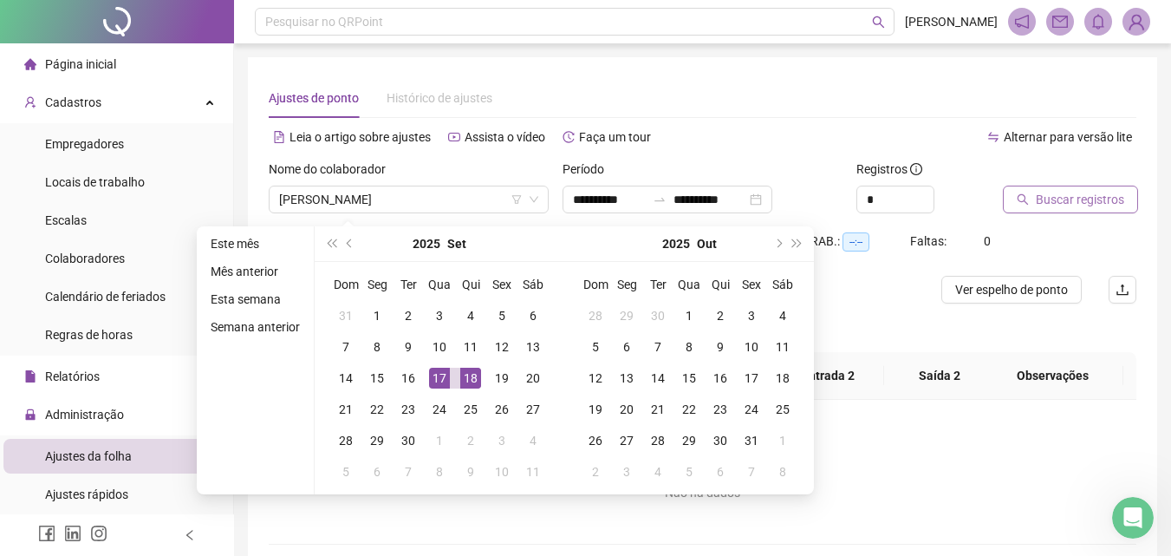
click at [1058, 192] on span "Buscar registros" at bounding box center [1080, 199] width 88 height 19
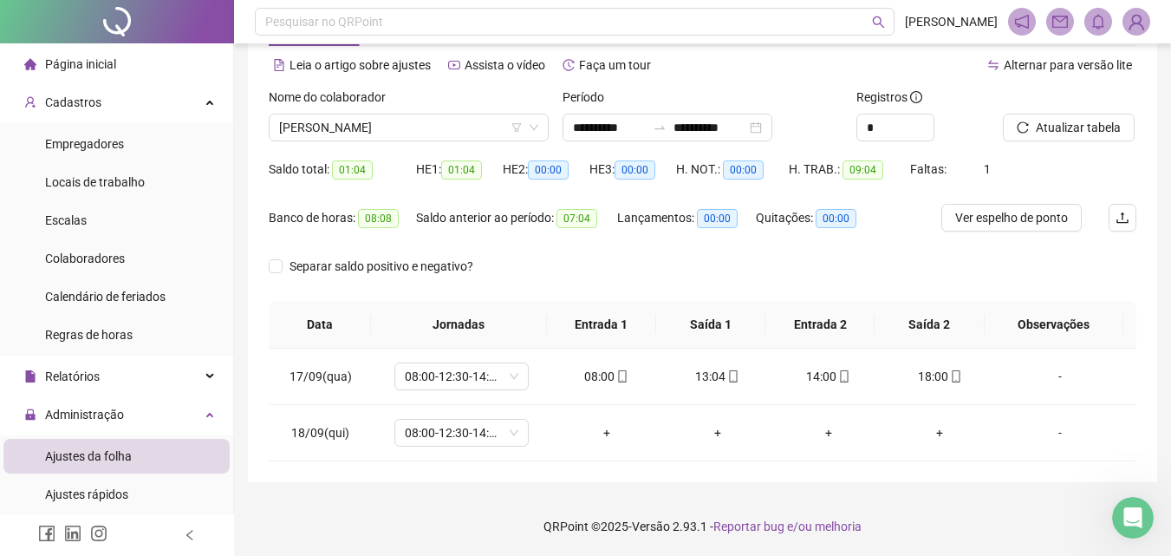
scroll to position [73, 0]
click at [511, 430] on span "08:00-12:30-14:30-18:00" at bounding box center [462, 432] width 114 height 26
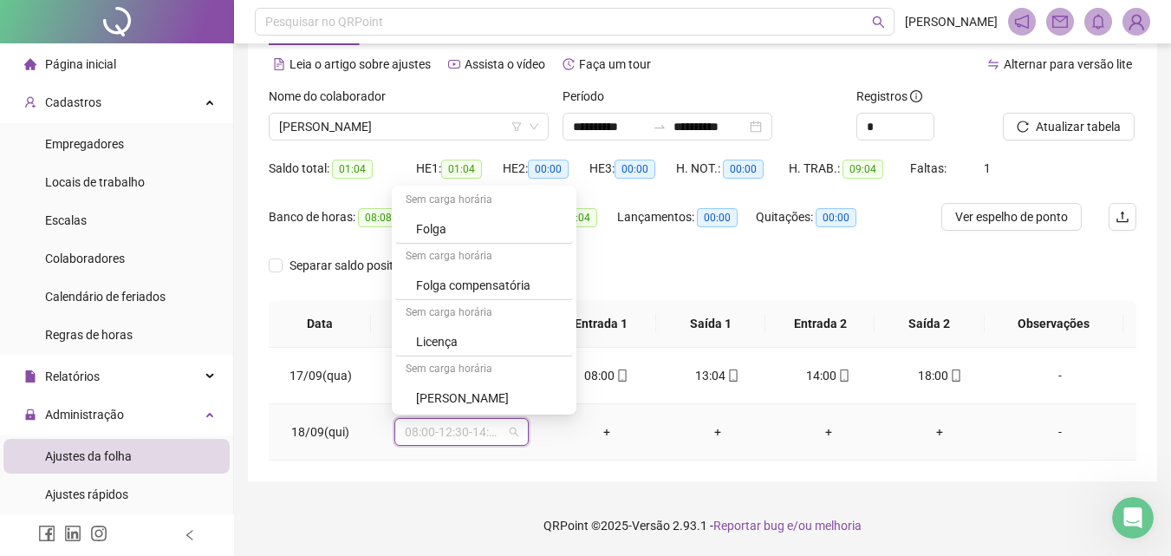
scroll to position [1187, 0]
click at [503, 284] on div "Folga compensatória" at bounding box center [489, 283] width 146 height 19
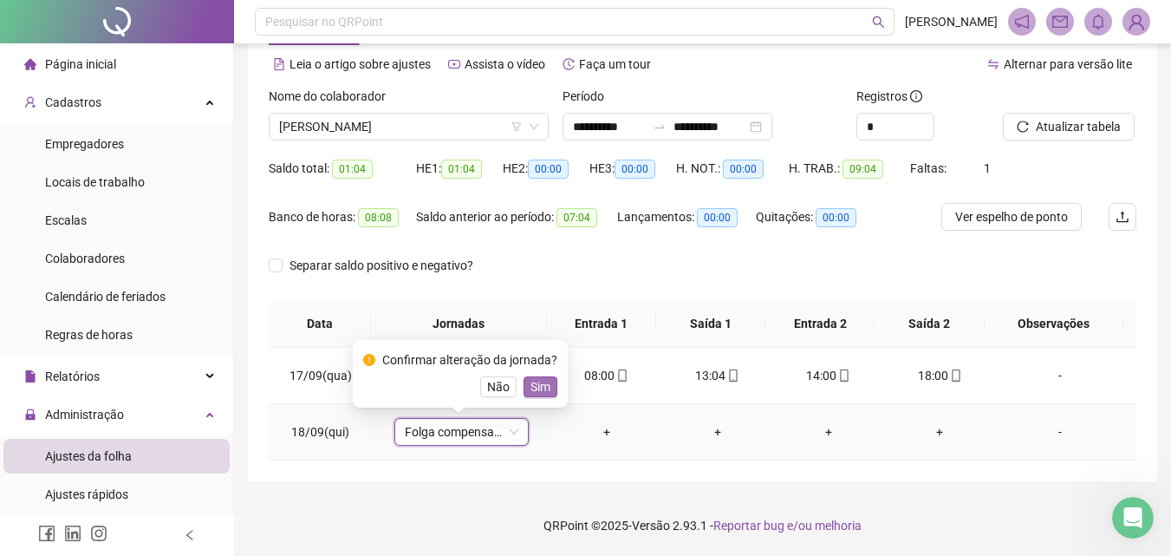
click at [541, 382] on span "Sim" at bounding box center [540, 386] width 20 height 19
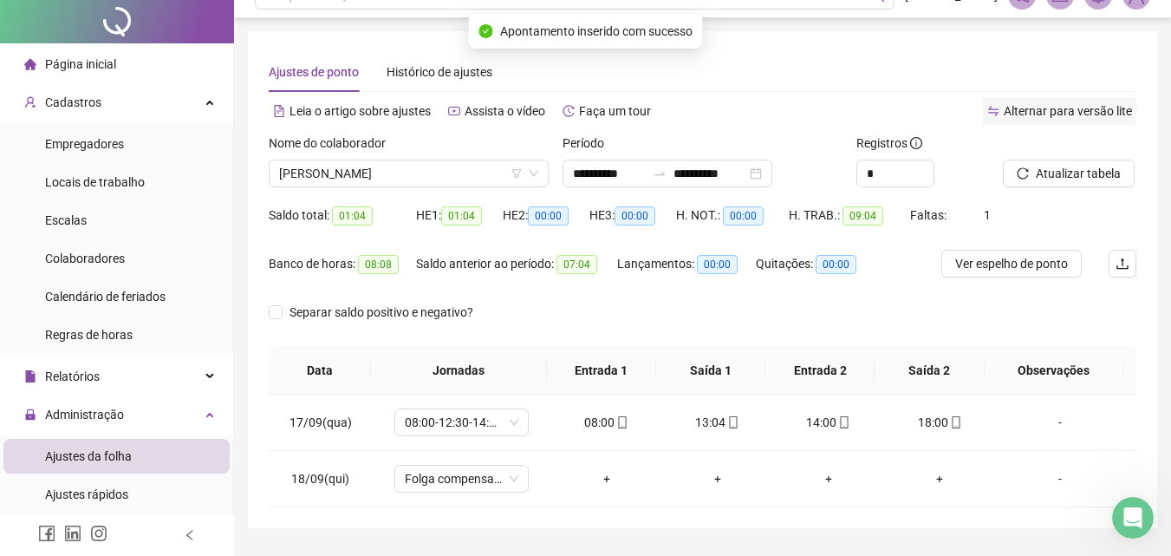
scroll to position [0, 0]
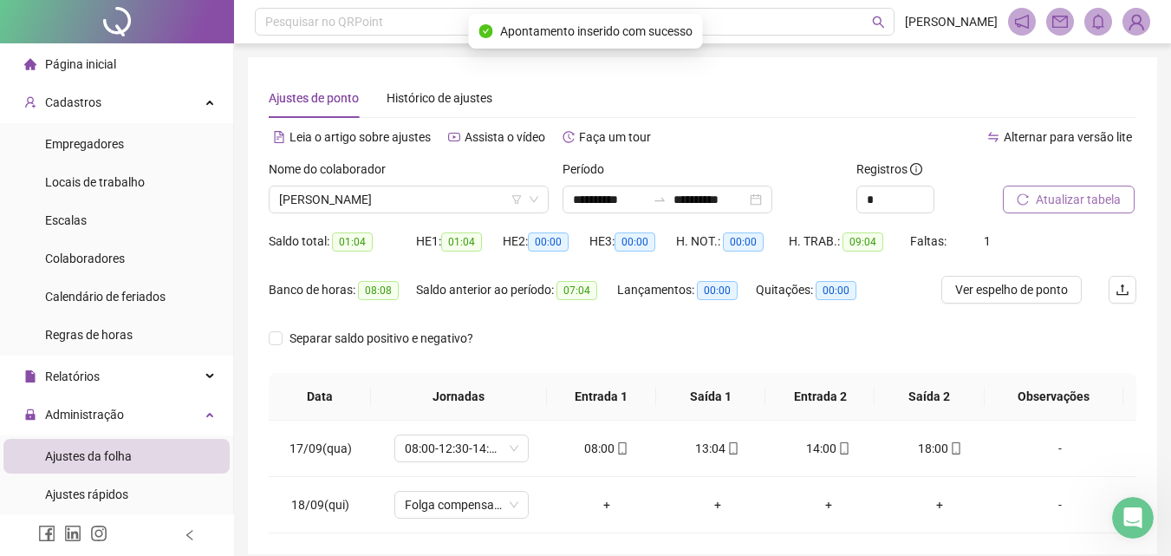
click at [1038, 204] on span "Atualizar tabela" at bounding box center [1078, 199] width 85 height 19
click at [373, 197] on span "[PERSON_NAME]" at bounding box center [408, 199] width 259 height 26
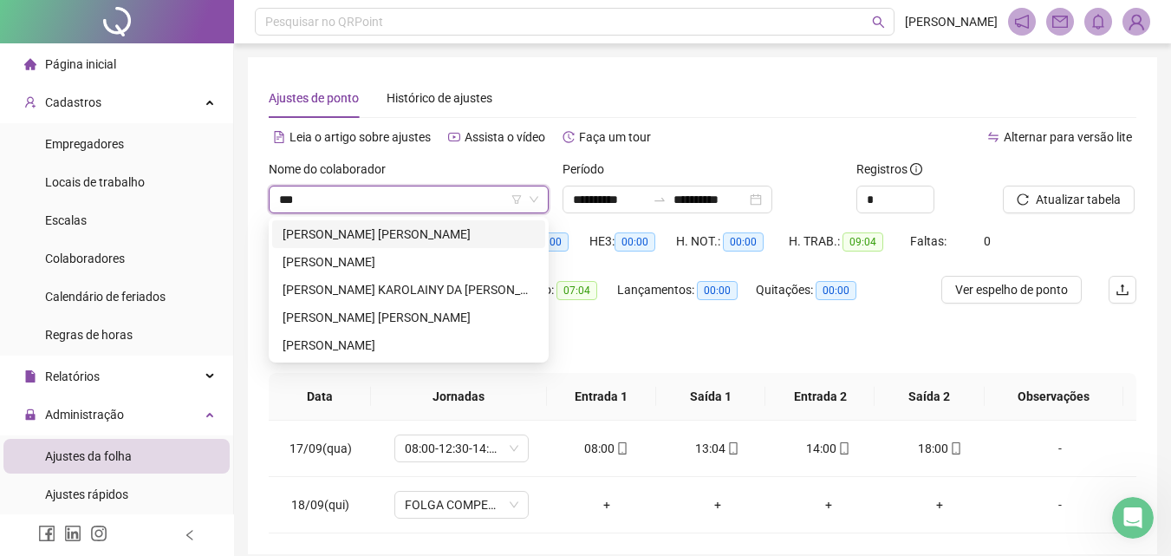
type input "****"
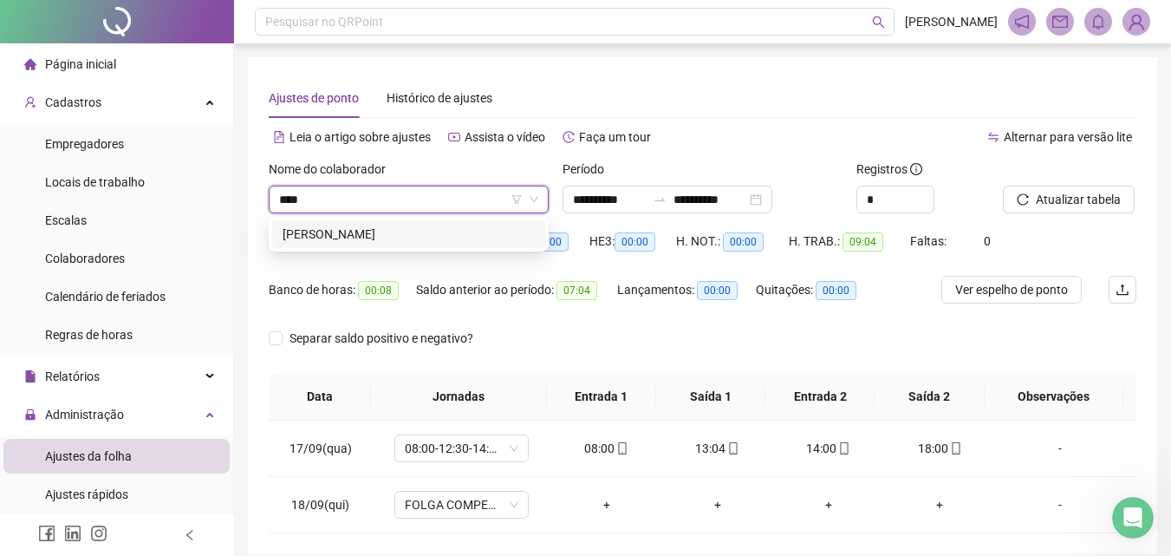
click at [412, 225] on div "[PERSON_NAME]" at bounding box center [409, 234] width 252 height 19
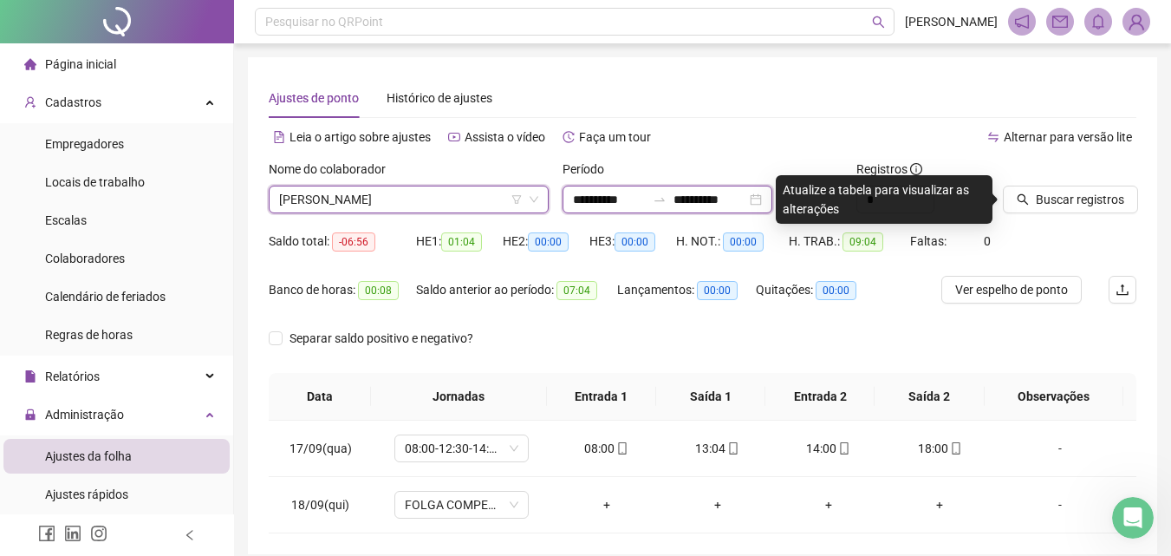
click at [706, 197] on input "**********" at bounding box center [710, 199] width 73 height 19
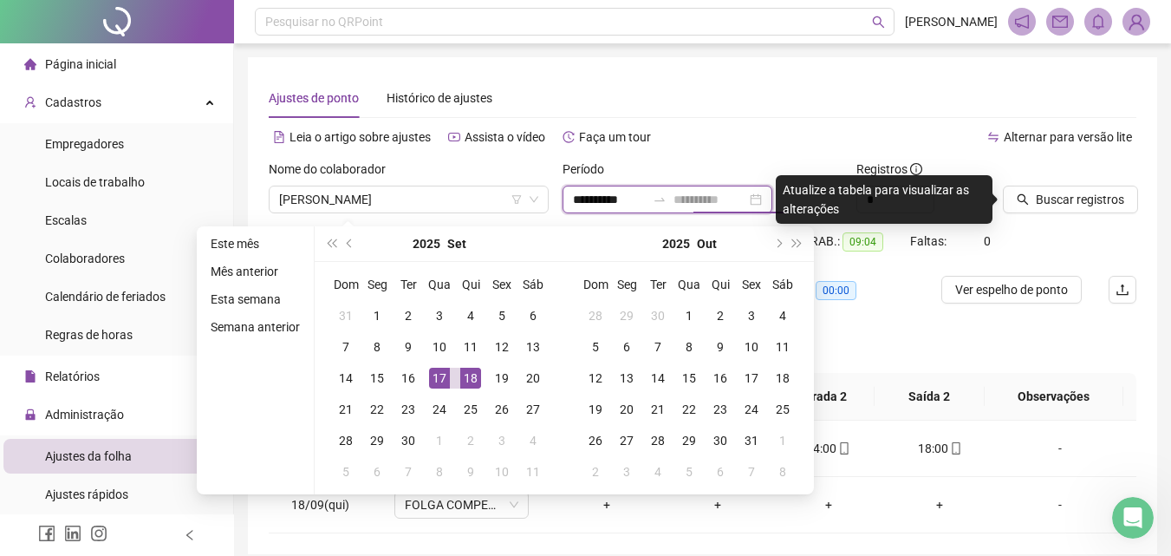
type input "**********"
click at [446, 378] on div "17" at bounding box center [439, 378] width 21 height 21
click at [1024, 292] on span "Ver espelho de ponto" at bounding box center [1011, 289] width 113 height 19
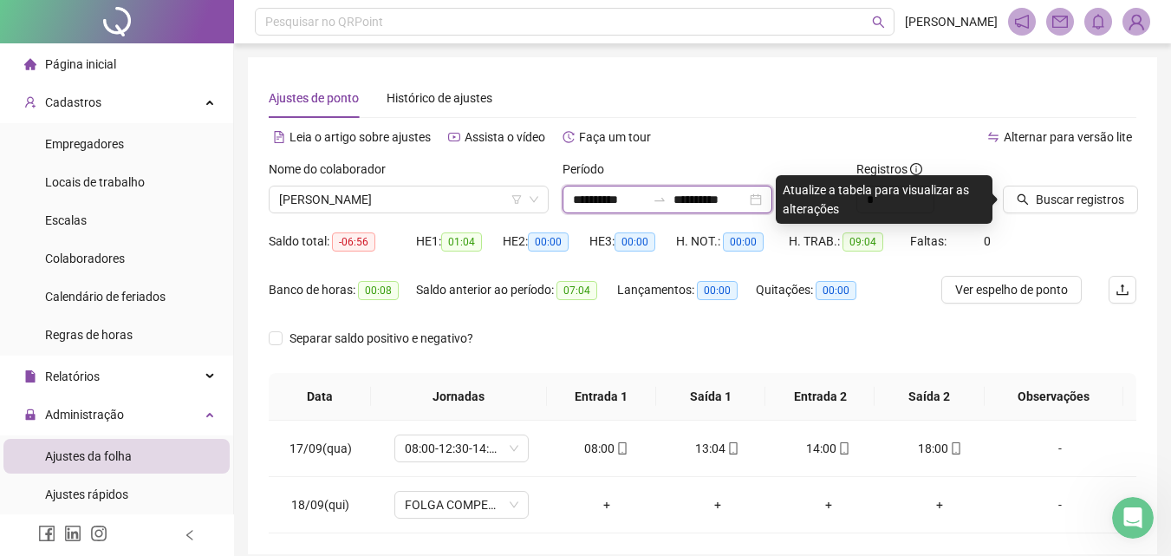
click at [579, 203] on input "**********" at bounding box center [609, 199] width 73 height 19
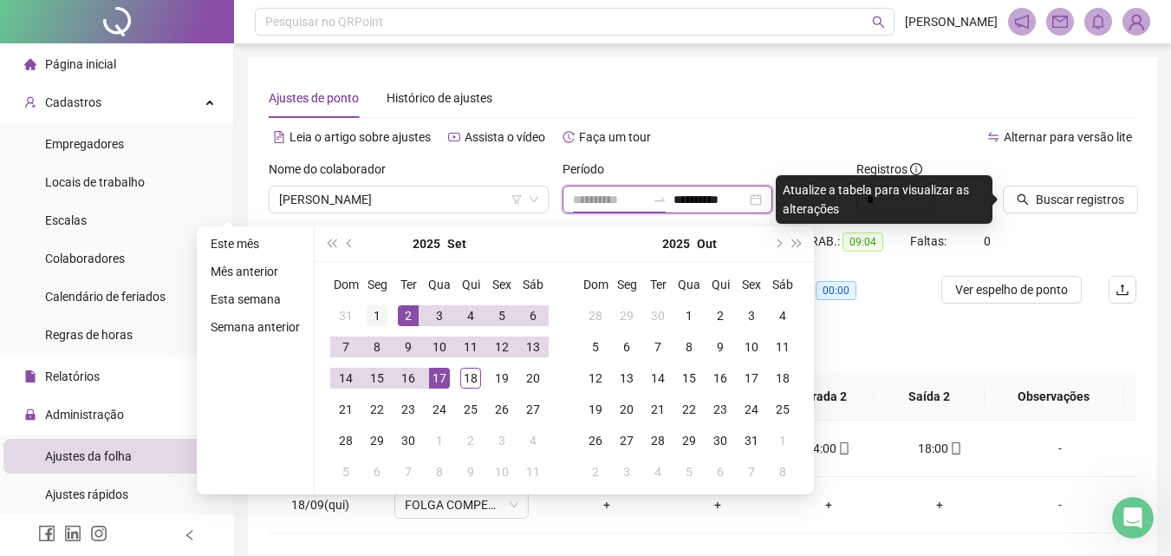
type input "**********"
click at [361, 308] on td "1" at bounding box center [376, 315] width 31 height 31
type input "**********"
click at [437, 381] on div "17" at bounding box center [439, 378] width 21 height 21
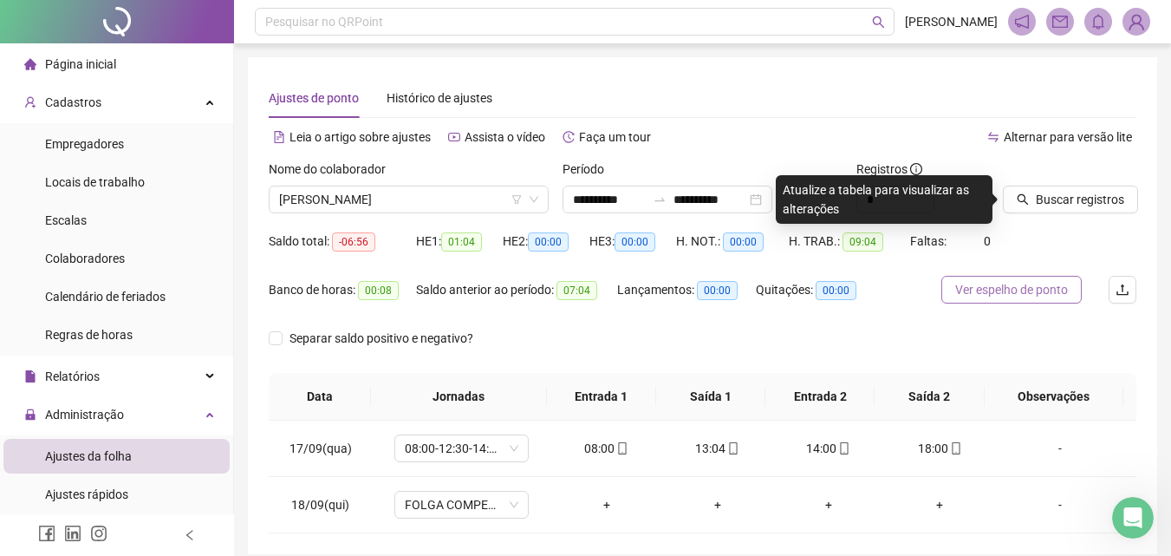
drag, startPoint x: 1006, startPoint y: 283, endPoint x: 735, endPoint y: 2, distance: 391.1
click at [1005, 283] on span "Ver espelho de ponto" at bounding box center [1011, 289] width 113 height 19
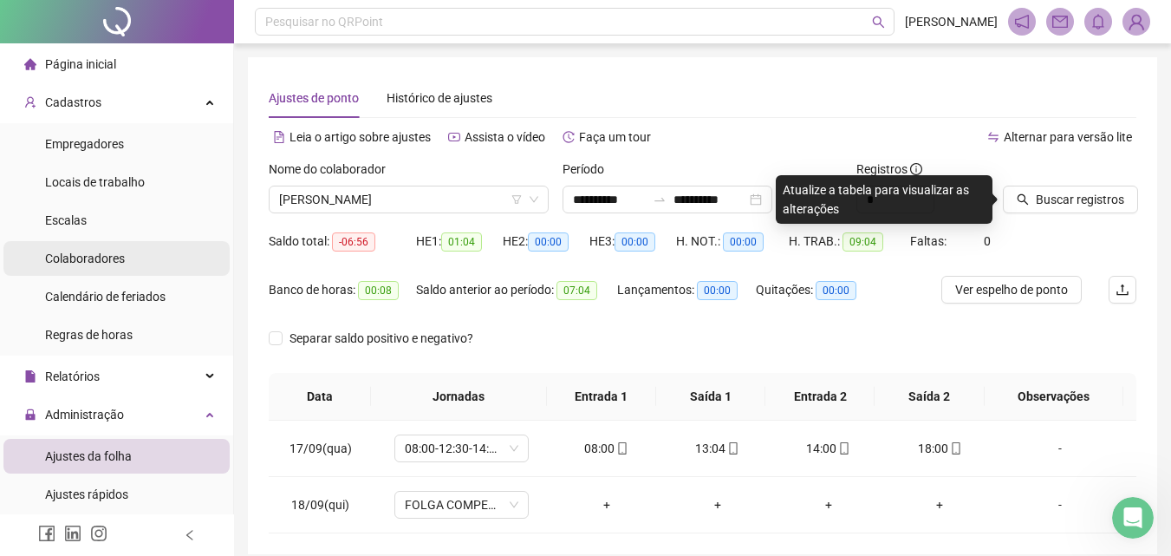
click at [113, 262] on span "Colaboradores" at bounding box center [85, 258] width 80 height 14
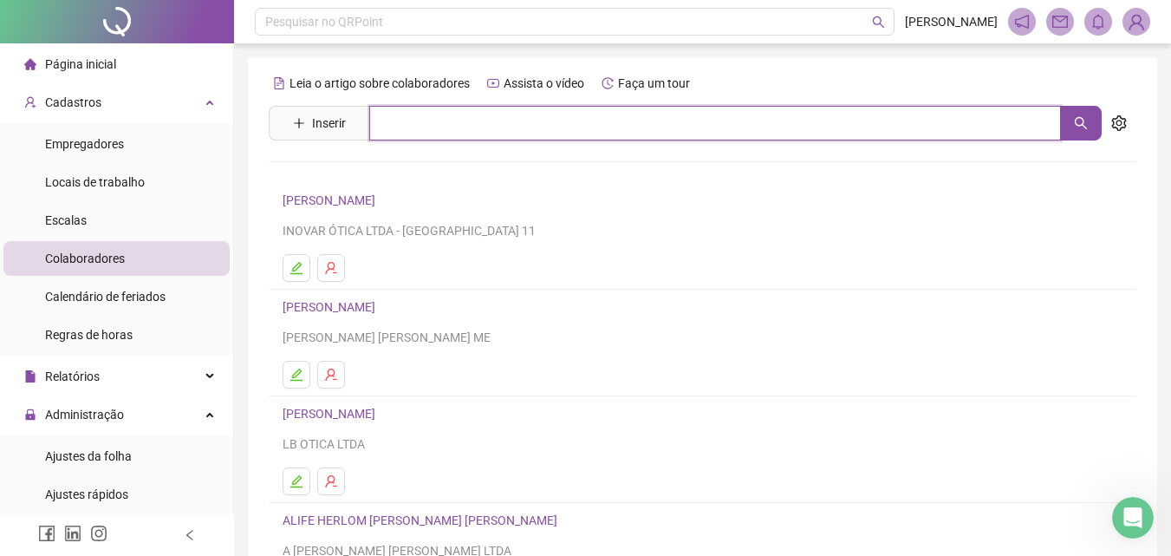
click at [425, 122] on input "text" at bounding box center [715, 123] width 692 height 35
type input "*****"
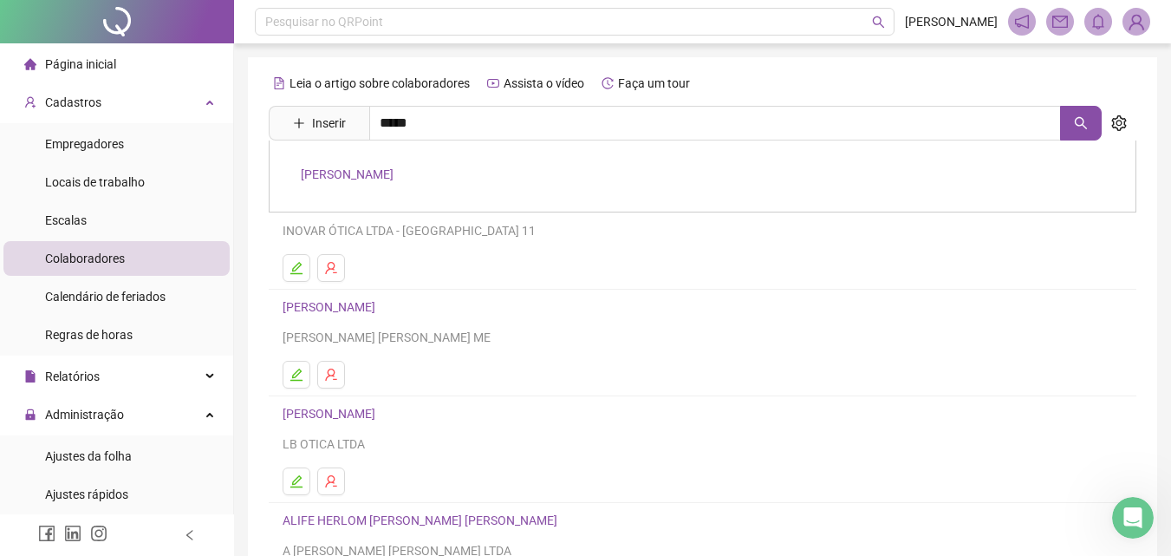
click at [394, 176] on link "[PERSON_NAME]" at bounding box center [347, 174] width 93 height 14
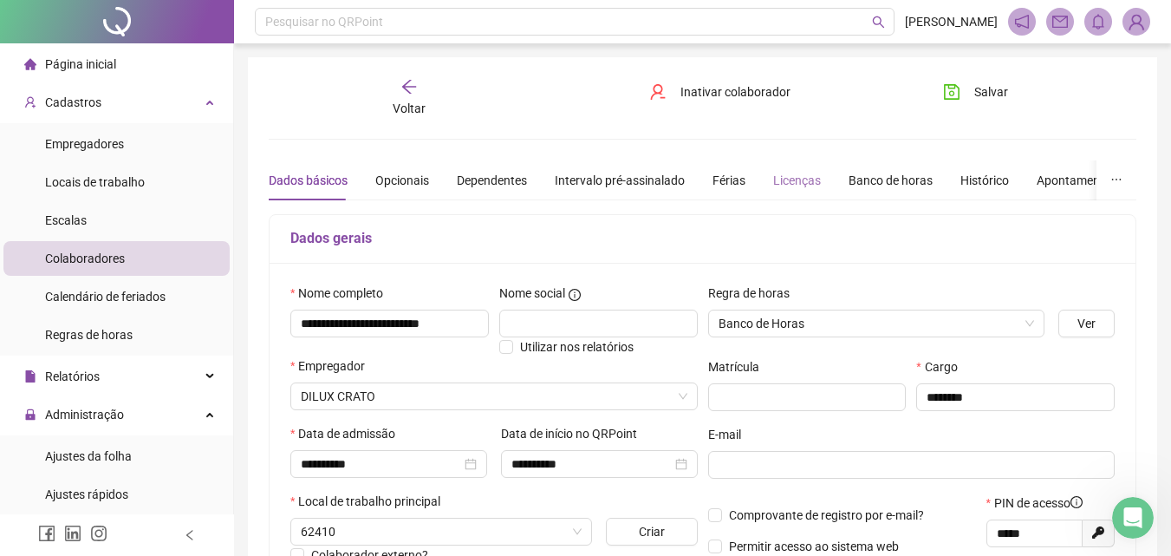
type input "**********"
click at [877, 179] on div "Banco de horas" at bounding box center [891, 180] width 84 height 19
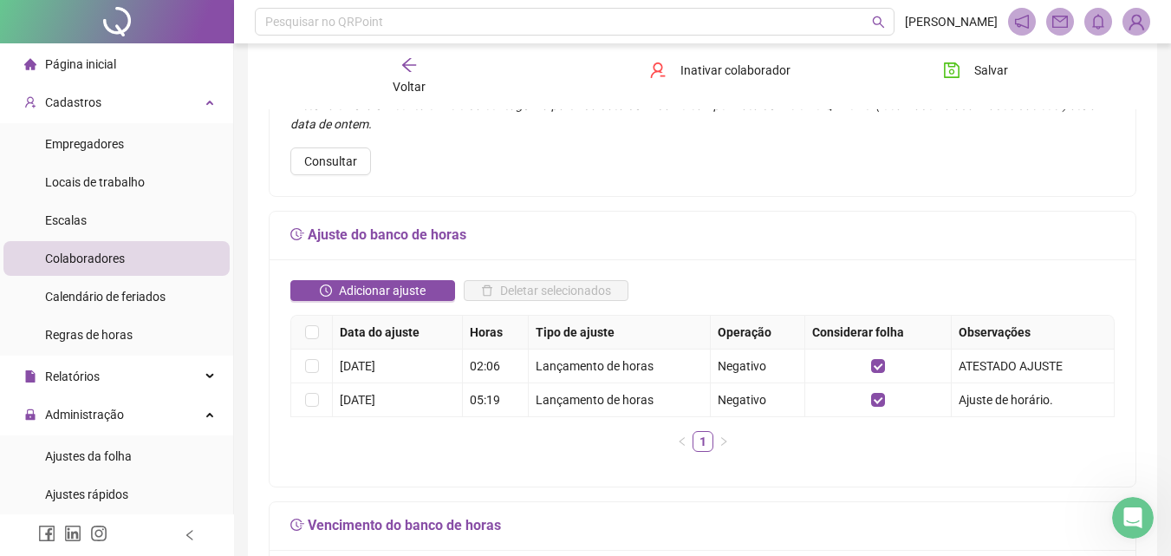
scroll to position [260, 0]
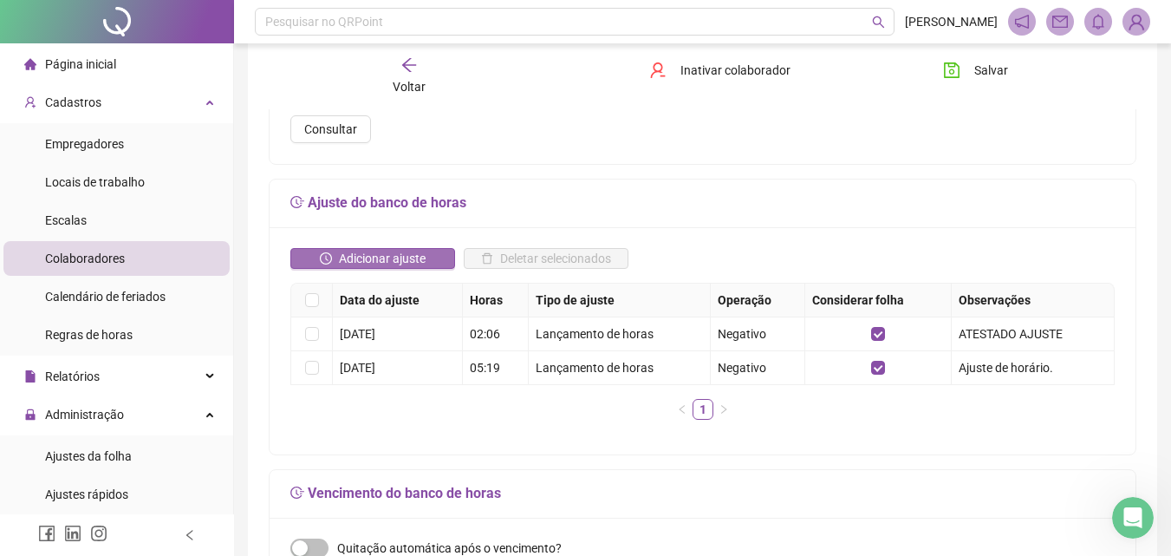
click at [401, 257] on span "Adicionar ajuste" at bounding box center [382, 258] width 87 height 19
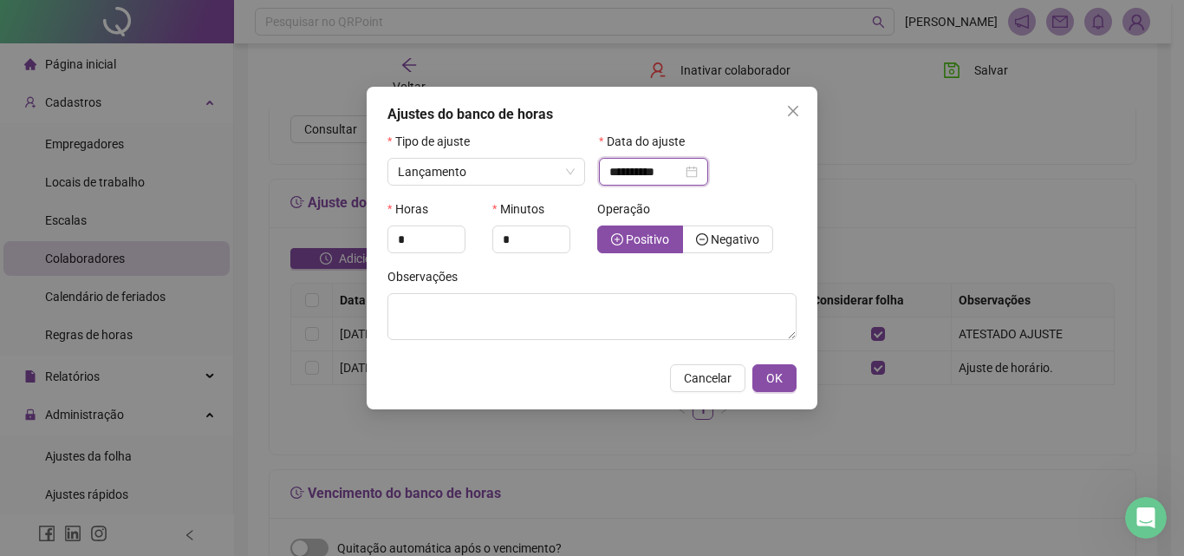
click at [615, 172] on input "**********" at bounding box center [645, 171] width 73 height 19
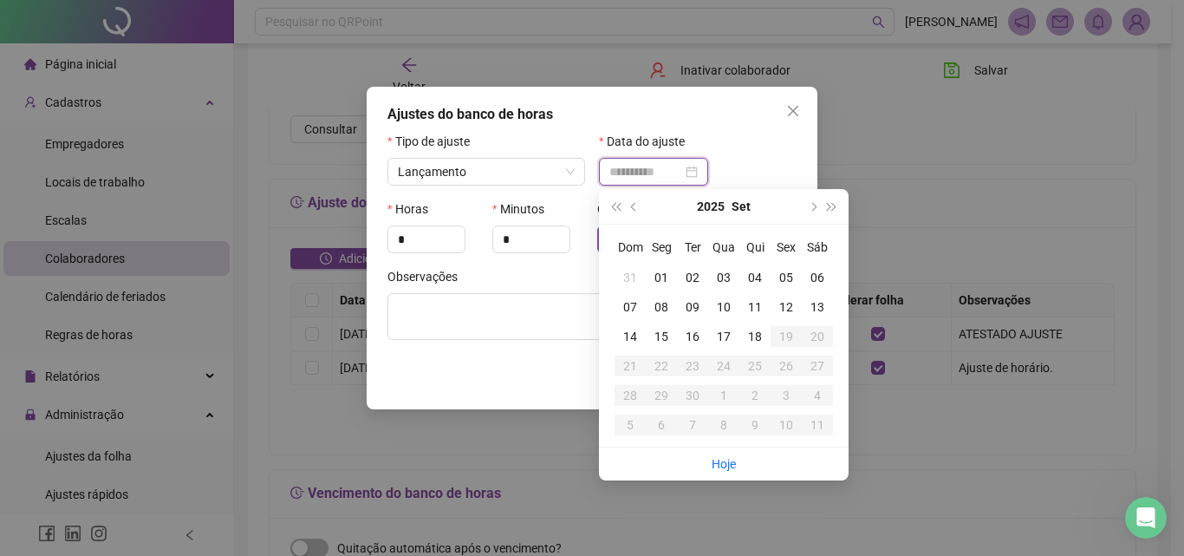
type input "**********"
click at [690, 303] on div "09" at bounding box center [692, 306] width 31 height 19
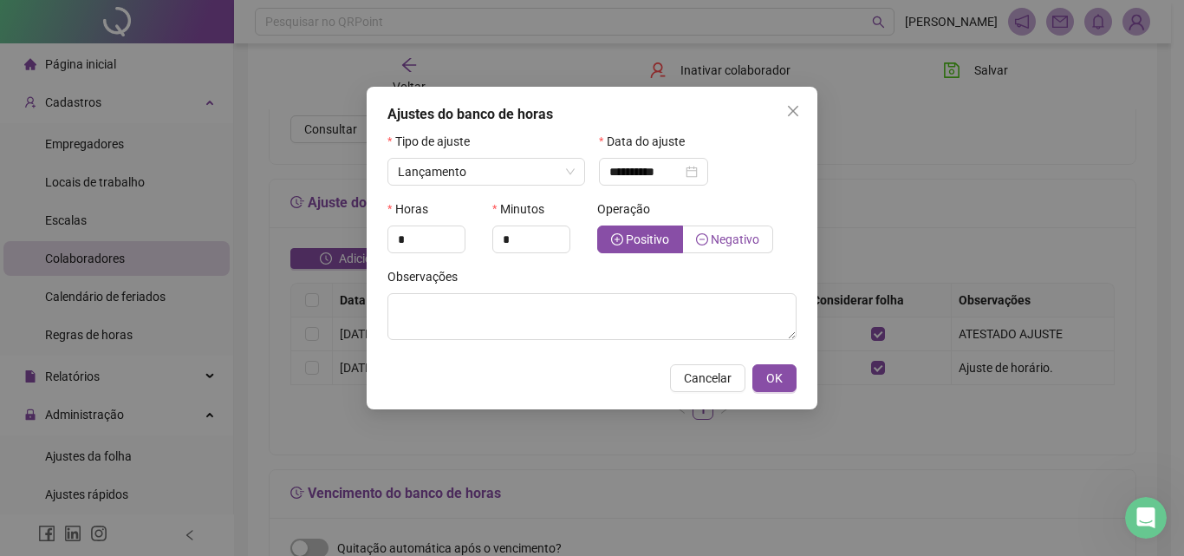
click at [711, 232] on span "Negativo" at bounding box center [735, 239] width 49 height 14
drag, startPoint x: 414, startPoint y: 238, endPoint x: 256, endPoint y: 225, distance: 159.1
click at [259, 225] on div "**********" at bounding box center [592, 278] width 1184 height 556
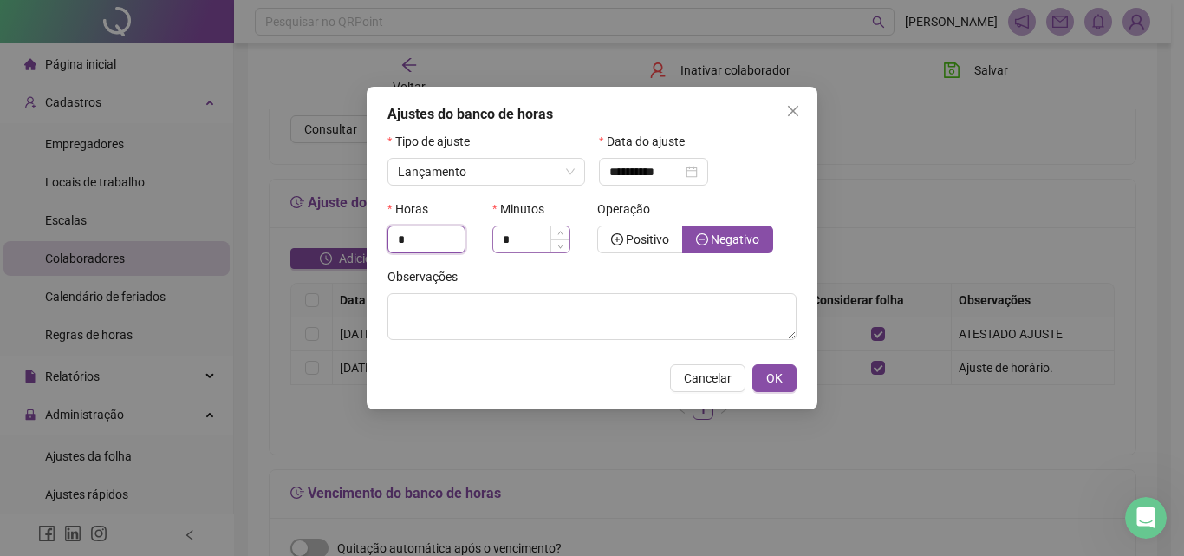
type input "*"
drag, startPoint x: 523, startPoint y: 245, endPoint x: 500, endPoint y: 248, distance: 22.7
click at [500, 248] on input "*" at bounding box center [531, 239] width 76 height 26
type input "*"
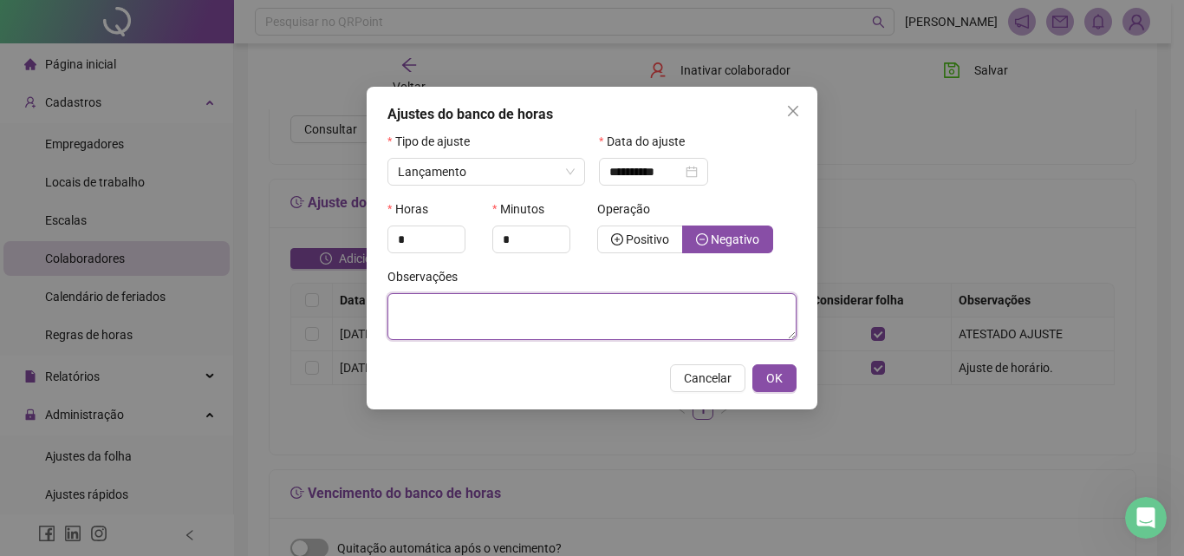
click at [460, 316] on textarea at bounding box center [591, 316] width 409 height 47
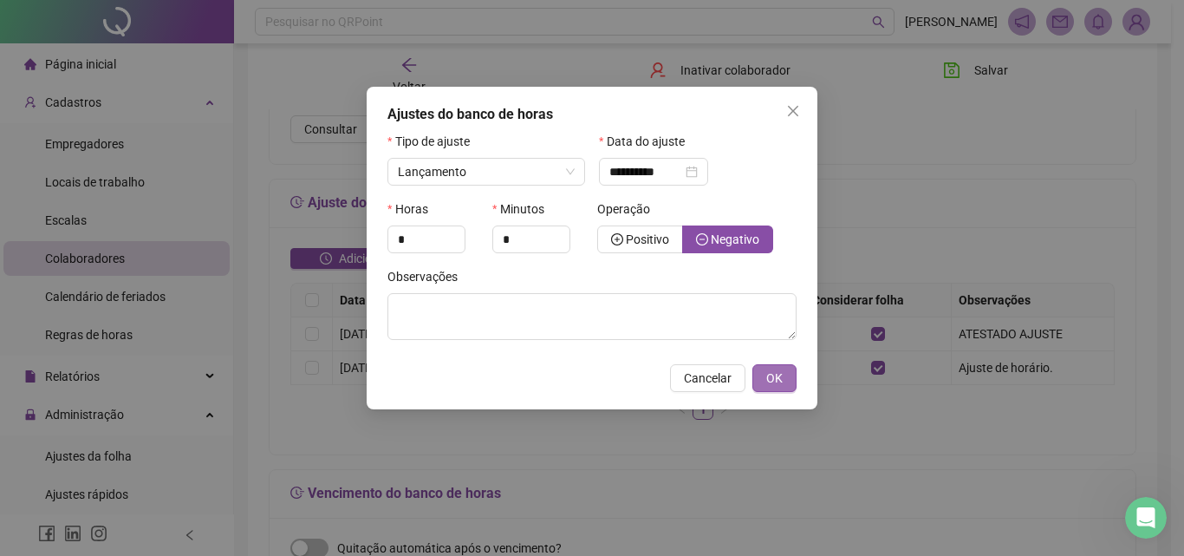
click at [778, 374] on span "OK" at bounding box center [774, 377] width 16 height 19
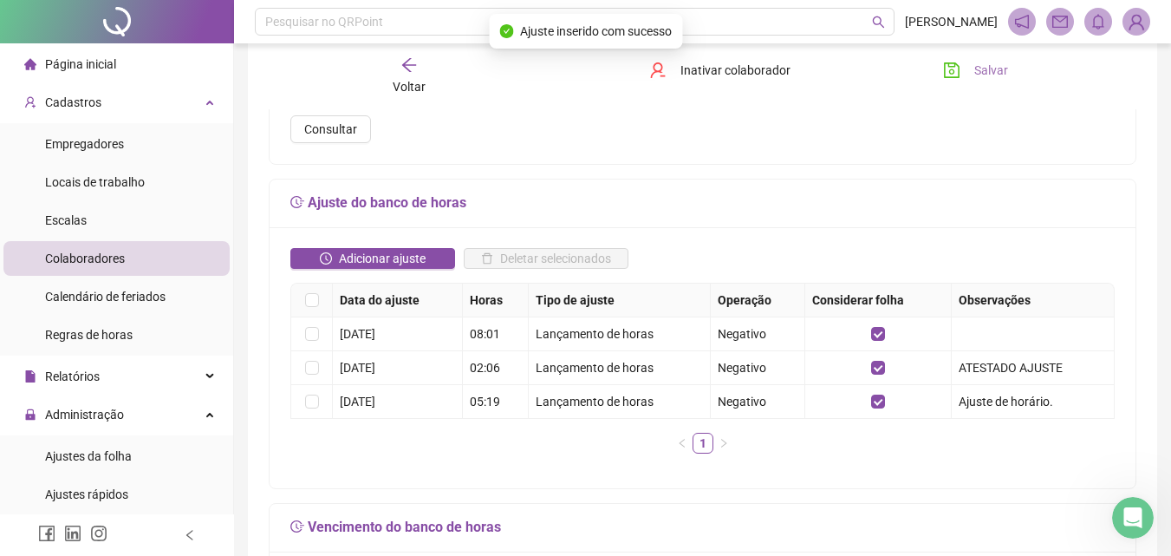
click at [955, 63] on icon "save" at bounding box center [952, 70] width 16 height 16
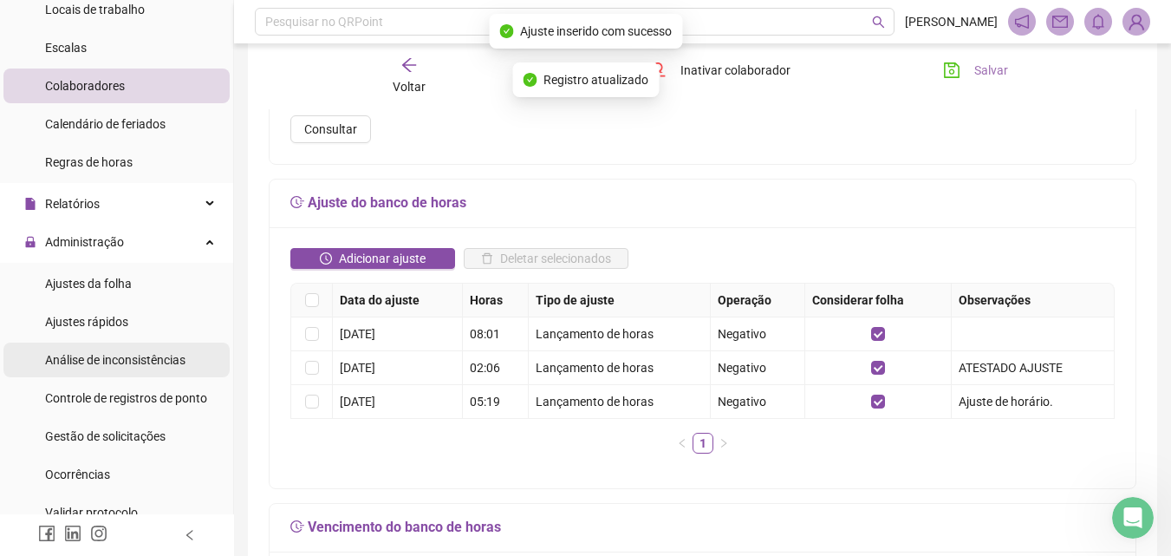
scroll to position [173, 0]
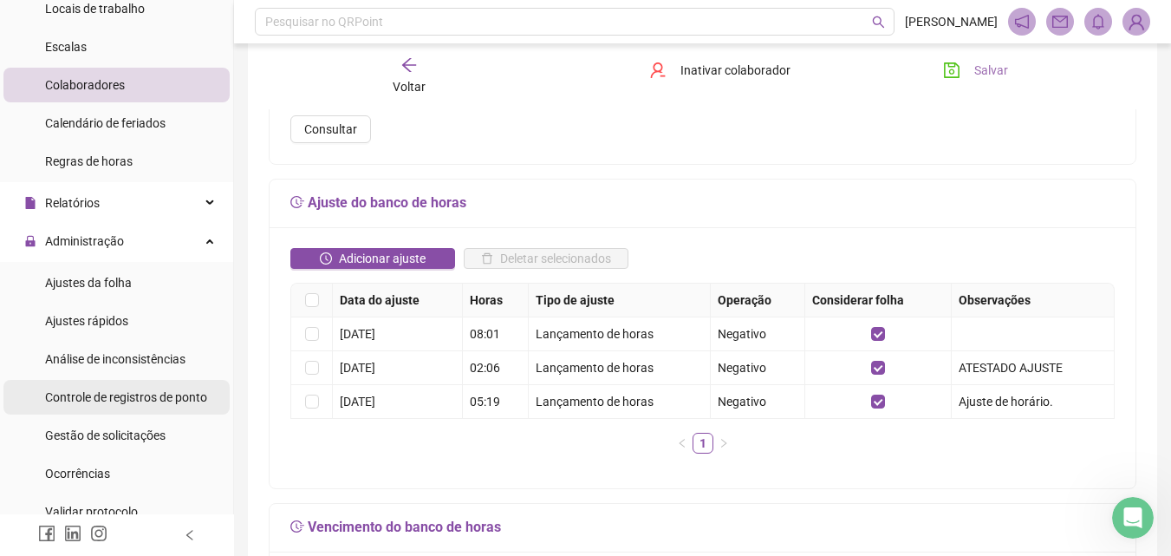
click at [139, 396] on span "Controle de registros de ponto" at bounding box center [126, 397] width 162 height 14
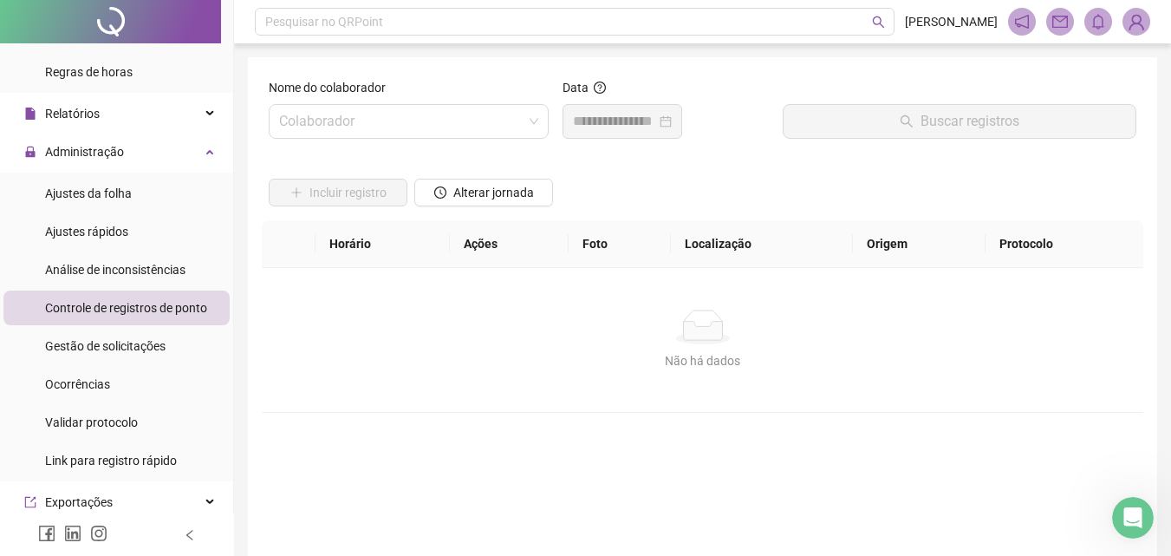
scroll to position [347, 0]
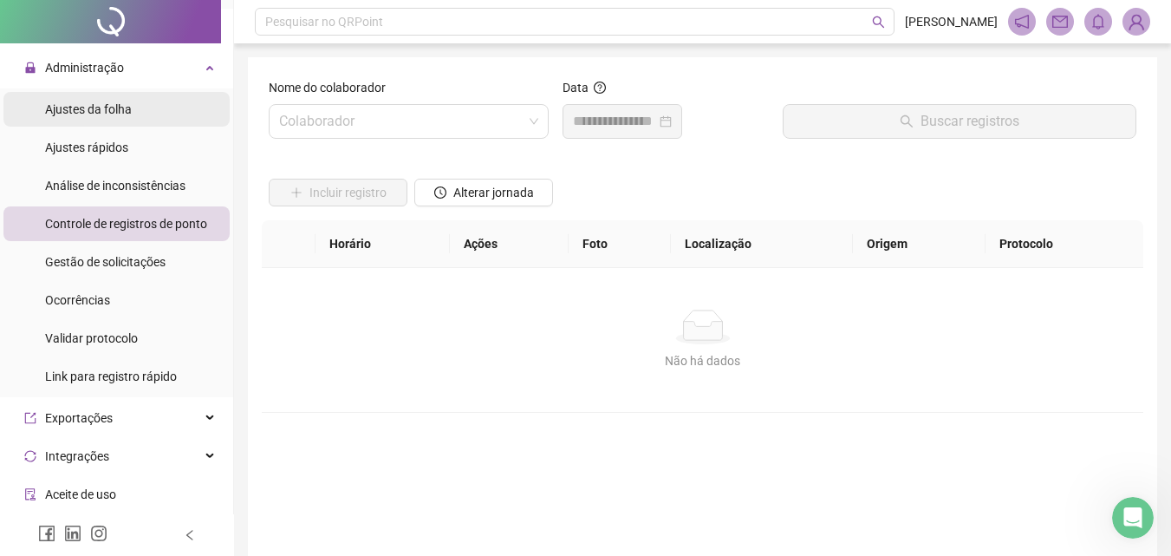
click at [99, 112] on span "Ajustes da folha" at bounding box center [88, 109] width 87 height 14
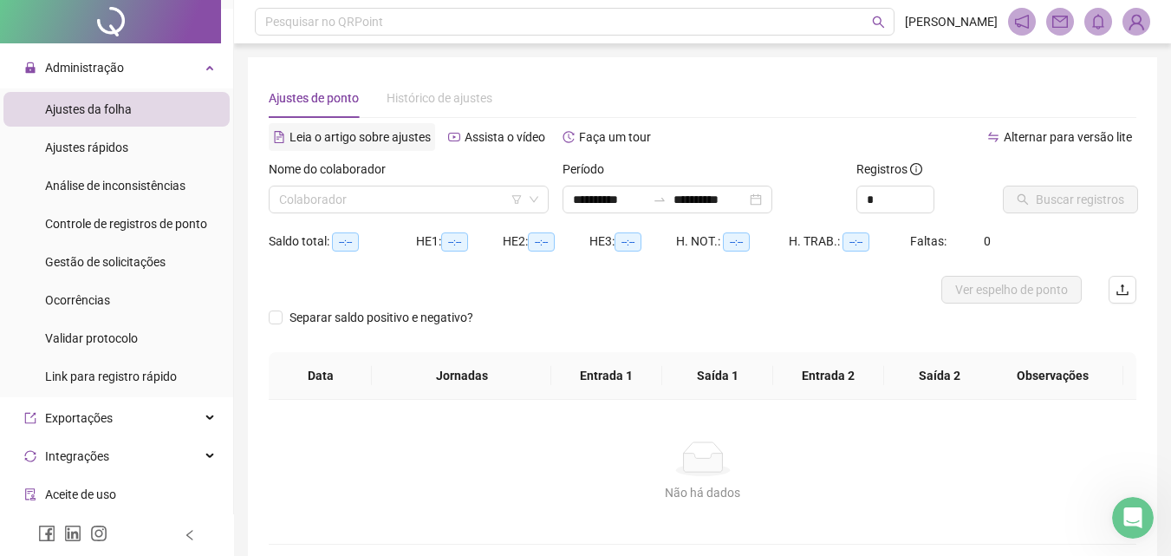
type input "**********"
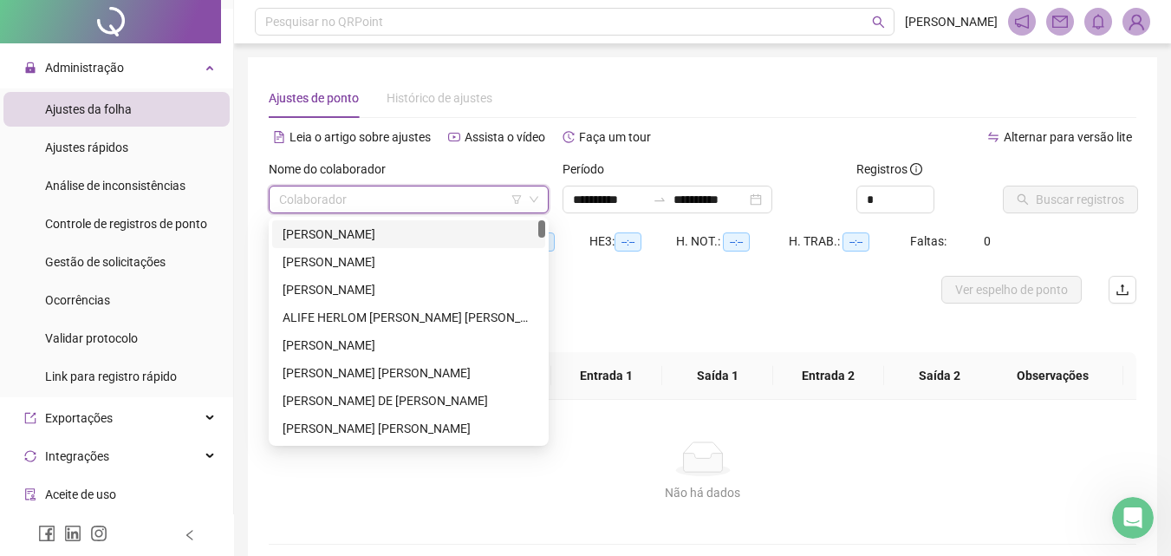
click at [330, 195] on input "search" at bounding box center [401, 199] width 244 height 26
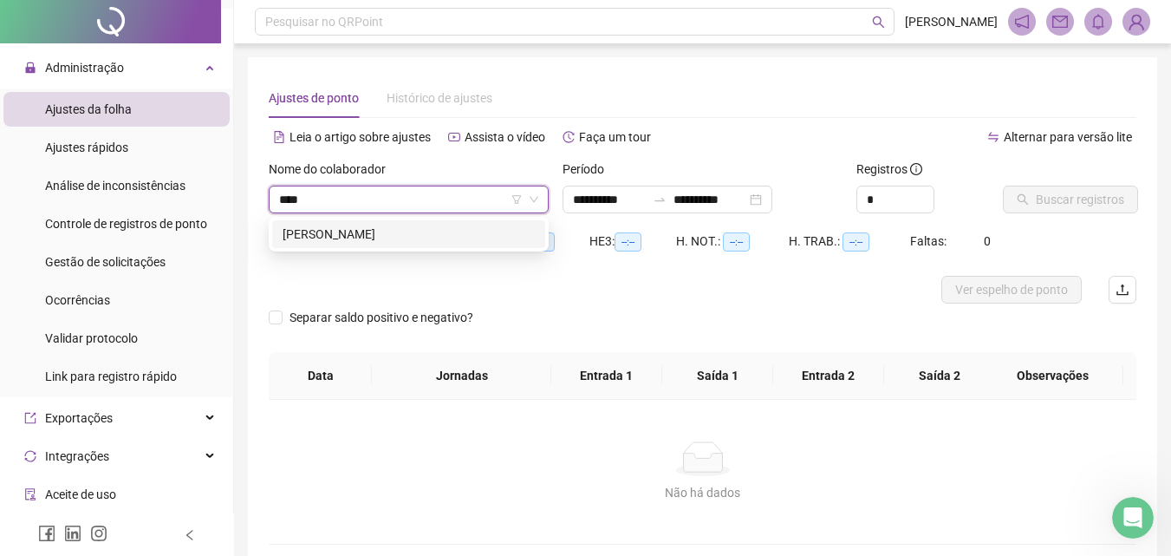
type input "*****"
click at [465, 227] on div "[PERSON_NAME]" at bounding box center [409, 234] width 252 height 19
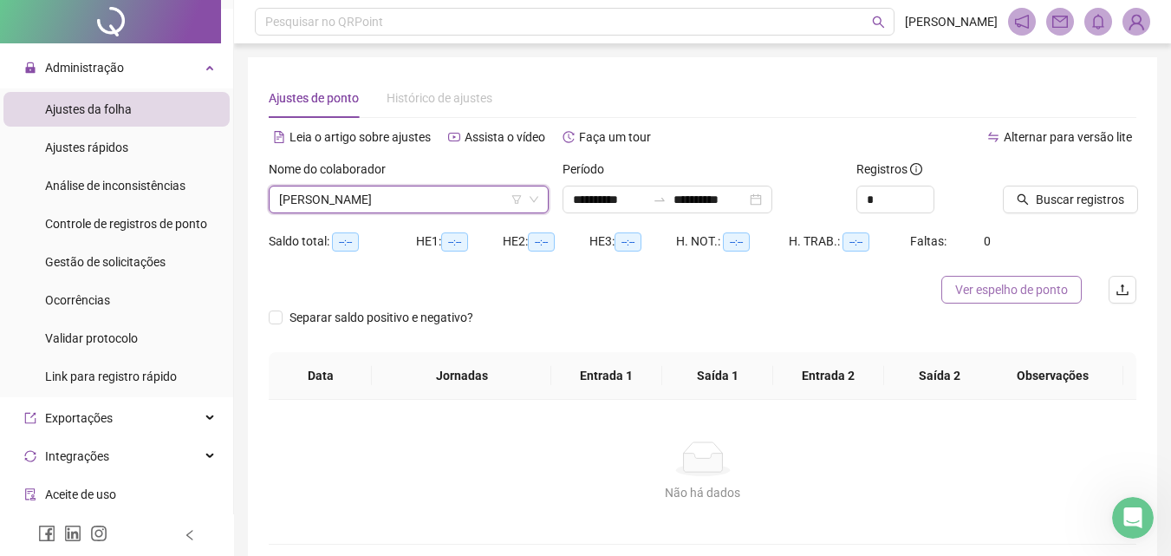
click at [989, 301] on button "Ver espelho de ponto" at bounding box center [1011, 290] width 140 height 28
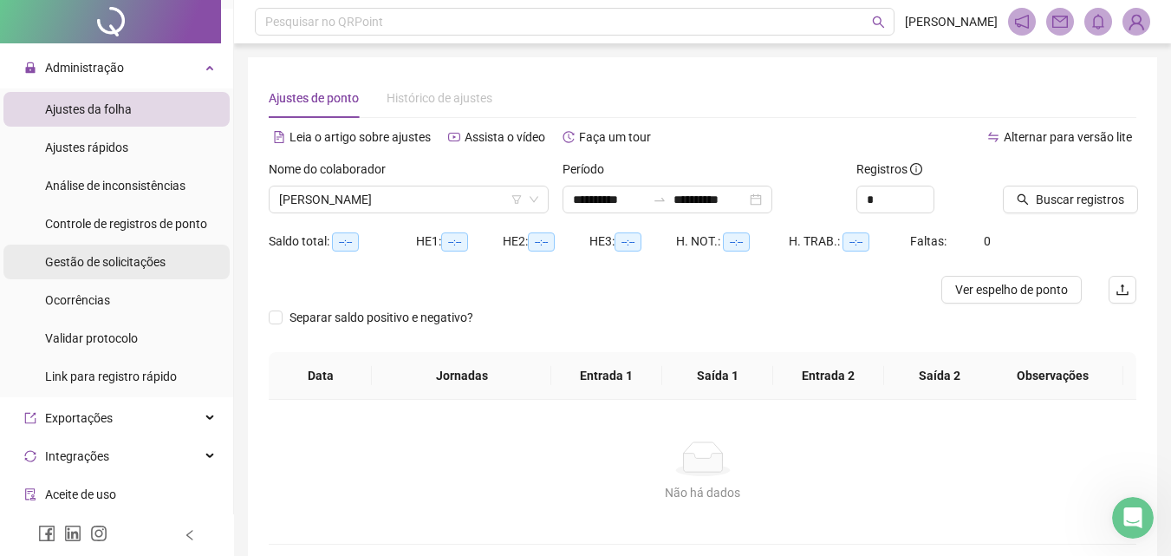
click at [130, 271] on div "Gestão de solicitações" at bounding box center [105, 261] width 120 height 35
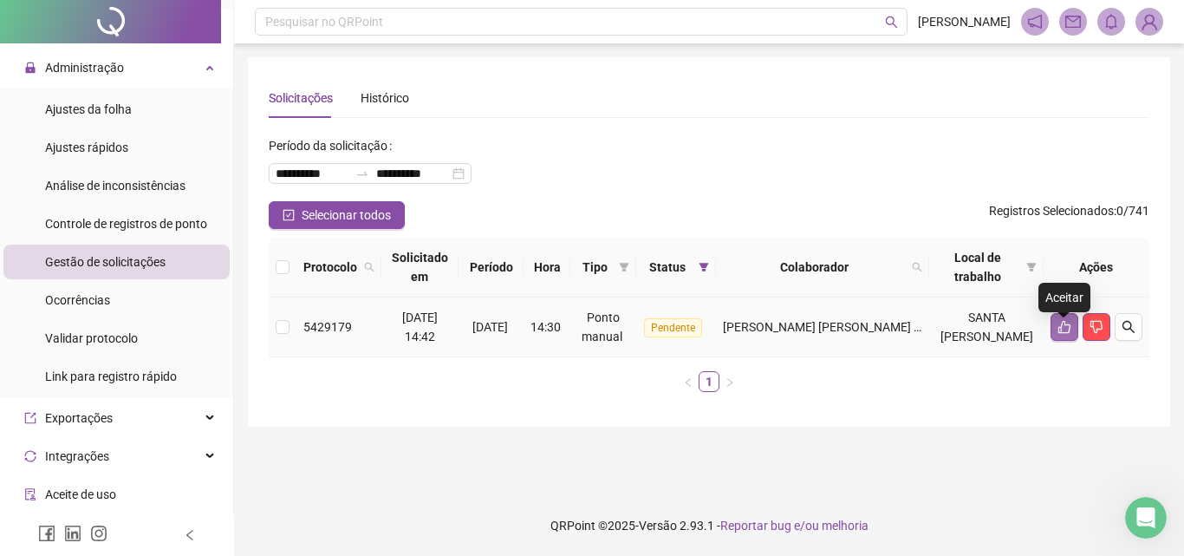
click at [1069, 334] on icon "like" at bounding box center [1065, 327] width 14 height 14
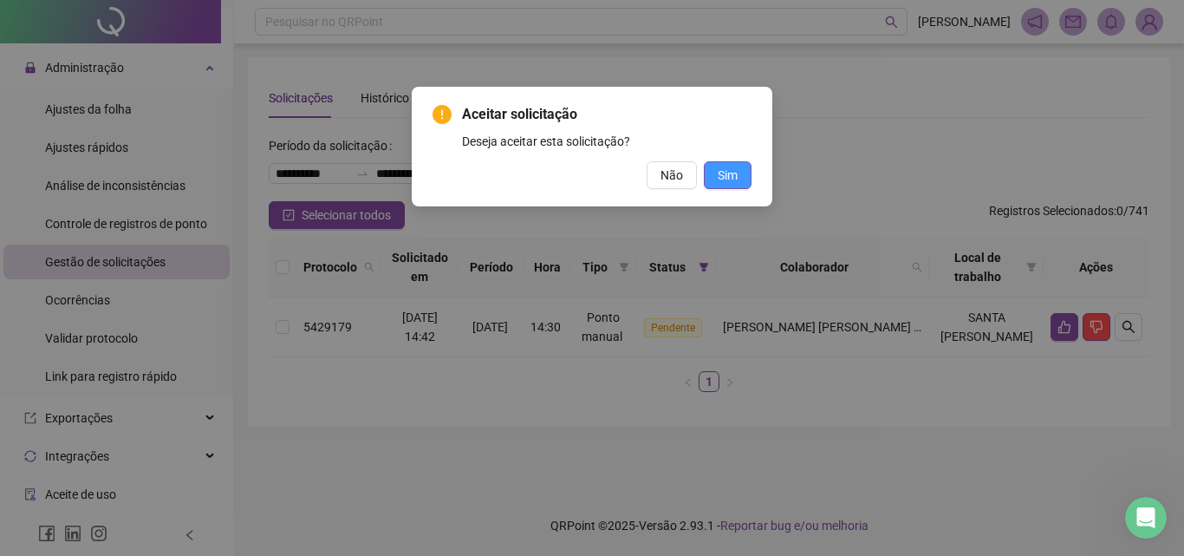
click at [725, 166] on span "Sim" at bounding box center [728, 175] width 20 height 19
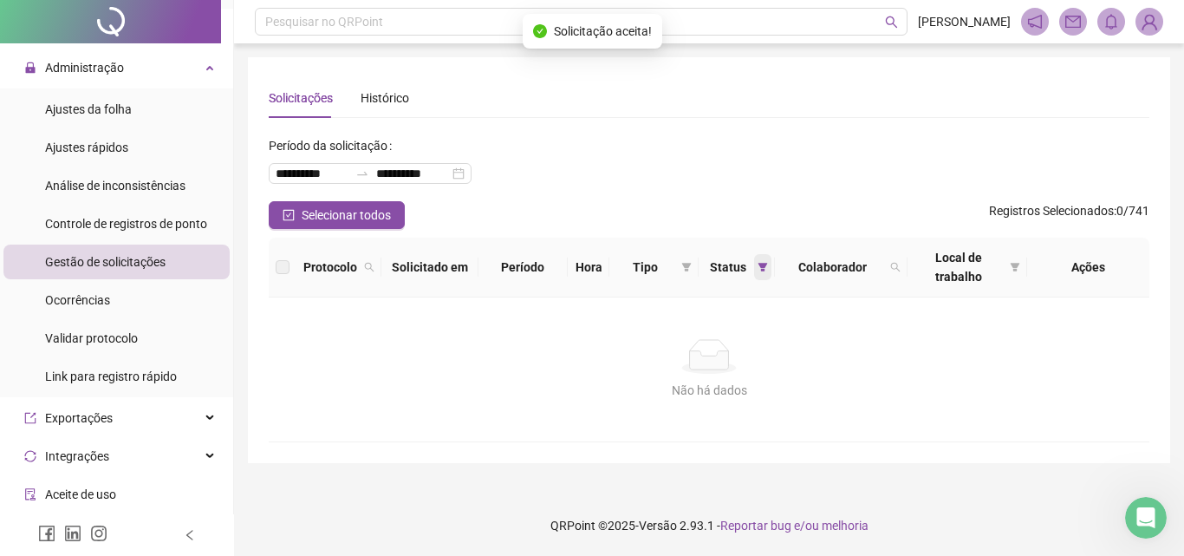
click at [761, 265] on icon "filter" at bounding box center [763, 267] width 10 height 9
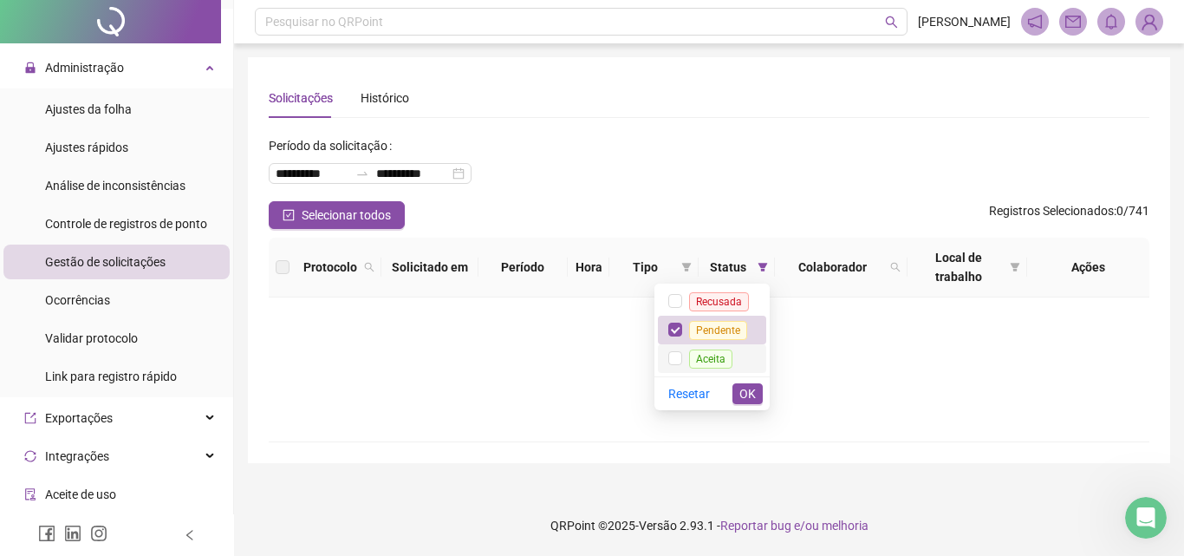
click at [726, 358] on span "Aceita" at bounding box center [710, 358] width 43 height 19
click at [726, 330] on span "Pendente" at bounding box center [718, 330] width 58 height 19
click at [745, 384] on span "OK" at bounding box center [747, 393] width 16 height 19
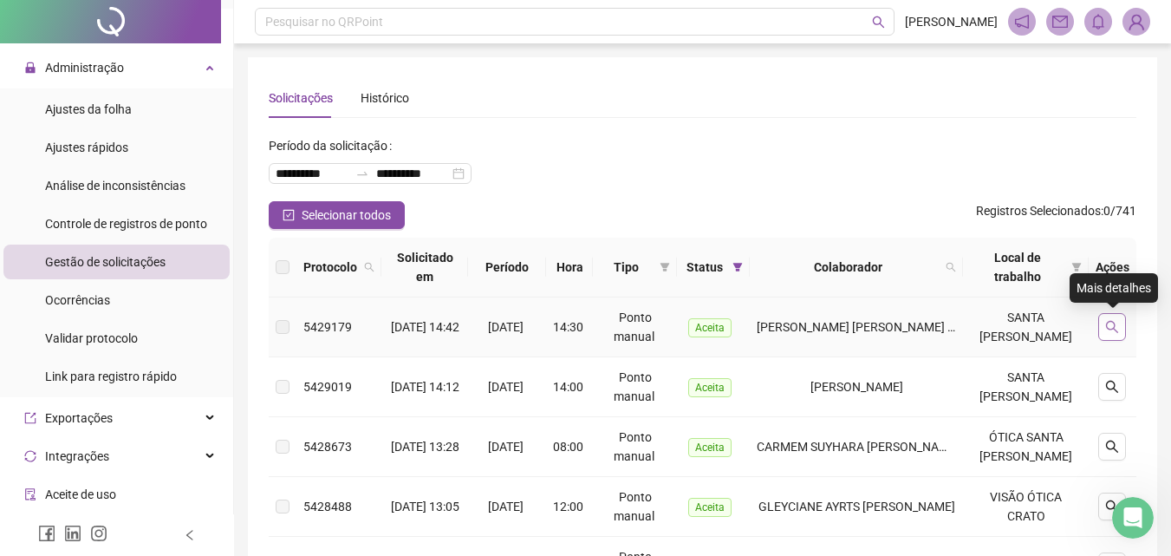
click at [1109, 320] on icon "search" at bounding box center [1112, 327] width 14 height 14
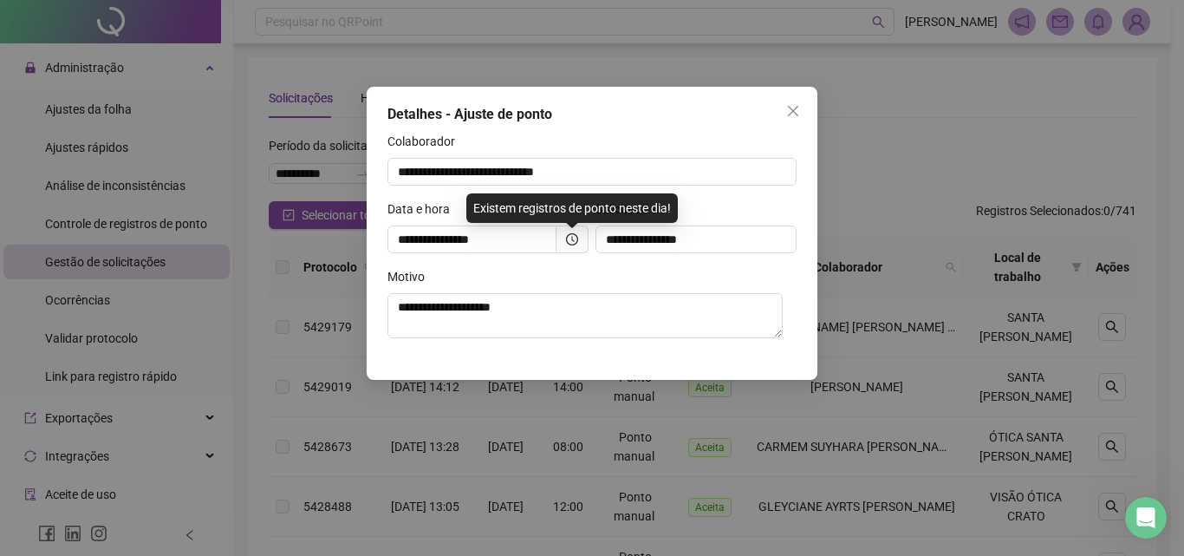
click at [985, 347] on div "**********" at bounding box center [592, 278] width 1184 height 556
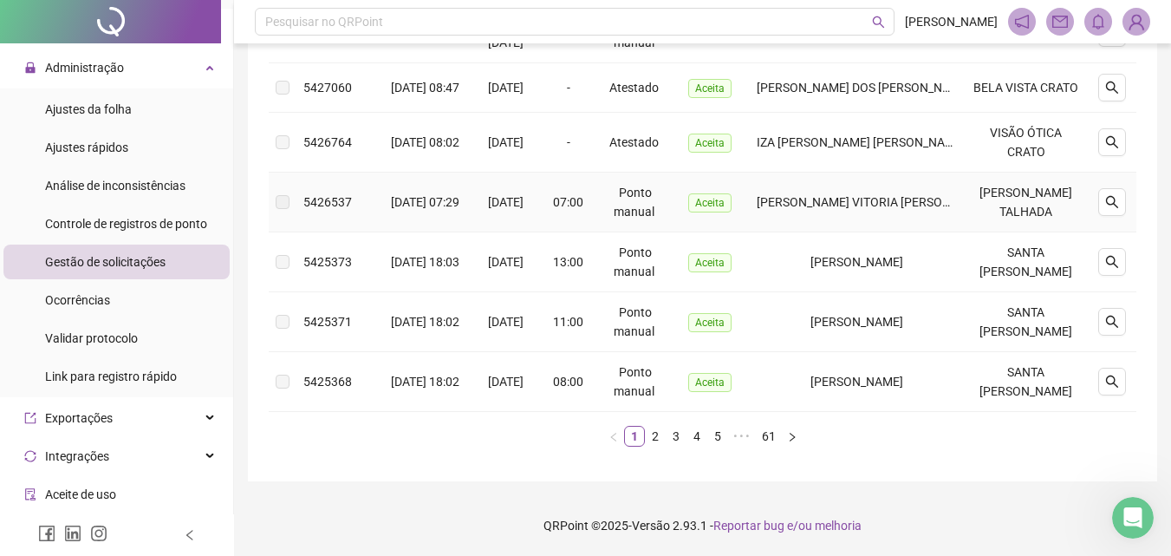
scroll to position [622, 0]
click at [708, 438] on link "5" at bounding box center [717, 435] width 19 height 19
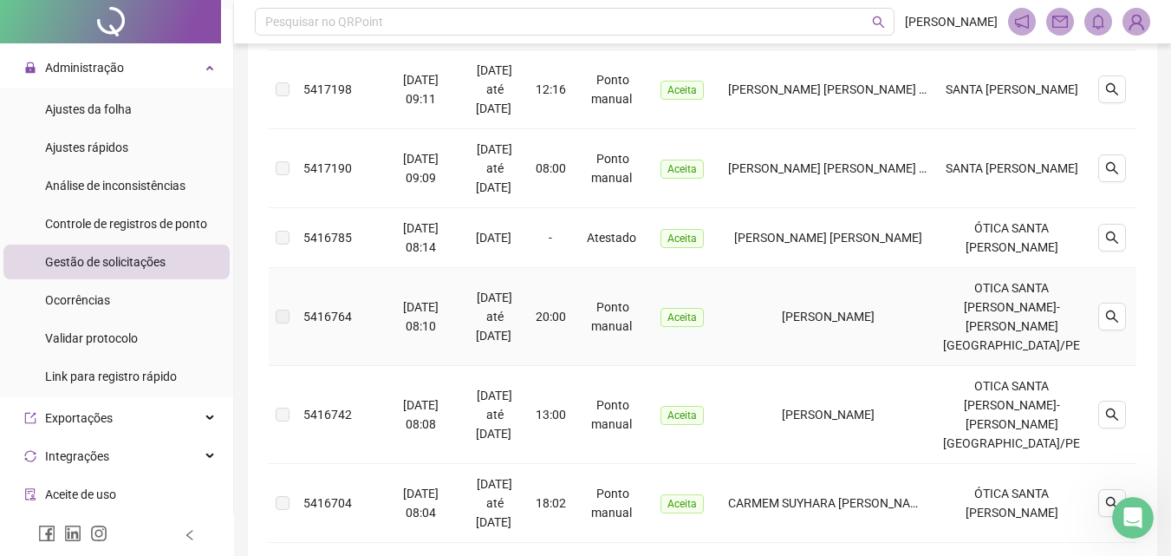
scroll to position [709, 0]
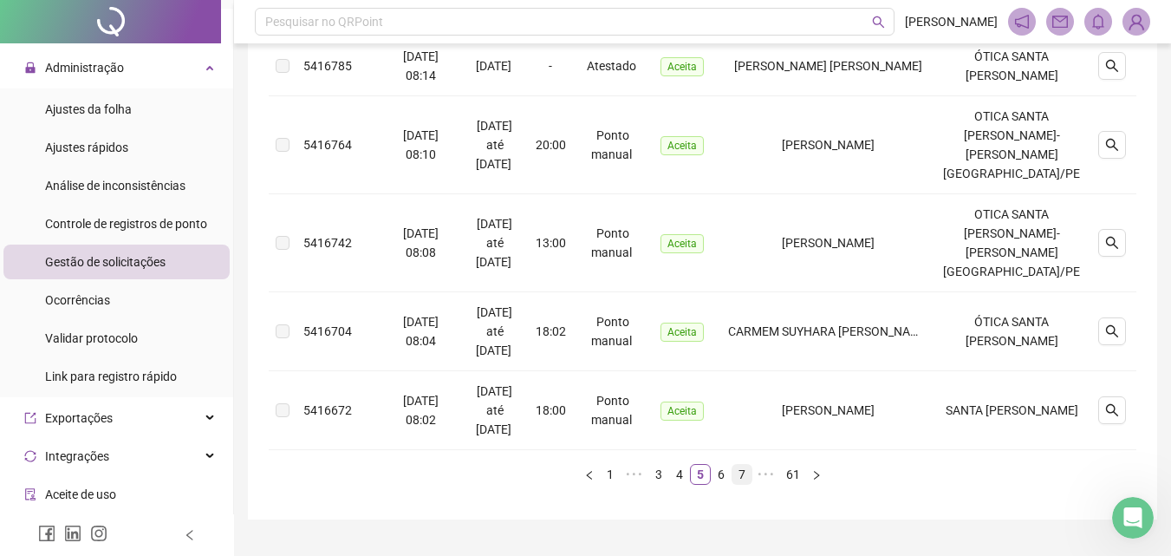
click at [745, 465] on link "7" at bounding box center [741, 474] width 19 height 19
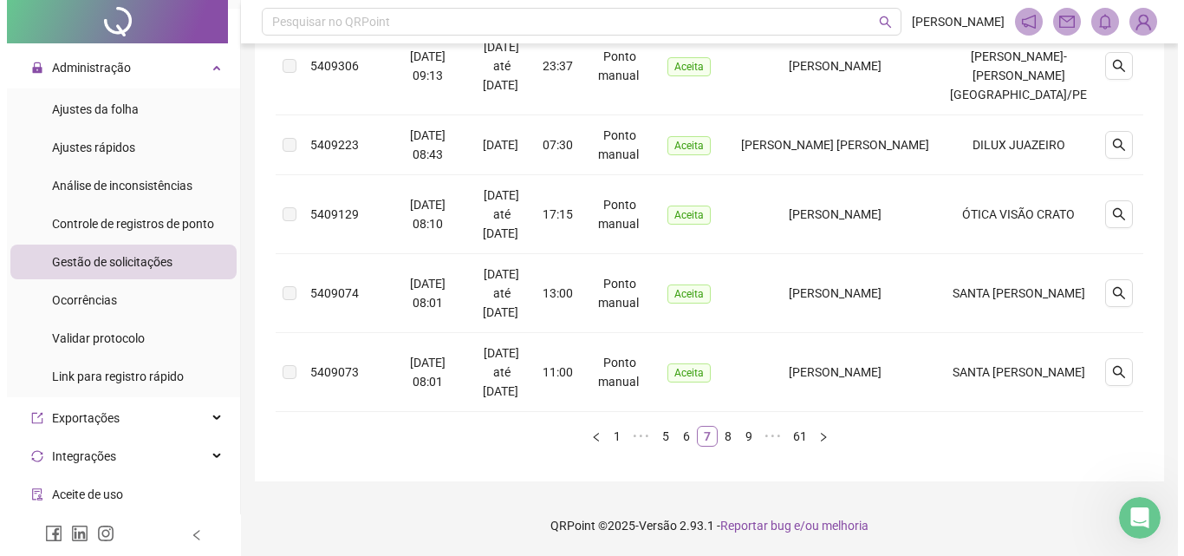
scroll to position [775, 0]
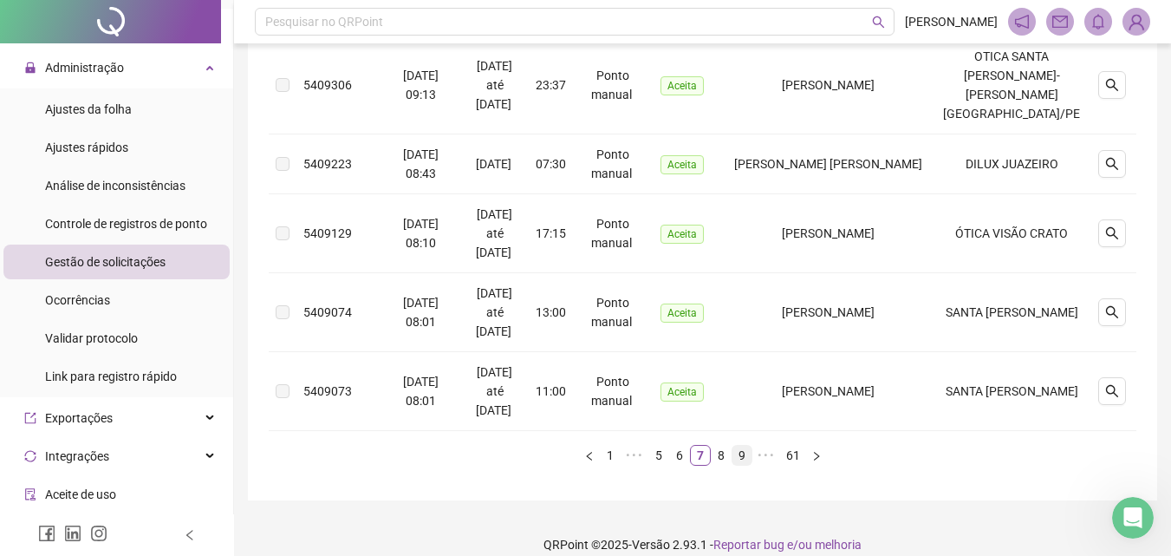
click at [745, 446] on link "9" at bounding box center [741, 455] width 19 height 19
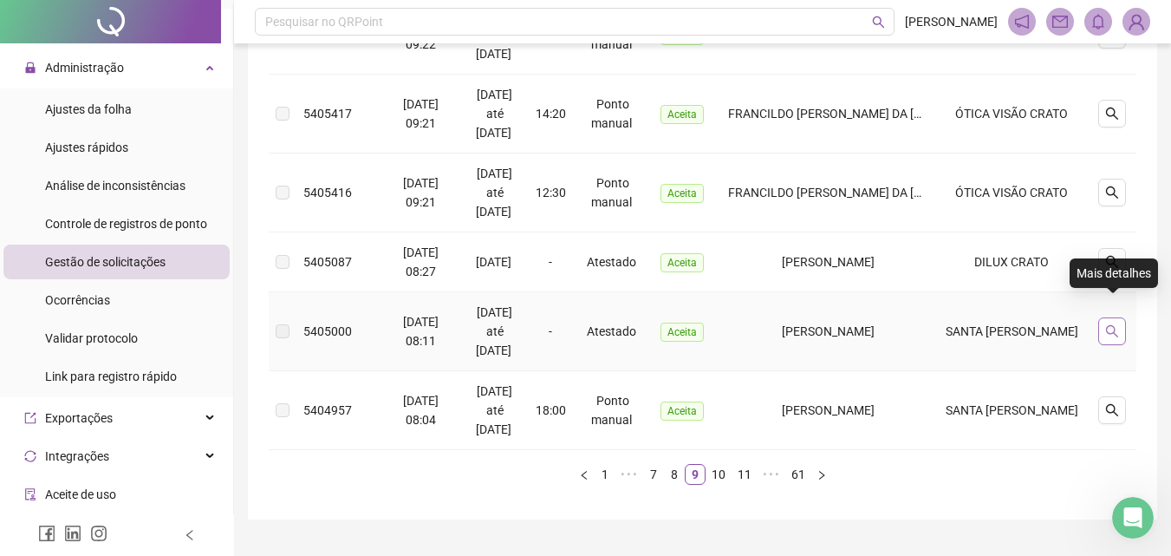
click at [1111, 324] on icon "search" at bounding box center [1112, 331] width 14 height 14
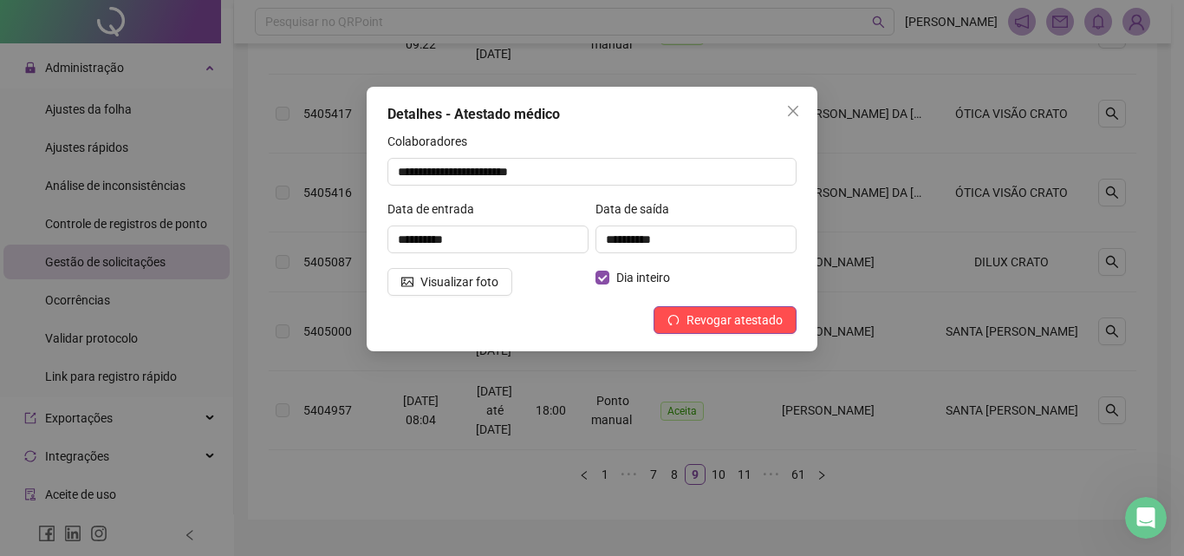
click at [970, 301] on div "**********" at bounding box center [592, 278] width 1184 height 556
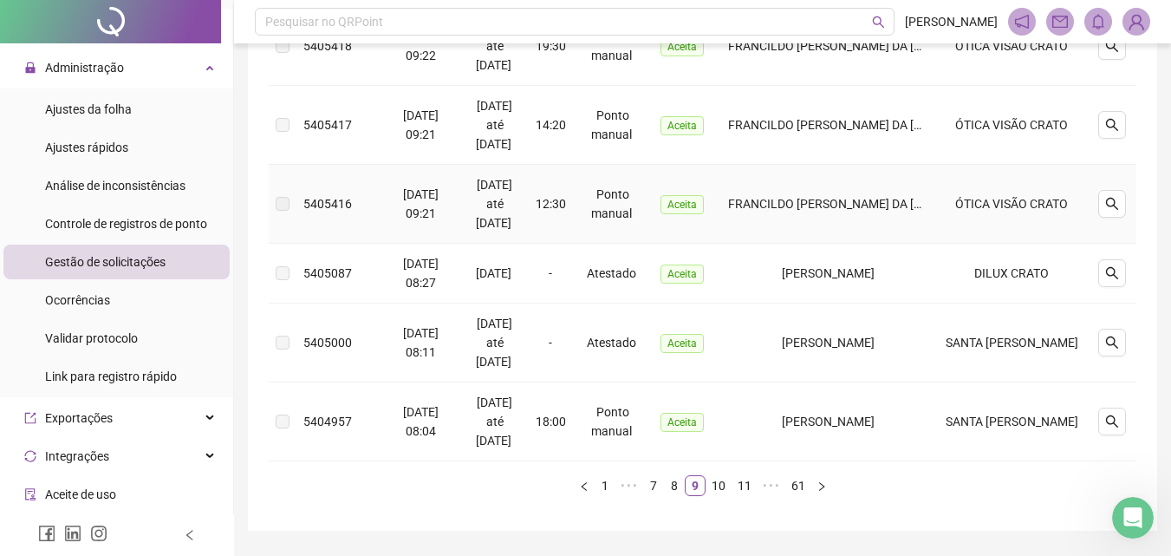
scroll to position [794, 0]
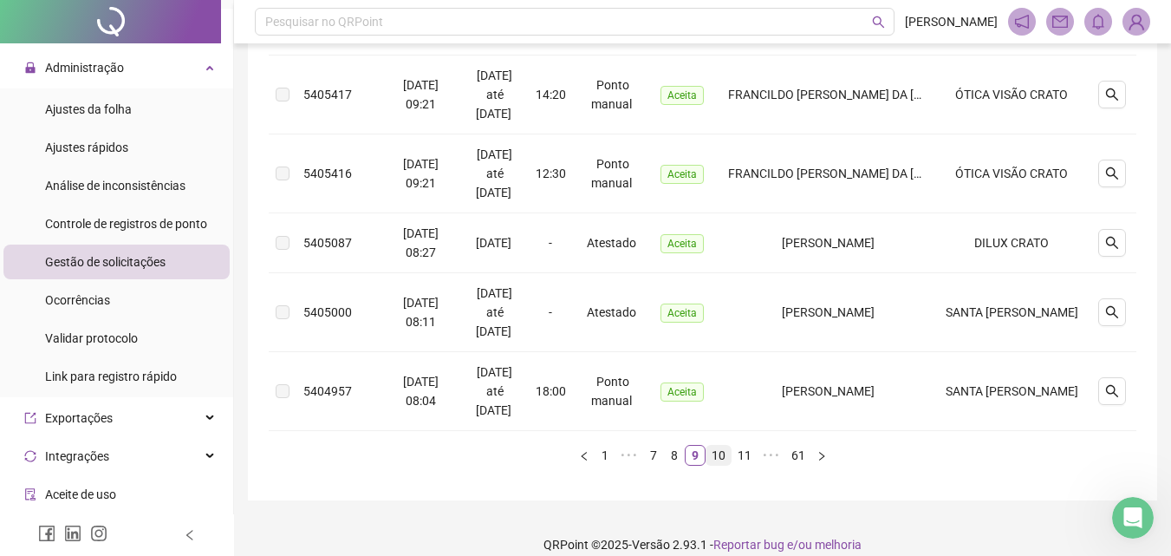
click at [714, 446] on link "10" at bounding box center [718, 455] width 24 height 19
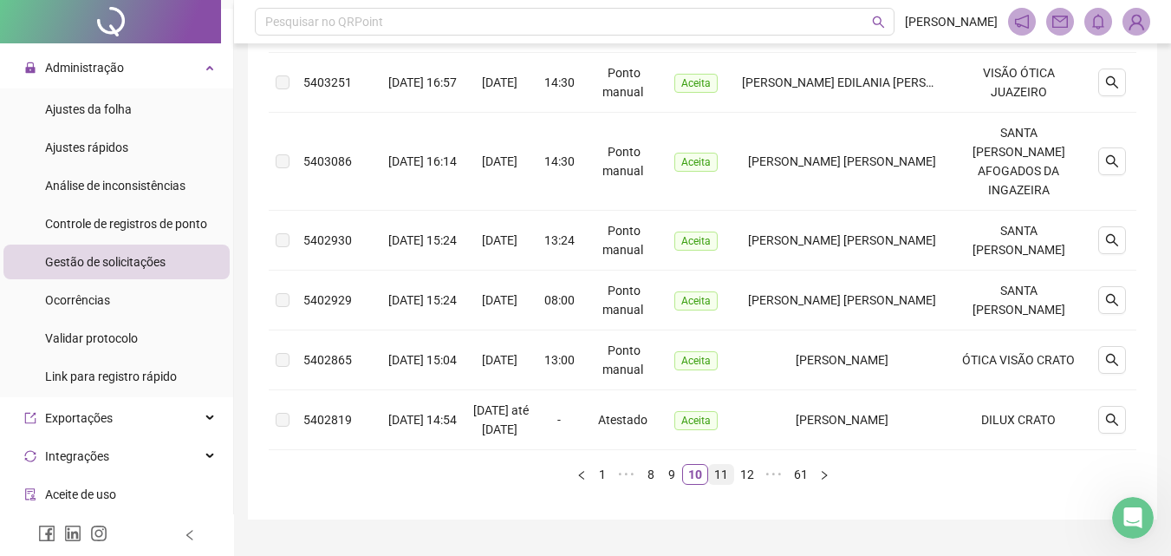
click at [726, 465] on link "11" at bounding box center [721, 474] width 24 height 19
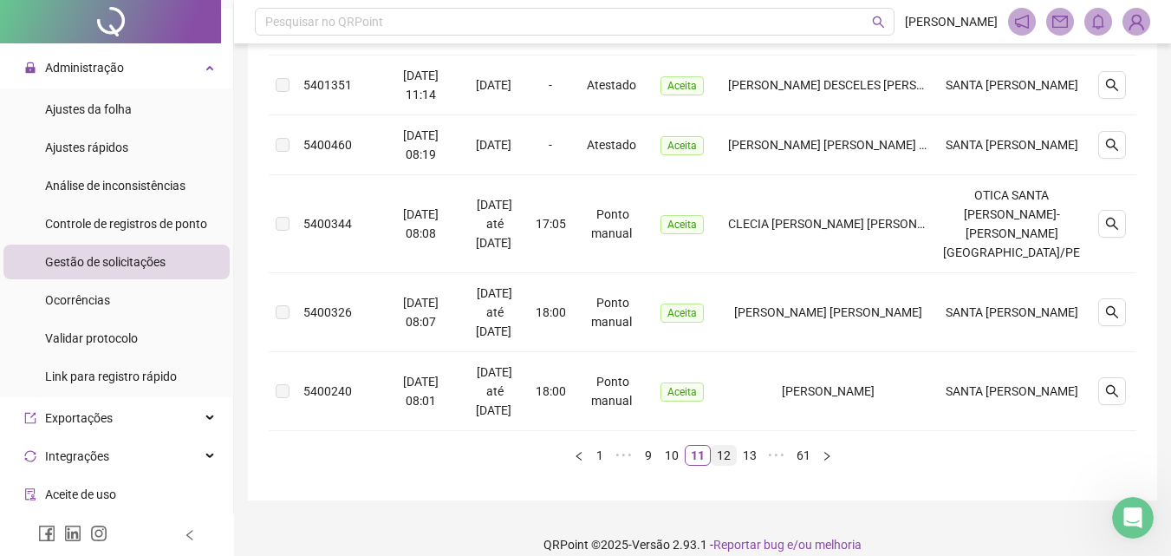
click at [731, 446] on link "12" at bounding box center [724, 455] width 24 height 19
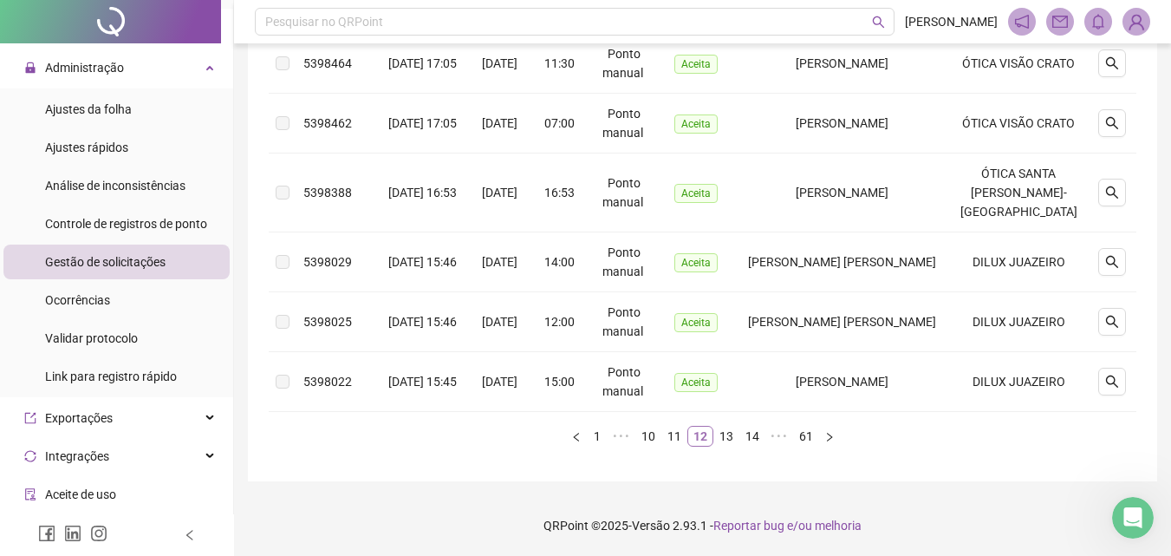
scroll to position [680, 0]
click at [740, 439] on link "14" at bounding box center [752, 435] width 24 height 19
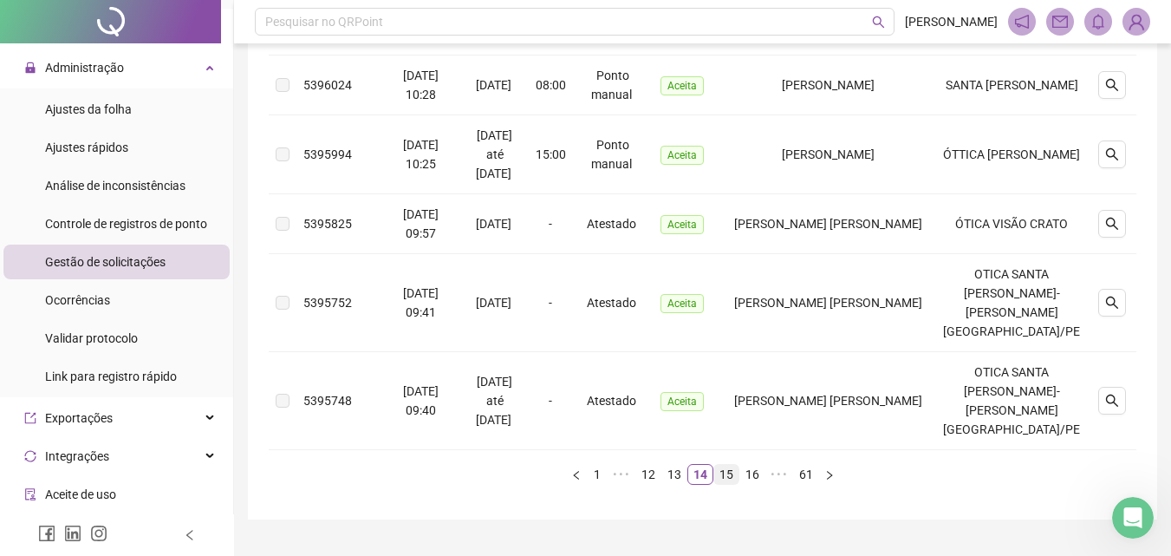
click at [725, 465] on link "15" at bounding box center [726, 474] width 24 height 19
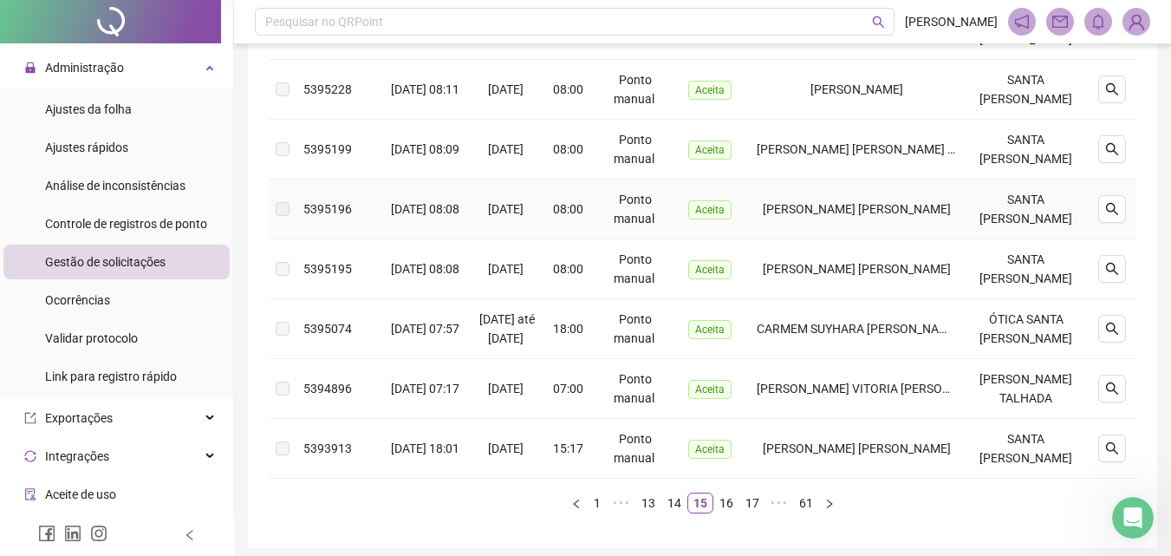
scroll to position [661, 0]
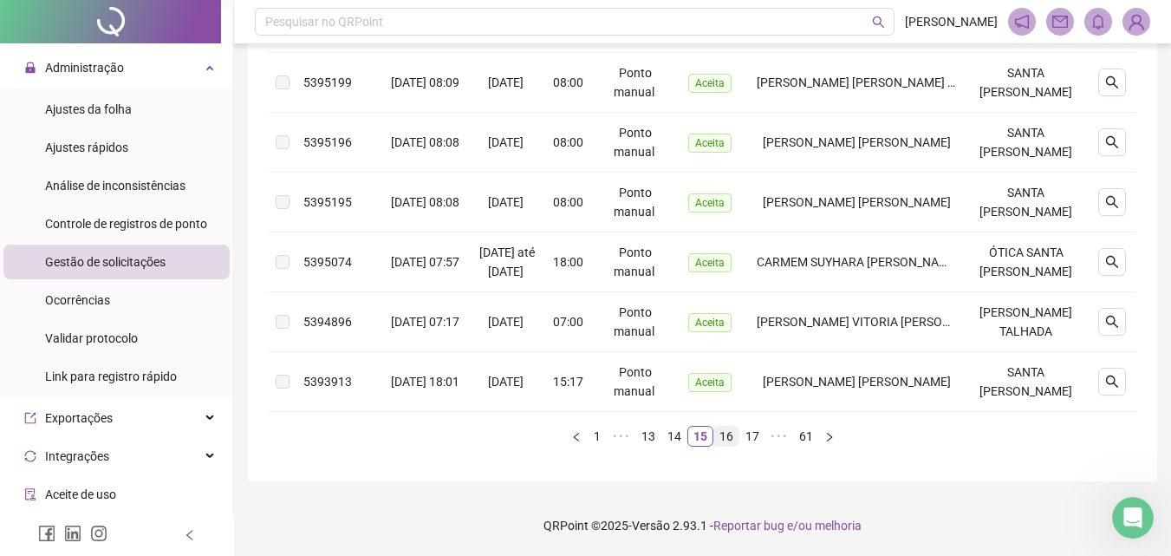
click at [724, 439] on link "16" at bounding box center [726, 435] width 24 height 19
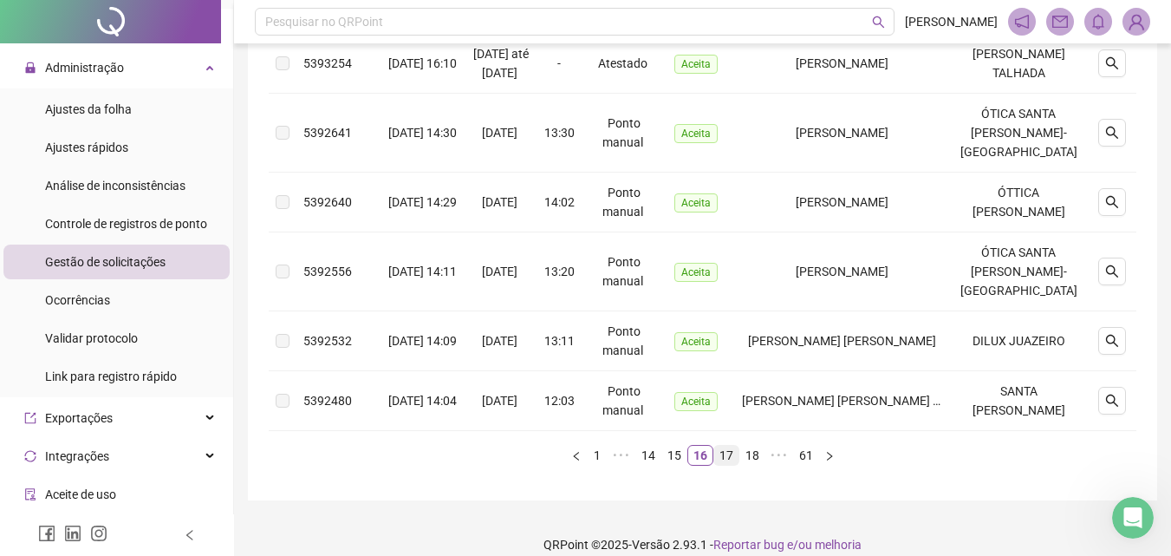
click at [727, 453] on link "17" at bounding box center [726, 455] width 24 height 19
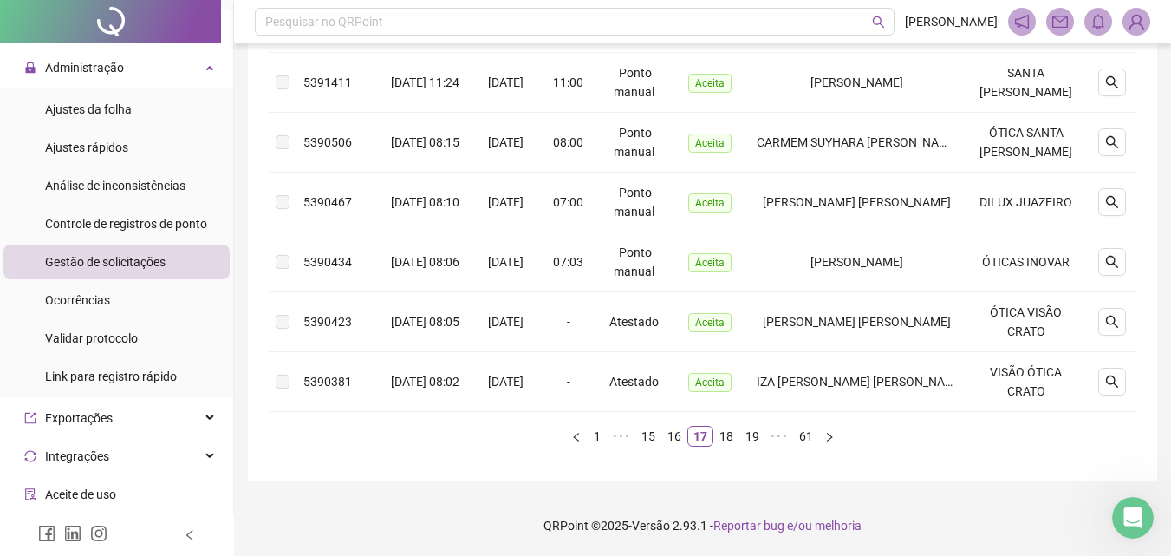
scroll to position [622, 0]
click at [732, 436] on link "18" at bounding box center [726, 435] width 24 height 19
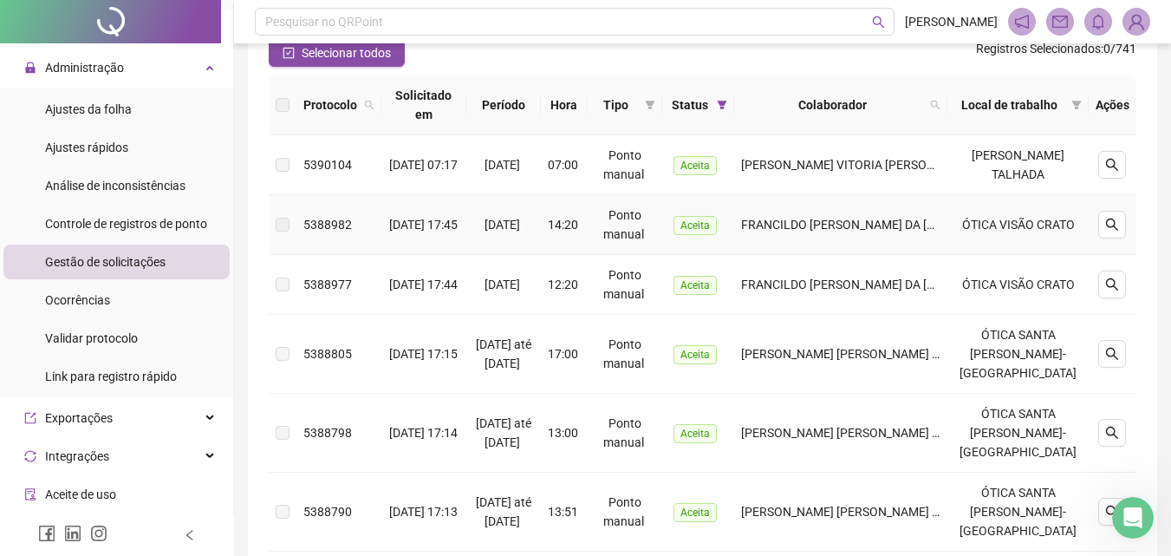
scroll to position [16, 0]
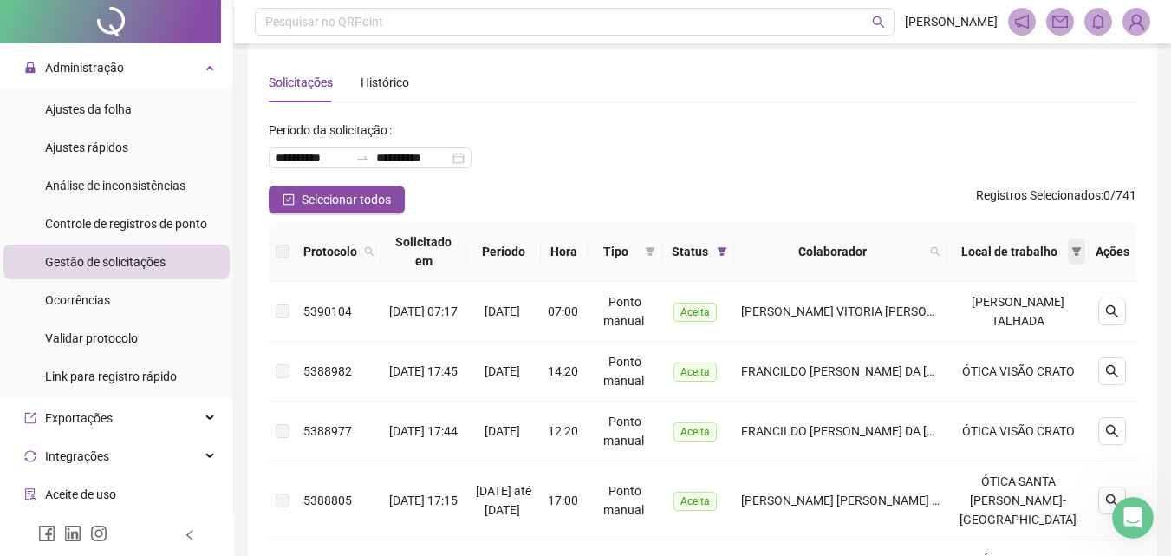
click at [1076, 259] on span at bounding box center [1076, 251] width 17 height 26
click at [1076, 257] on span at bounding box center [1076, 251] width 17 height 26
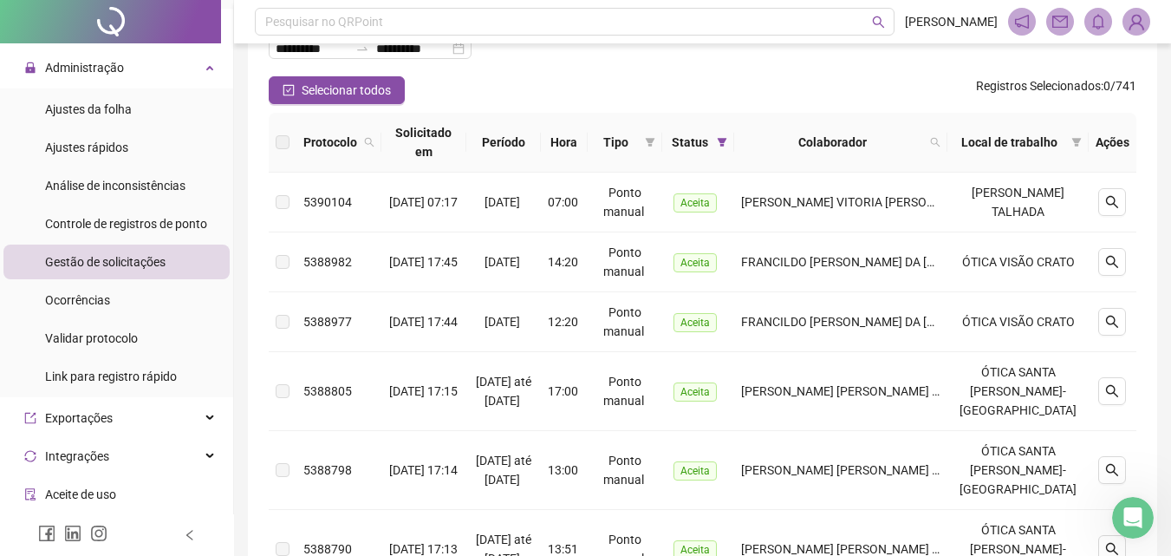
scroll to position [0, 0]
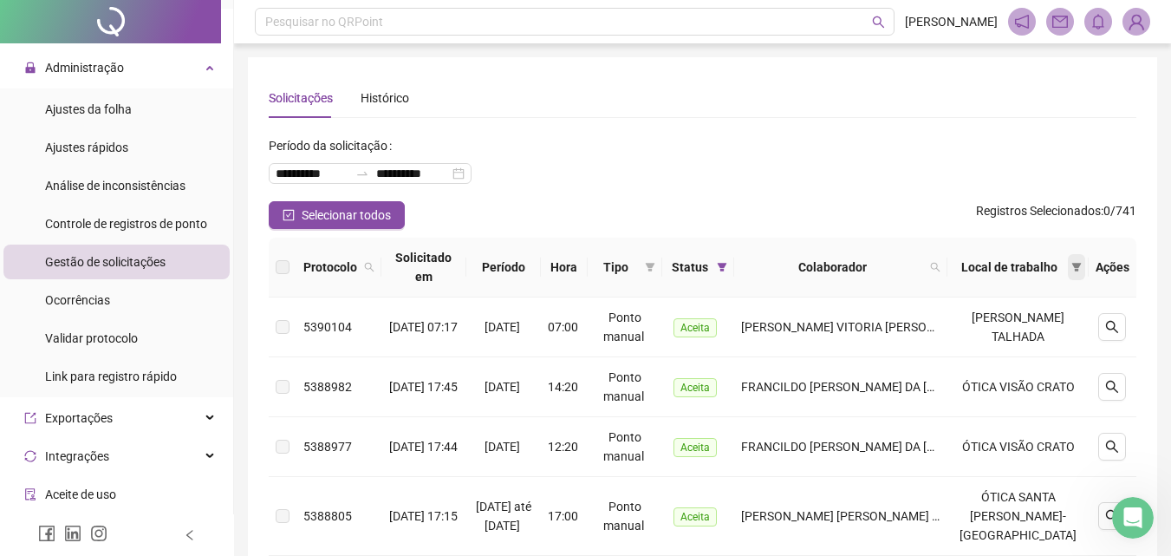
click at [1076, 264] on icon "filter" at bounding box center [1077, 267] width 10 height 9
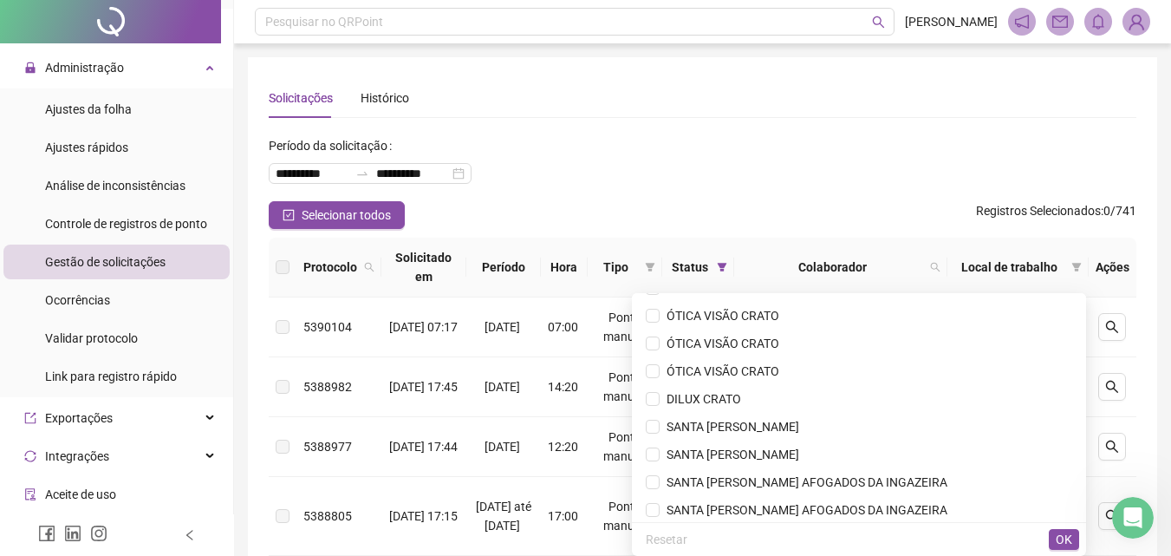
scroll to position [2947, 0]
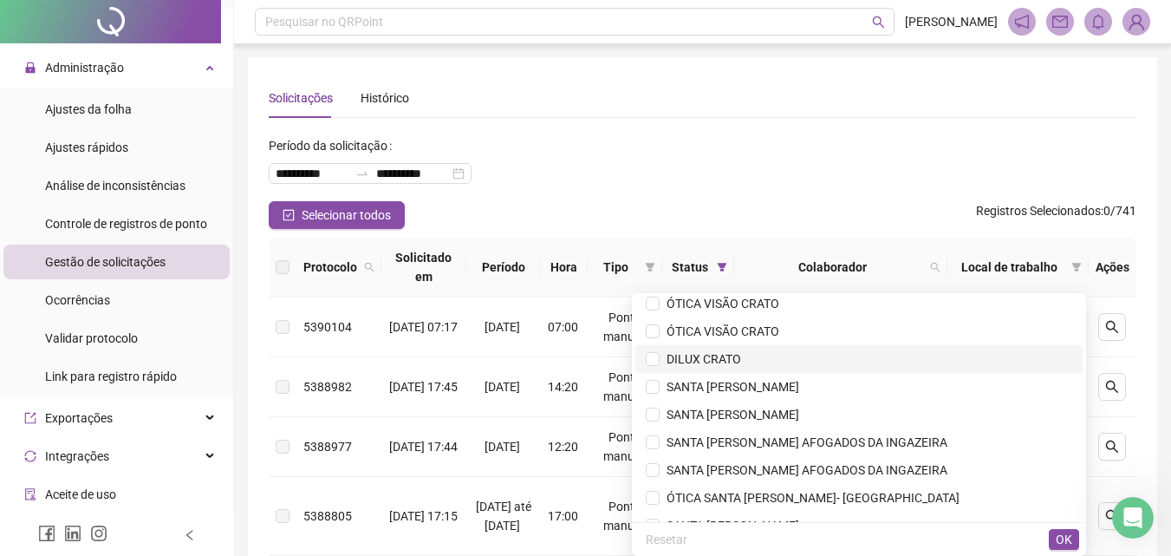
click at [741, 364] on span "DILUX CRATO" at bounding box center [700, 359] width 81 height 14
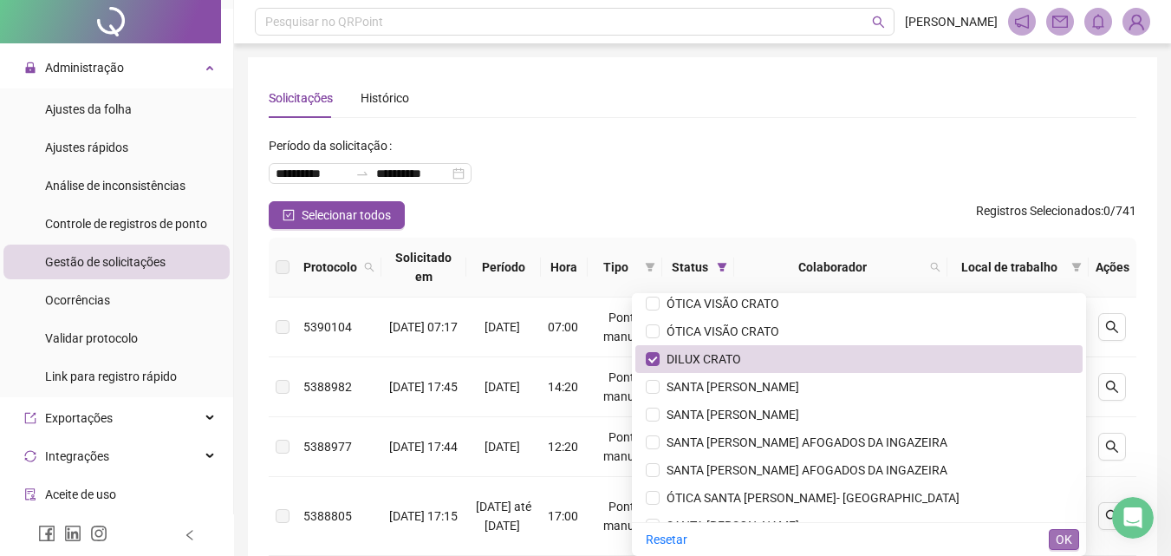
click at [1059, 529] on button "OK" at bounding box center [1064, 539] width 30 height 21
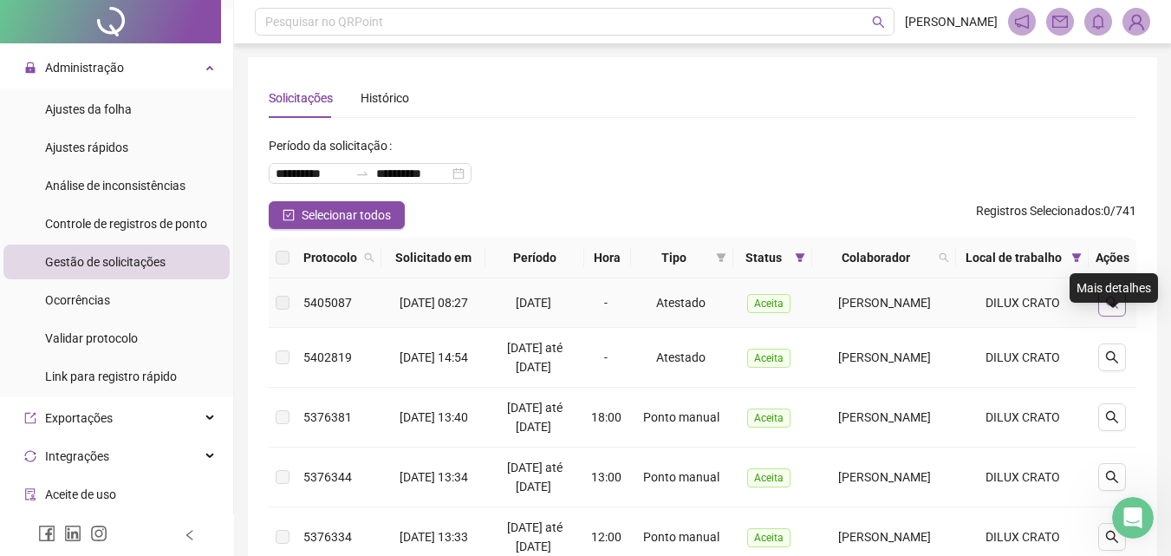
click at [1116, 309] on icon "search" at bounding box center [1112, 303] width 14 height 14
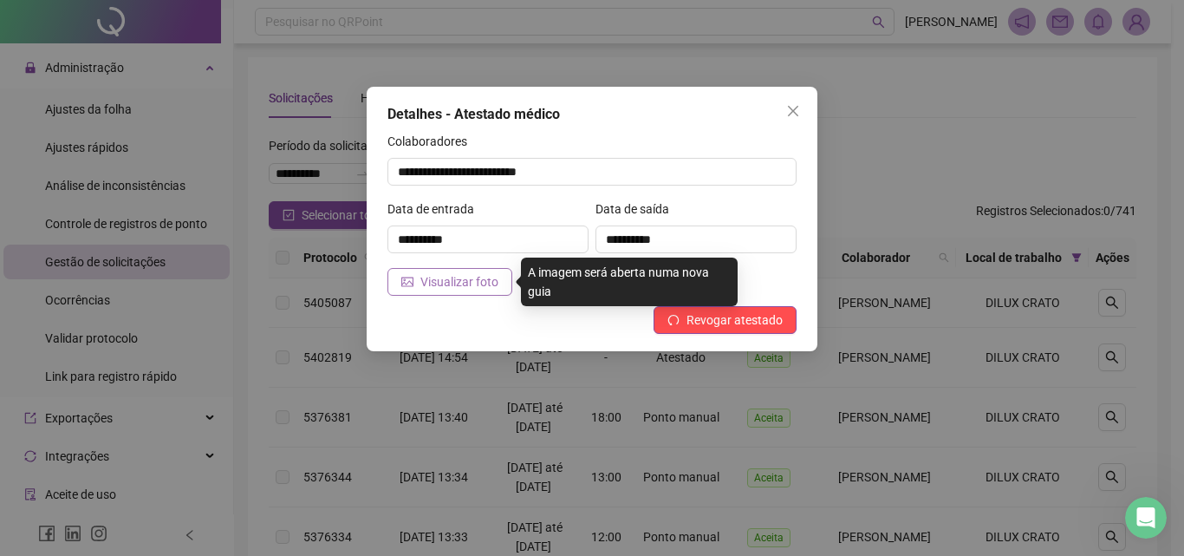
click at [476, 287] on span "Visualizar foto" at bounding box center [459, 281] width 78 height 19
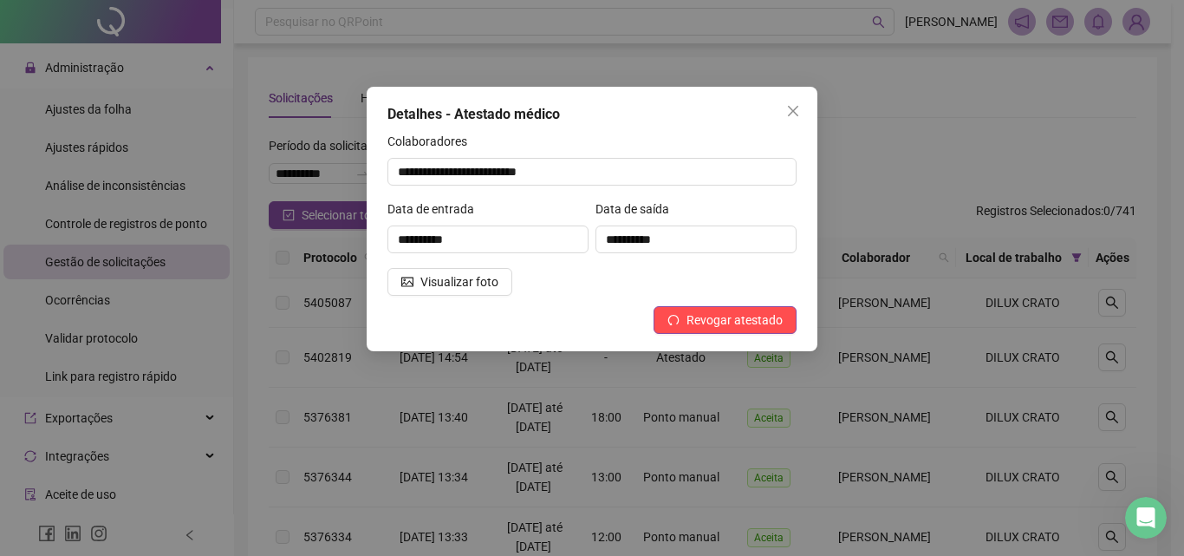
click at [969, 300] on div "**********" at bounding box center [592, 278] width 1184 height 556
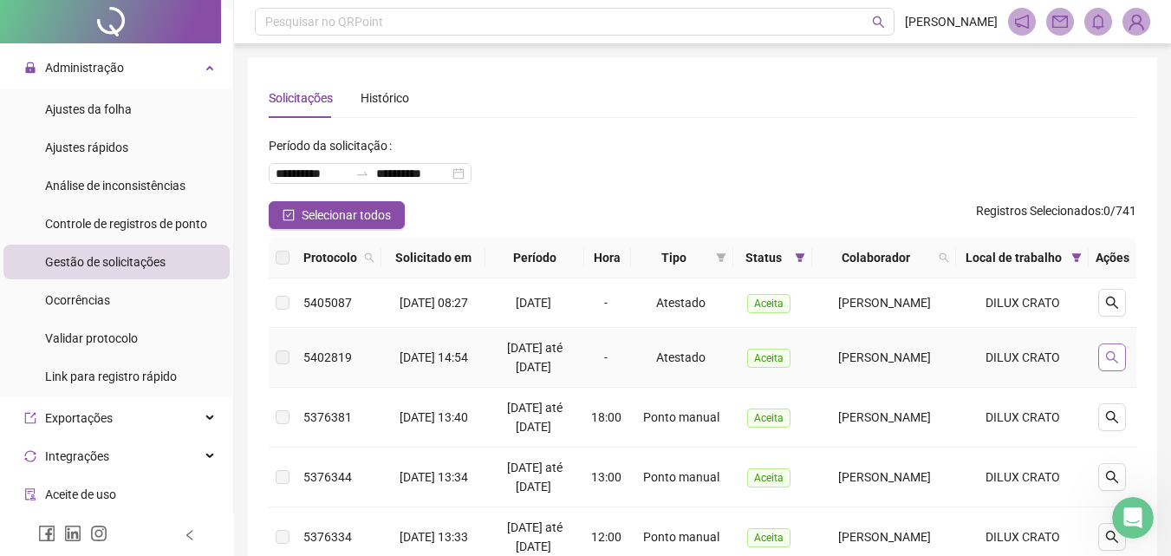
click at [1112, 364] on icon "search" at bounding box center [1112, 357] width 14 height 14
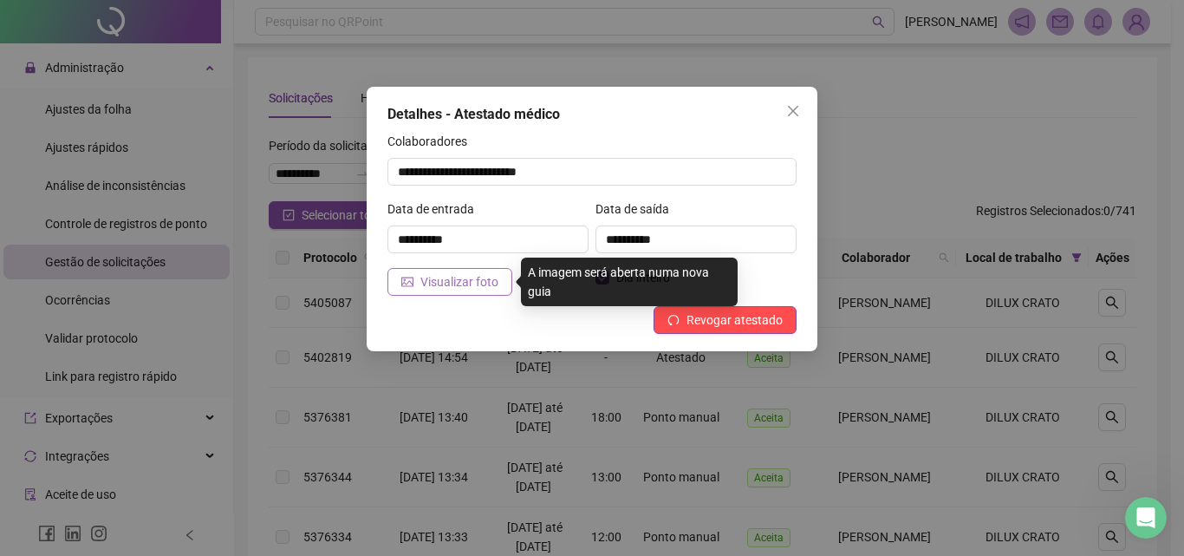
click at [485, 278] on span "Visualizar foto" at bounding box center [459, 281] width 78 height 19
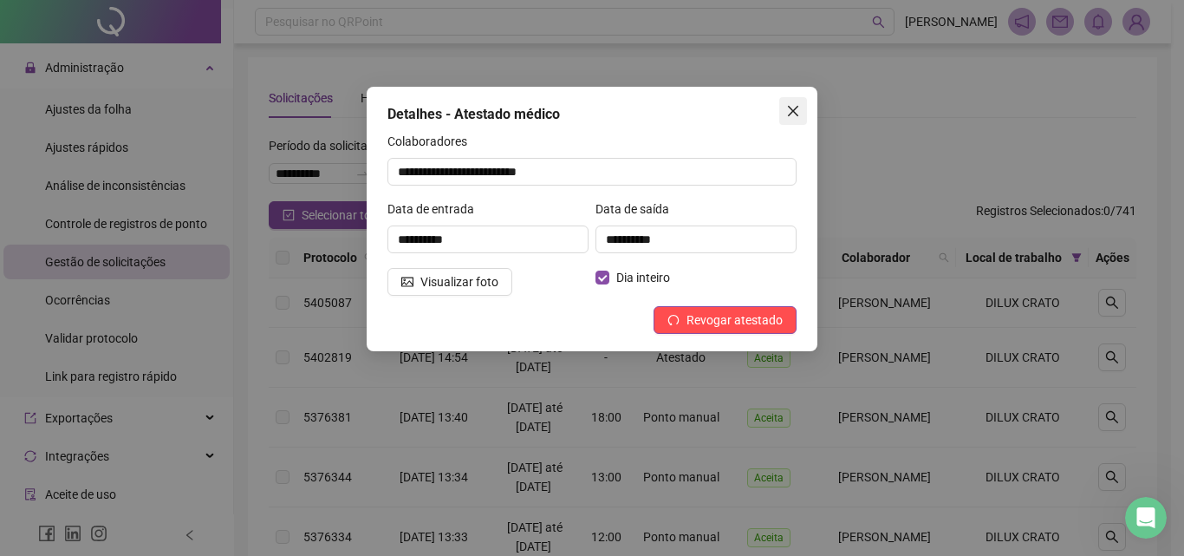
click at [789, 111] on icon "close" at bounding box center [793, 111] width 14 height 14
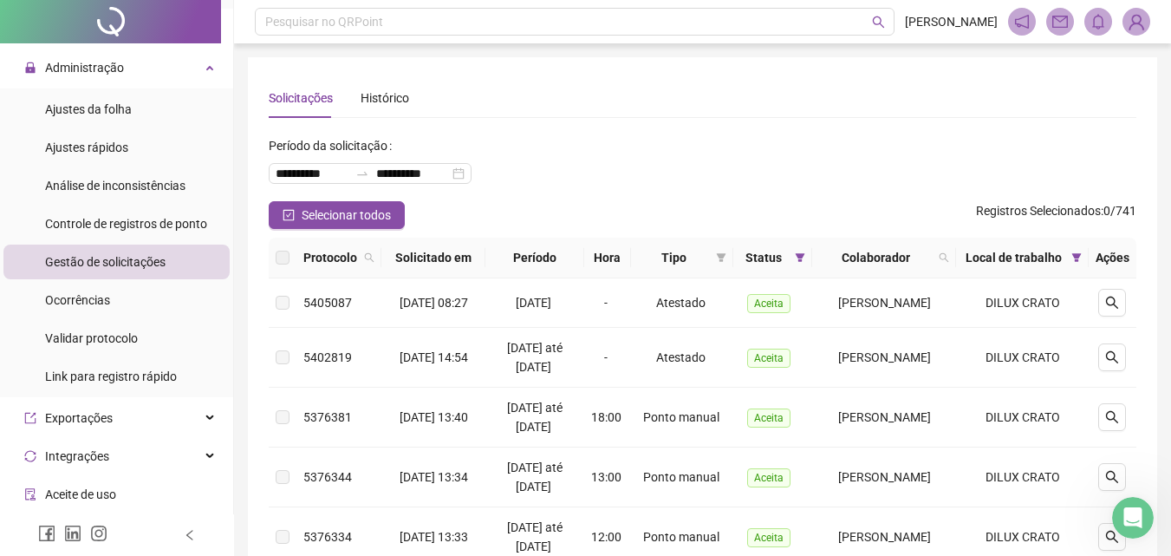
click at [905, 139] on div "**********" at bounding box center [703, 166] width 868 height 69
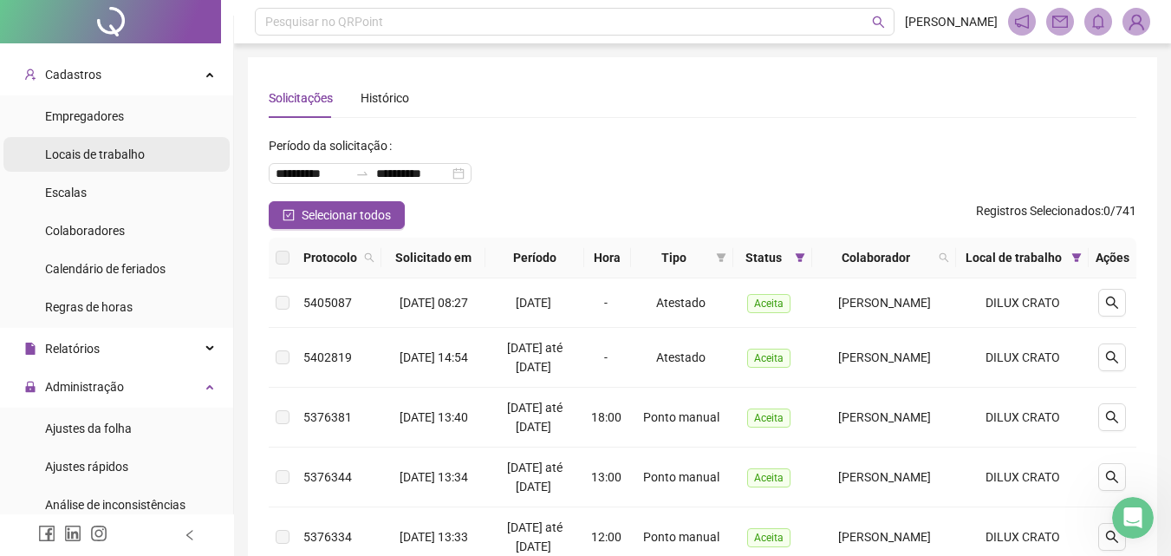
scroll to position [0, 0]
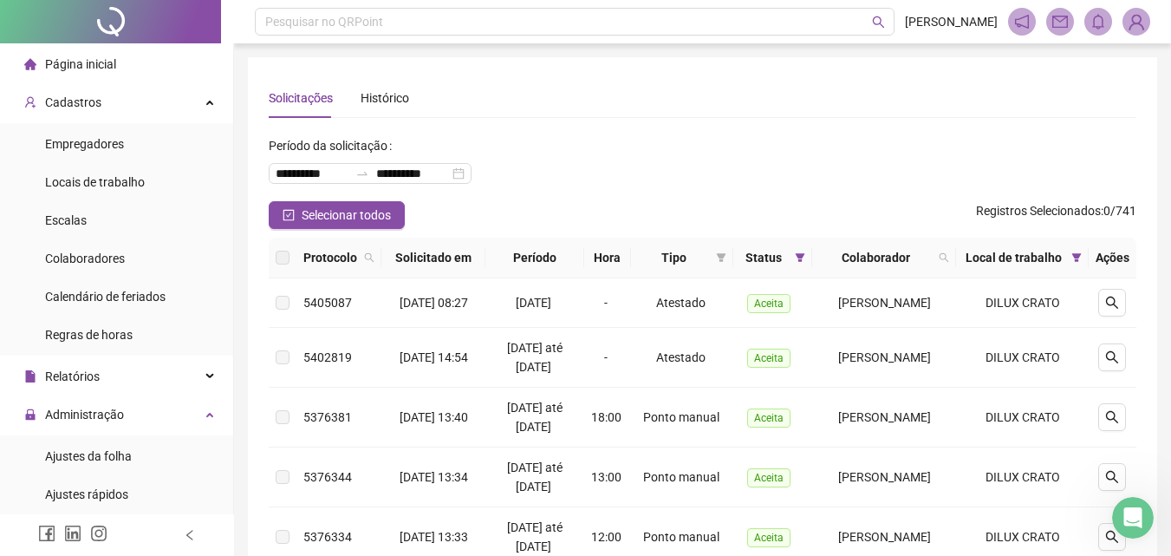
click at [99, 73] on div "Página inicial" at bounding box center [70, 64] width 92 height 35
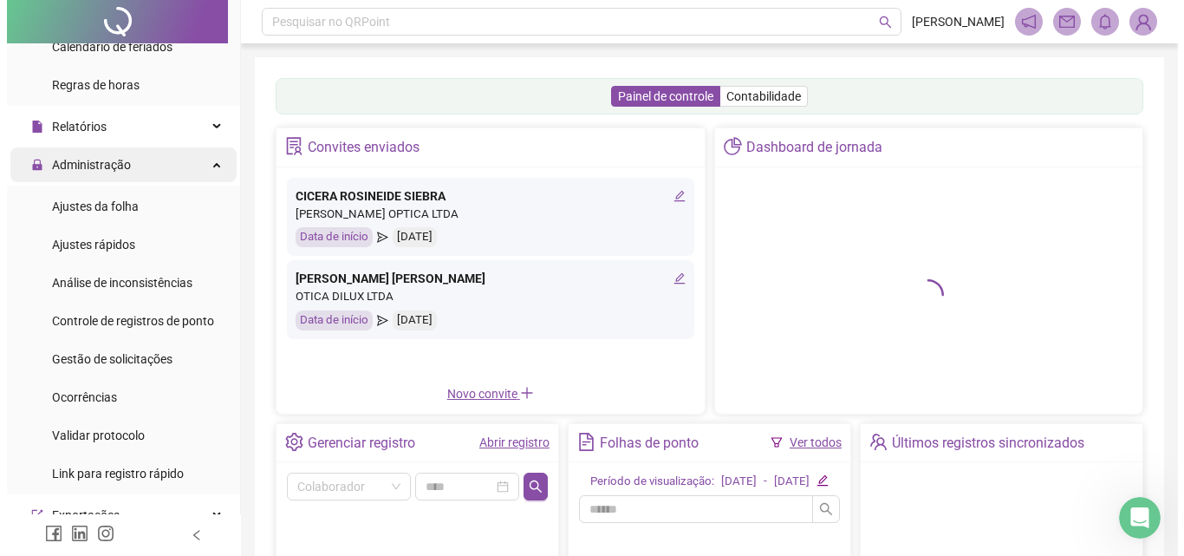
scroll to position [260, 0]
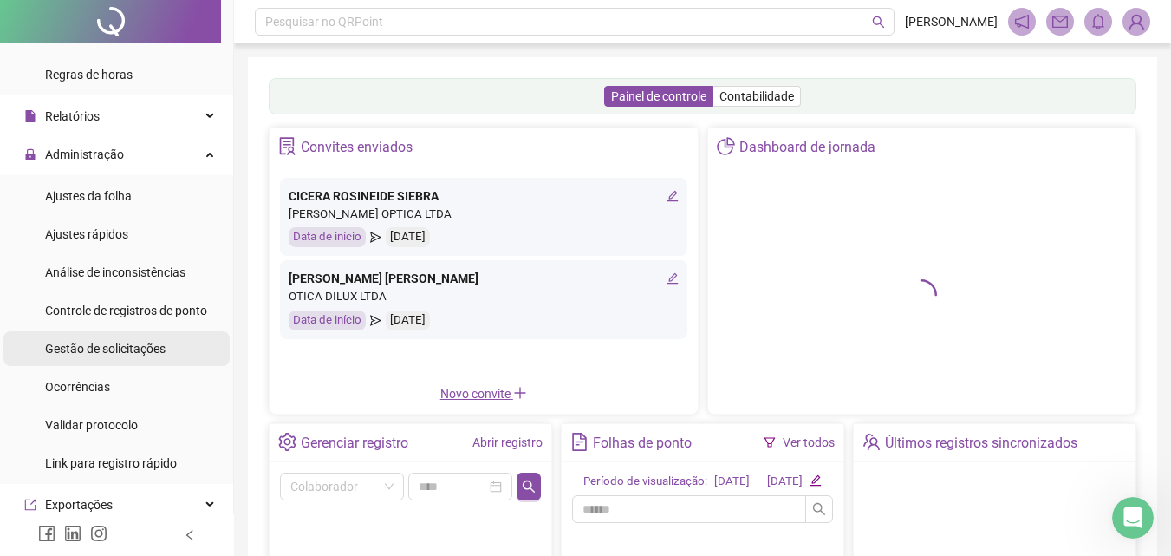
click at [127, 346] on span "Gestão de solicitações" at bounding box center [105, 349] width 120 height 14
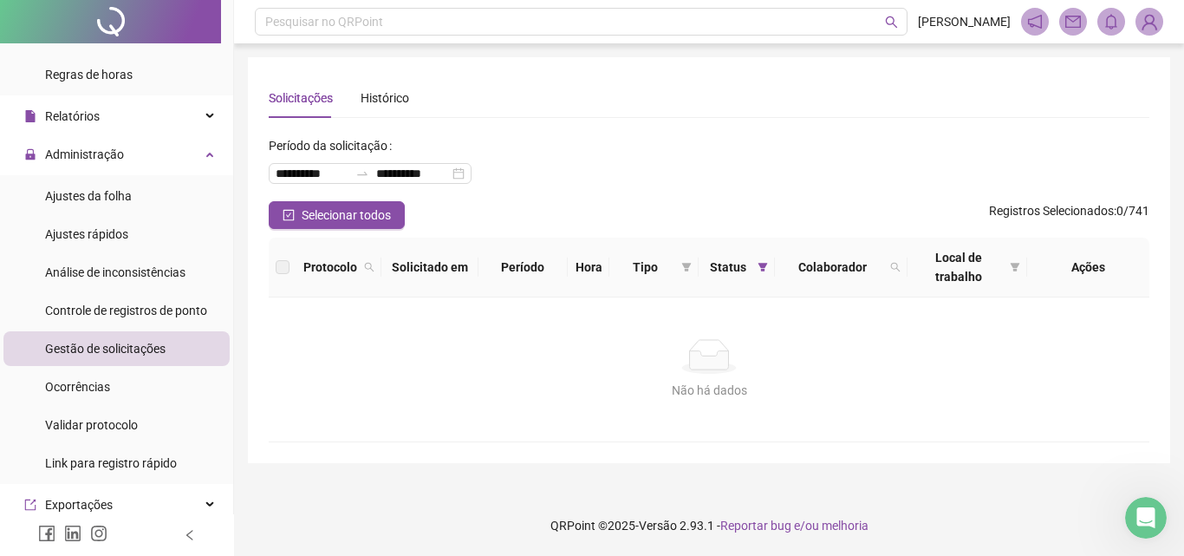
click at [604, 418] on div "Não há dados Não há dados" at bounding box center [709, 369] width 881 height 144
click at [194, 309] on span "Controle de registros de ponto" at bounding box center [126, 310] width 162 height 14
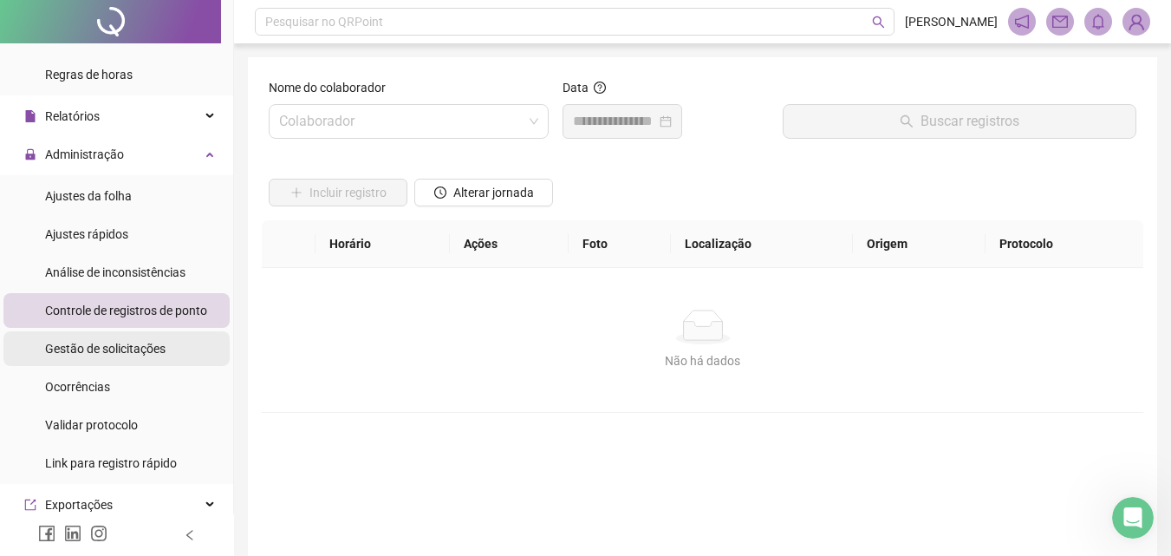
click at [167, 347] on li "Gestão de solicitações" at bounding box center [116, 348] width 226 height 35
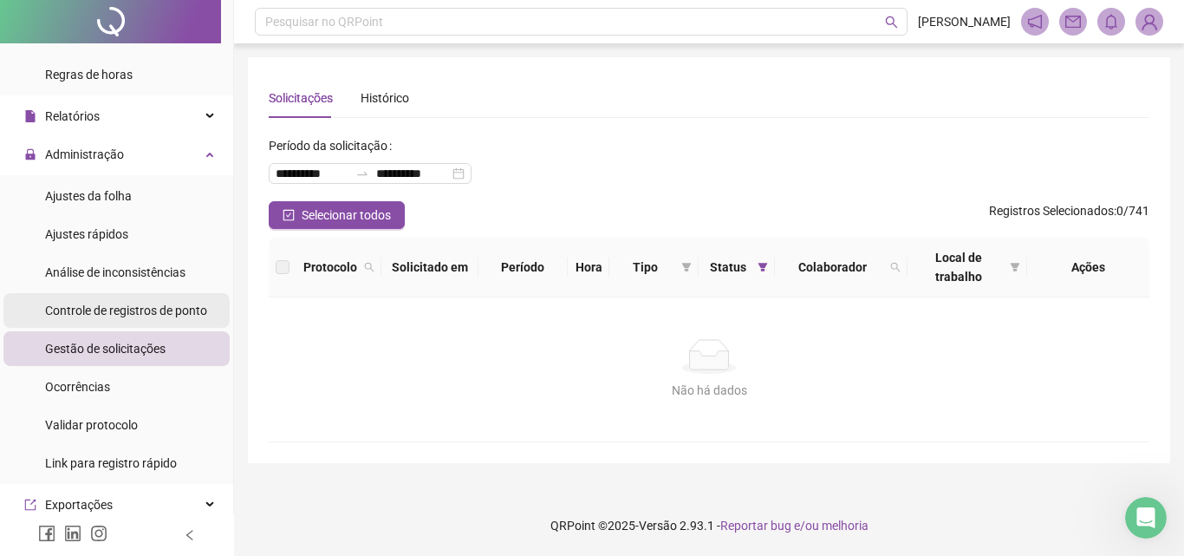
click at [151, 312] on span "Controle de registros de ponto" at bounding box center [126, 310] width 162 height 14
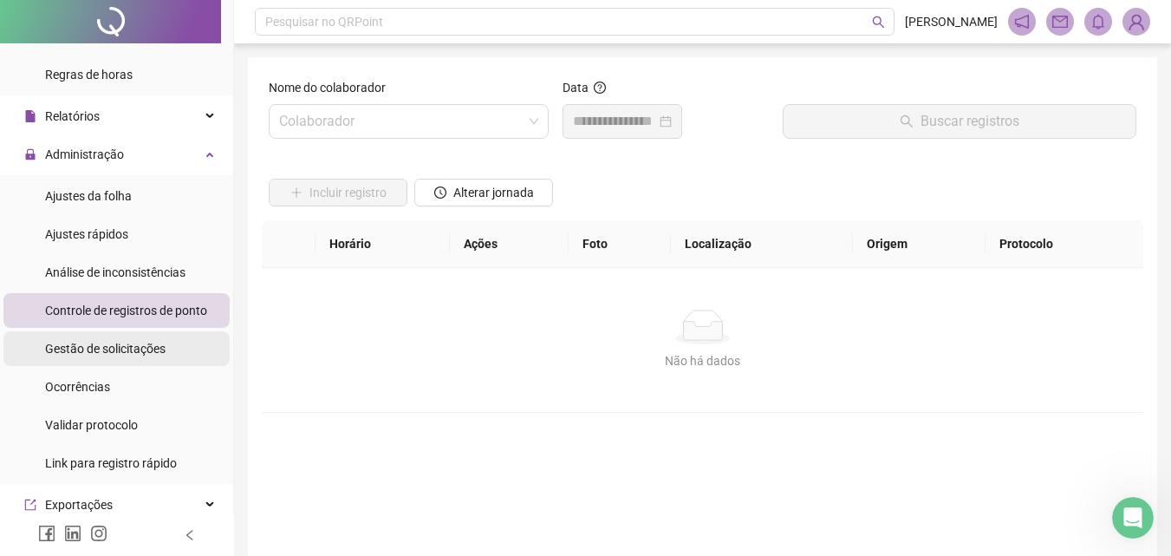
click at [150, 336] on div "Gestão de solicitações" at bounding box center [105, 348] width 120 height 35
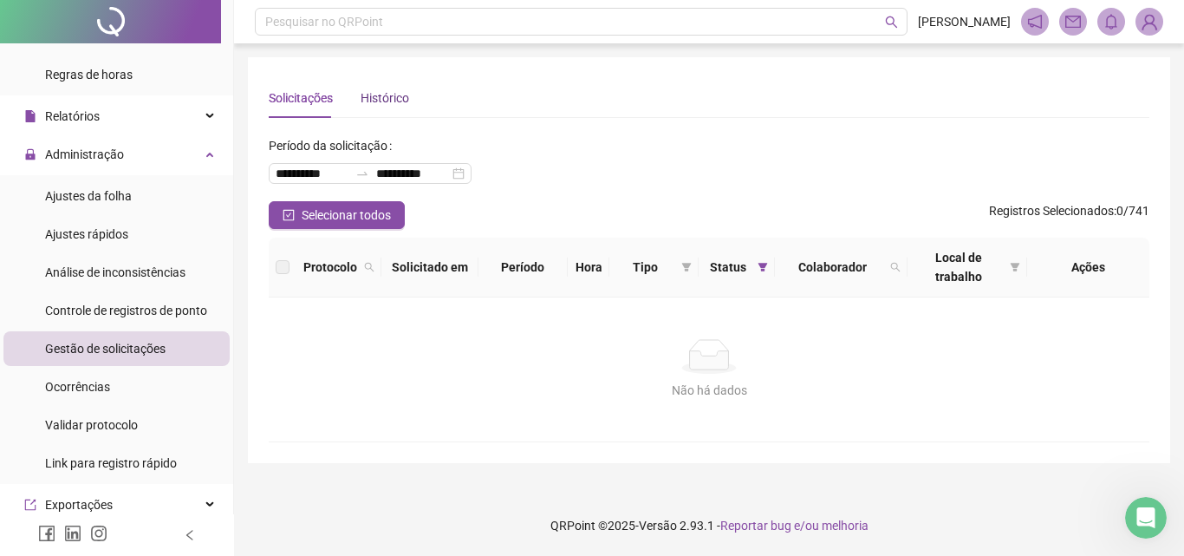
click at [402, 98] on div "Histórico" at bounding box center [385, 97] width 49 height 19
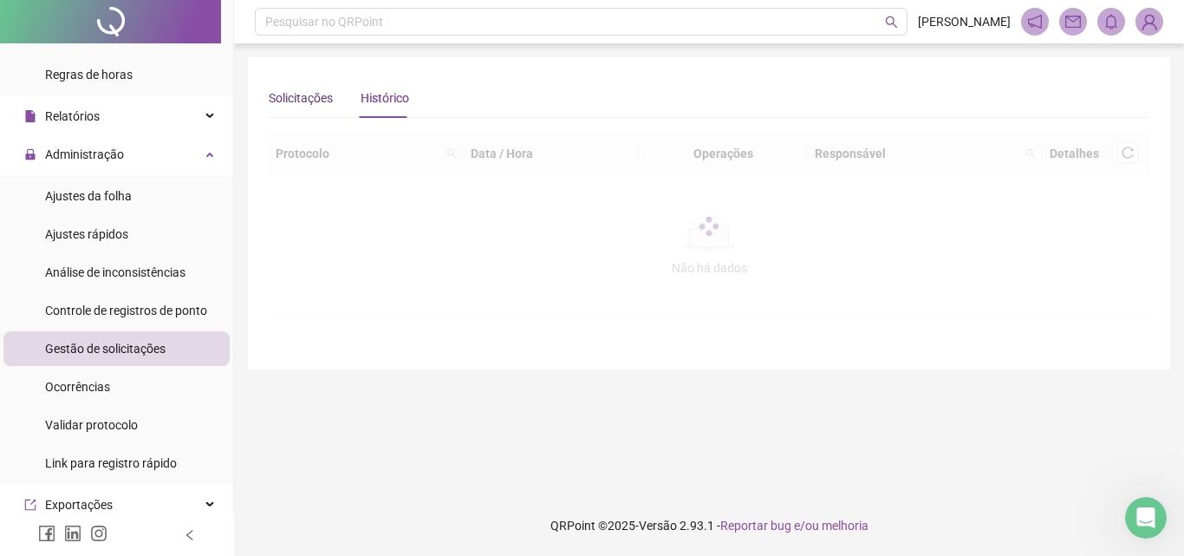
click at [329, 103] on div "Solicitações" at bounding box center [301, 97] width 64 height 19
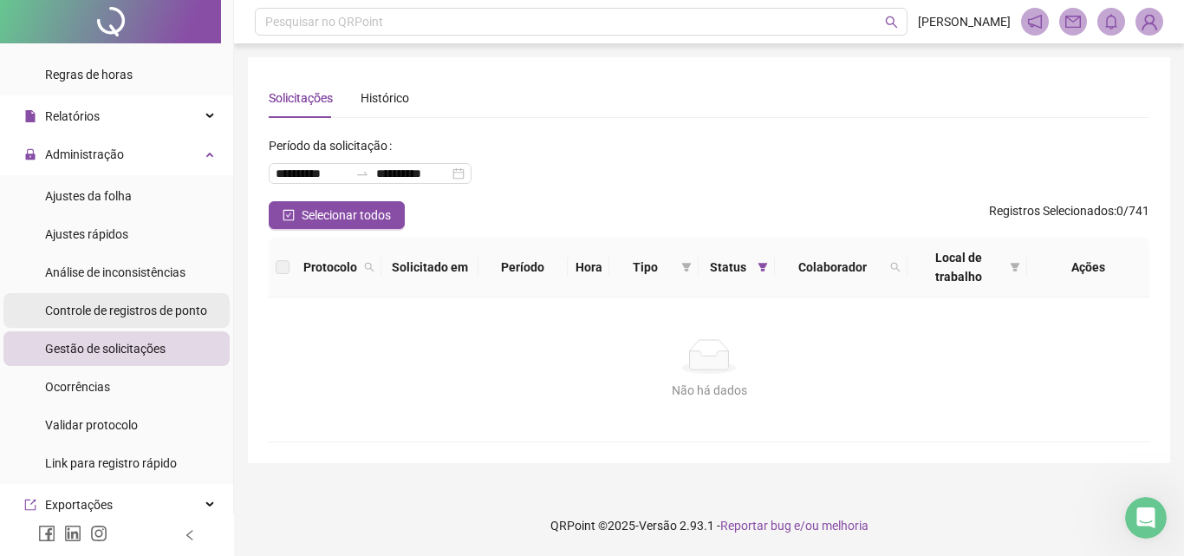
click at [89, 309] on span "Controle de registros de ponto" at bounding box center [126, 310] width 162 height 14
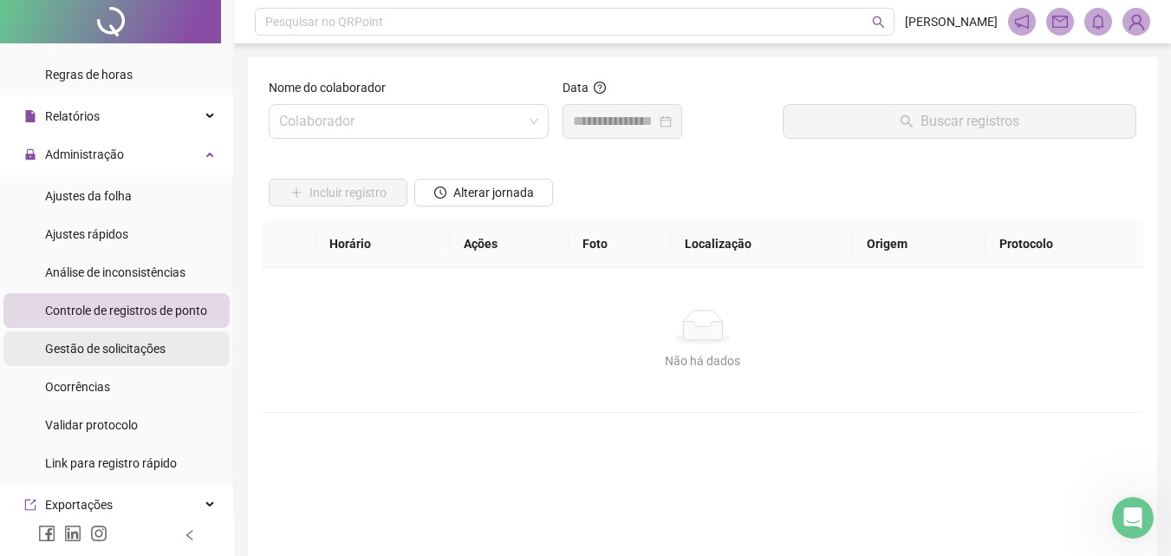
click at [96, 348] on span "Gestão de solicitações" at bounding box center [105, 349] width 120 height 14
